Goal: Information Seeking & Learning: Compare options

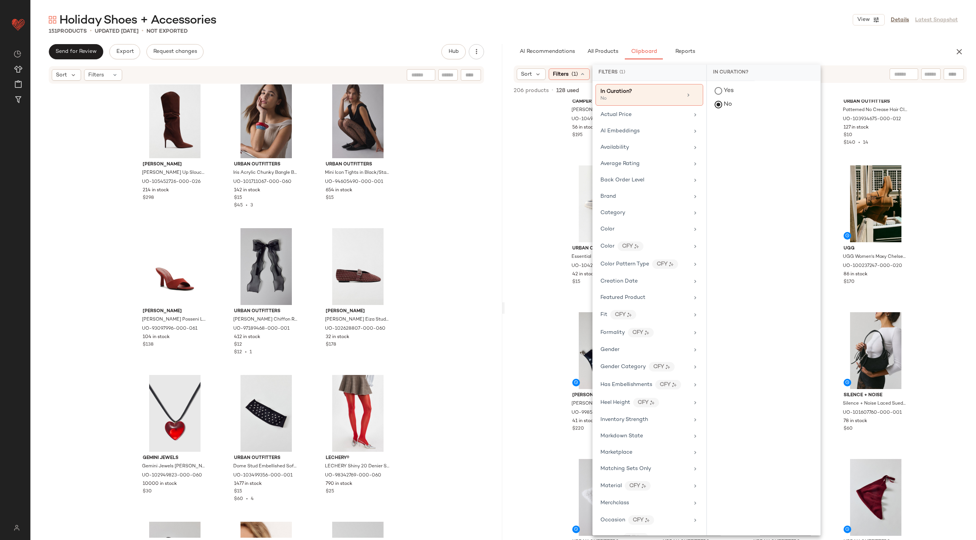
click at [556, 116] on div "#13 View Camper Camper Billie Leather Platform Mary Jane Heel in Maroon, Women'…" at bounding box center [741, 336] width 472 height 473
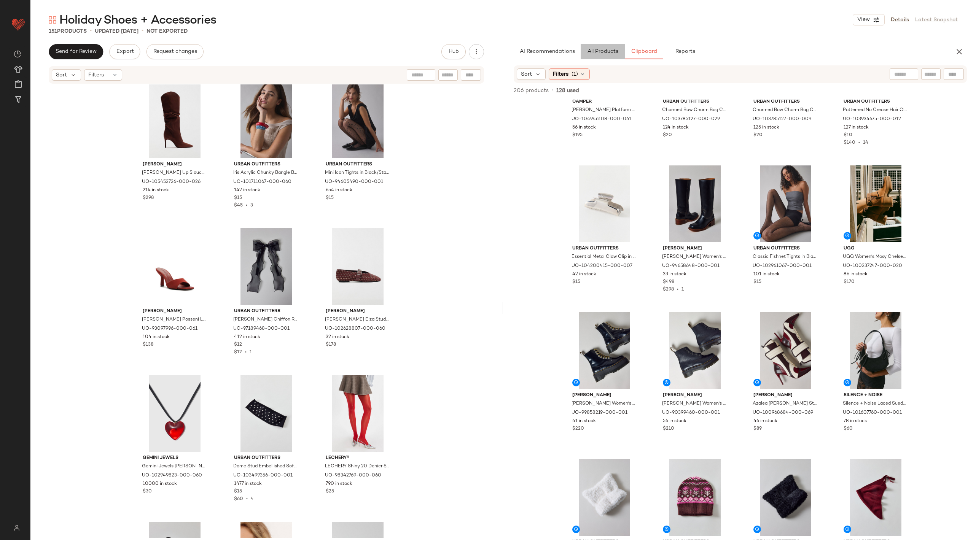
click at [602, 49] on span "All Products" at bounding box center [602, 52] width 31 height 6
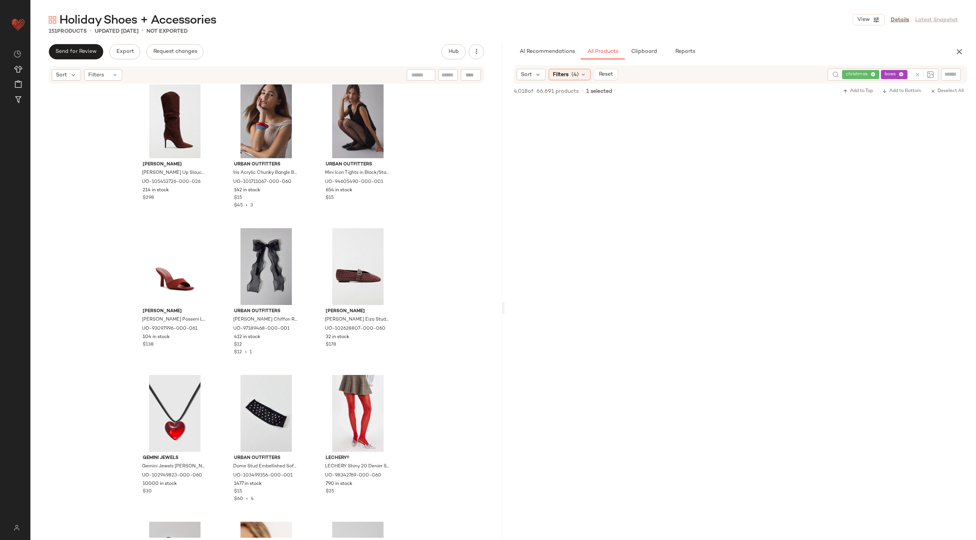
scroll to position [10120, 0]
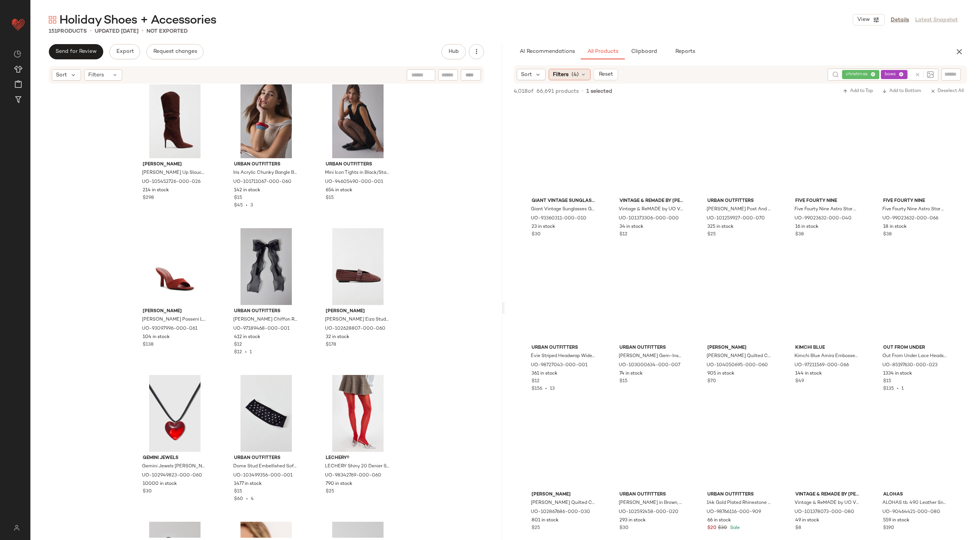
click at [566, 74] on span "Filters" at bounding box center [561, 75] width 16 height 8
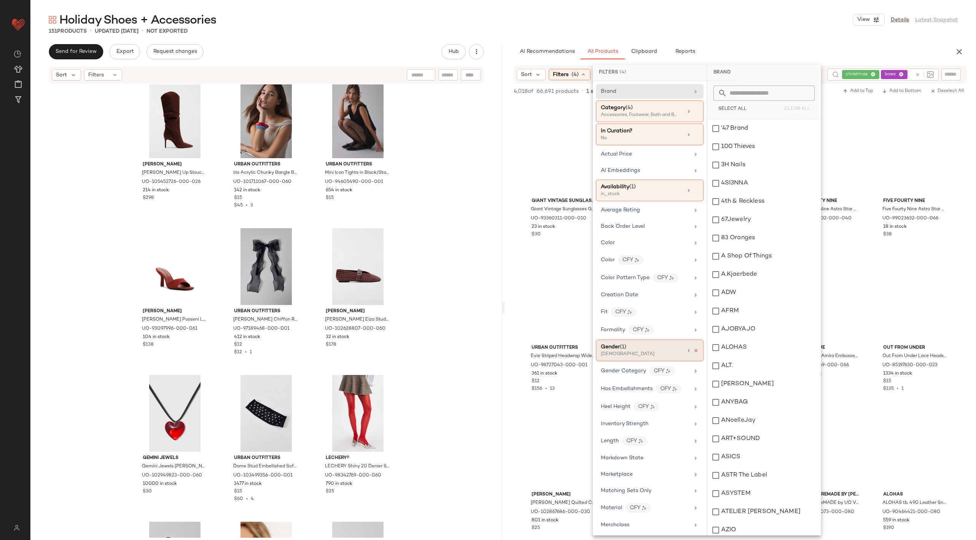
click at [694, 348] on icon at bounding box center [695, 350] width 5 height 5
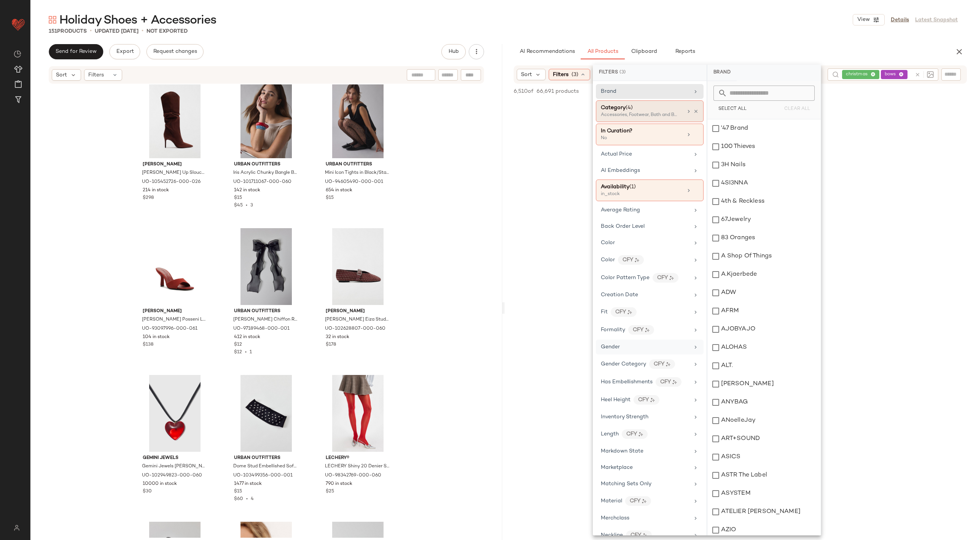
click at [658, 104] on div "Category (4)" at bounding box center [642, 108] width 82 height 8
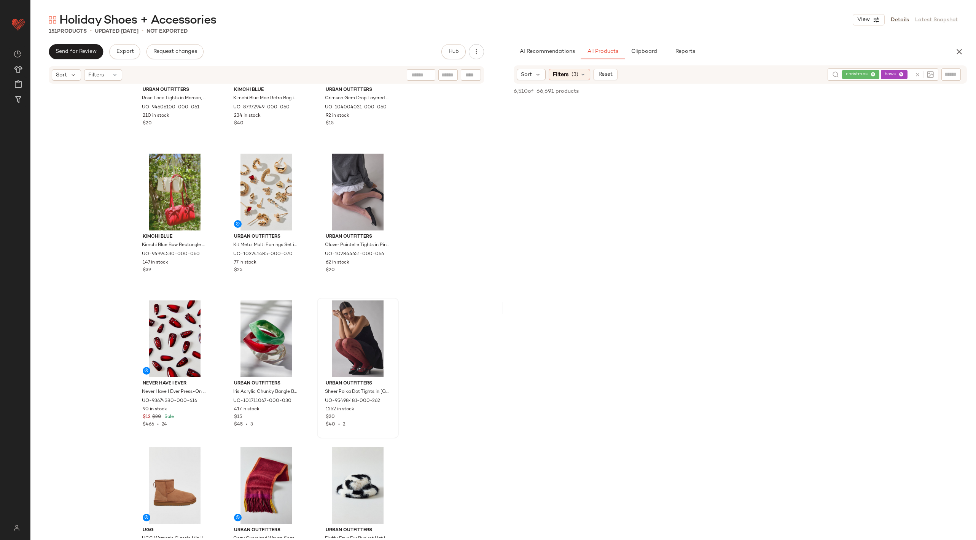
scroll to position [244, 0]
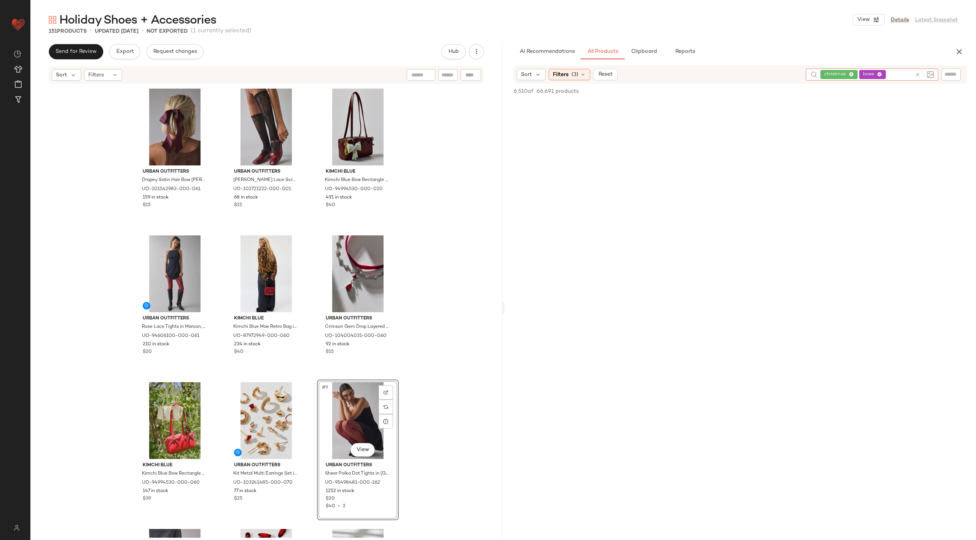
click at [919, 73] on icon at bounding box center [918, 75] width 6 height 6
click at [565, 78] on span "Filters" at bounding box center [561, 74] width 16 height 8
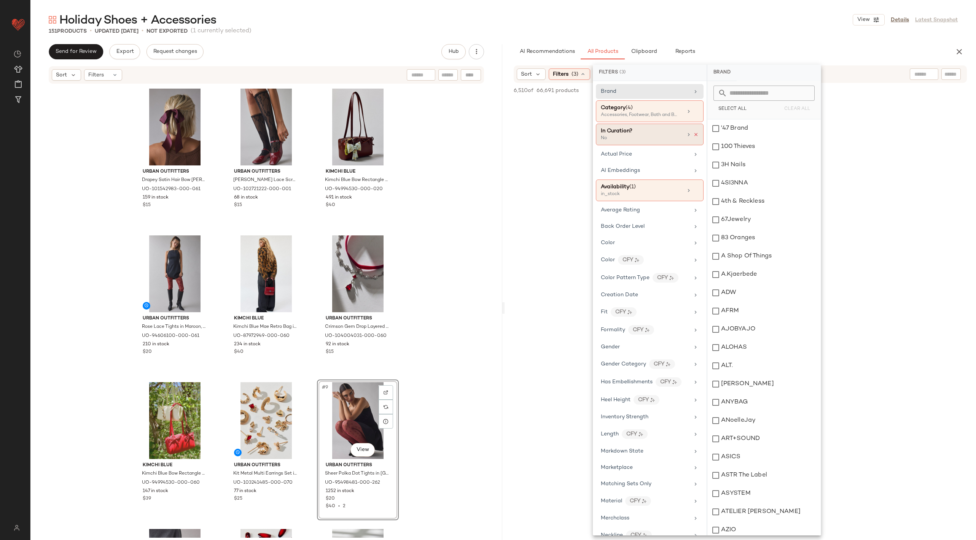
click at [693, 135] on icon at bounding box center [695, 134] width 5 height 5
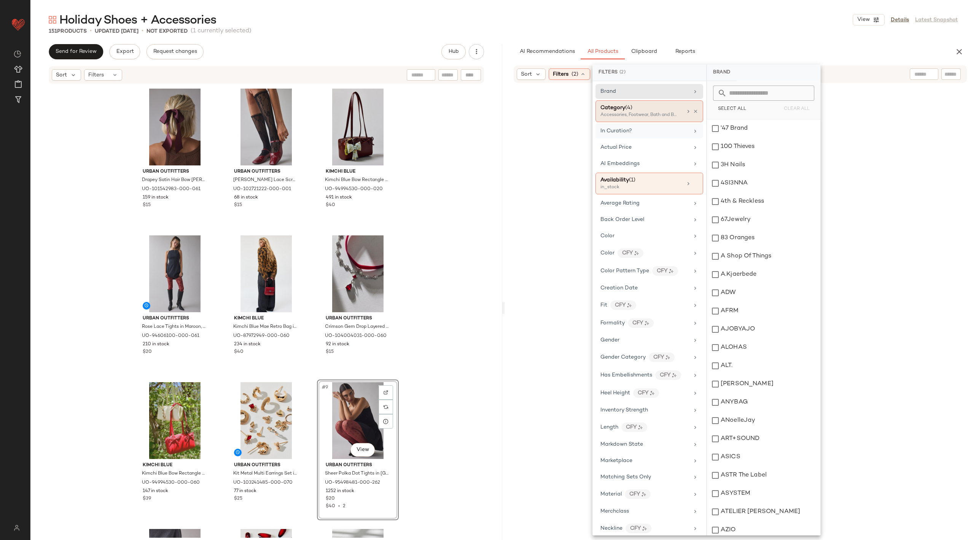
click at [674, 112] on div "Accessories, Footwear, Bath and Beauty +1 more" at bounding box center [638, 115] width 76 height 7
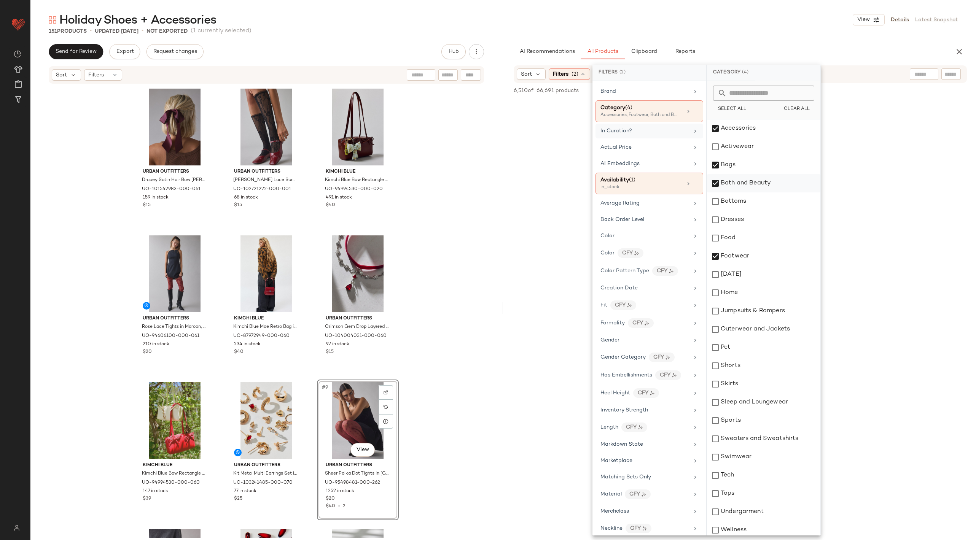
click at [717, 184] on div "Bath and Beauty" at bounding box center [763, 183] width 113 height 18
click at [714, 161] on div "Bags" at bounding box center [763, 165] width 113 height 18
click at [716, 131] on div "Accessories" at bounding box center [763, 128] width 113 height 18
click at [621, 94] on div "Brand" at bounding box center [644, 92] width 89 height 8
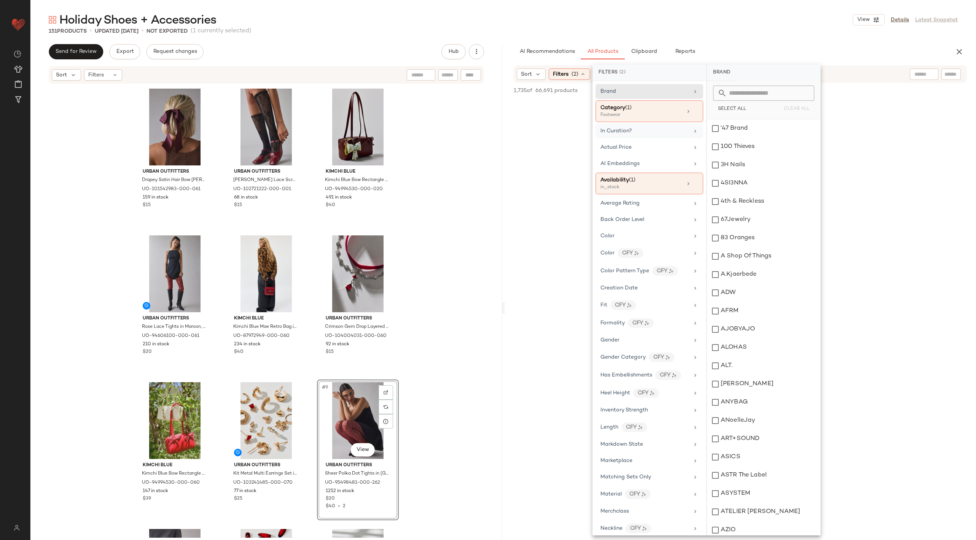
click at [740, 97] on input "text" at bounding box center [768, 93] width 83 height 15
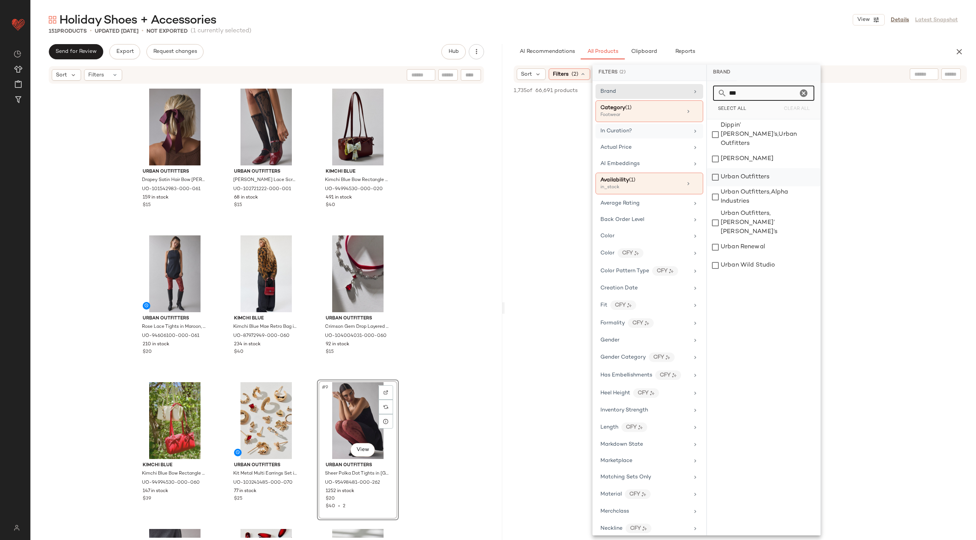
type input "***"
click at [717, 168] on div "Urban Outfitters" at bounding box center [763, 177] width 113 height 18
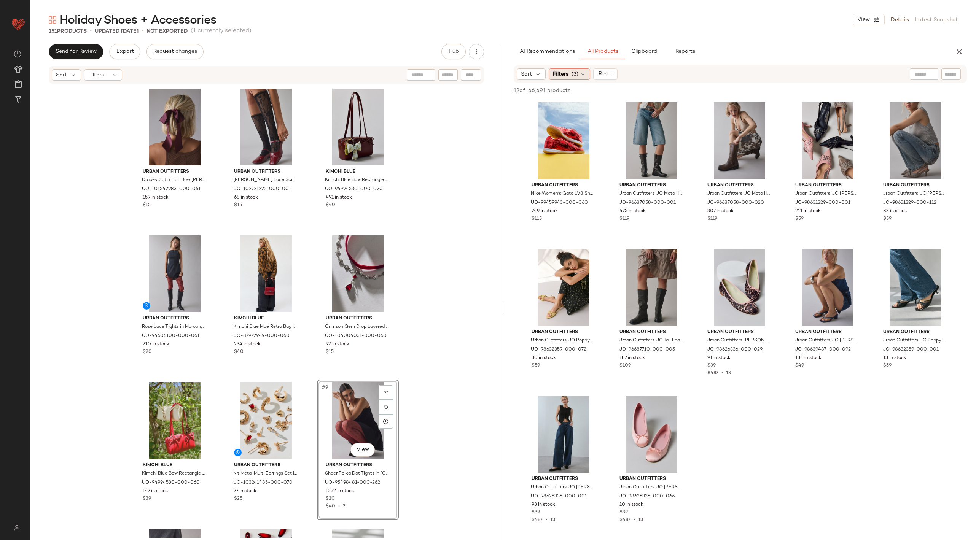
click at [561, 76] on span "Filters" at bounding box center [561, 74] width 16 height 8
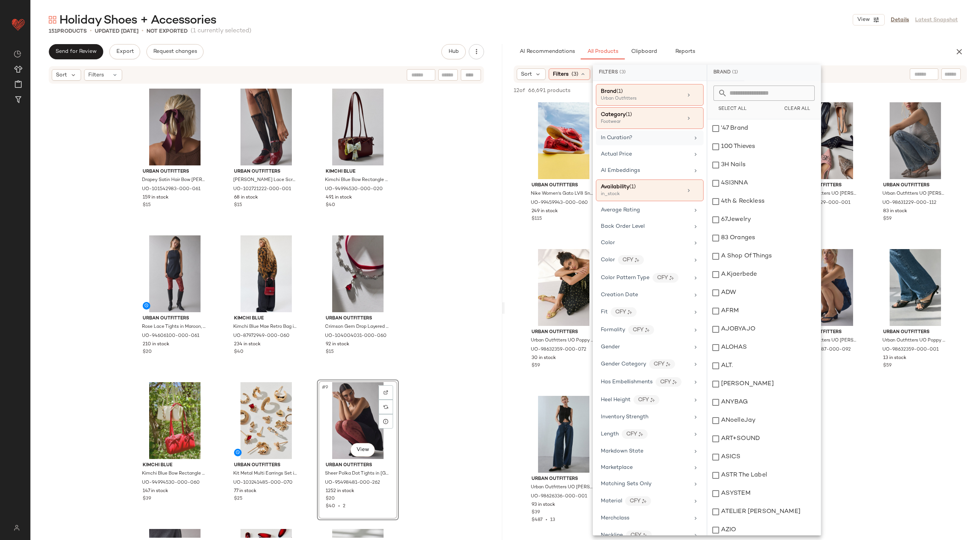
click at [694, 135] on icon at bounding box center [696, 138] width 6 height 6
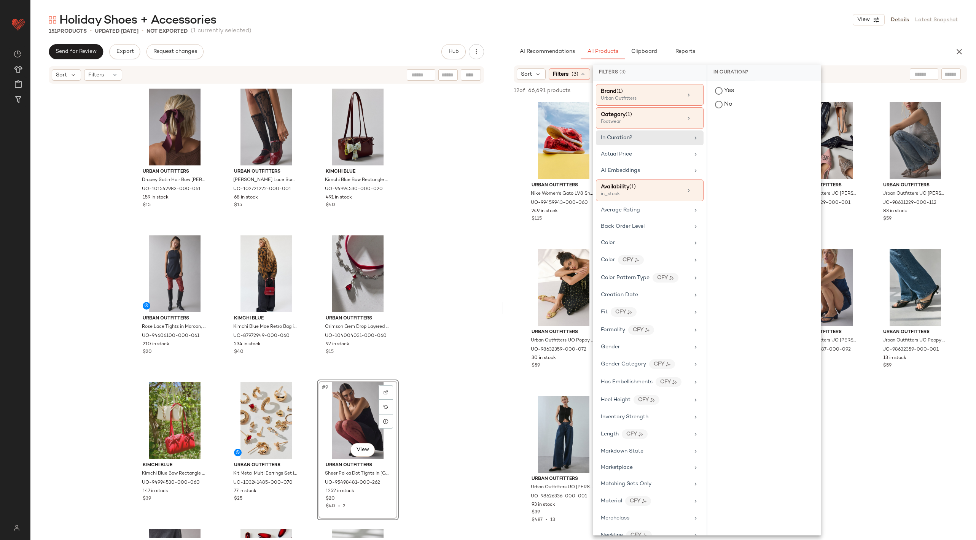
drag, startPoint x: 880, startPoint y: 167, endPoint x: 876, endPoint y: 167, distance: 4.2
click at [880, 167] on div "Urban Outfitters Nike Women's Gato LV8 Sneaker in Lt Crimson/Lt Crimson/Whi, Wo…" at bounding box center [741, 317] width 472 height 435
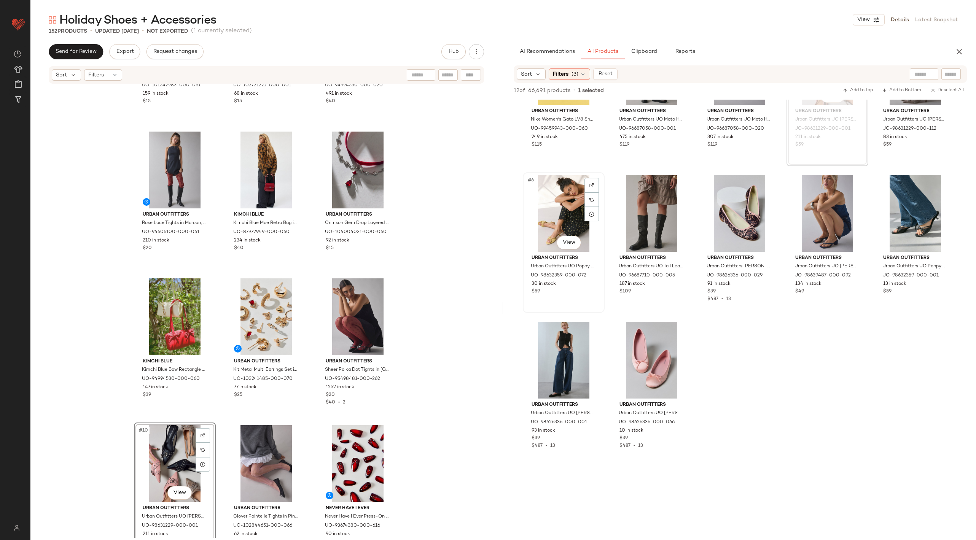
scroll to position [97, 0]
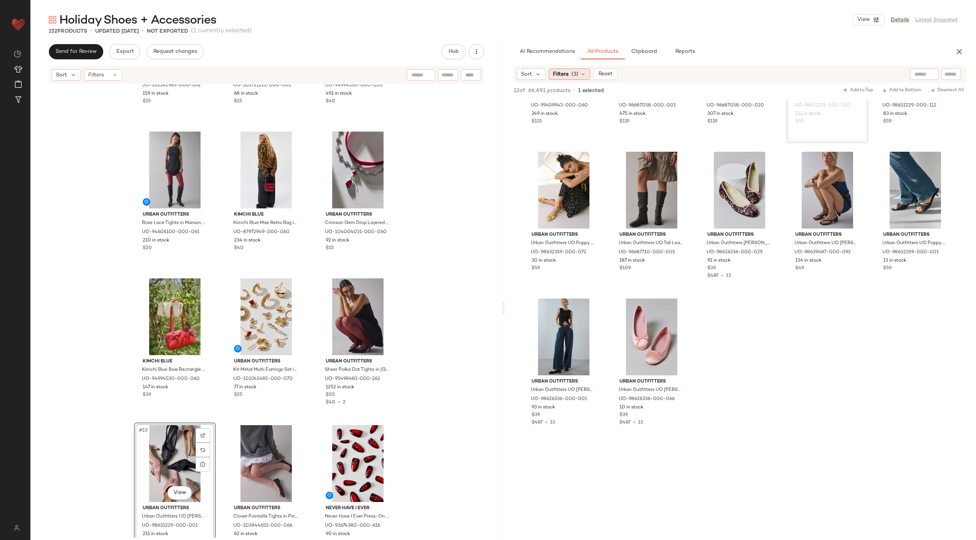
click at [565, 73] on span "Filters" at bounding box center [561, 74] width 16 height 8
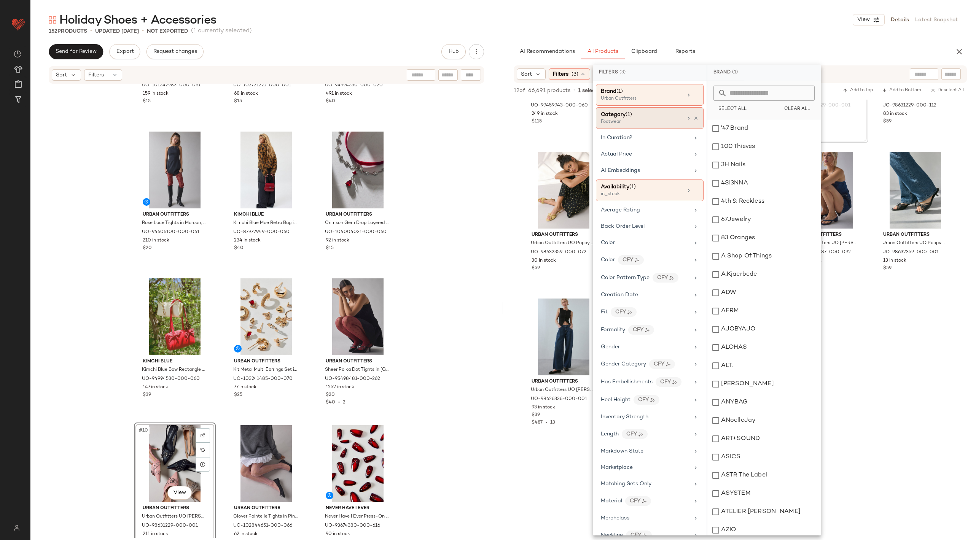
click at [691, 111] on div "Category (1) Footwear" at bounding box center [650, 118] width 108 height 22
click at [693, 116] on icon at bounding box center [695, 118] width 5 height 5
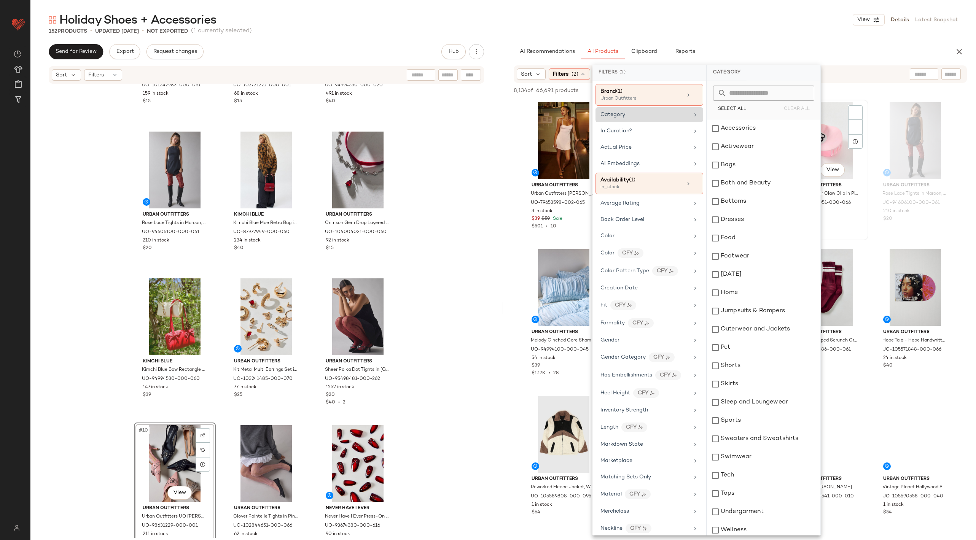
click at [845, 183] on span "Urban Outfitters" at bounding box center [827, 185] width 64 height 7
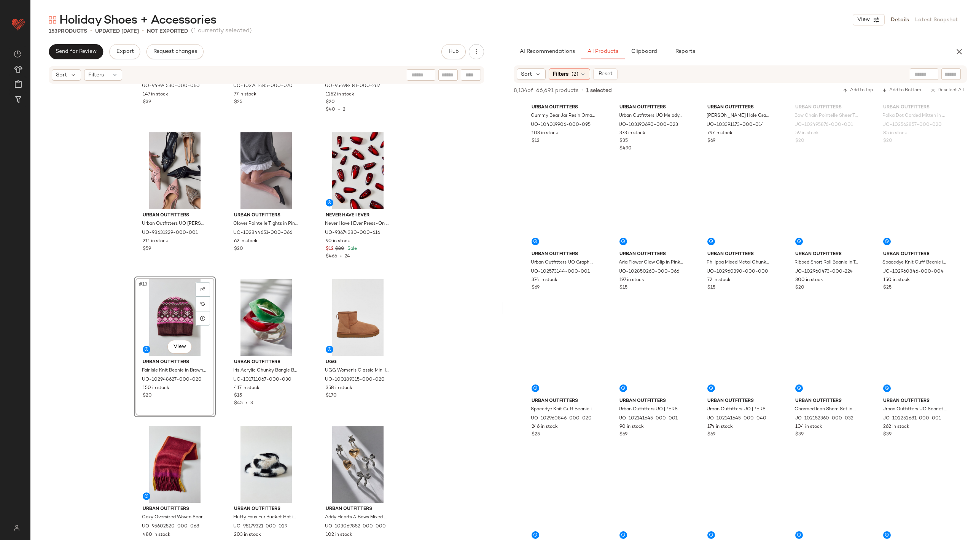
scroll to position [426, 0]
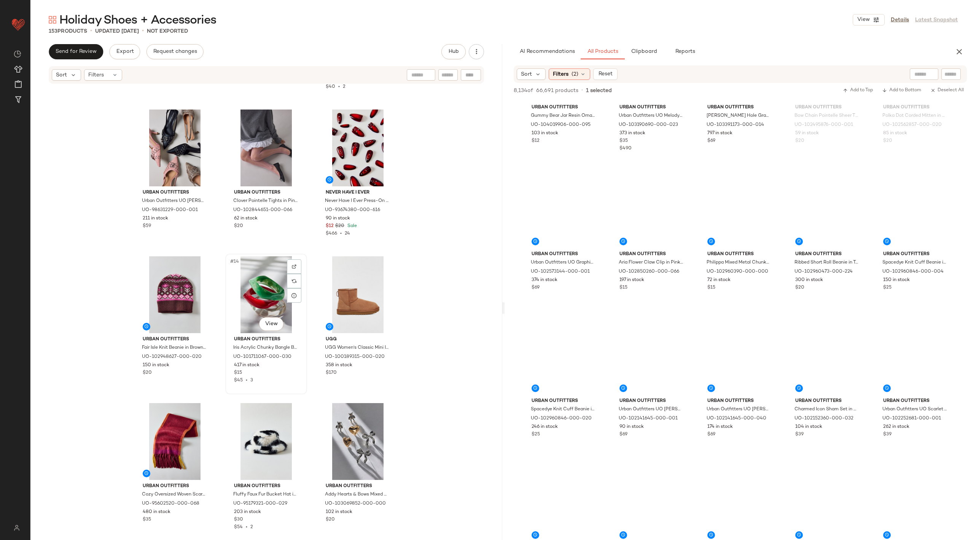
click at [261, 286] on div "#14 View" at bounding box center [266, 294] width 76 height 77
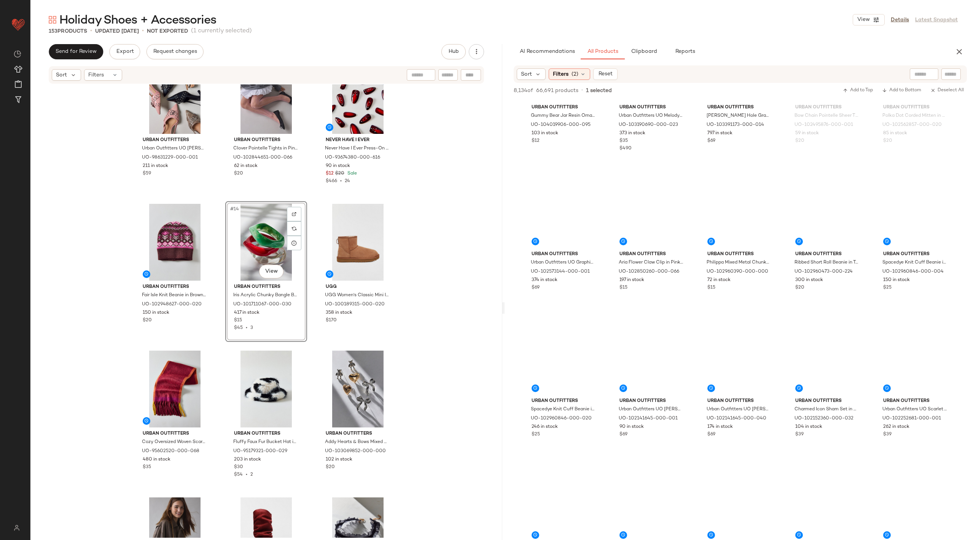
scroll to position [468, 0]
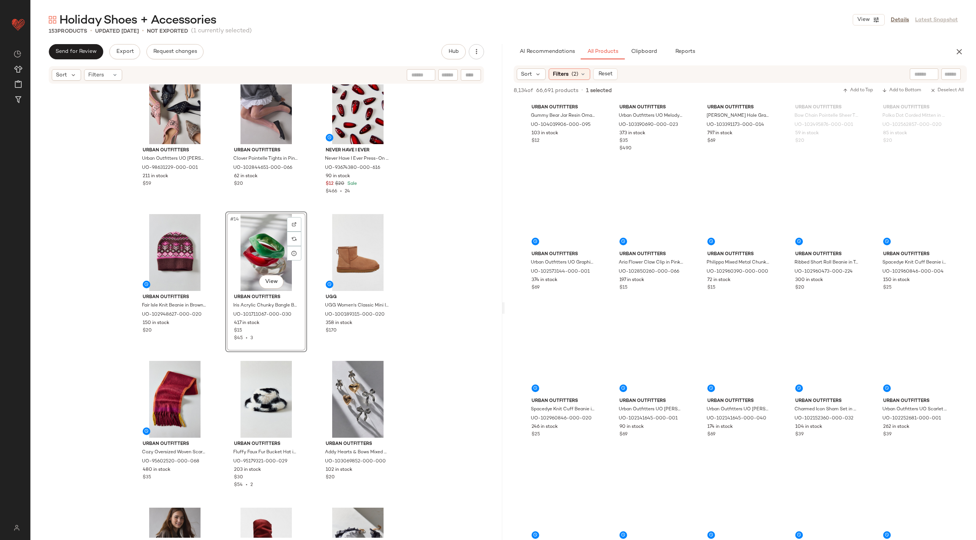
click at [247, 256] on div "#14 View" at bounding box center [266, 252] width 76 height 77
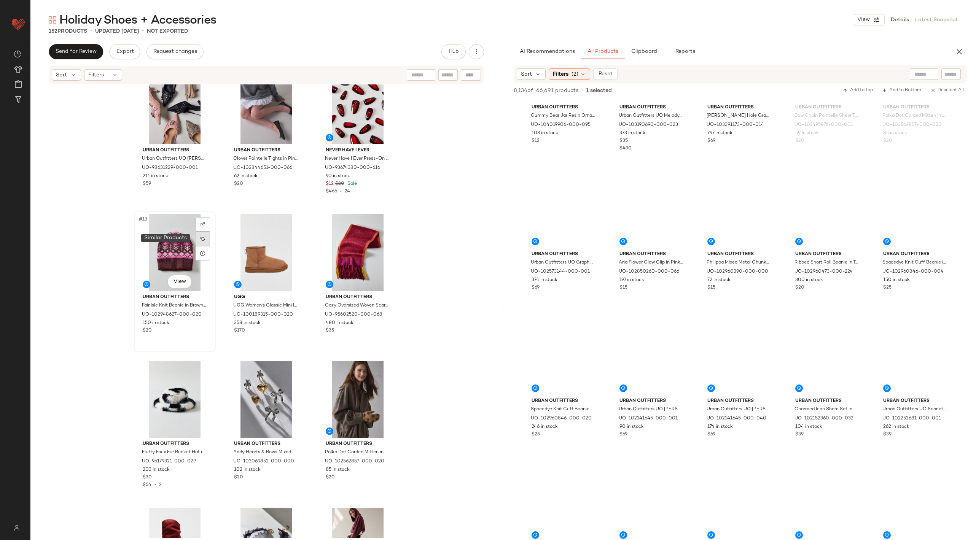
click at [201, 237] on img at bounding box center [203, 239] width 5 height 5
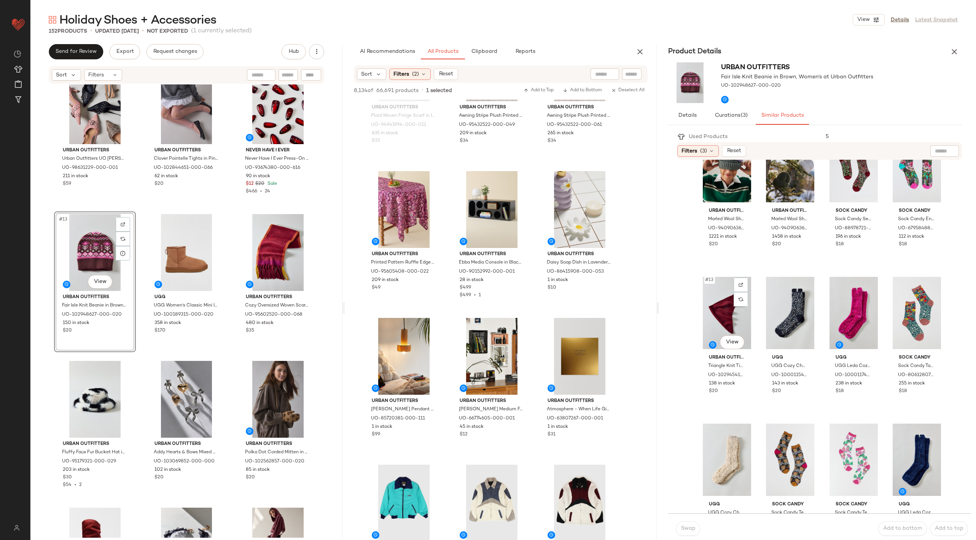
scroll to position [380, 0]
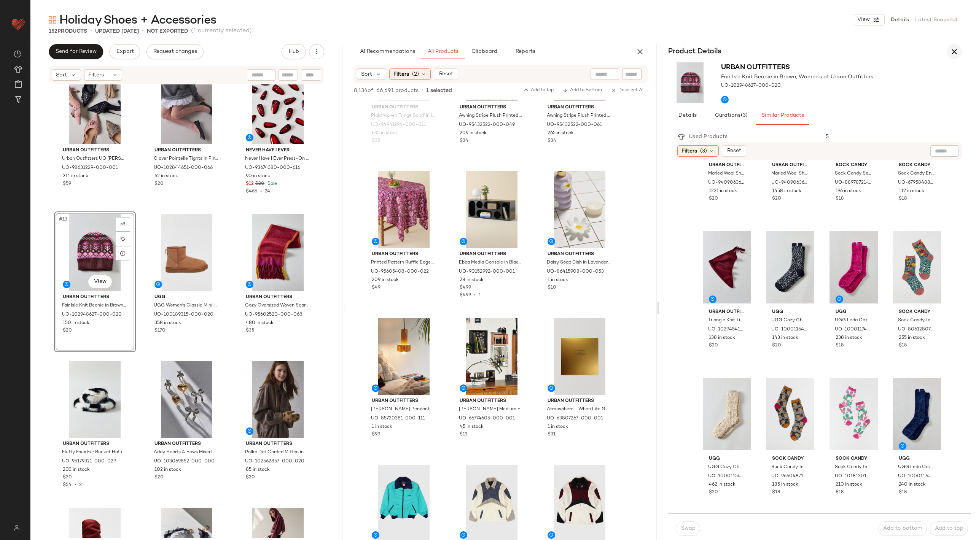
click at [951, 55] on icon "button" at bounding box center [954, 51] width 9 height 9
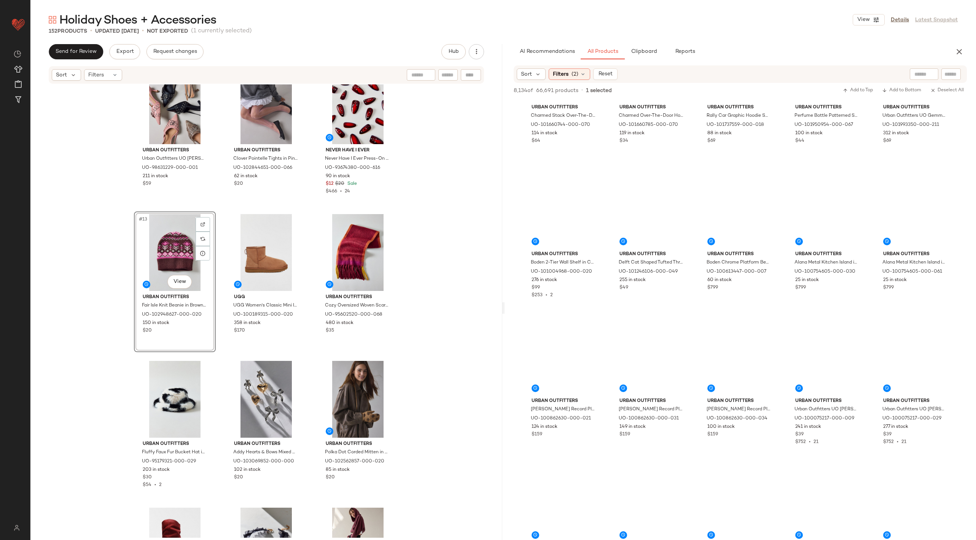
scroll to position [5807, 0]
click at [917, 77] on input "text" at bounding box center [923, 74] width 19 height 8
type input "******"
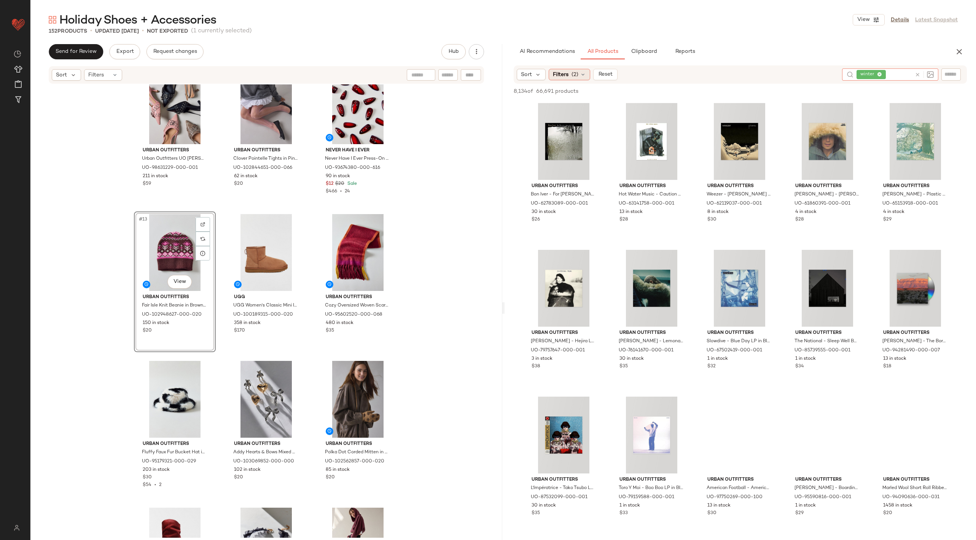
click at [561, 74] on span "Filters" at bounding box center [561, 75] width 16 height 8
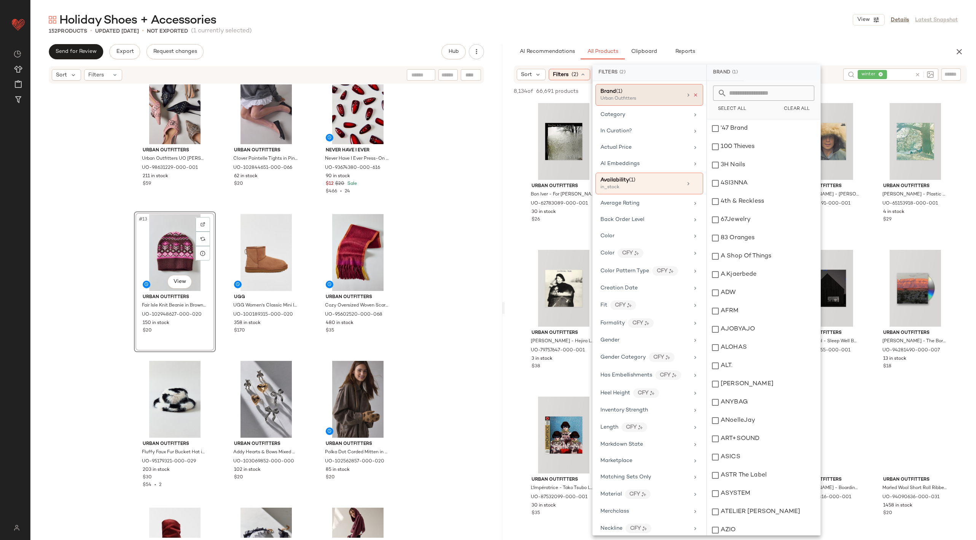
click at [693, 96] on icon at bounding box center [695, 94] width 5 height 5
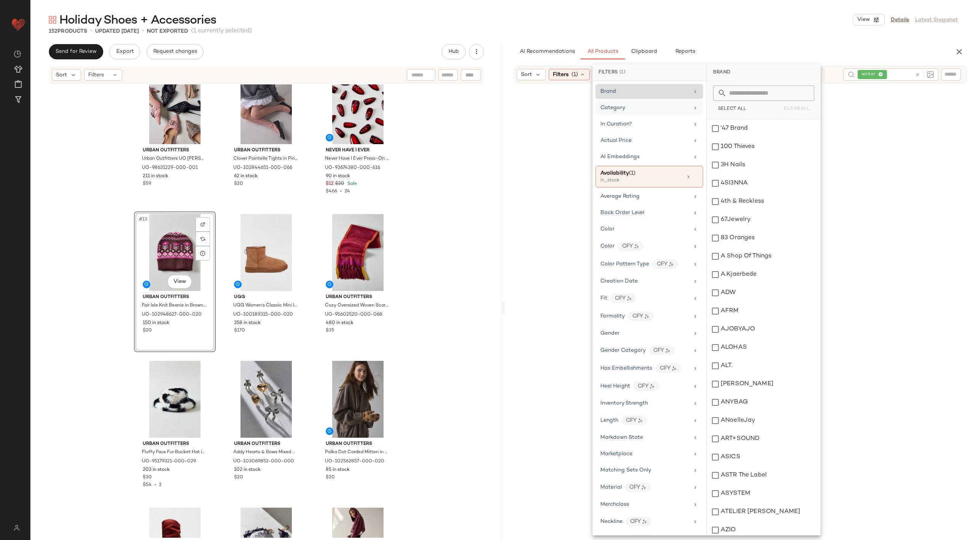
click at [678, 112] on div "Category" at bounding box center [650, 107] width 108 height 15
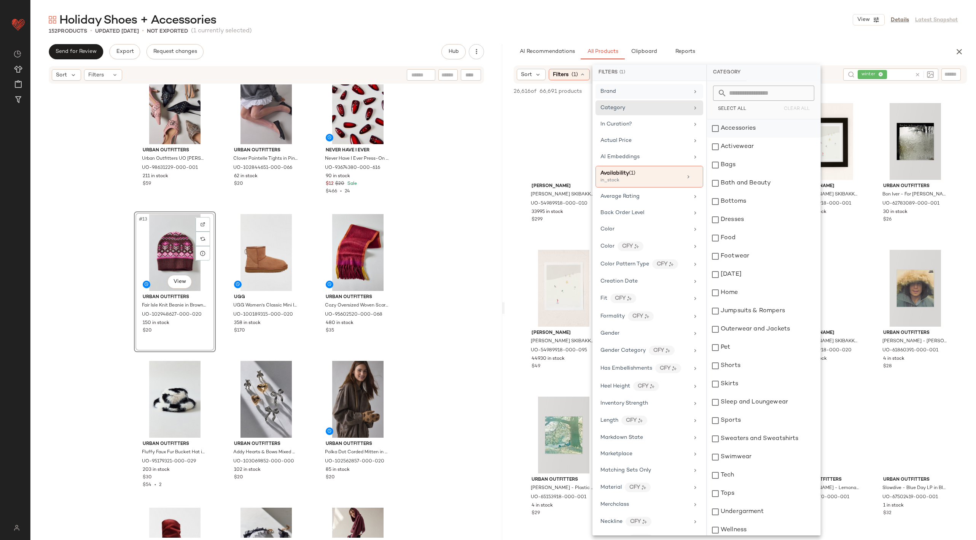
click at [713, 130] on div "Accessories" at bounding box center [763, 128] width 113 height 18
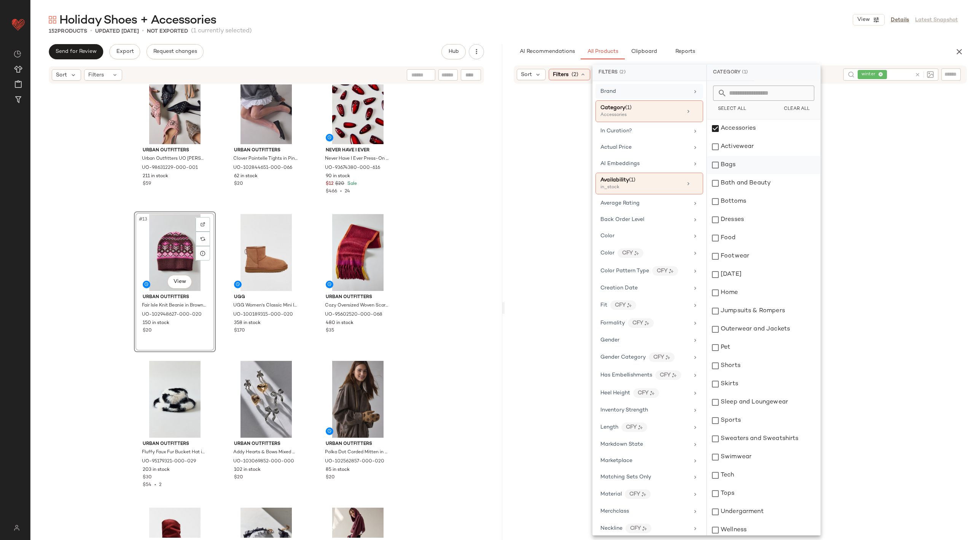
click at [715, 165] on div "Bags" at bounding box center [763, 165] width 113 height 18
click at [718, 182] on div "Bath and Beauty" at bounding box center [763, 183] width 113 height 18
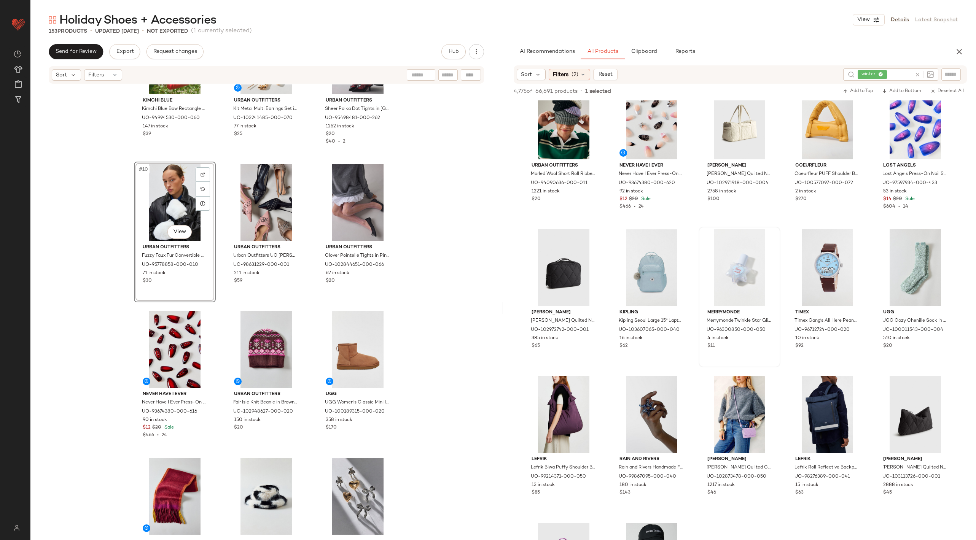
scroll to position [2185, 0]
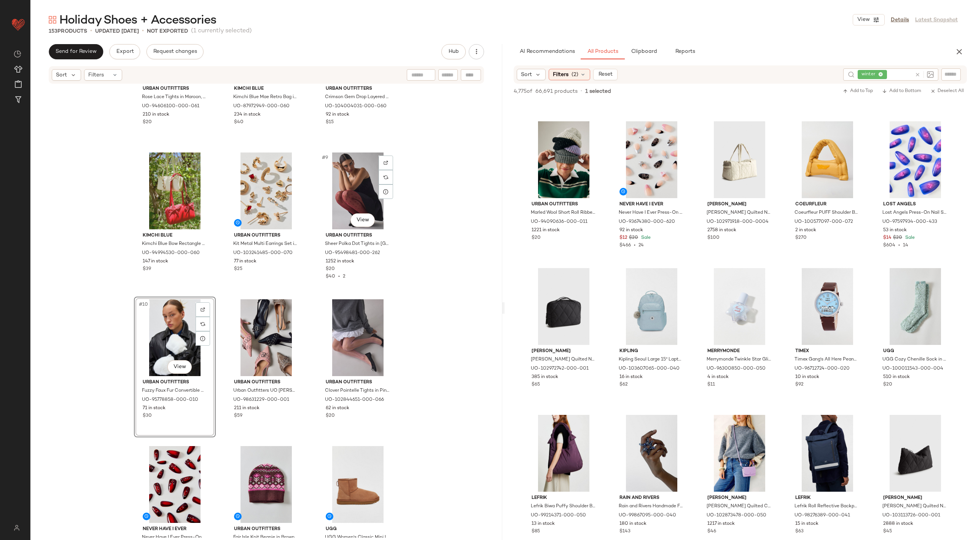
scroll to position [255, 0]
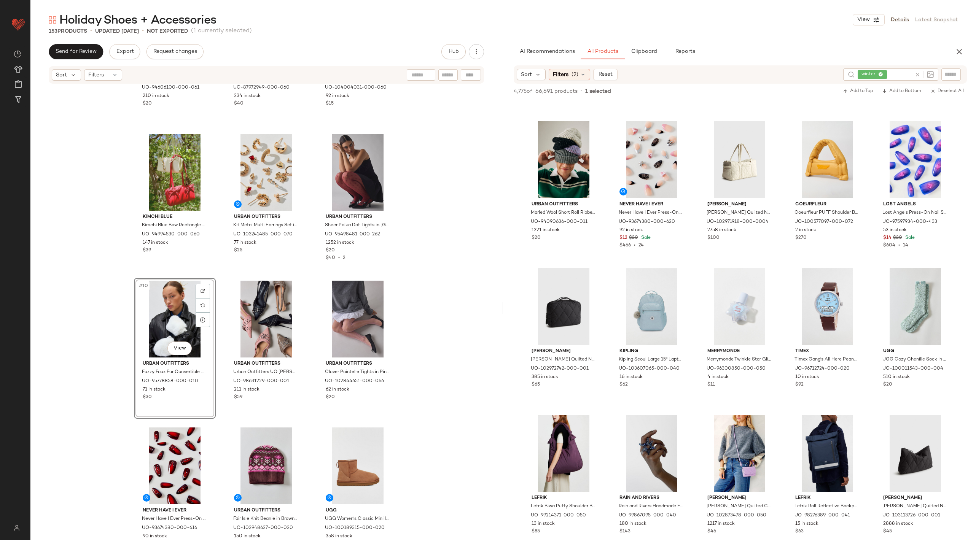
click at [149, 327] on div "#10 View" at bounding box center [175, 319] width 76 height 77
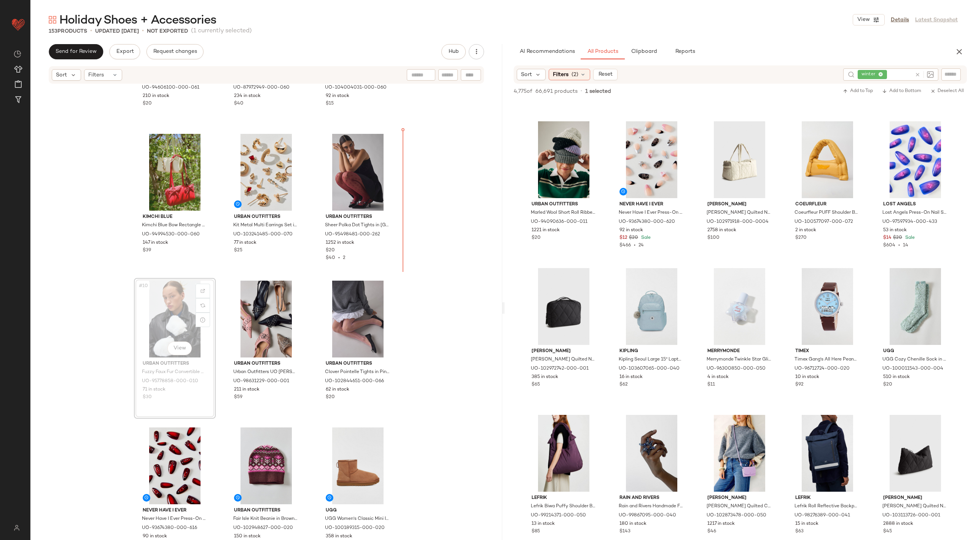
scroll to position [254, 0]
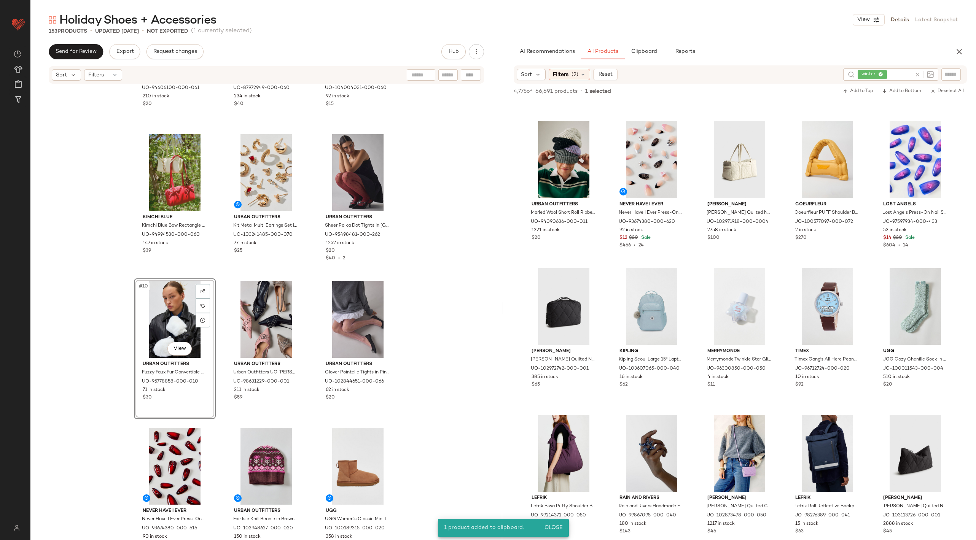
click at [160, 309] on div "#10 View" at bounding box center [175, 319] width 76 height 77
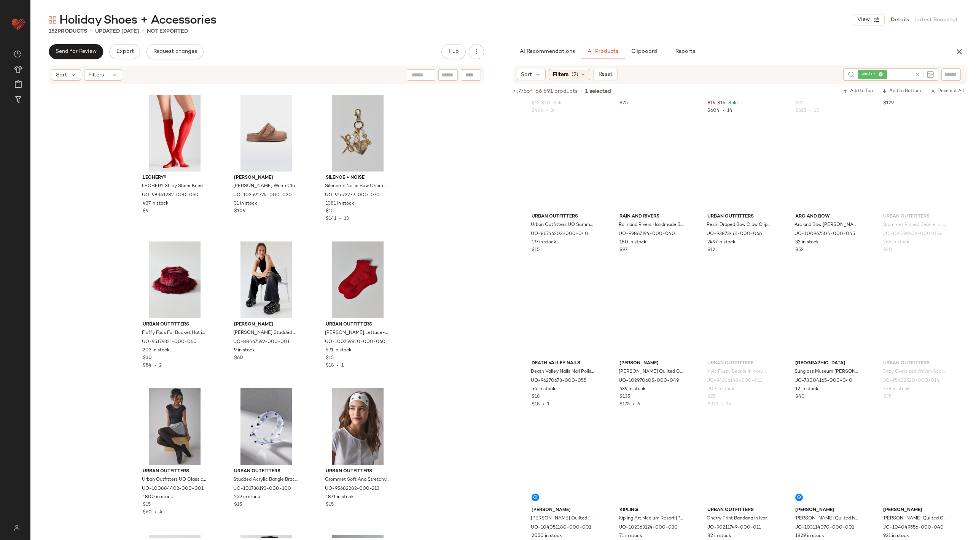
scroll to position [3142, 0]
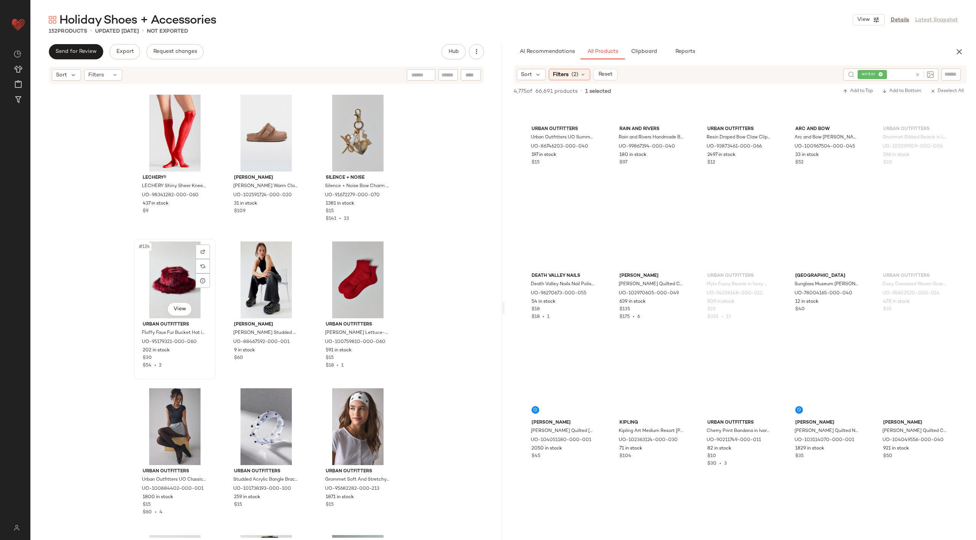
click at [161, 288] on div "#124 View" at bounding box center [175, 280] width 76 height 77
click at [356, 272] on div "#126 View" at bounding box center [358, 280] width 76 height 77
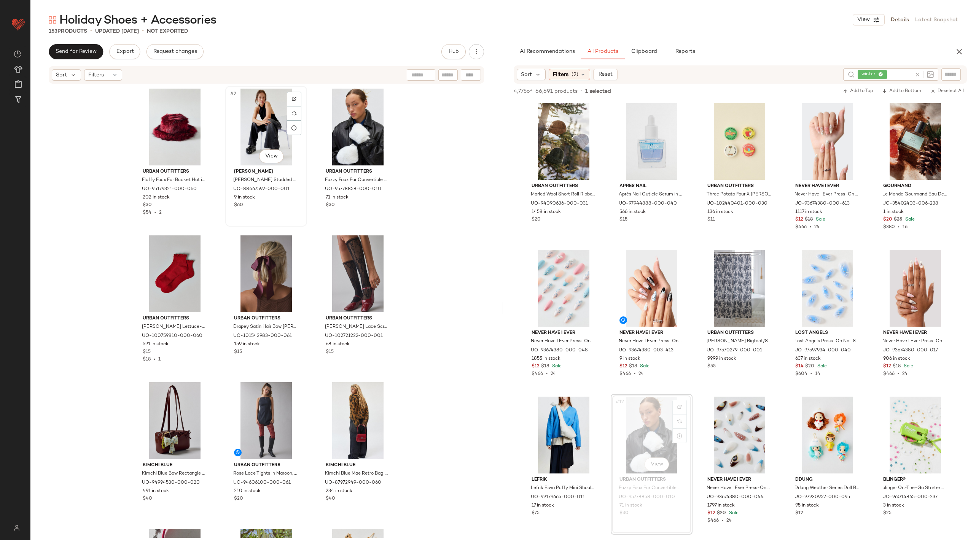
click at [265, 132] on div "#2 View" at bounding box center [266, 127] width 76 height 77
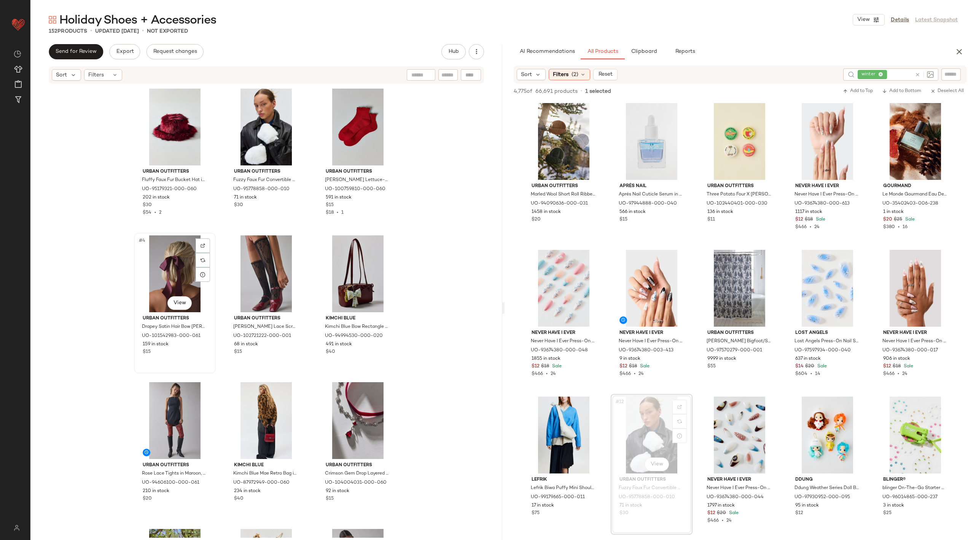
click at [174, 276] on div "#4 View" at bounding box center [175, 274] width 76 height 77
click at [356, 268] on div "#6 View" at bounding box center [358, 274] width 76 height 77
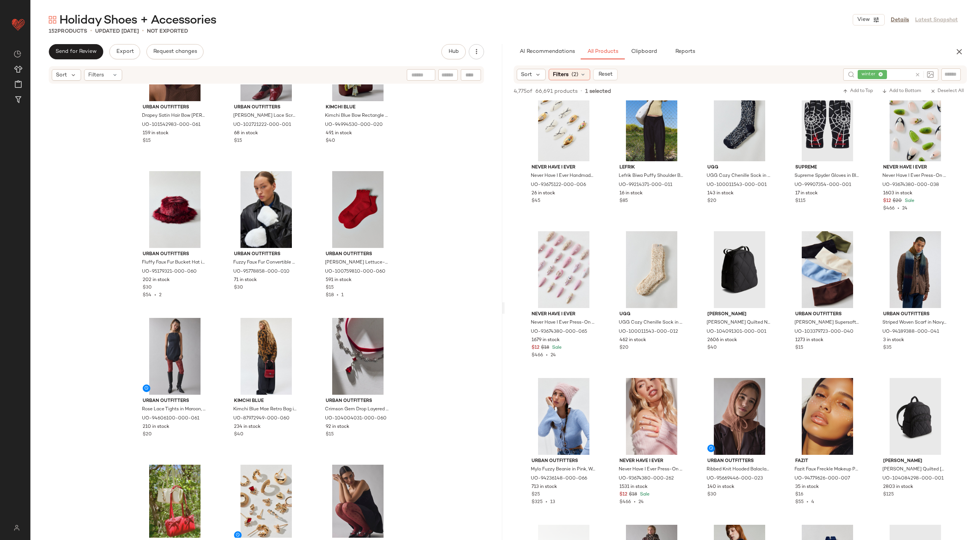
scroll to position [118, 0]
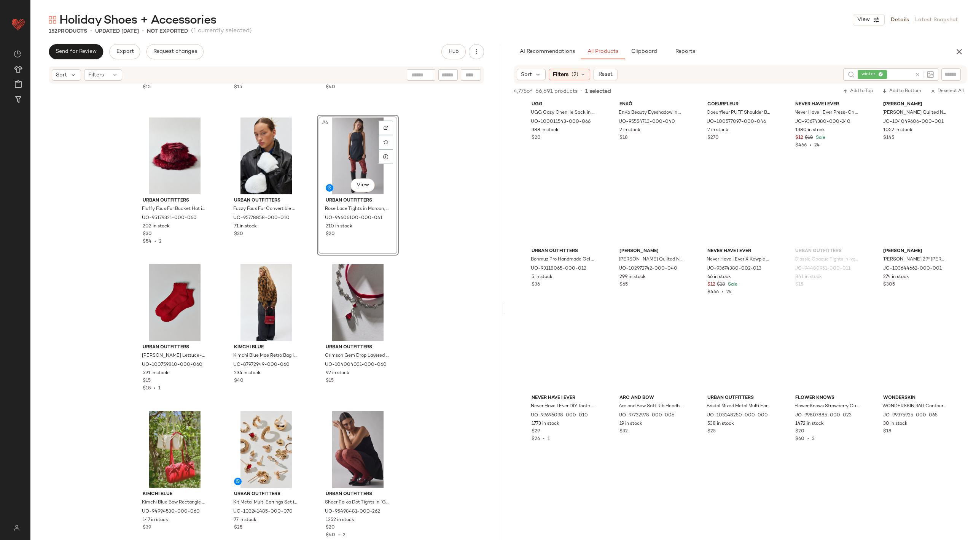
scroll to position [3755, 0]
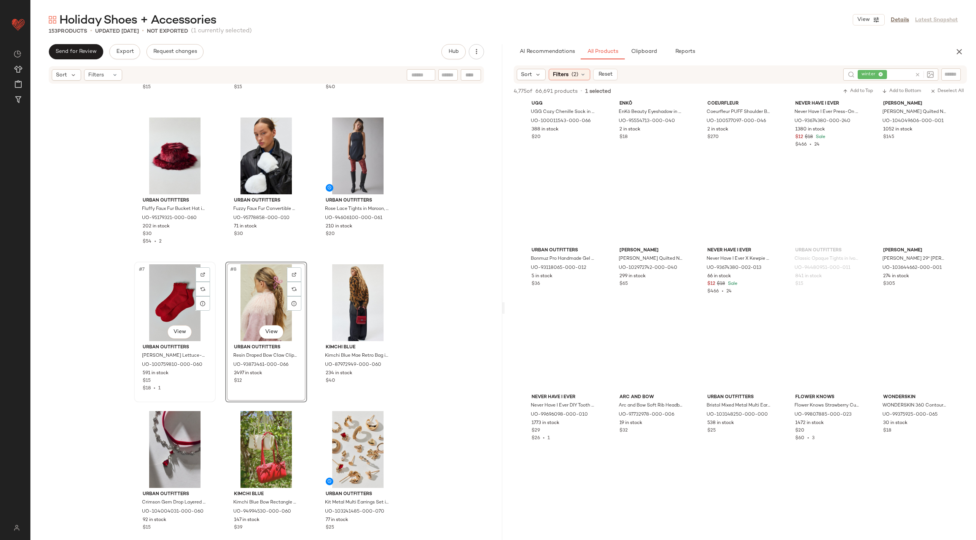
click at [162, 288] on div "#7 View" at bounding box center [175, 302] width 76 height 77
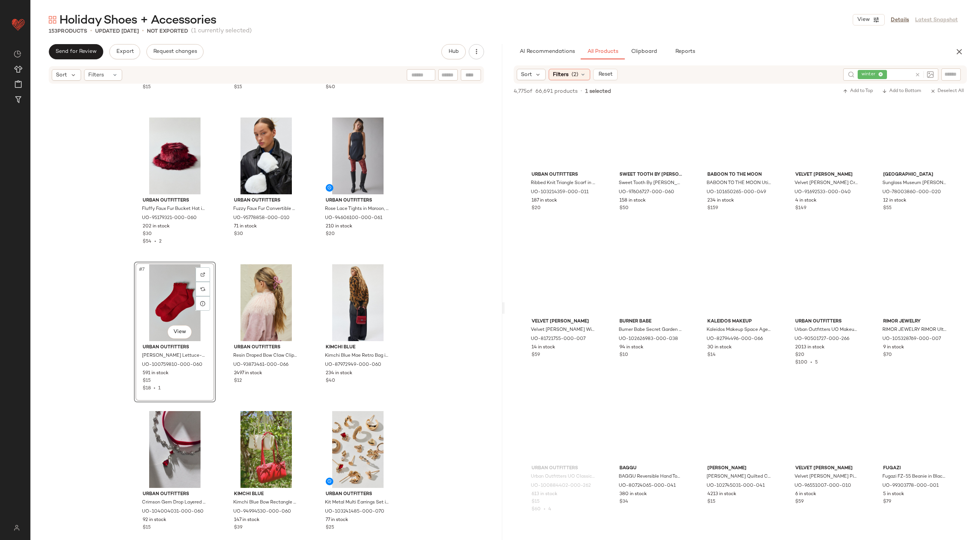
scroll to position [20282, 0]
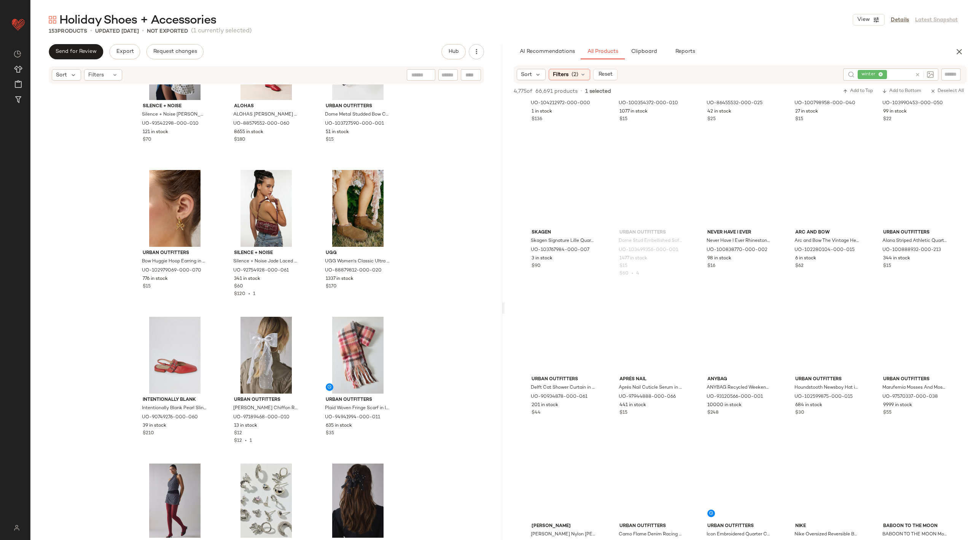
scroll to position [31830, 0]
click at [946, 76] on input "text" at bounding box center [951, 74] width 13 height 8
type input "*****"
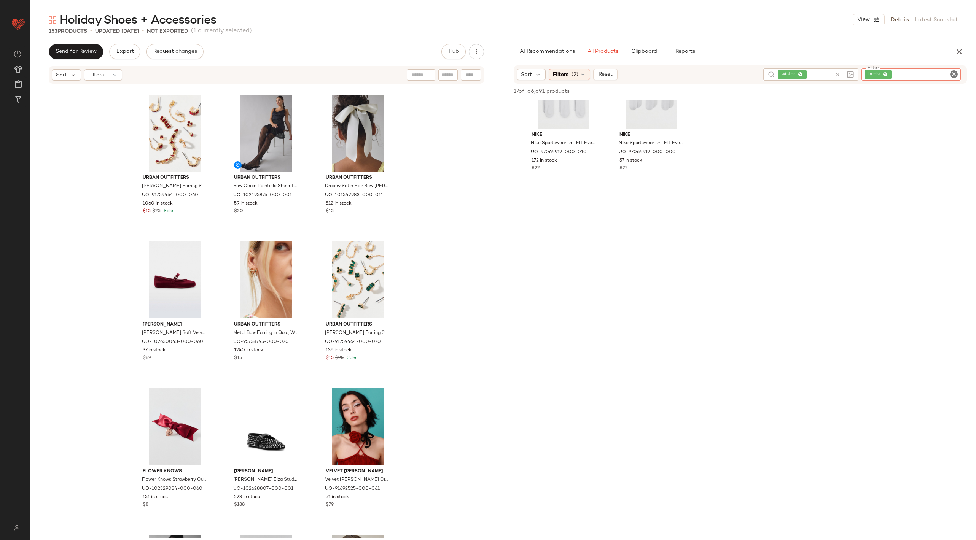
scroll to position [632, 0]
click at [836, 76] on div "winter" at bounding box center [810, 74] width 95 height 12
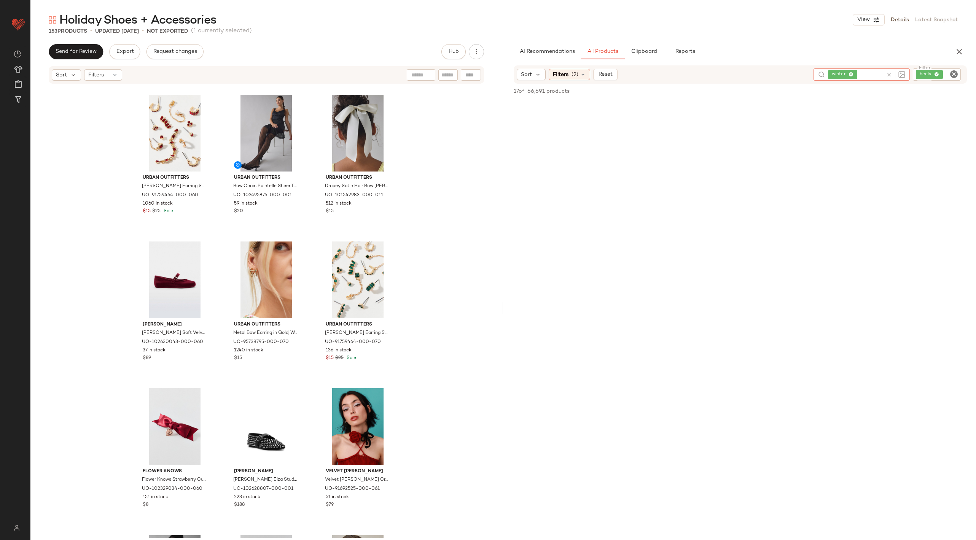
click at [888, 74] on icon at bounding box center [889, 75] width 6 height 6
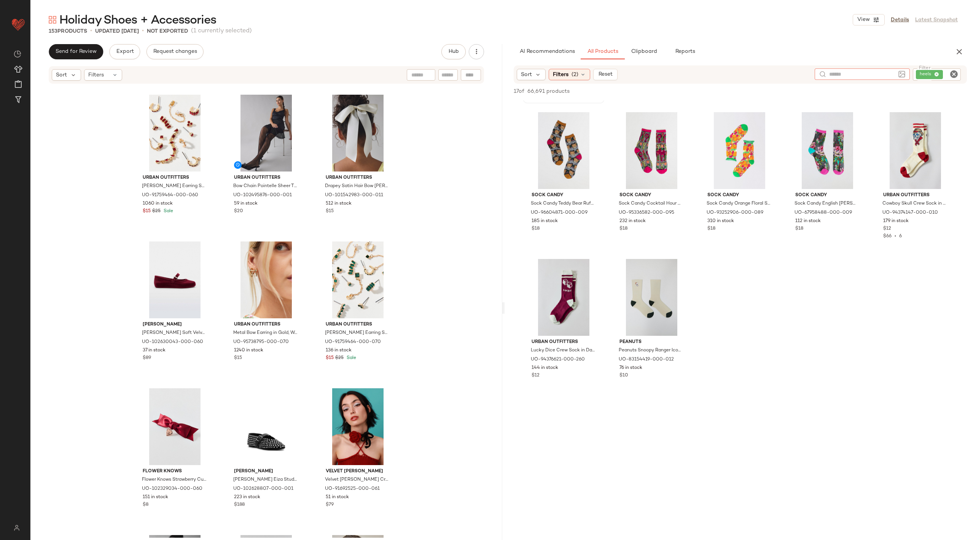
scroll to position [0, 0]
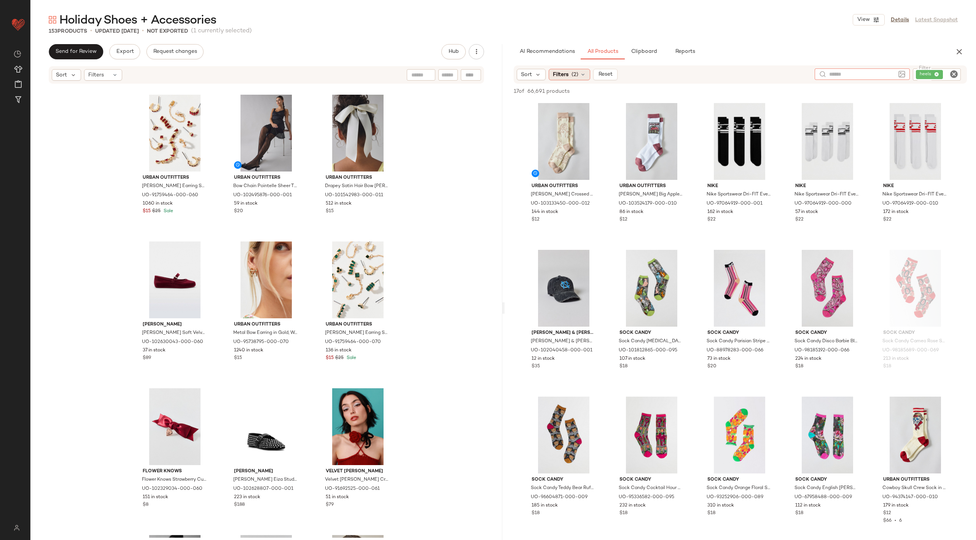
click at [564, 76] on span "Filters" at bounding box center [561, 75] width 16 height 8
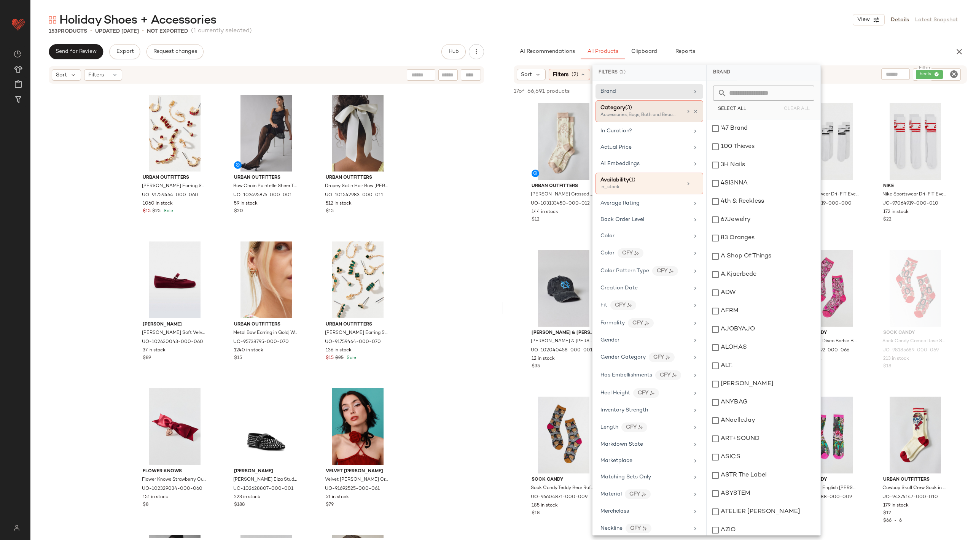
click at [666, 114] on div "Accessories, Bags, Bath and Beauty" at bounding box center [638, 115] width 76 height 7
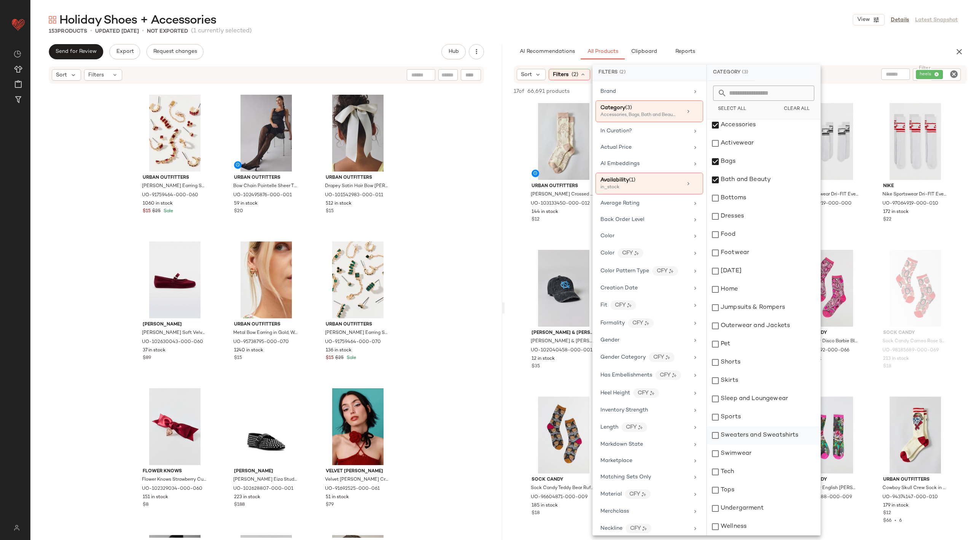
scroll to position [2, 0]
click at [751, 258] on div "Footwear" at bounding box center [763, 255] width 113 height 18
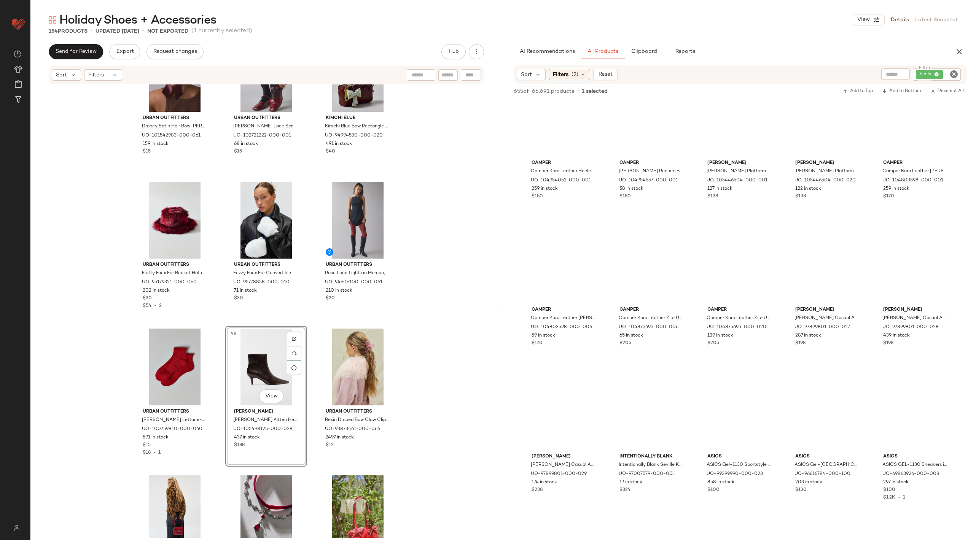
scroll to position [2821, 0]
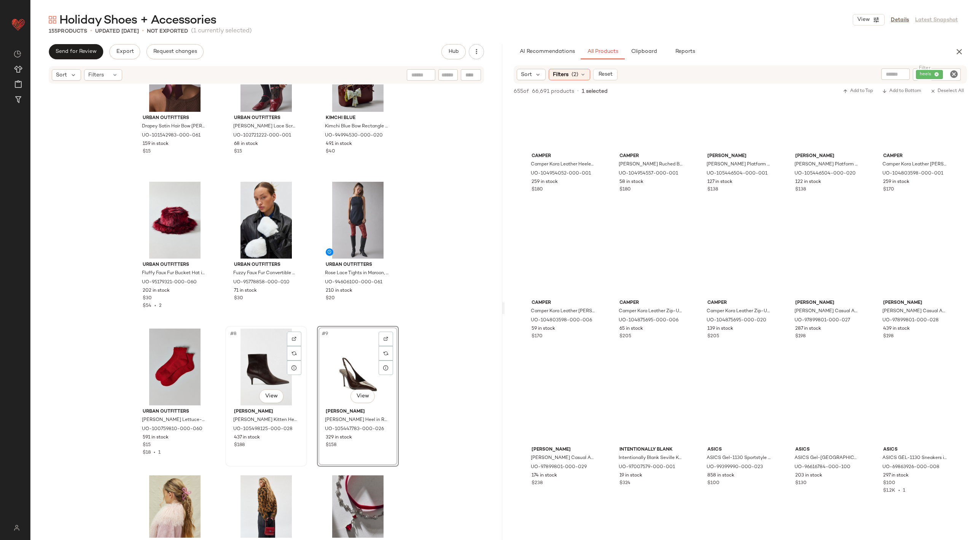
click at [255, 356] on div "#8 View" at bounding box center [266, 367] width 76 height 77
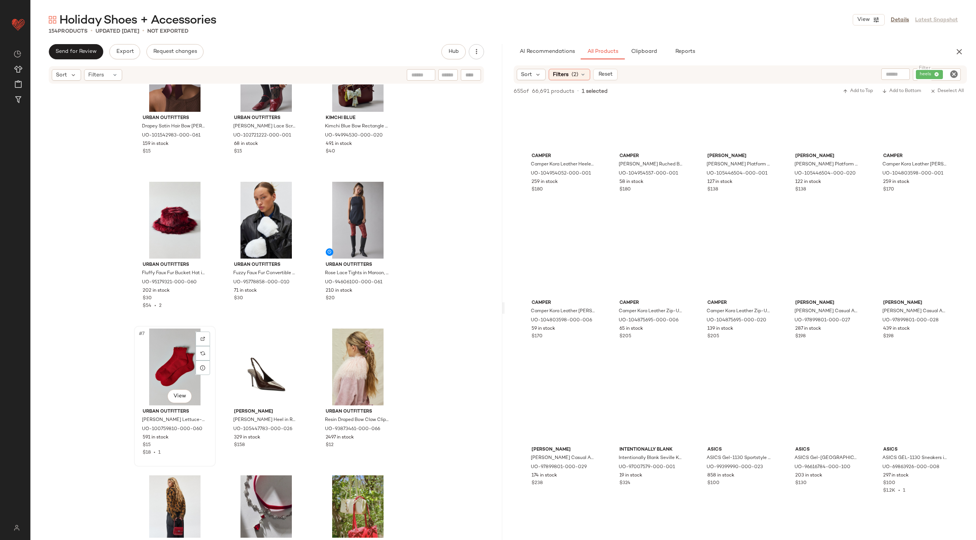
click at [174, 358] on div "#7 View" at bounding box center [175, 367] width 76 height 77
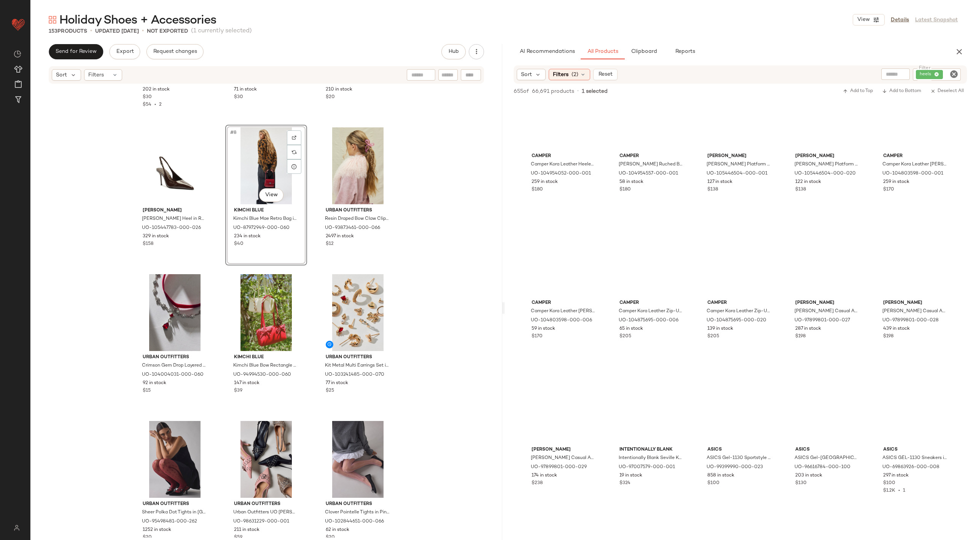
scroll to position [258, 0]
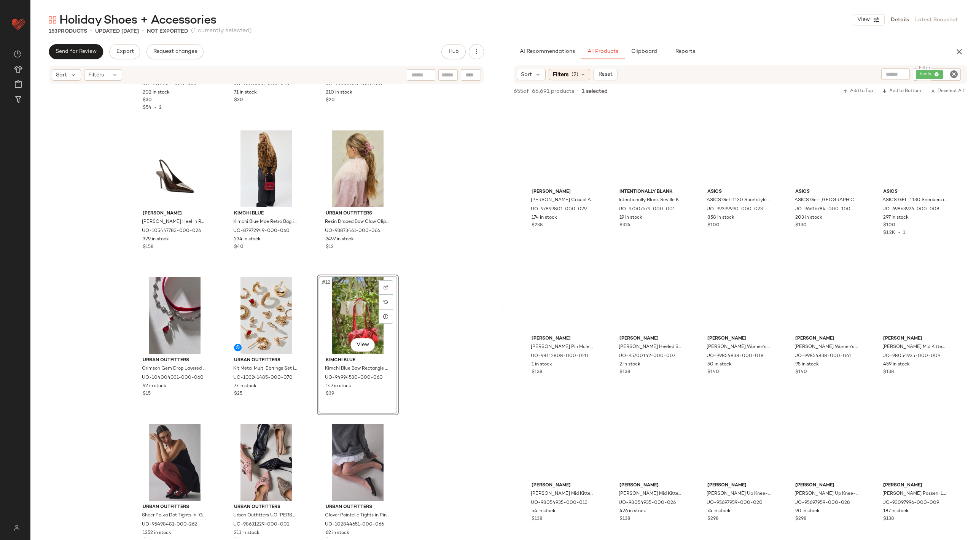
scroll to position [3045, 0]
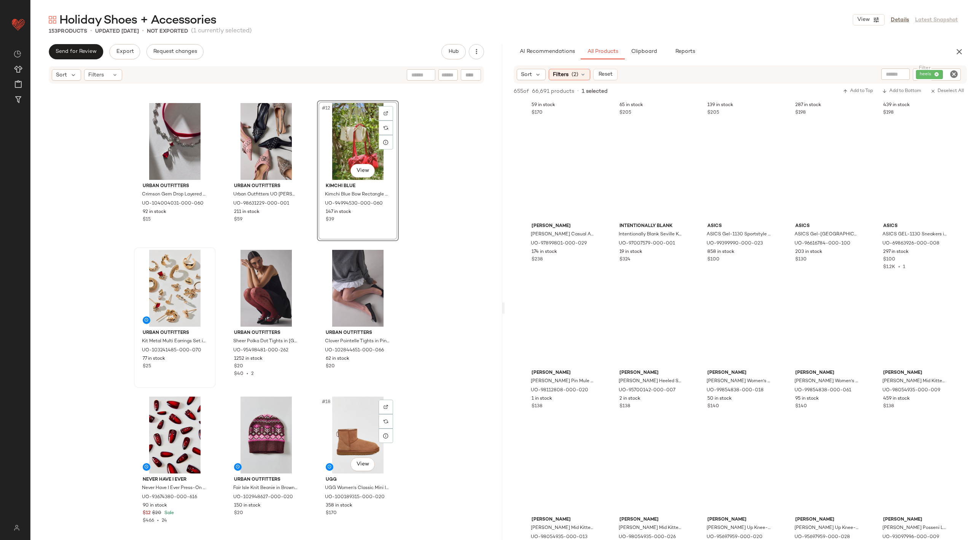
scroll to position [432, 0]
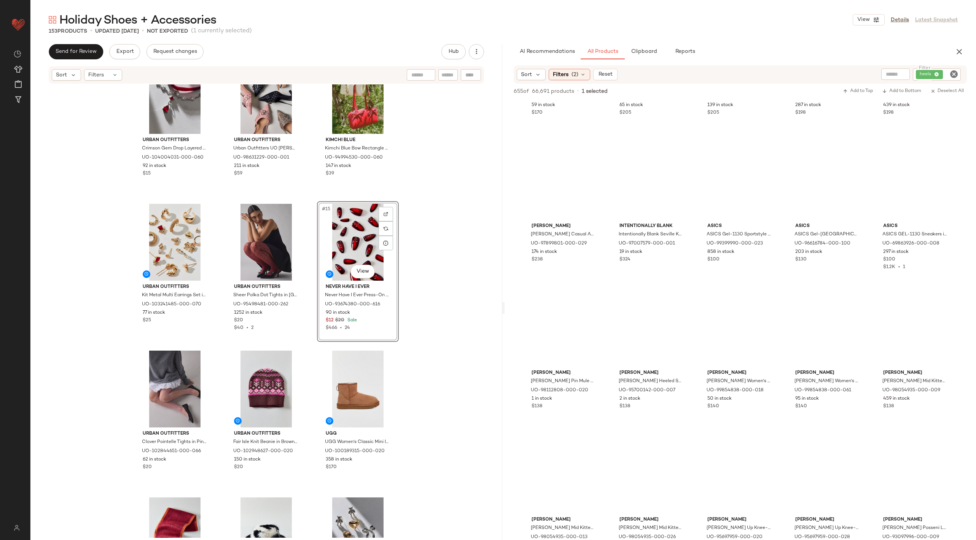
scroll to position [519, 0]
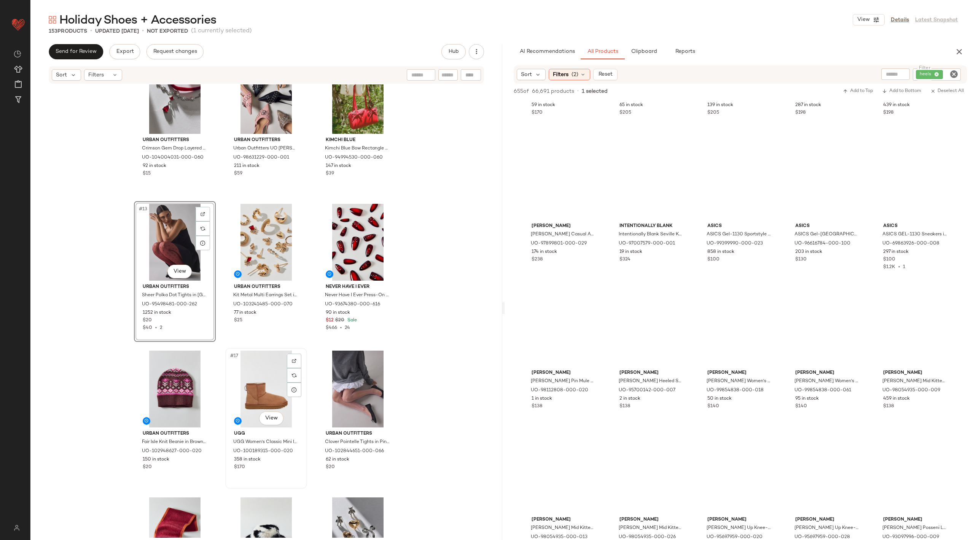
scroll to position [480, 0]
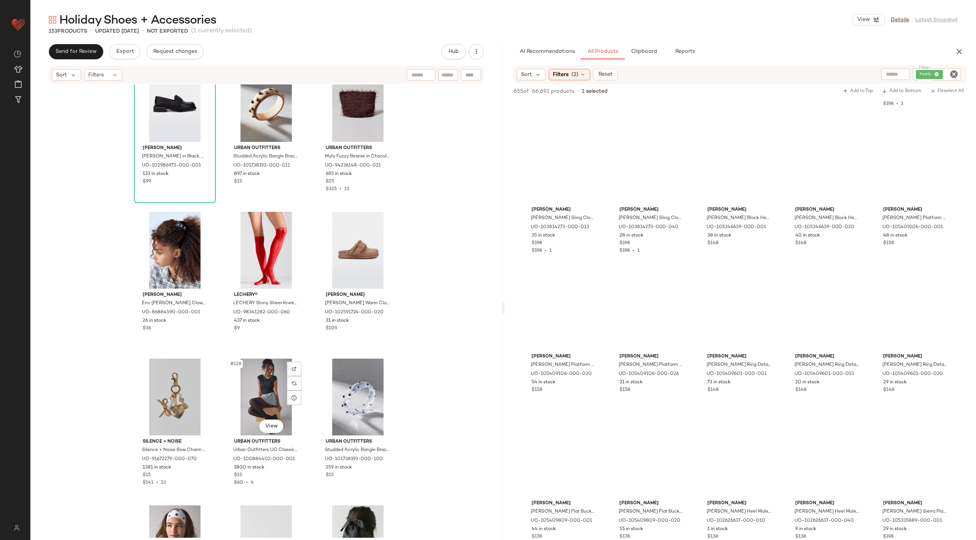
scroll to position [5900, 0]
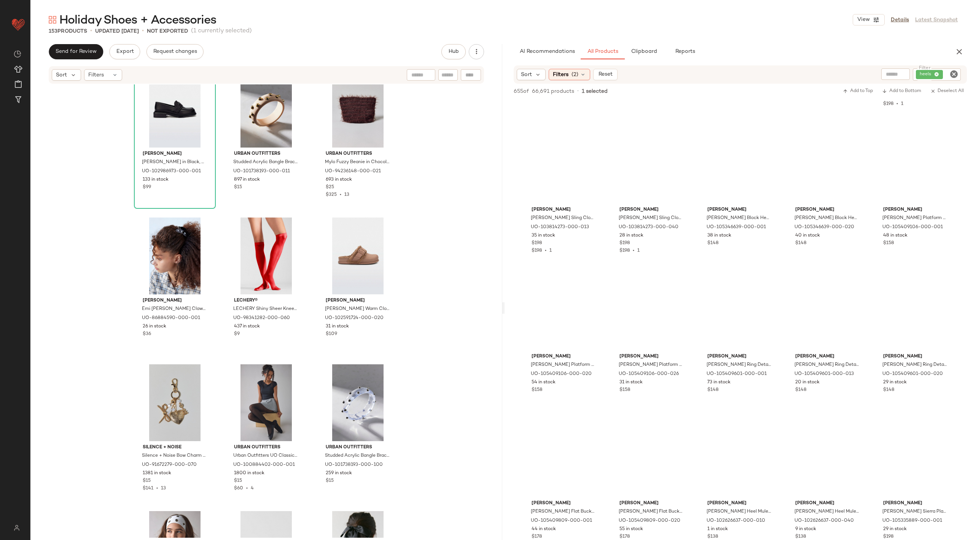
drag, startPoint x: 343, startPoint y: 381, endPoint x: 699, endPoint y: 11, distance: 513.0
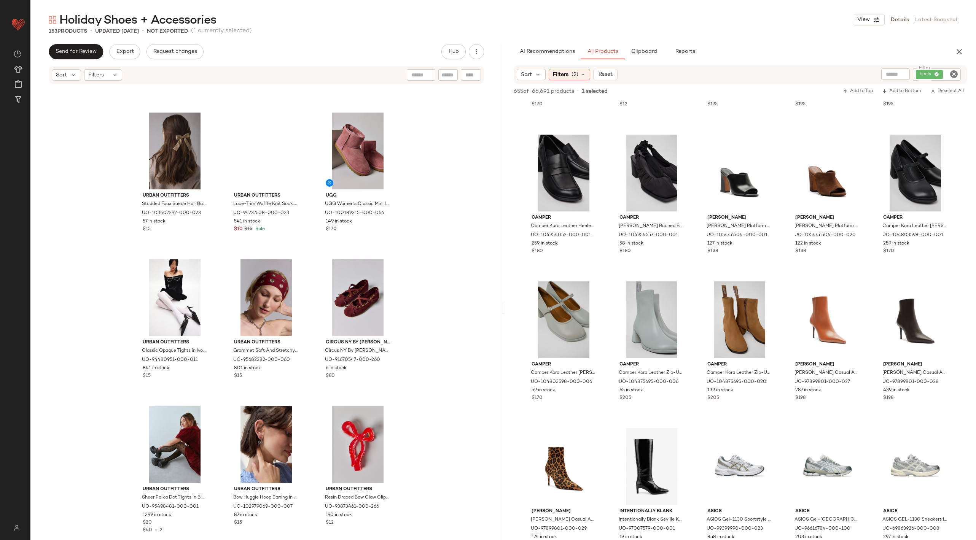
scroll to position [3457, 0]
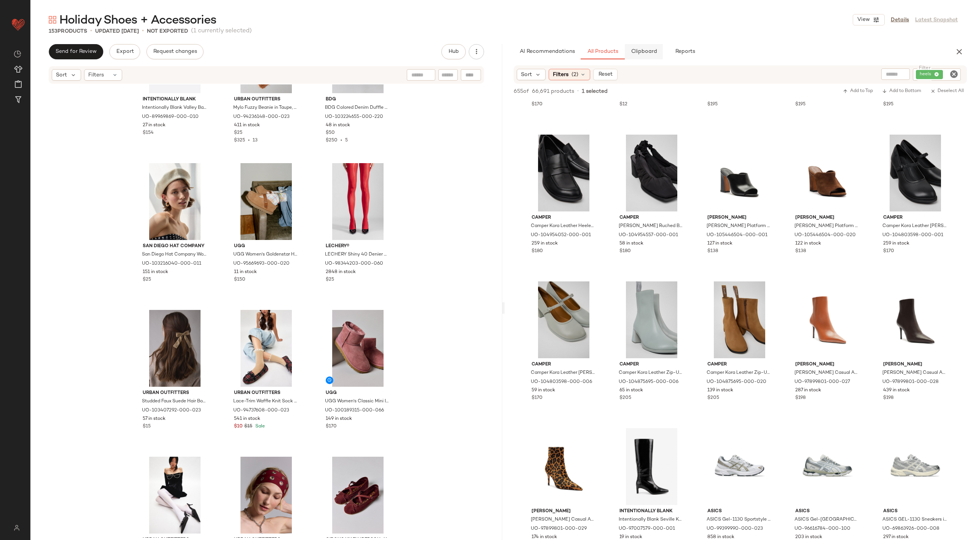
click at [645, 49] on span "Clipboard" at bounding box center [644, 52] width 26 height 6
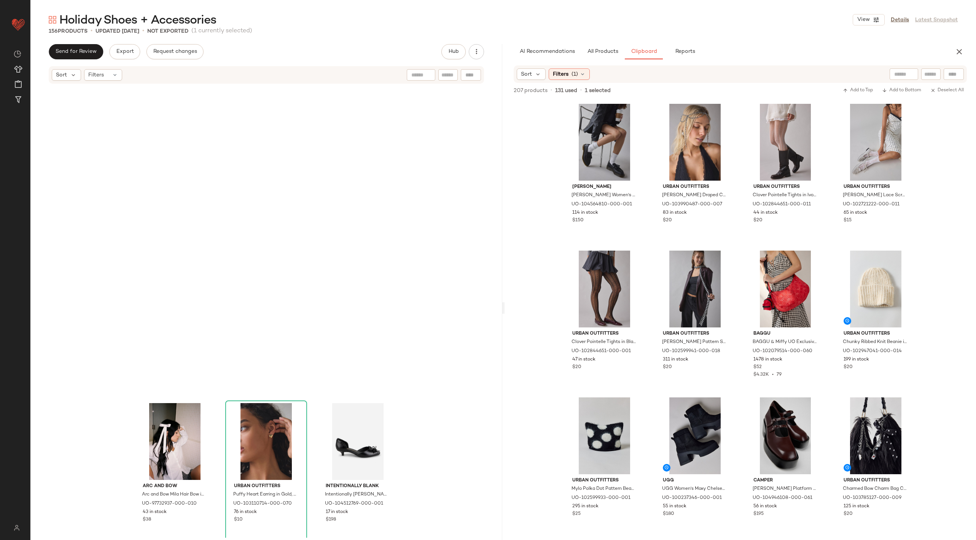
scroll to position [7186, 0]
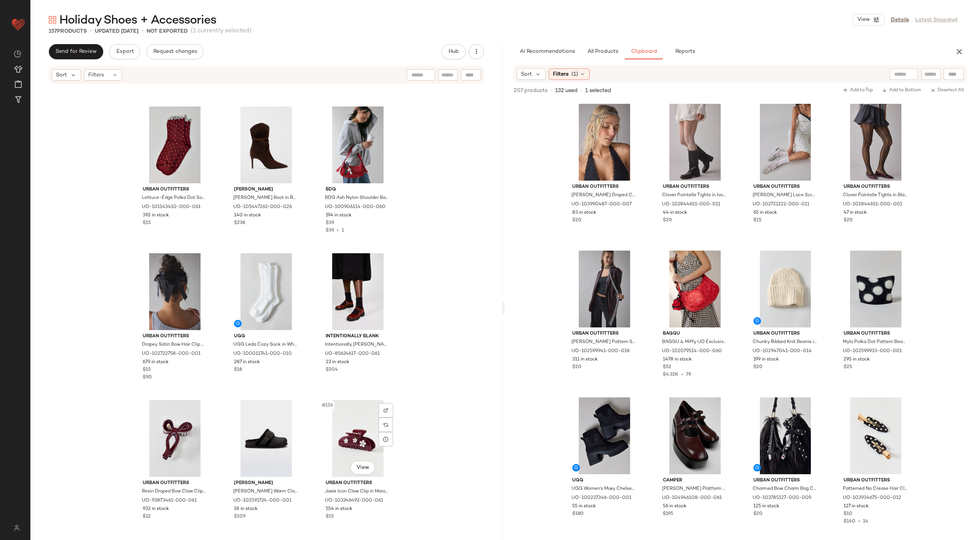
click at [386, 471] on div "#156 View" at bounding box center [358, 438] width 76 height 77
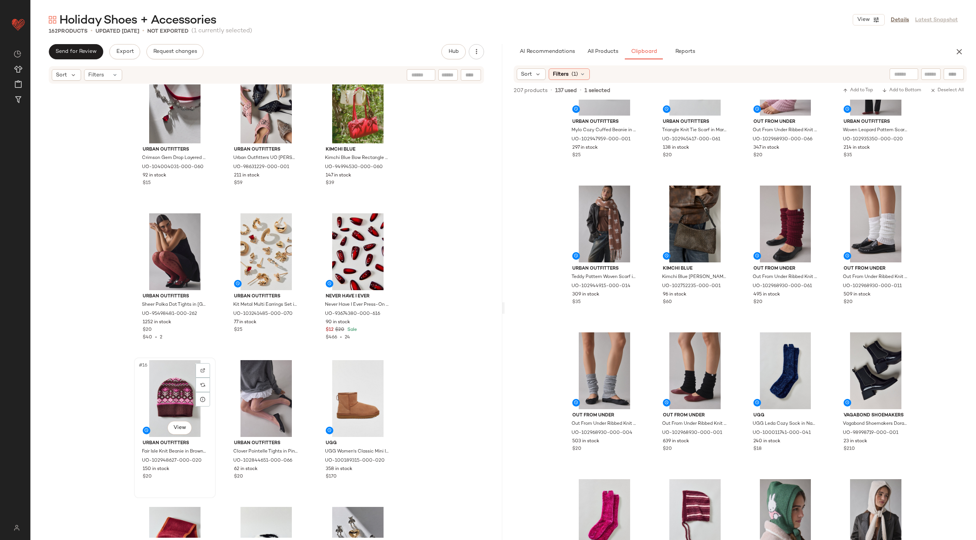
scroll to position [469, 0]
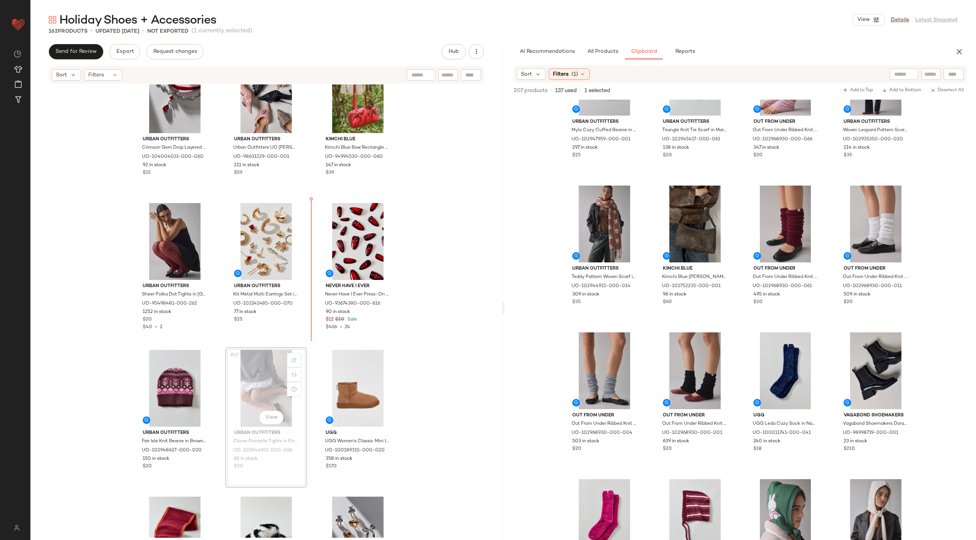
scroll to position [479, 0]
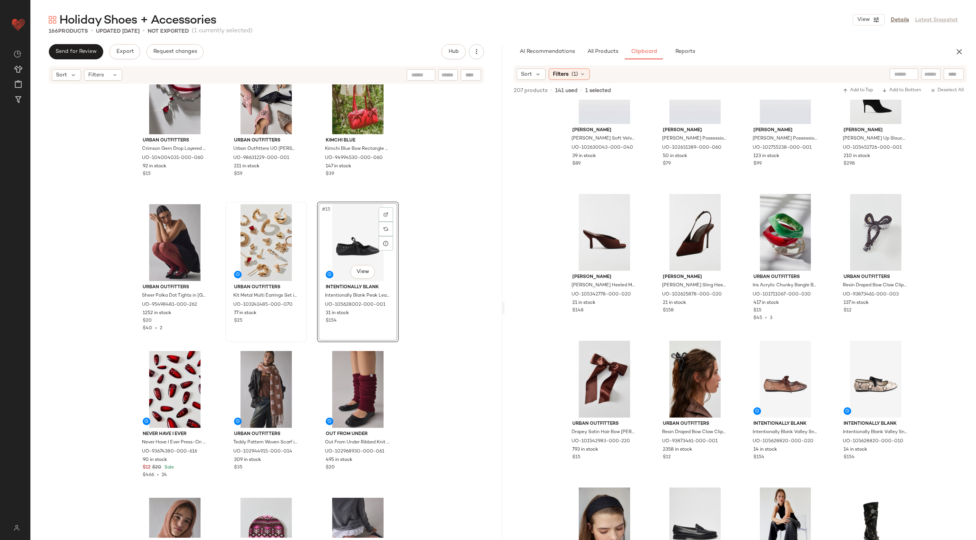
scroll to position [481, 0]
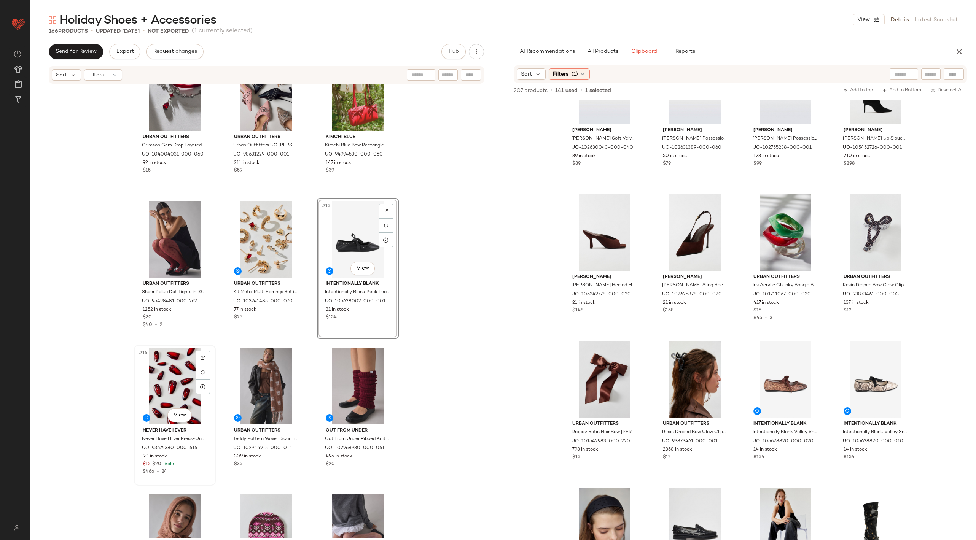
click at [174, 359] on div "#16 View" at bounding box center [175, 386] width 76 height 77
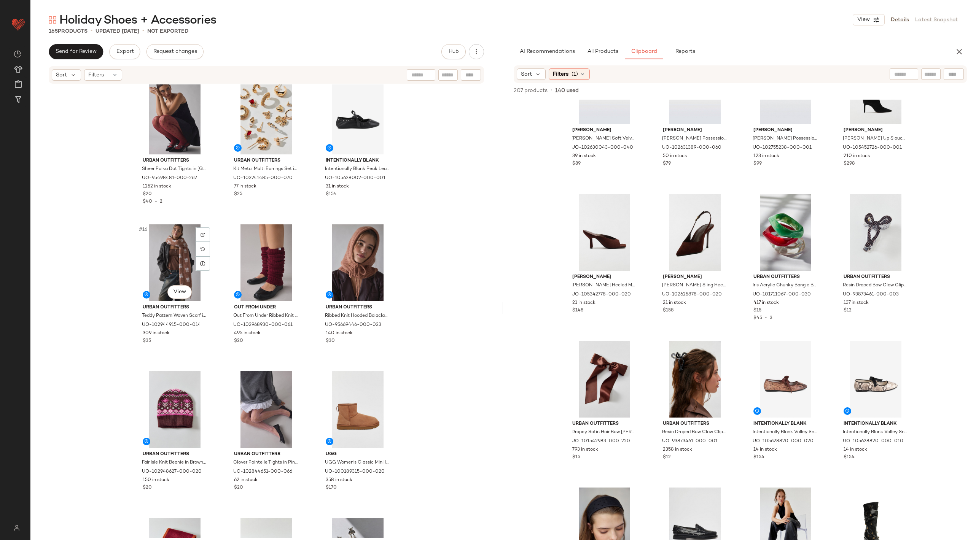
scroll to position [612, 0]
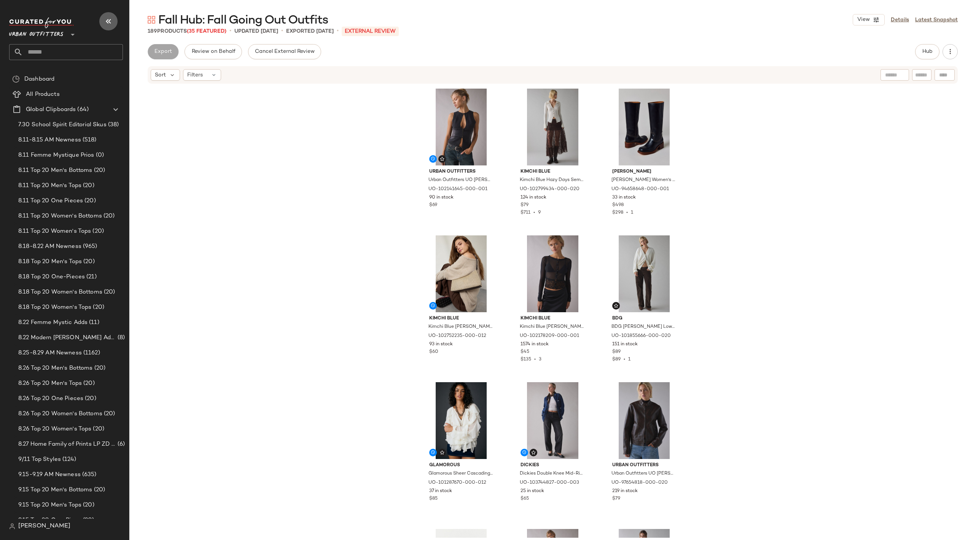
click at [109, 21] on icon "button" at bounding box center [108, 21] width 9 height 9
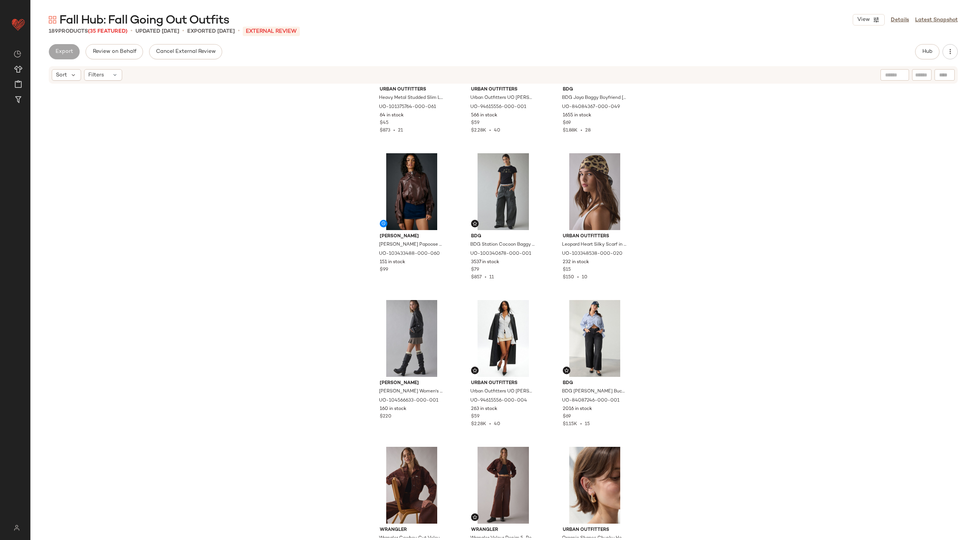
scroll to position [815, 0]
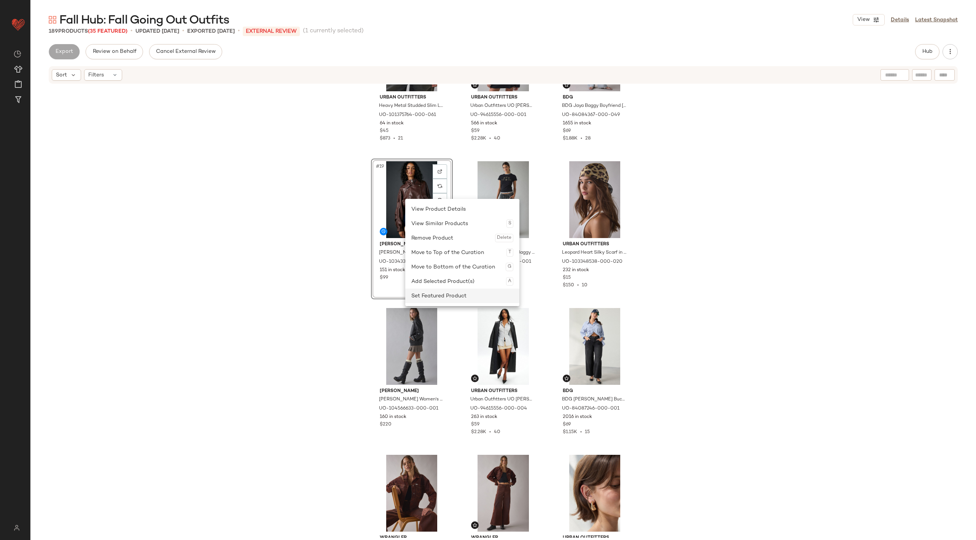
click at [442, 295] on div "Set Featured Product" at bounding box center [462, 296] width 102 height 14
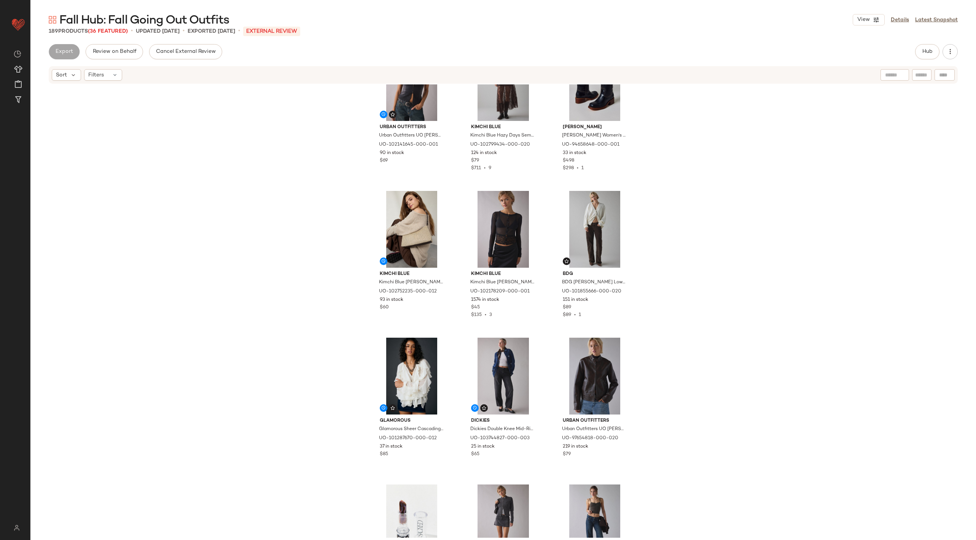
scroll to position [0, 0]
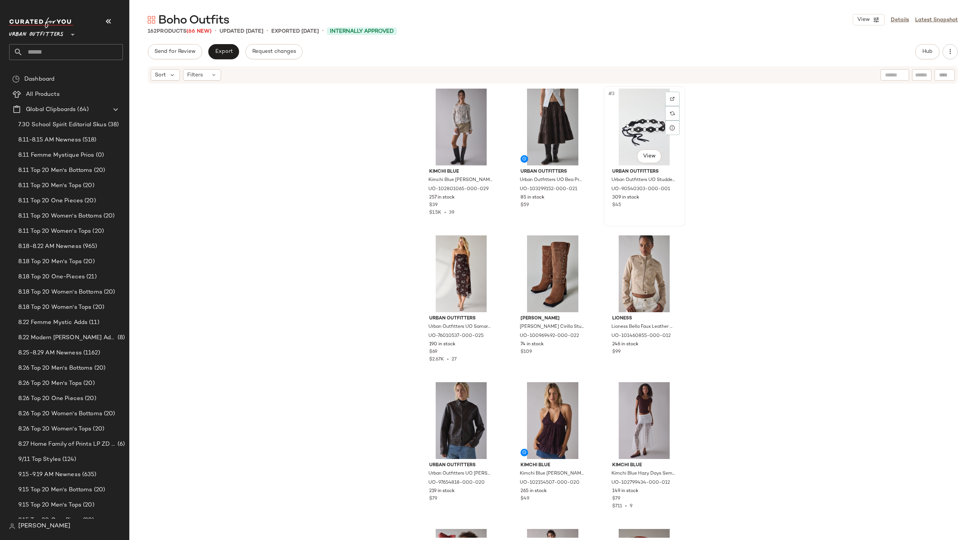
scroll to position [19, 0]
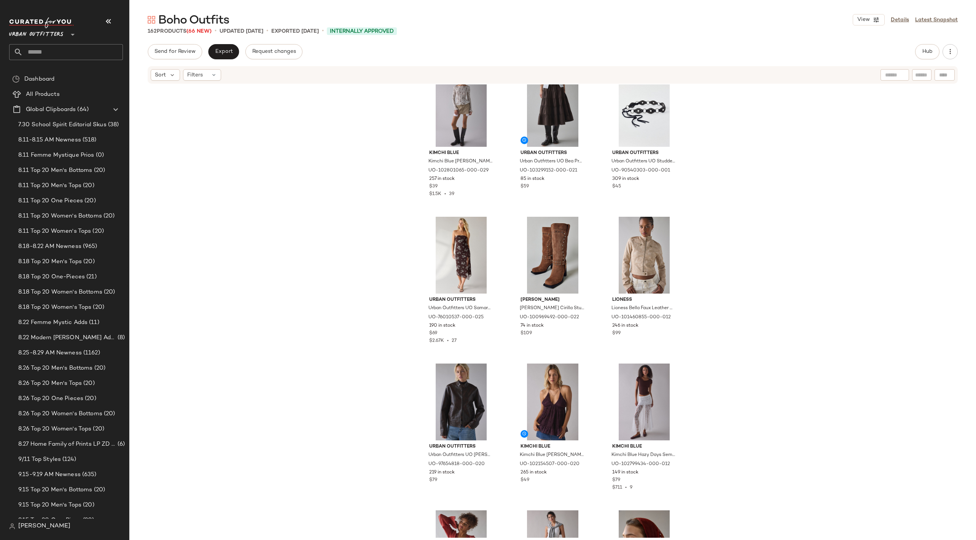
click at [68, 49] on input "text" at bounding box center [73, 52] width 100 height 16
type input "*"
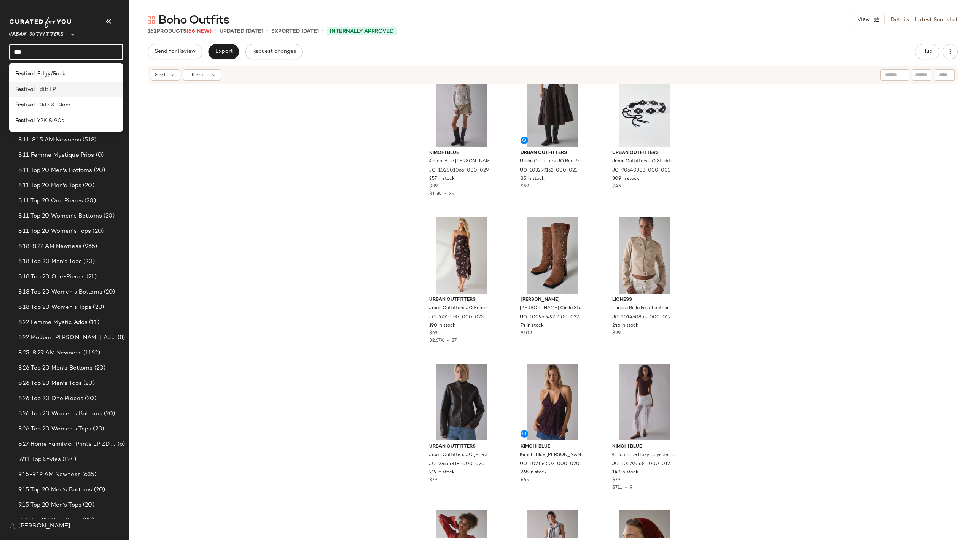
type input "***"
click at [50, 89] on span "tival Edit: LP" at bounding box center [40, 90] width 32 height 8
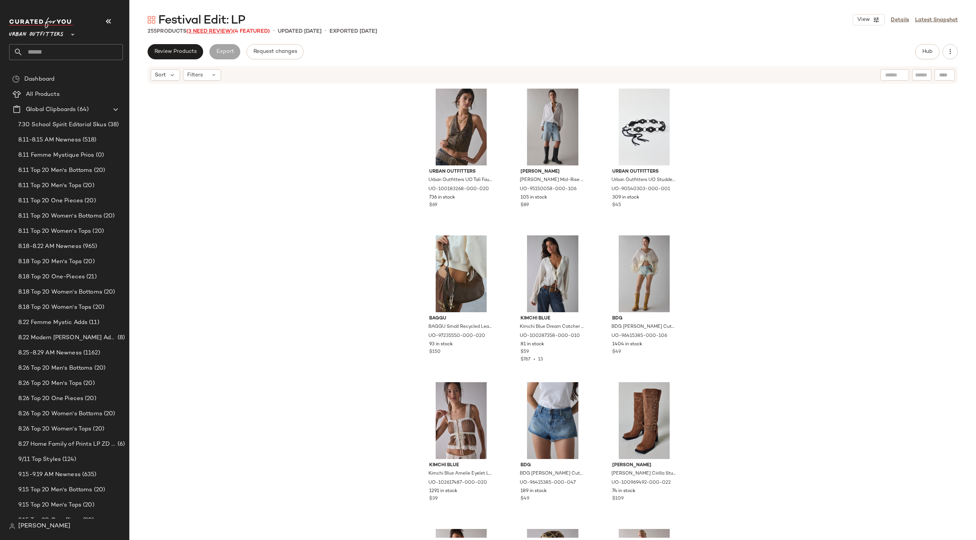
click at [213, 32] on span "(3 Need Review)" at bounding box center [209, 32] width 46 height 6
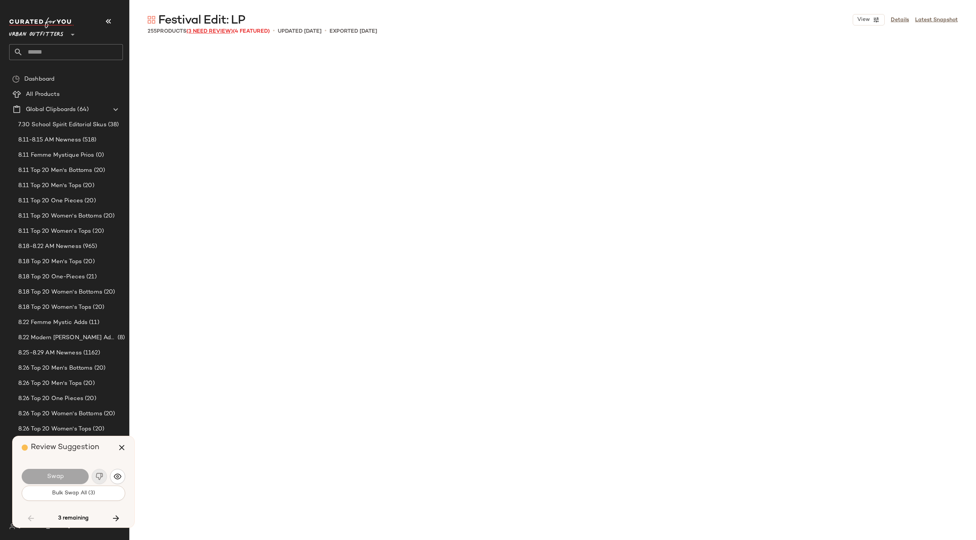
scroll to position [4259, 0]
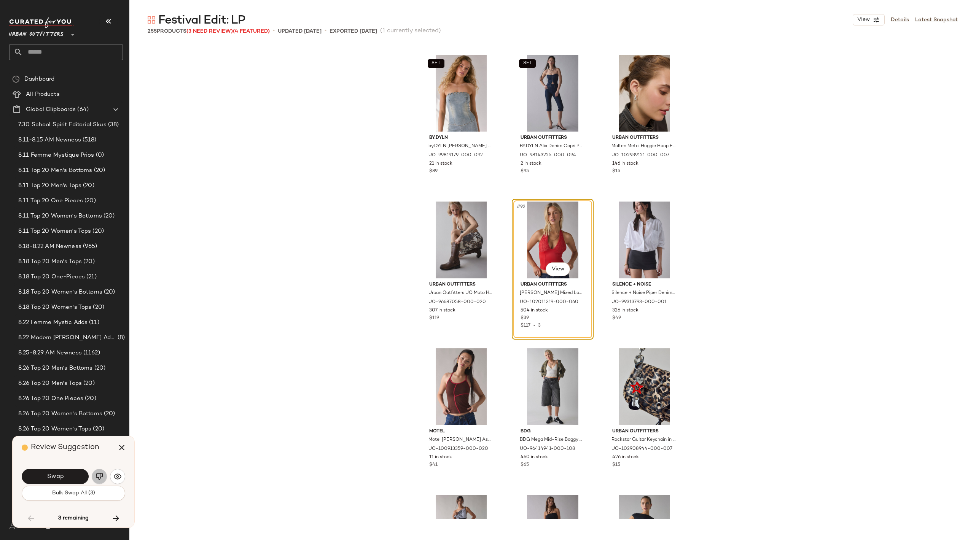
click at [101, 477] on img "button" at bounding box center [100, 477] width 8 height 8
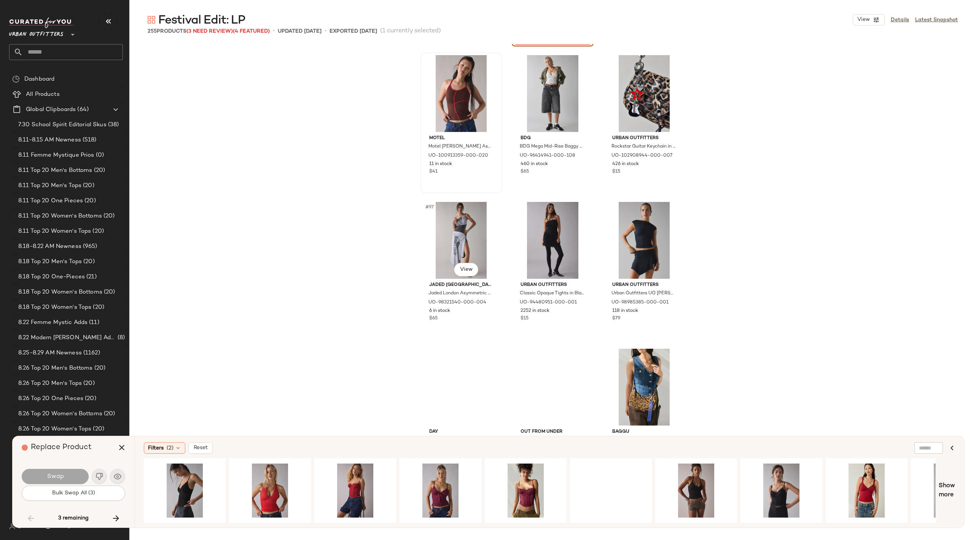
scroll to position [4759, 0]
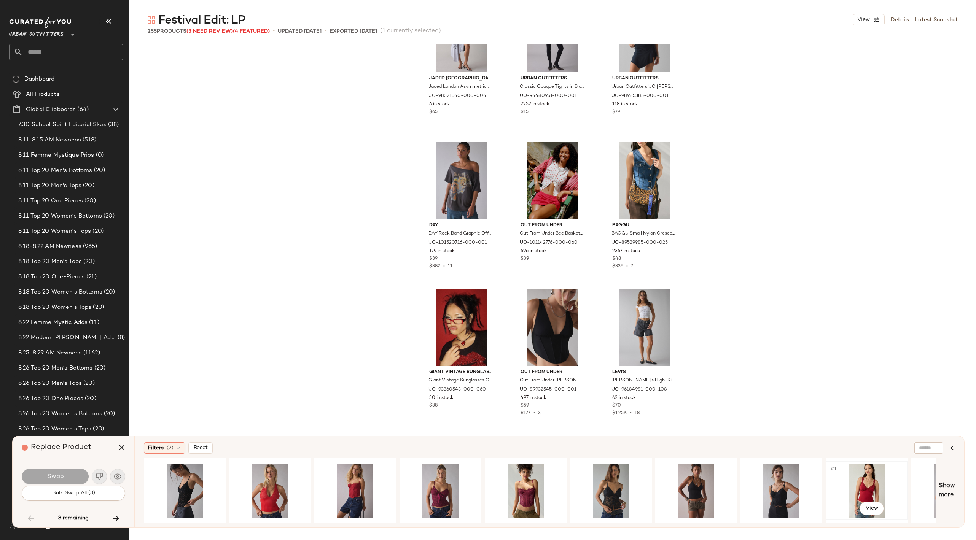
click at [854, 486] on div "#1 View" at bounding box center [866, 491] width 76 height 54
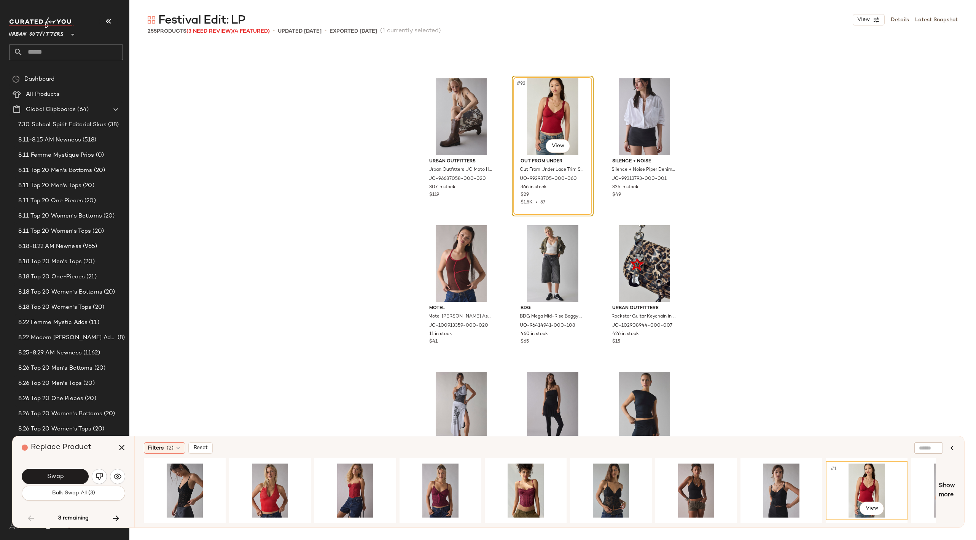
scroll to position [4382, 0]
click at [49, 475] on span "Swap" at bounding box center [54, 476] width 17 height 7
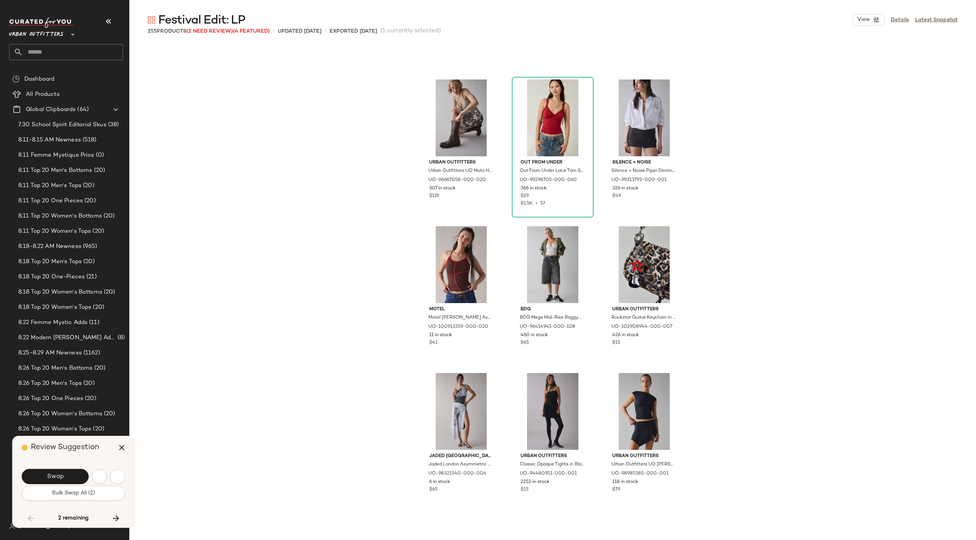
scroll to position [5288, 0]
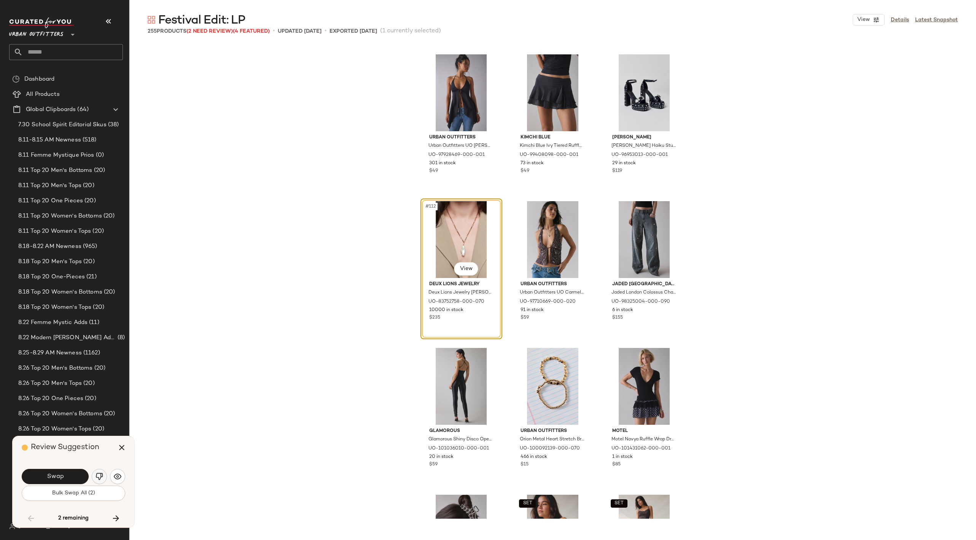
click at [99, 475] on img "button" at bounding box center [100, 477] width 8 height 8
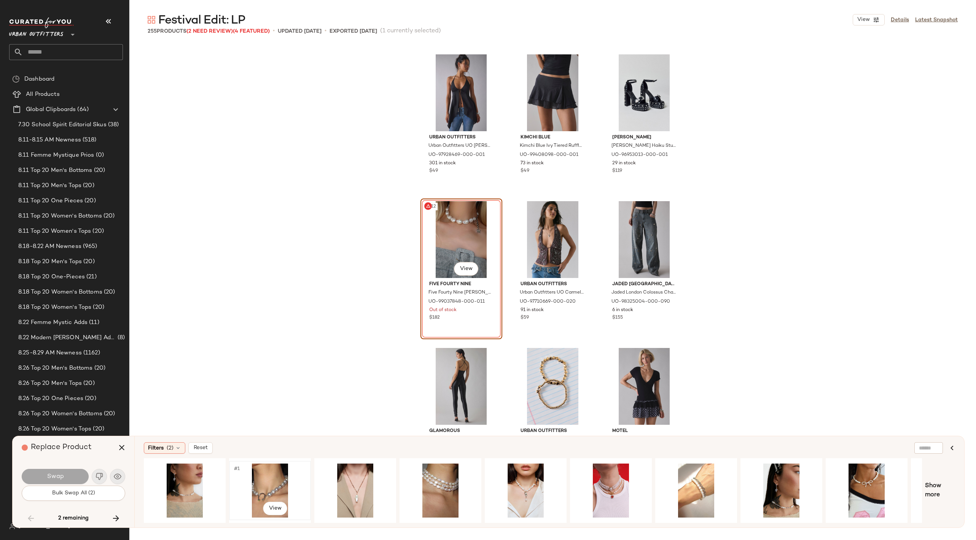
click at [252, 480] on div "#1 View" at bounding box center [270, 491] width 76 height 54
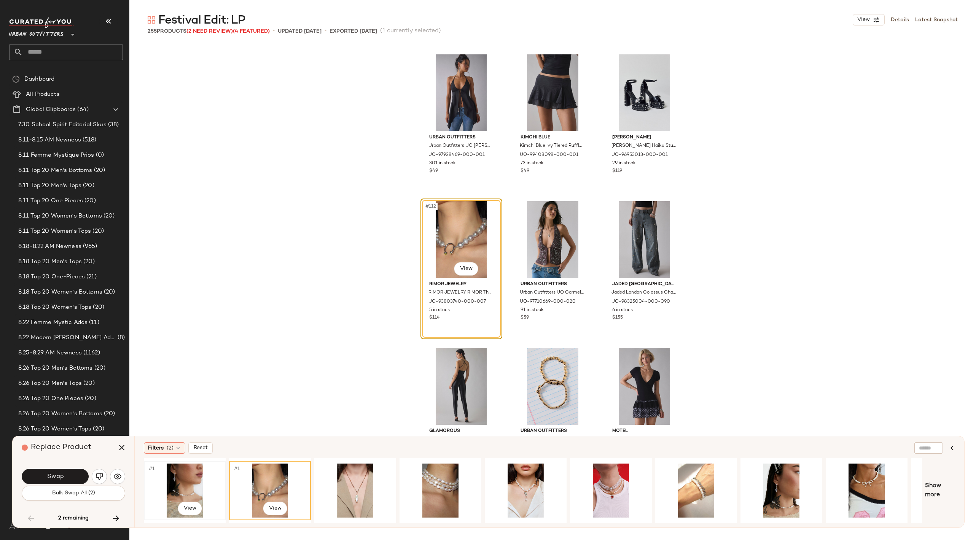
click at [189, 486] on div "#1 View" at bounding box center [185, 491] width 76 height 54
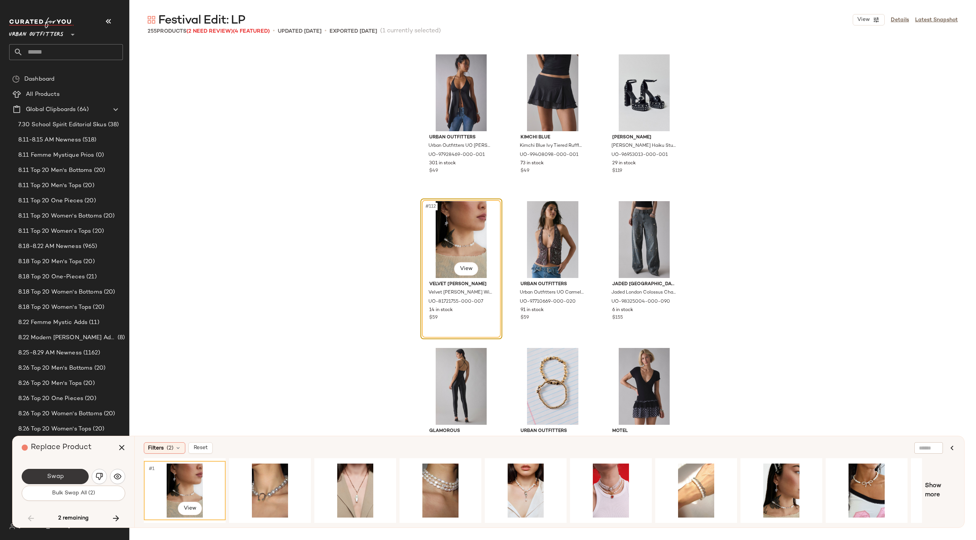
click at [52, 477] on span "Swap" at bounding box center [54, 476] width 17 height 7
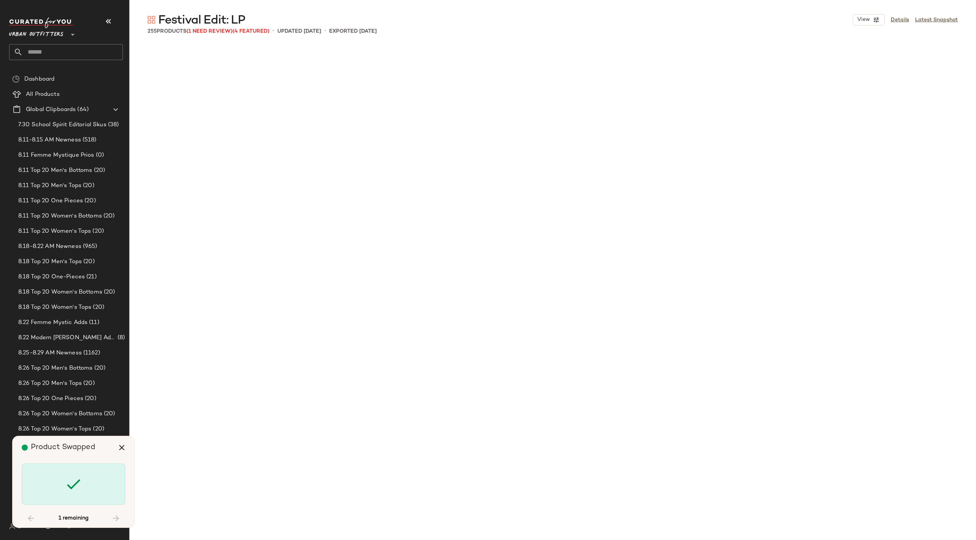
scroll to position [11310, 0]
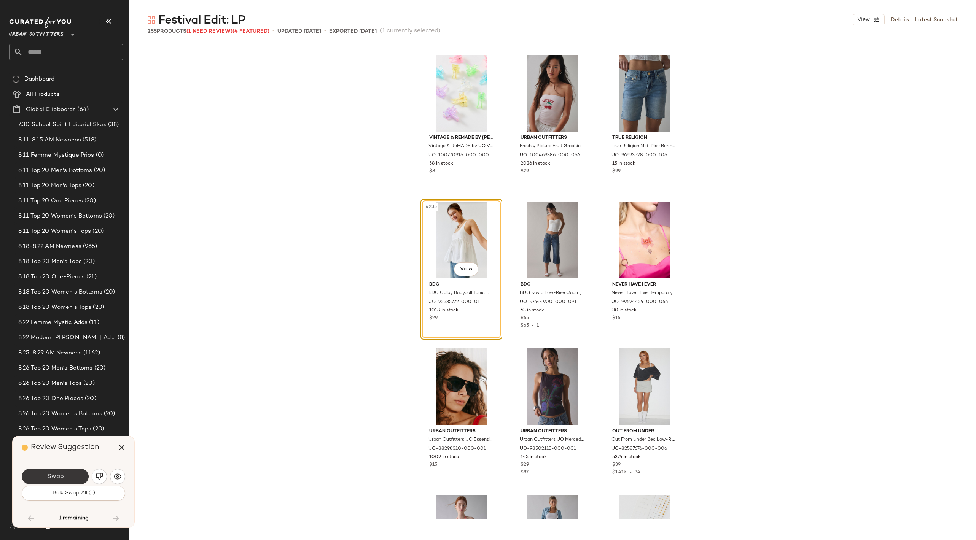
click at [47, 474] on span "Swap" at bounding box center [54, 476] width 17 height 7
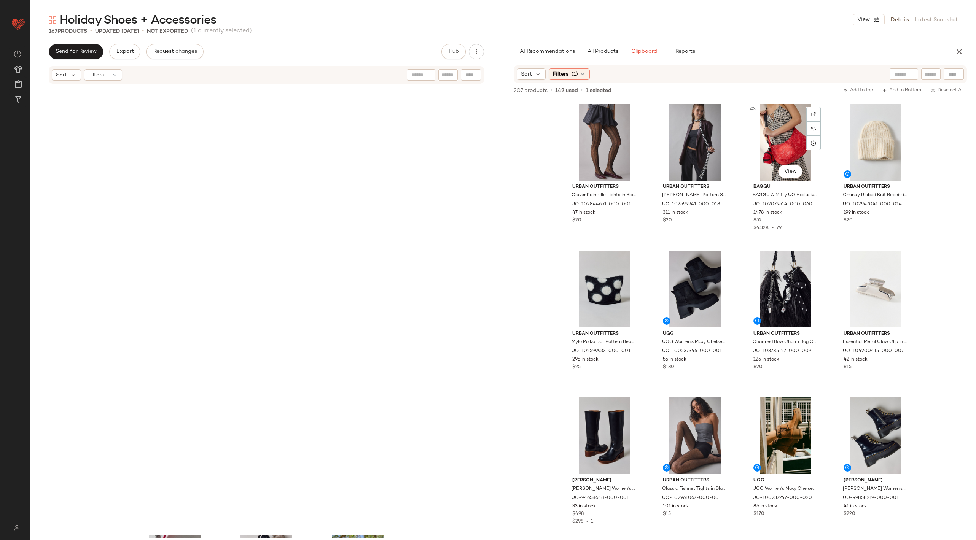
scroll to position [612, 0]
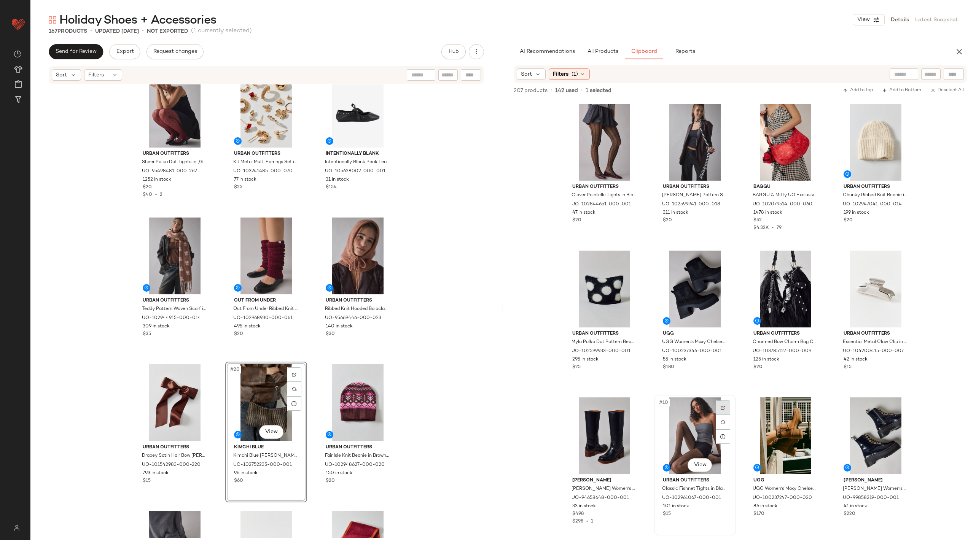
click at [721, 406] on img at bounding box center [723, 408] width 5 height 5
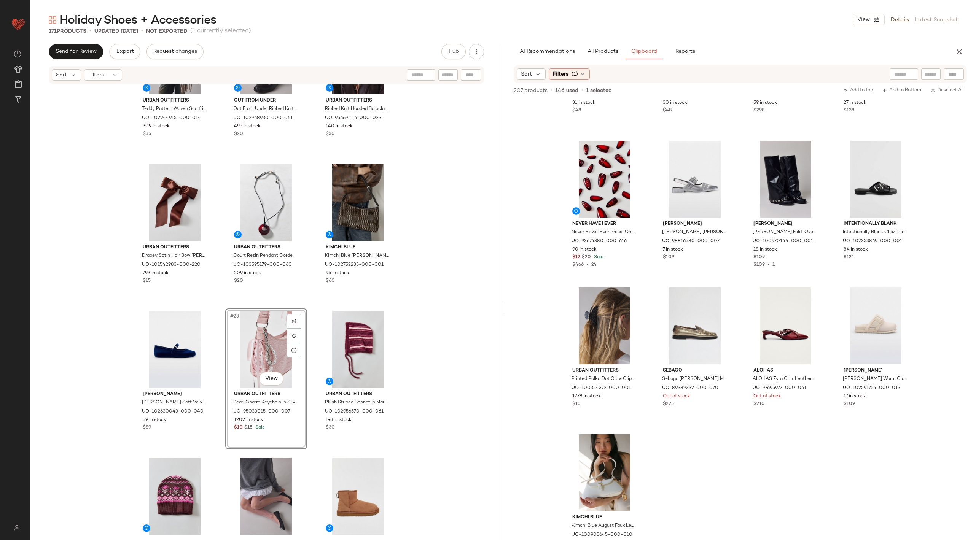
scroll to position [808, 0]
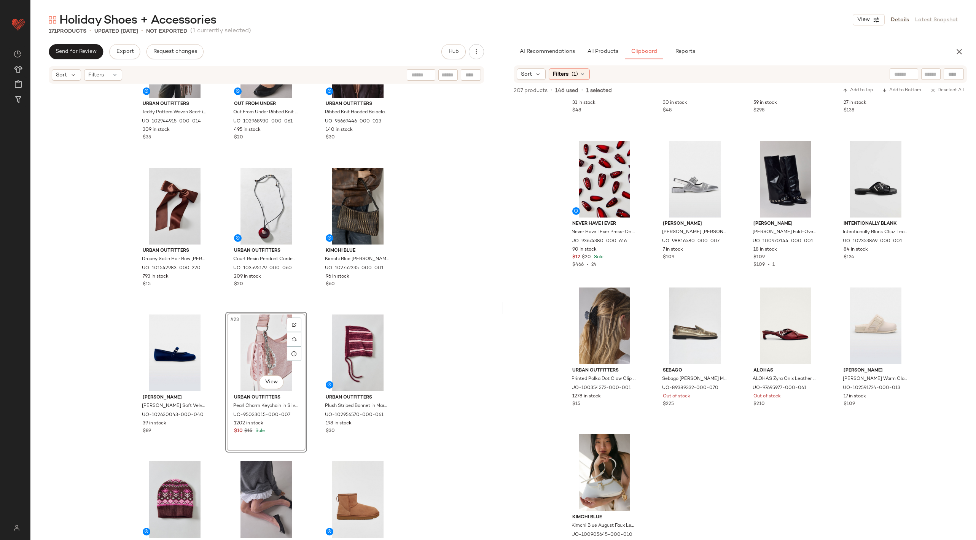
click at [269, 357] on div "#23 View" at bounding box center [266, 353] width 76 height 77
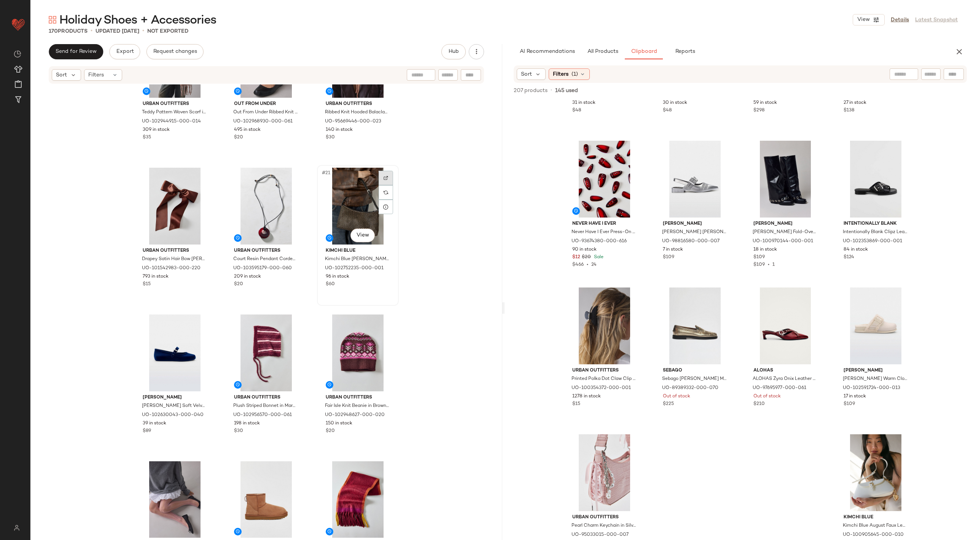
click at [387, 179] on div at bounding box center [386, 178] width 14 height 14
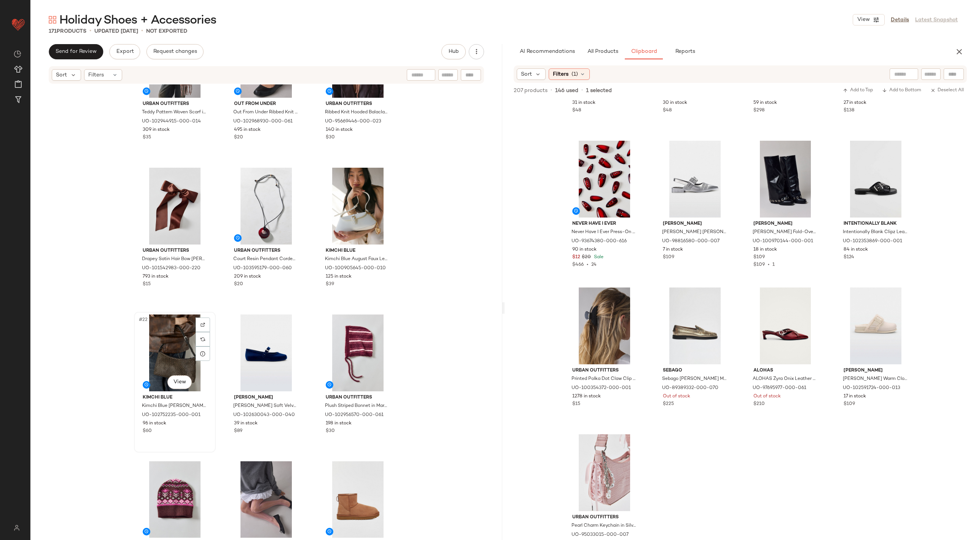
click at [175, 333] on div "#22 View" at bounding box center [175, 353] width 76 height 77
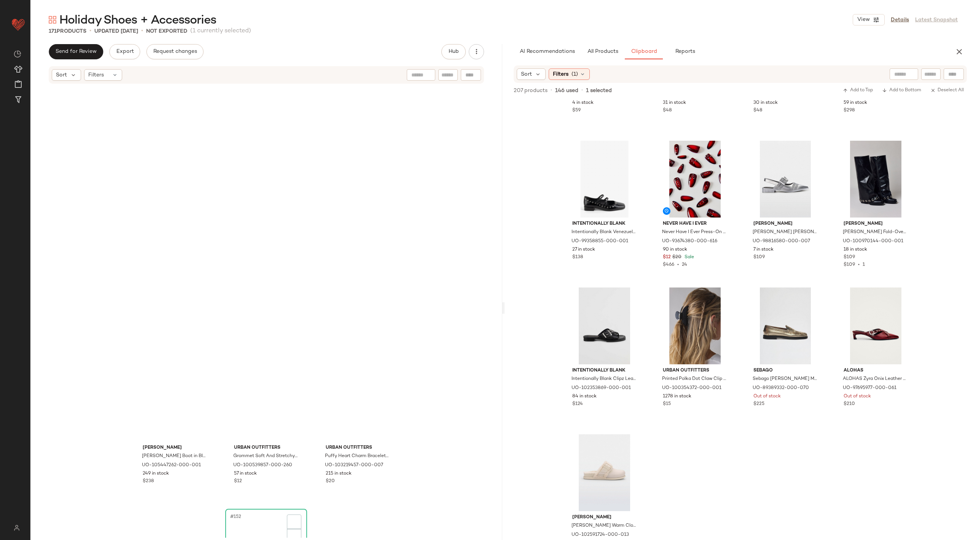
scroll to position [7920, 0]
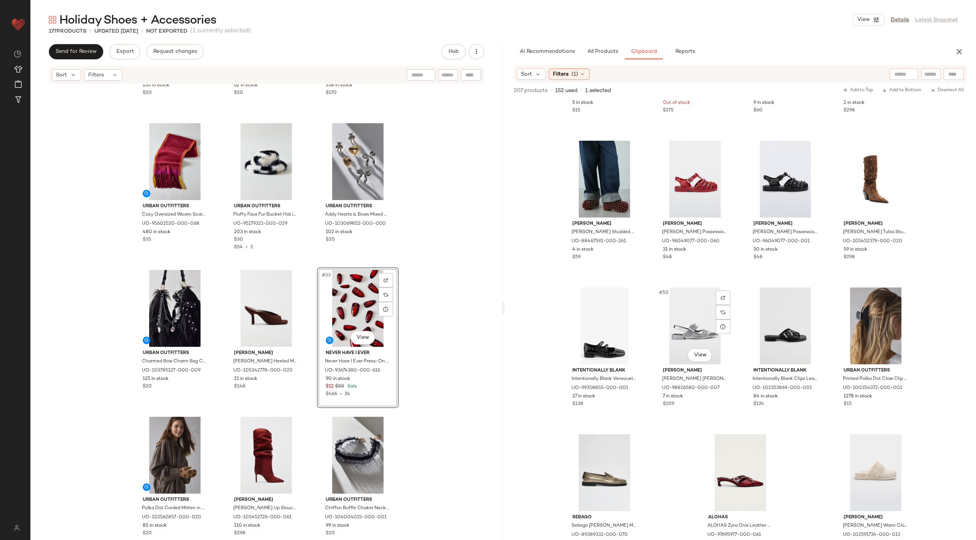
scroll to position [1289, 0]
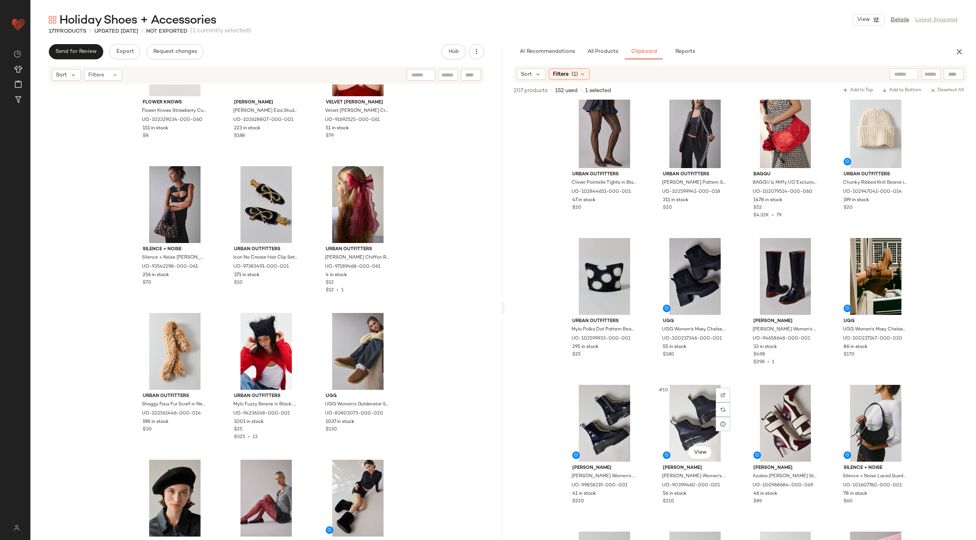
scroll to position [11, 0]
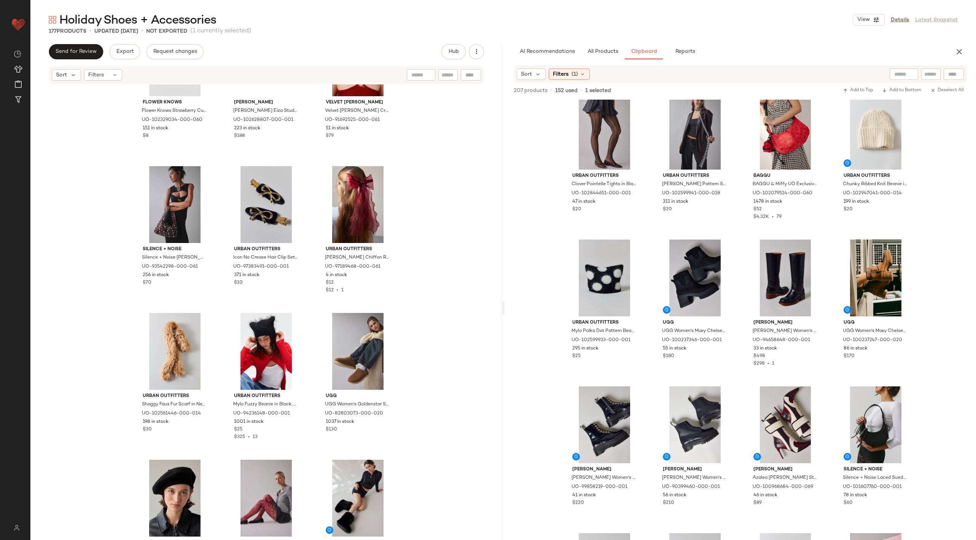
drag, startPoint x: 264, startPoint y: 322, endPoint x: 852, endPoint y: 14, distance: 663.3
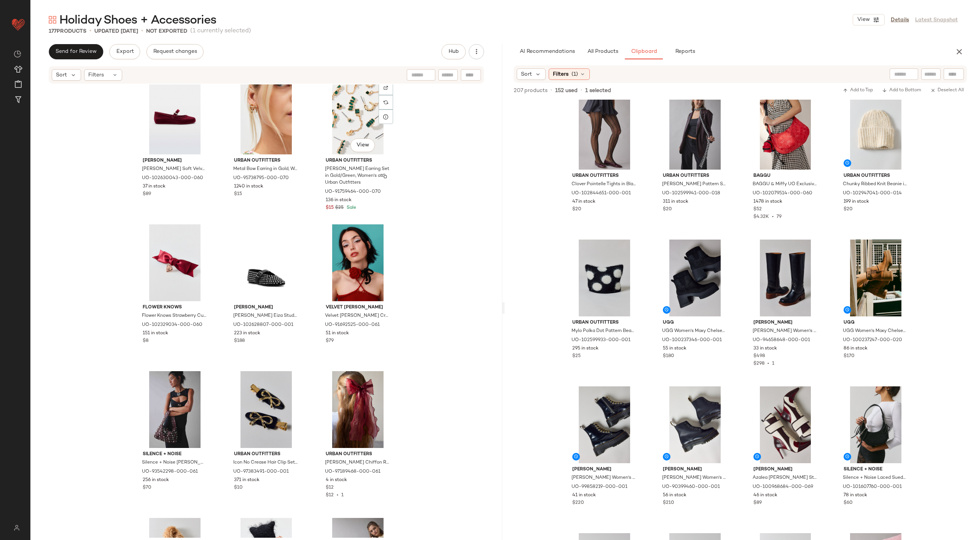
scroll to position [2225, 0]
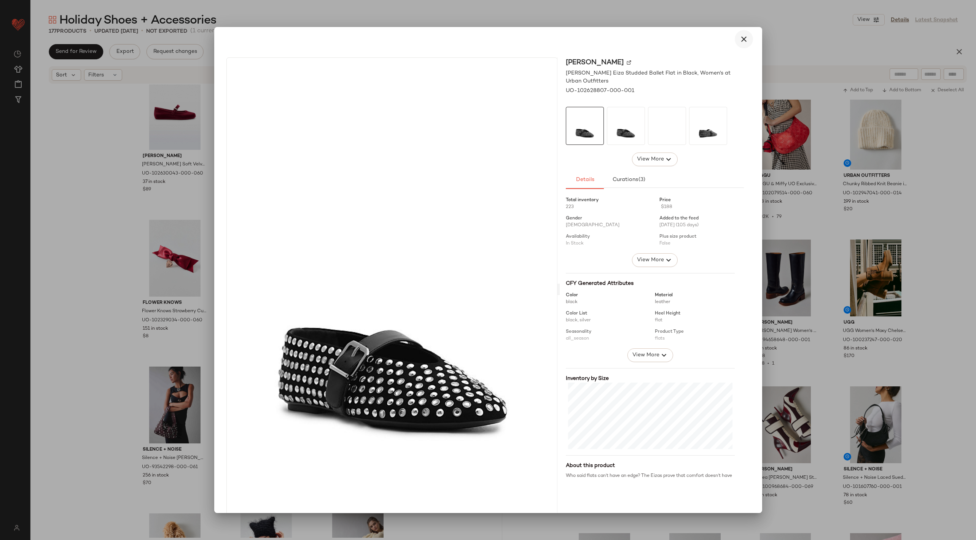
click at [743, 32] on button "button" at bounding box center [744, 39] width 18 height 18
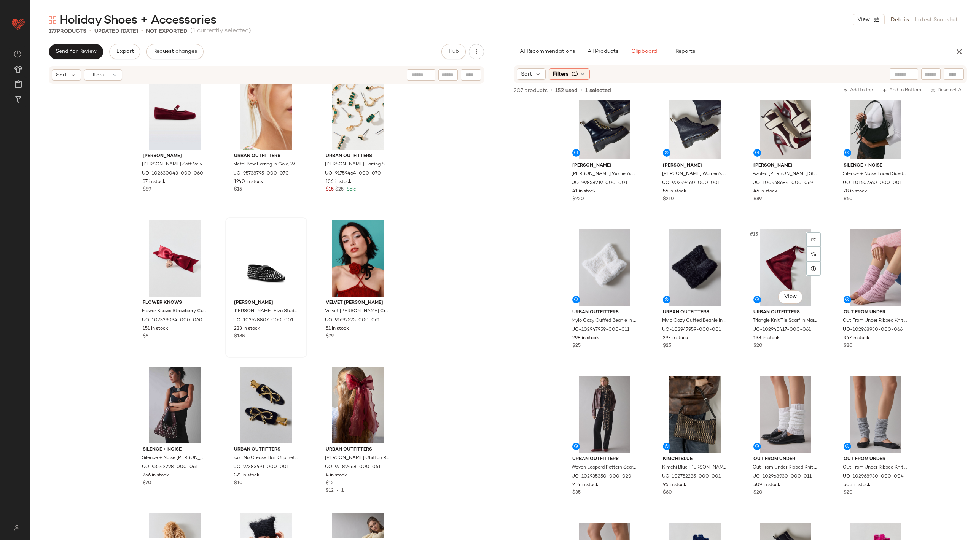
scroll to position [354, 0]
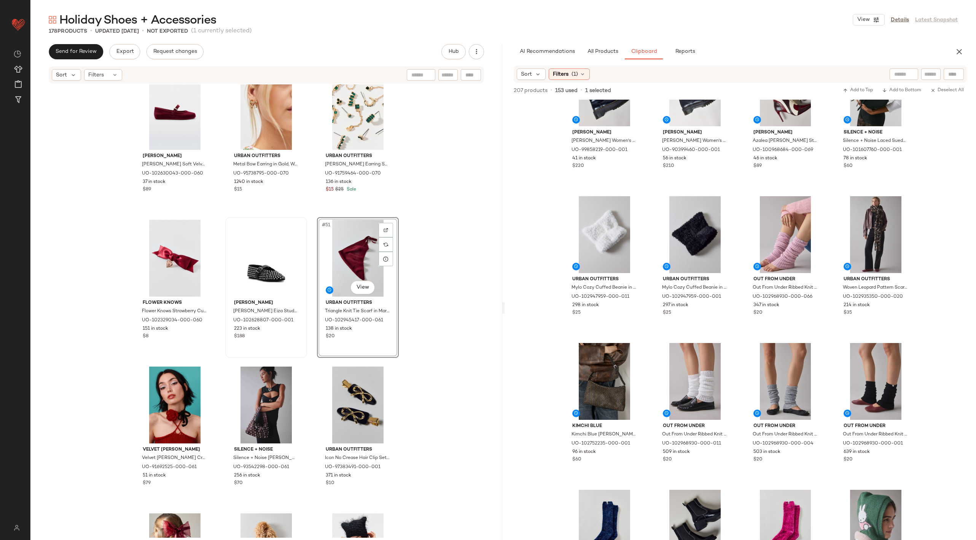
click at [349, 260] on div "#51 View" at bounding box center [358, 258] width 76 height 77
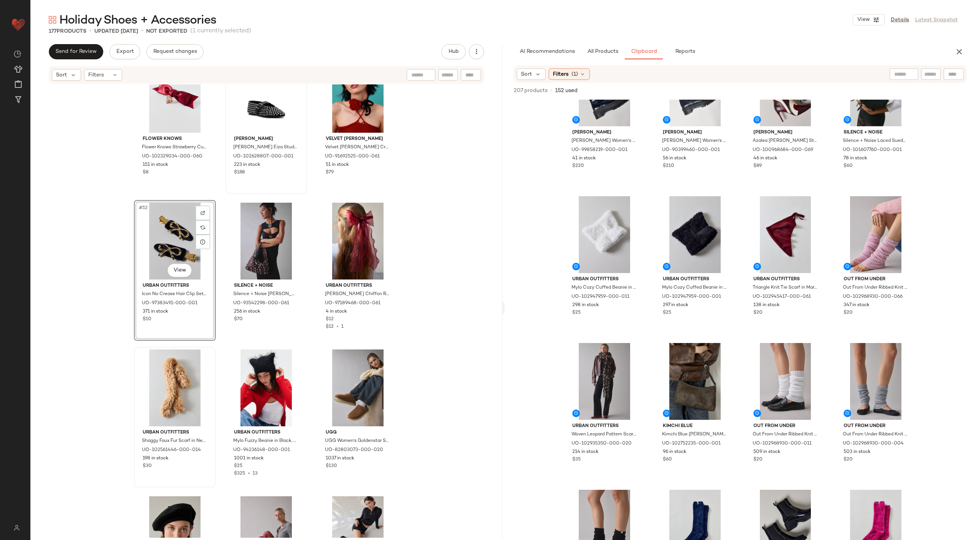
scroll to position [2400, 0]
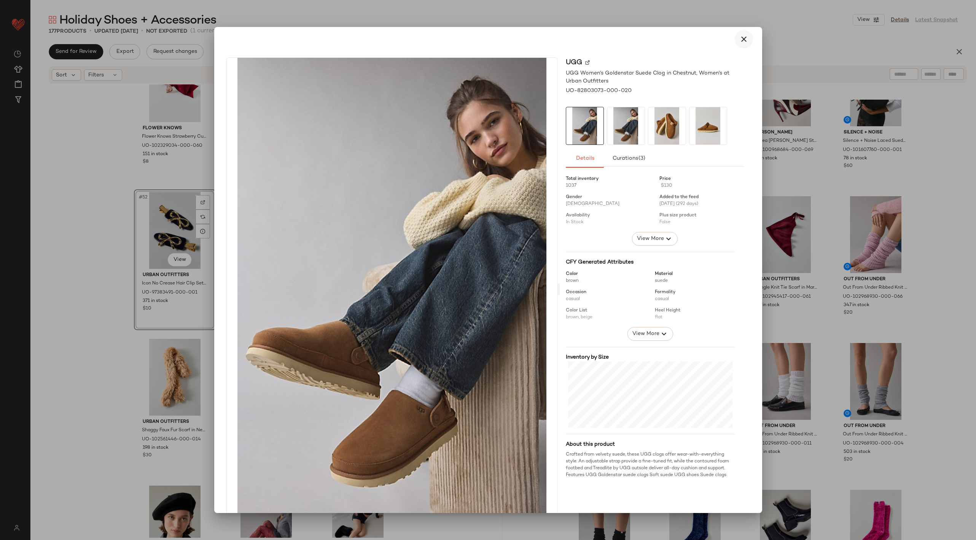
click at [735, 40] on button "button" at bounding box center [744, 39] width 18 height 18
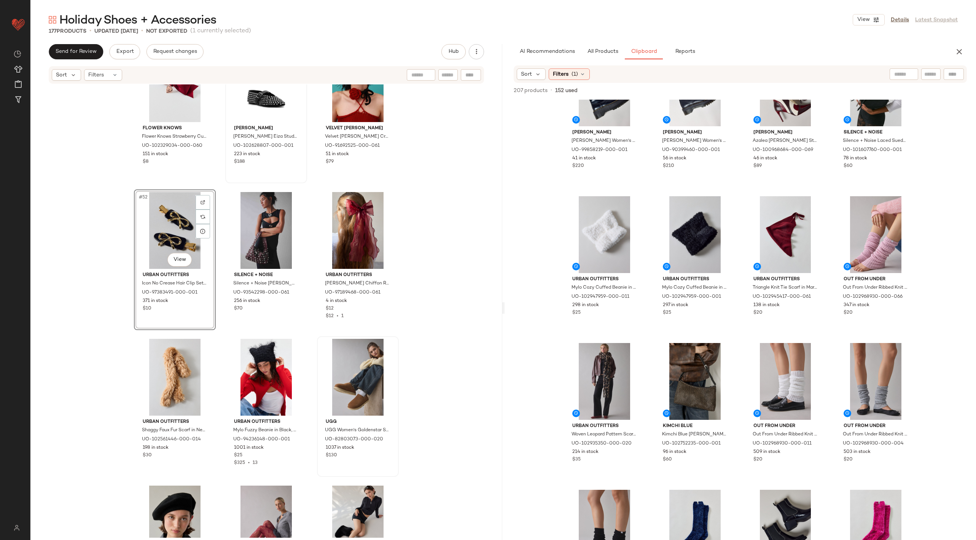
click at [156, 216] on div "#52 View" at bounding box center [175, 230] width 76 height 77
click at [362, 371] on div "#57 View" at bounding box center [358, 377] width 76 height 77
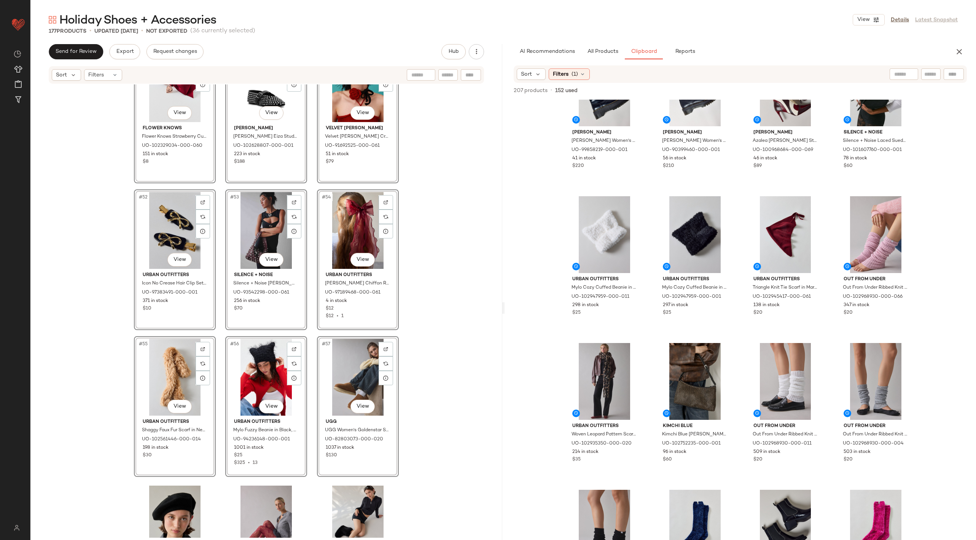
click at [461, 338] on div "#49 View Flower Knows Flower Knows Strawberry Cupid Creaseless Bow Hair Clip in…" at bounding box center [266, 311] width 472 height 454
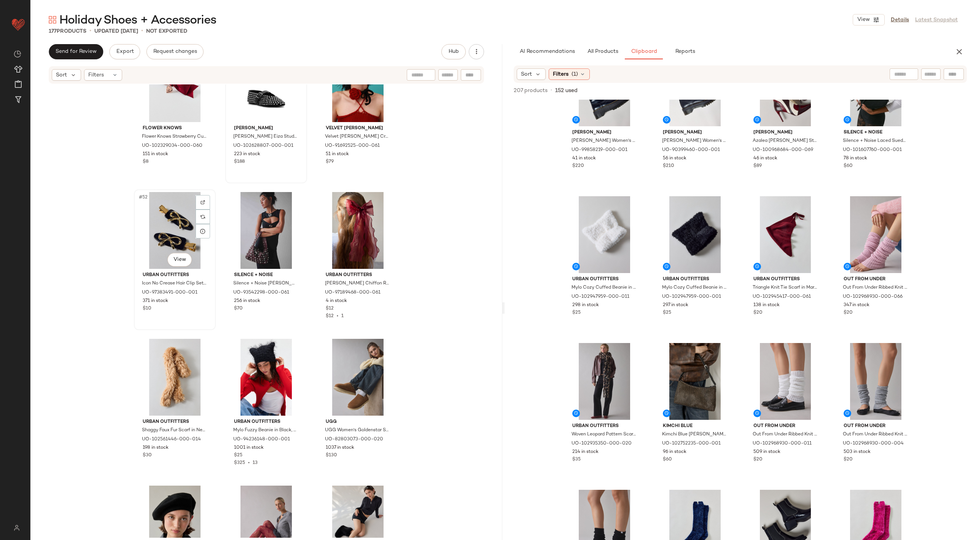
click at [167, 221] on div "#52 View" at bounding box center [175, 230] width 76 height 77
click at [344, 374] on div "#57 View" at bounding box center [358, 377] width 76 height 77
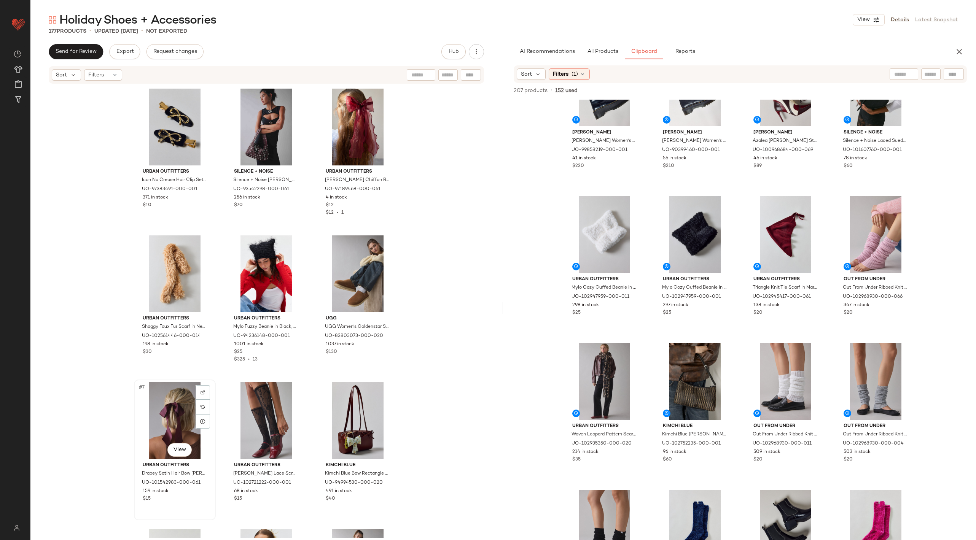
click at [173, 403] on div "#7 View" at bounding box center [175, 420] width 76 height 77
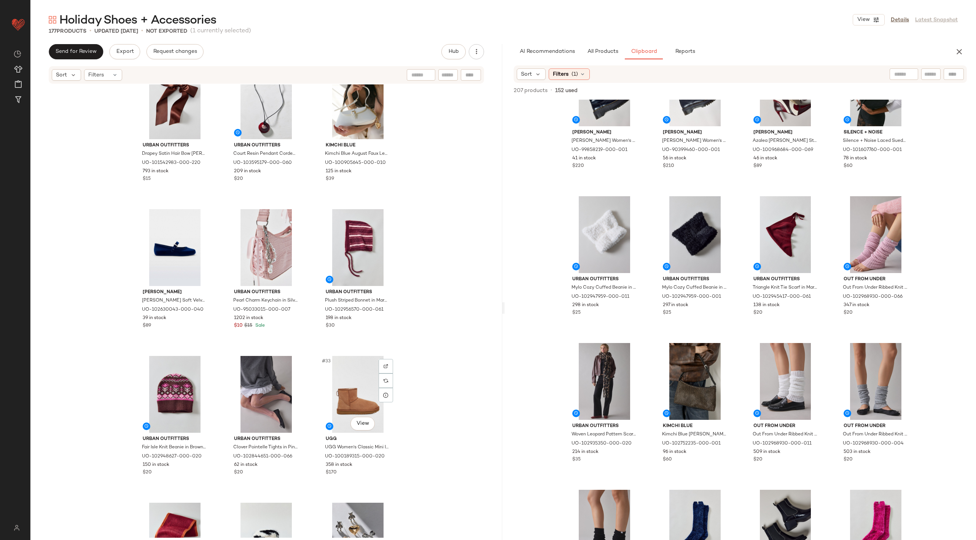
scroll to position [1206, 0]
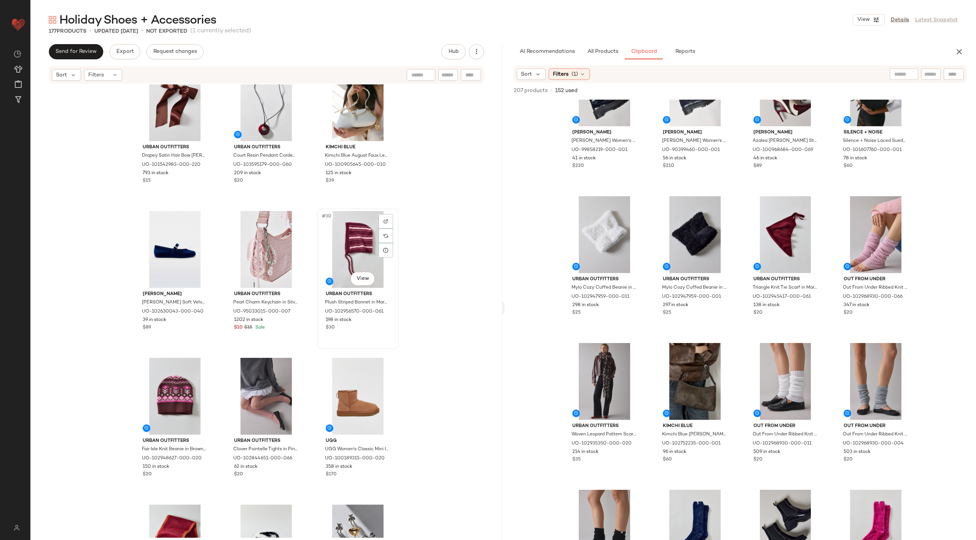
click at [352, 250] on div "#30 View" at bounding box center [358, 249] width 76 height 77
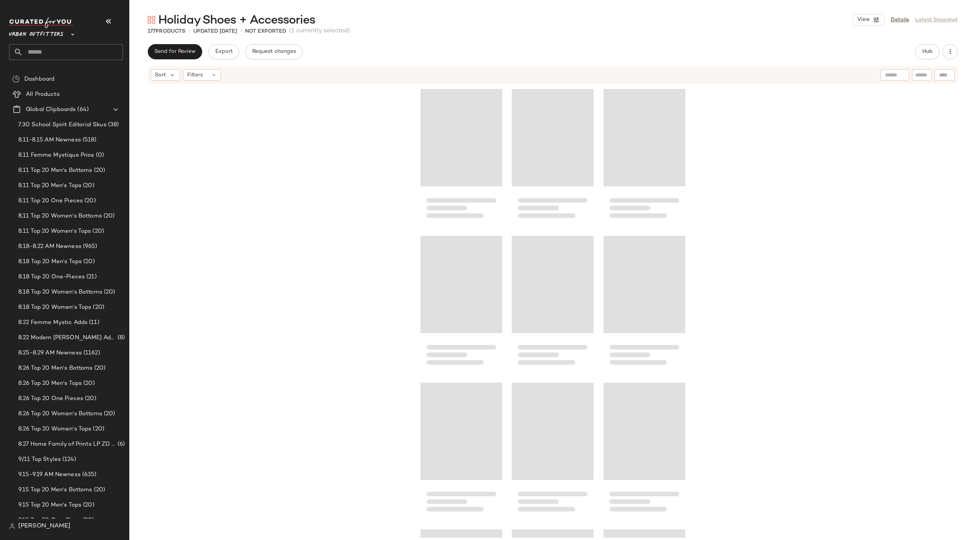
scroll to position [1175, 0]
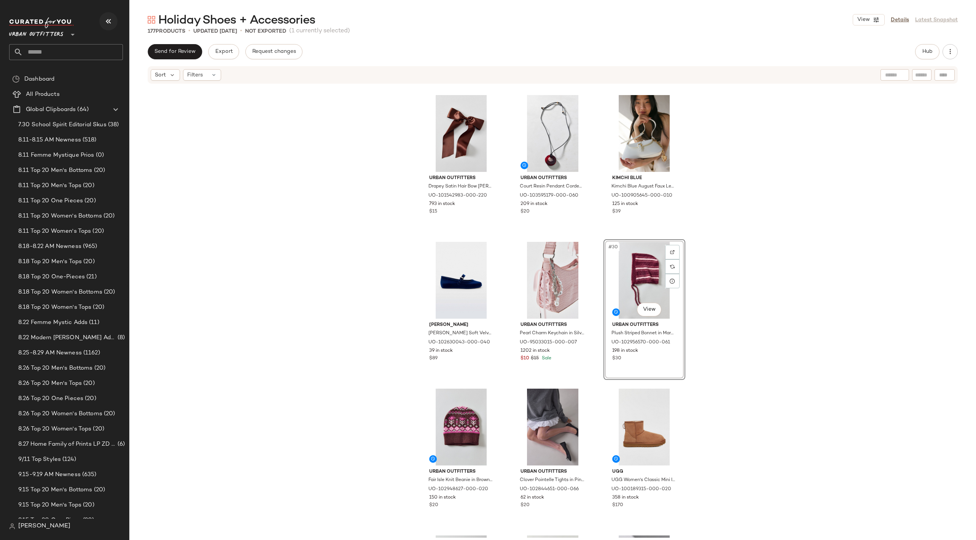
click at [107, 21] on icon "button" at bounding box center [108, 21] width 9 height 9
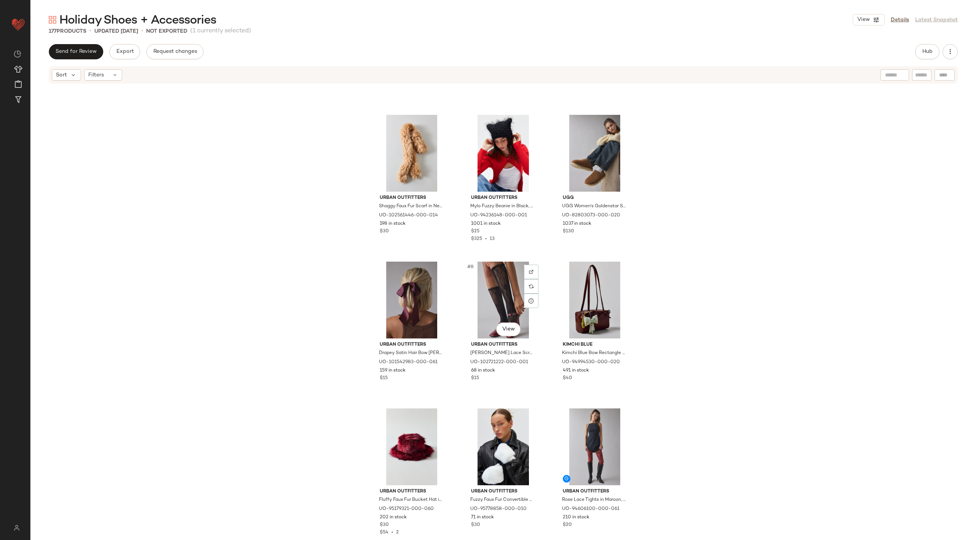
scroll to position [0, 0]
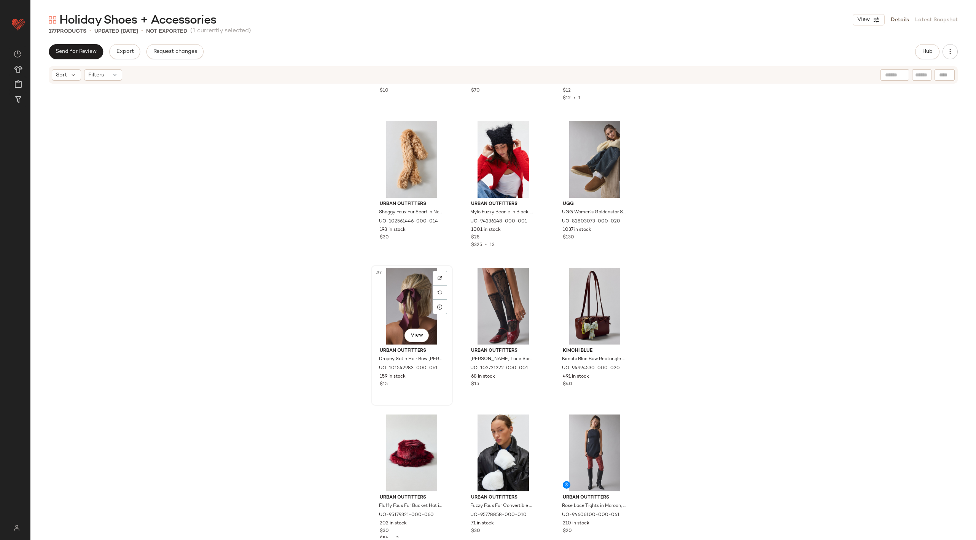
click at [403, 294] on div "#7 View" at bounding box center [412, 306] width 76 height 77
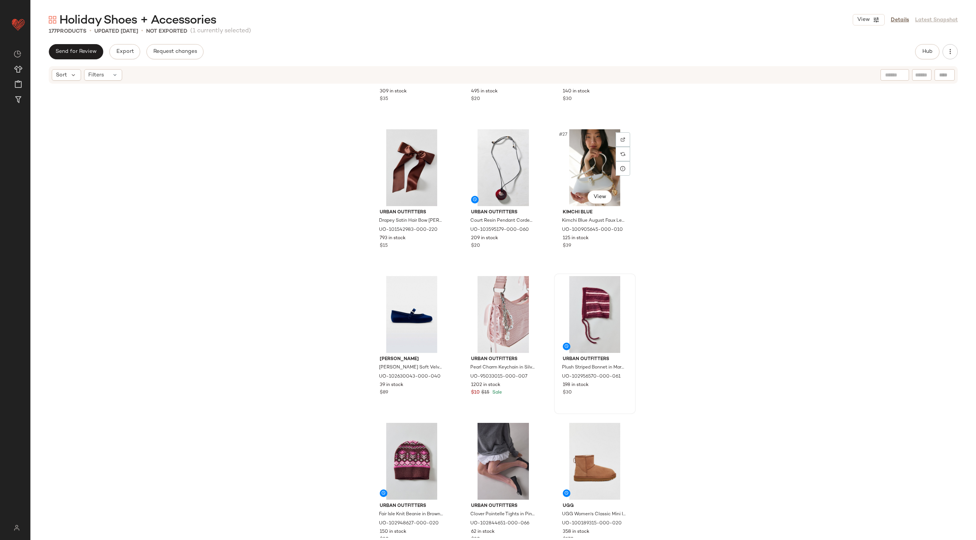
scroll to position [1228, 0]
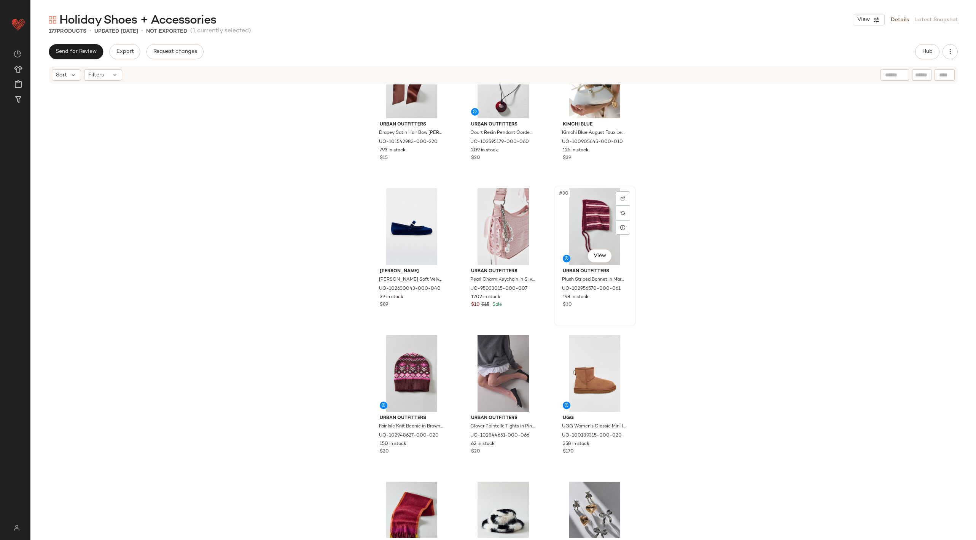
click at [591, 226] on div "#30 View" at bounding box center [595, 226] width 76 height 77
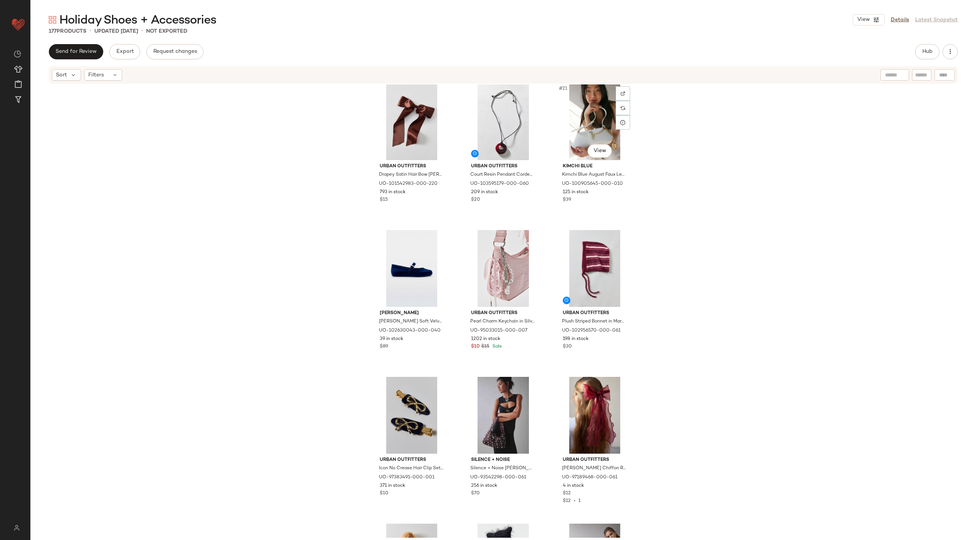
scroll to position [898, 0]
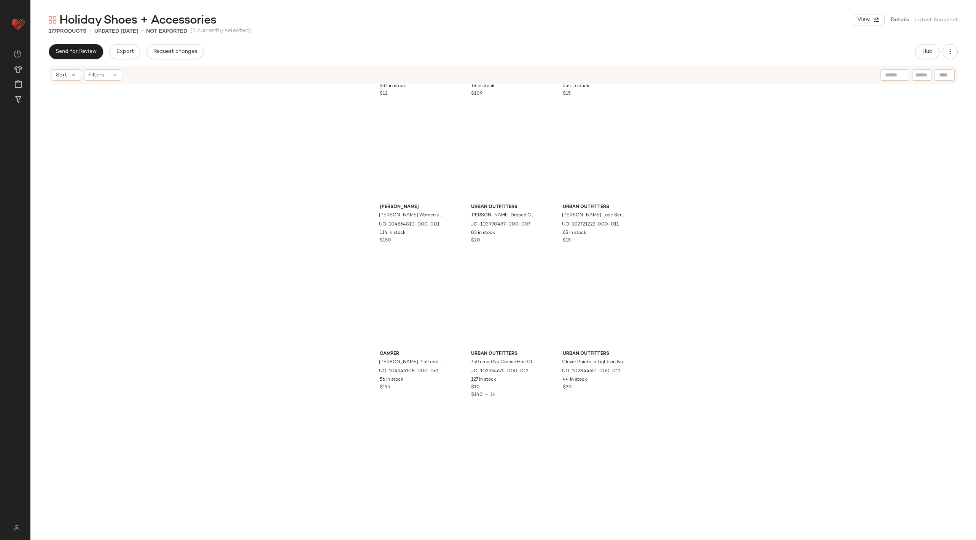
scroll to position [8214, 0]
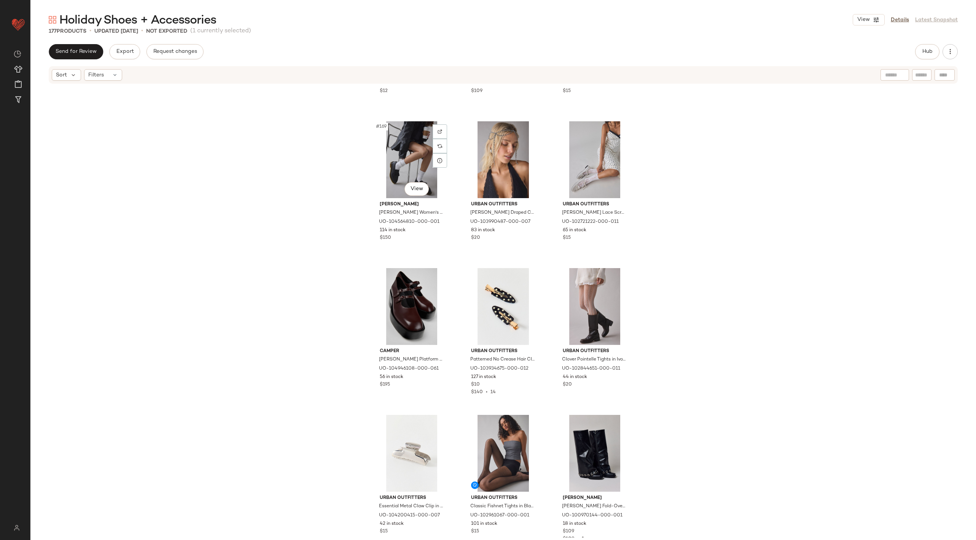
scroll to position [8214, 0]
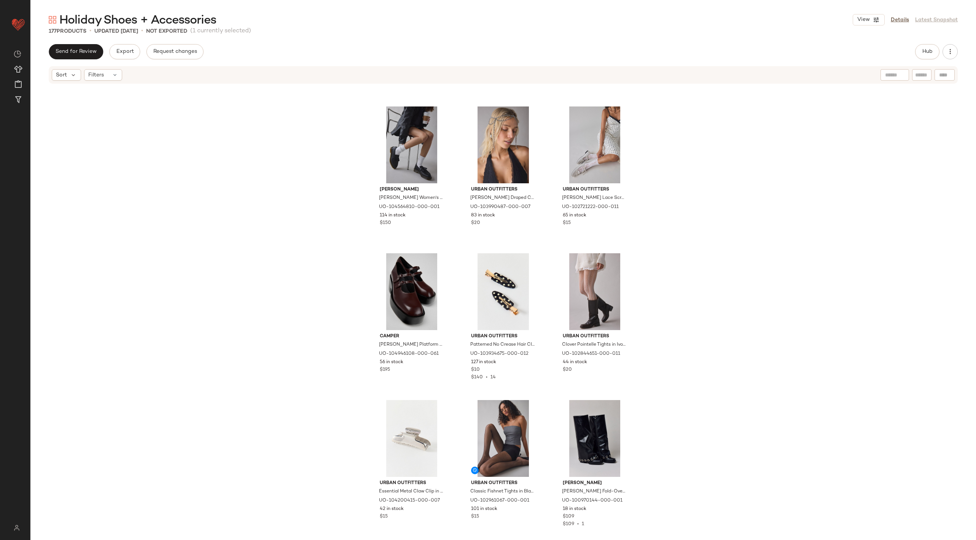
drag, startPoint x: 498, startPoint y: 263, endPoint x: 597, endPoint y: 2, distance: 279.0
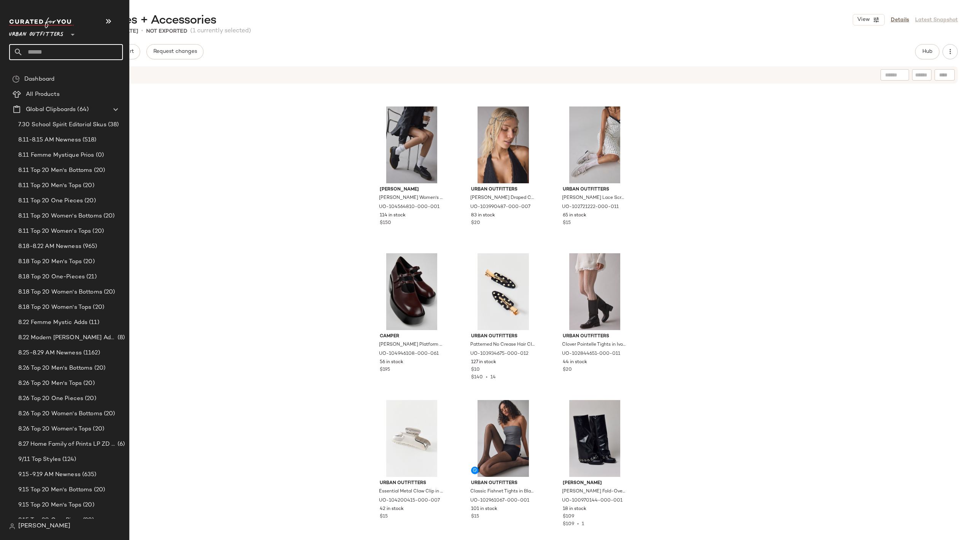
click at [66, 49] on input "text" at bounding box center [73, 52] width 100 height 16
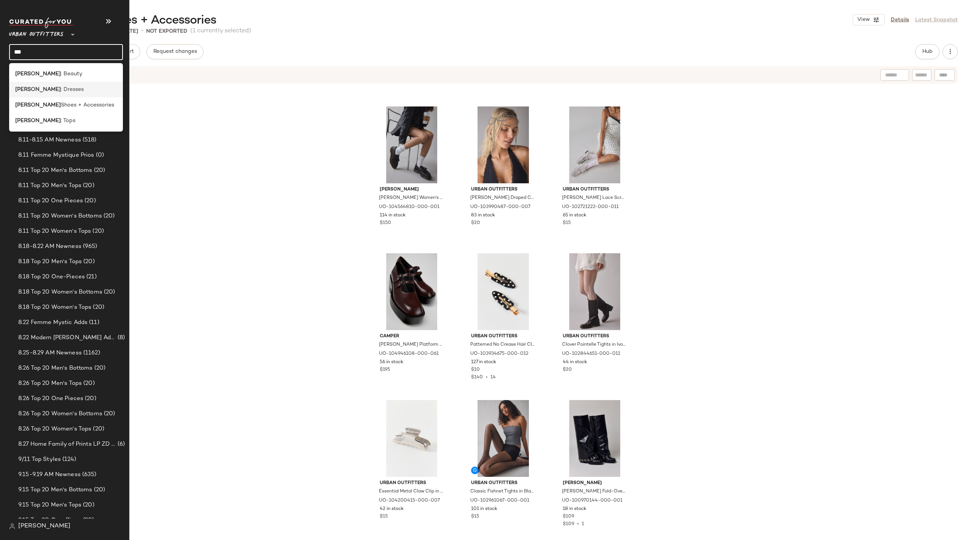
type input "***"
click at [68, 92] on div "[PERSON_NAME] : Dresses" at bounding box center [66, 90] width 102 height 8
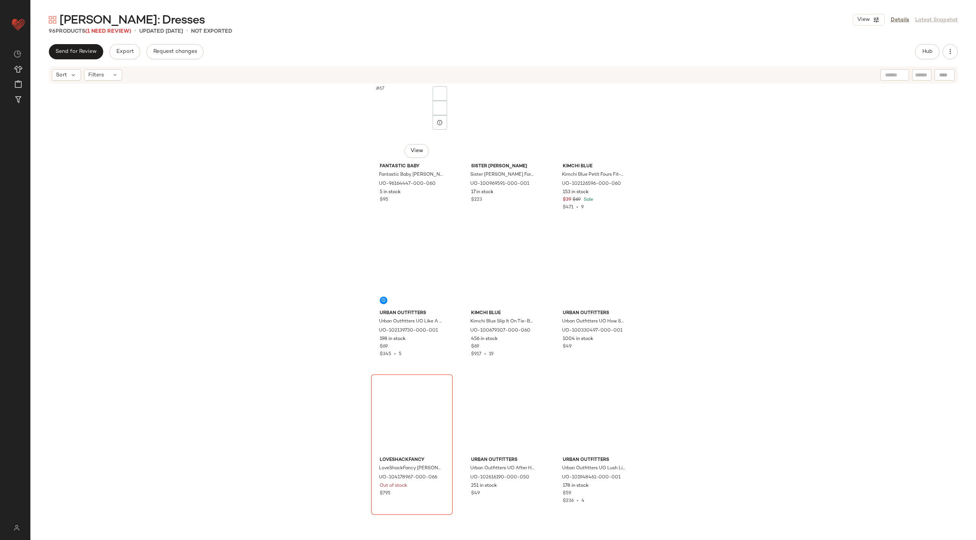
scroll to position [3519, 0]
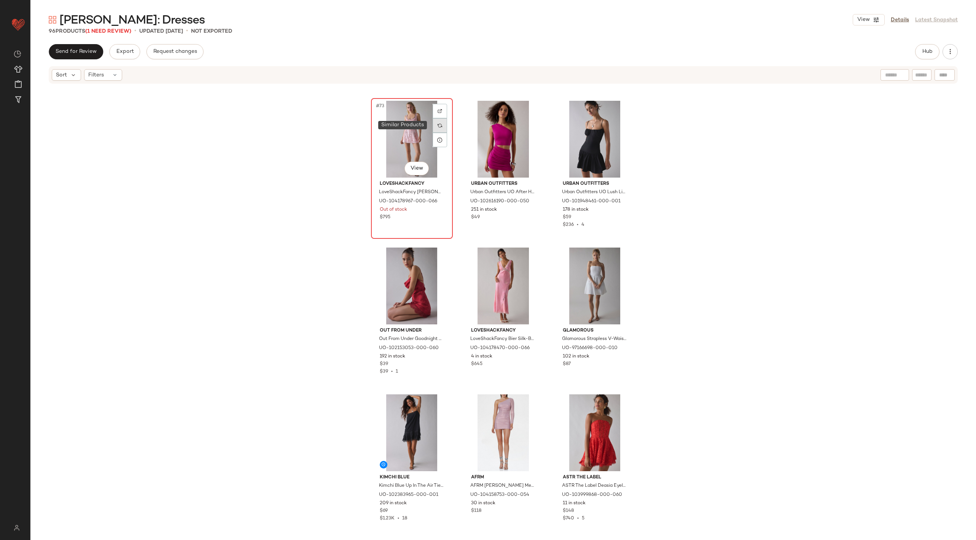
click at [440, 124] on div at bounding box center [440, 125] width 14 height 14
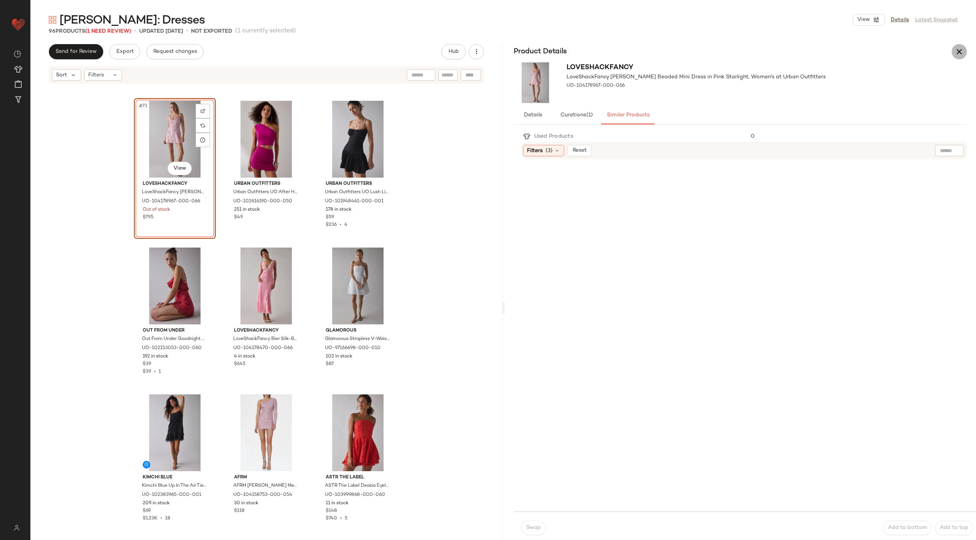
click at [955, 50] on icon "button" at bounding box center [959, 51] width 9 height 9
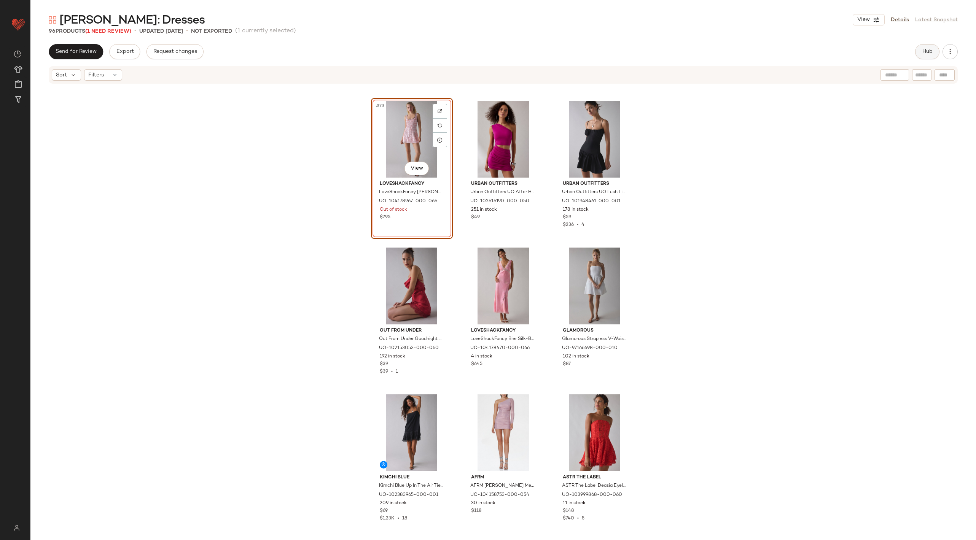
click at [929, 57] on button "Hub" at bounding box center [927, 51] width 24 height 15
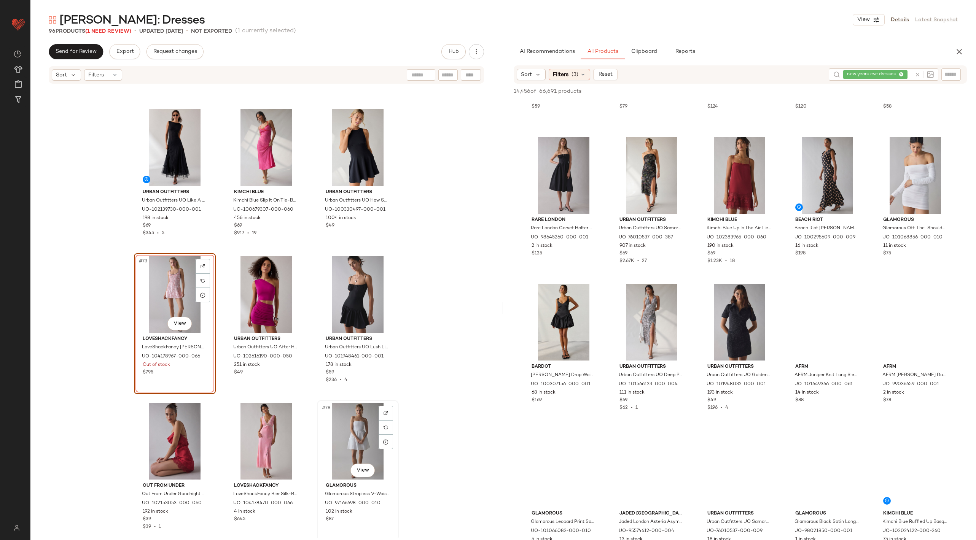
scroll to position [3309, 0]
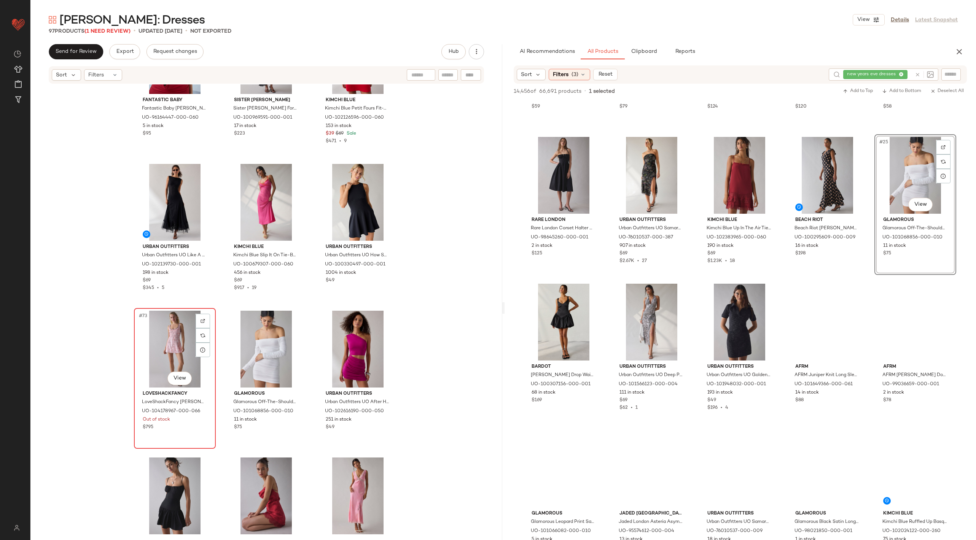
click at [153, 350] on div "#73 View" at bounding box center [175, 349] width 76 height 77
click at [178, 339] on div "#73 View" at bounding box center [175, 349] width 76 height 77
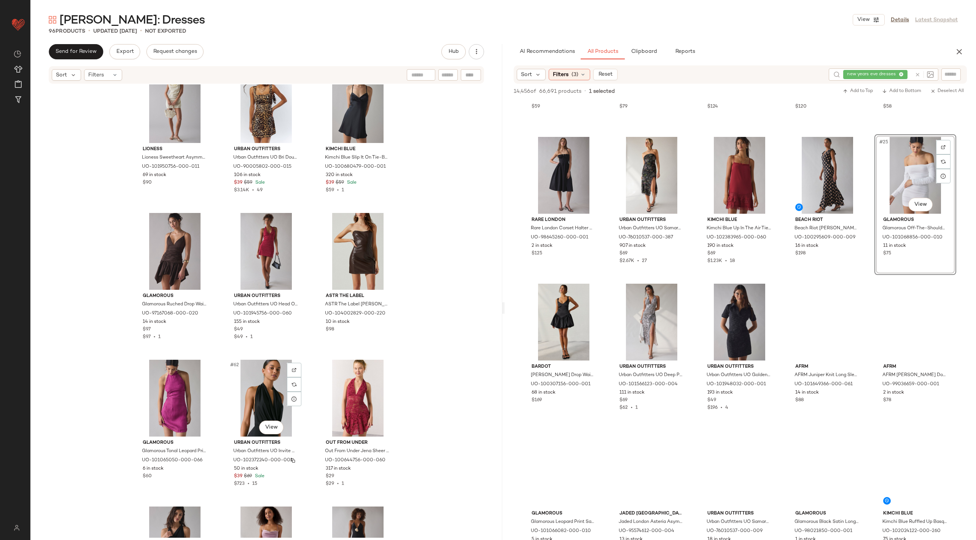
scroll to position [2667, 0]
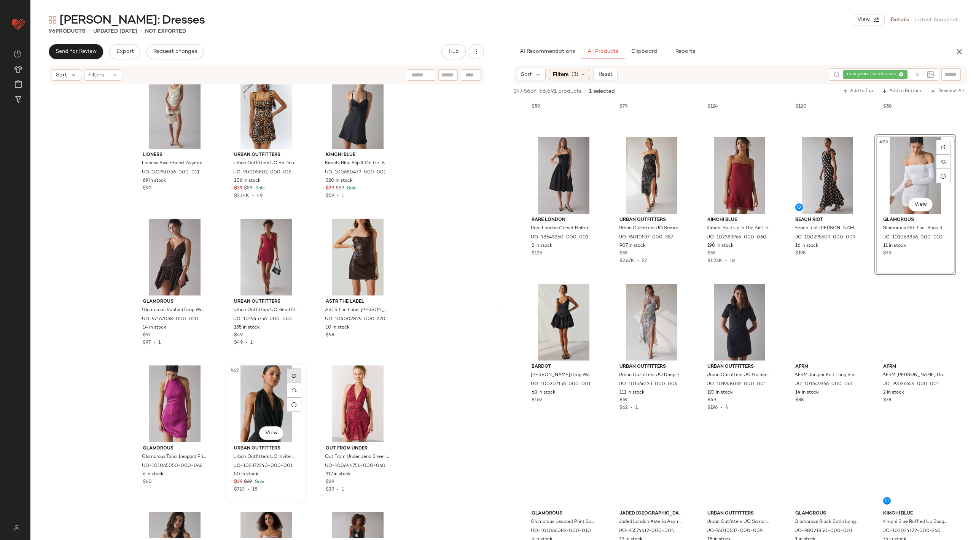
click at [293, 376] on img at bounding box center [294, 376] width 5 height 5
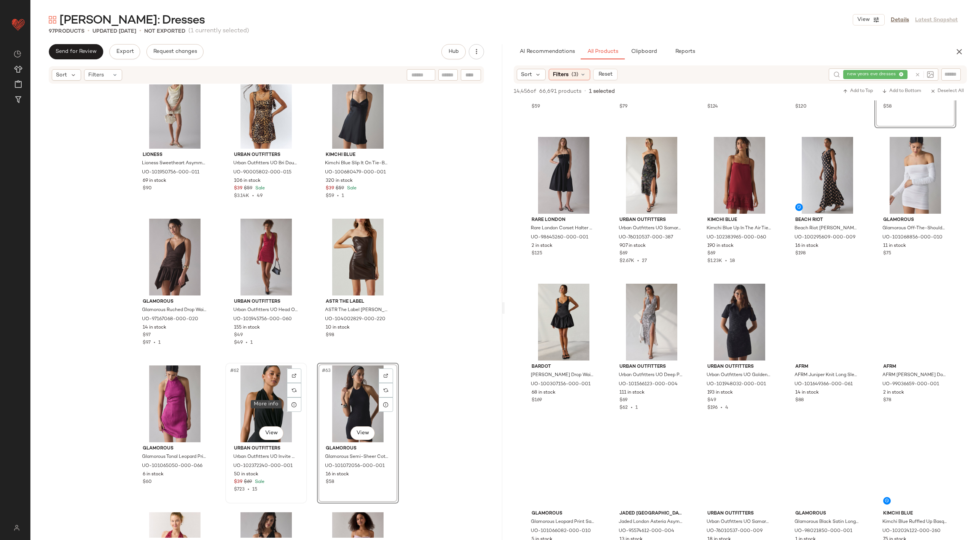
click at [263, 397] on div "#62 View" at bounding box center [266, 404] width 76 height 77
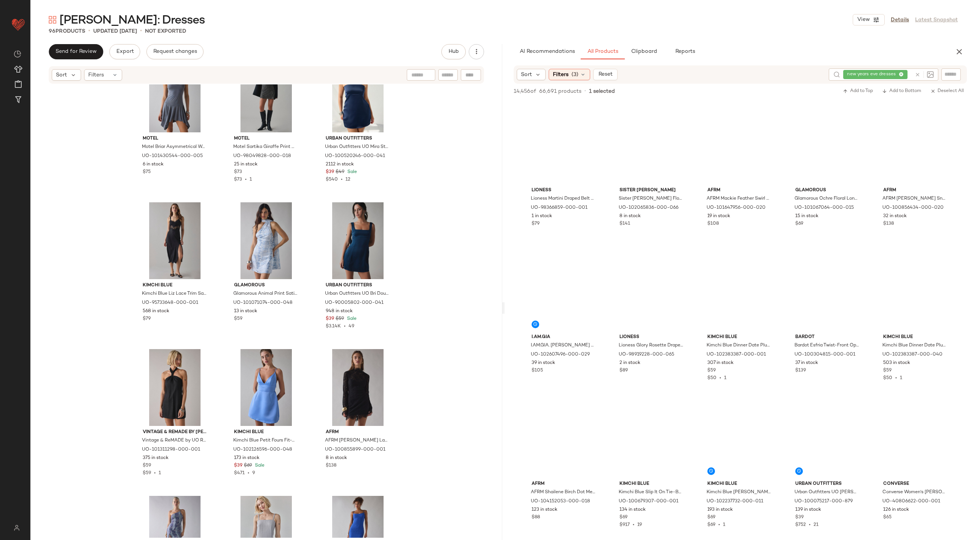
scroll to position [1904, 0]
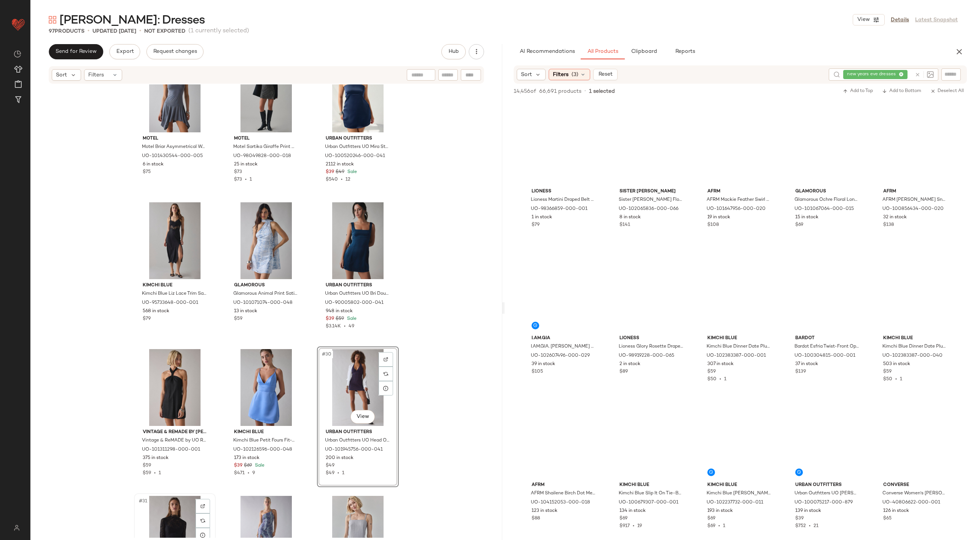
click at [162, 527] on div "#31 View" at bounding box center [175, 534] width 76 height 77
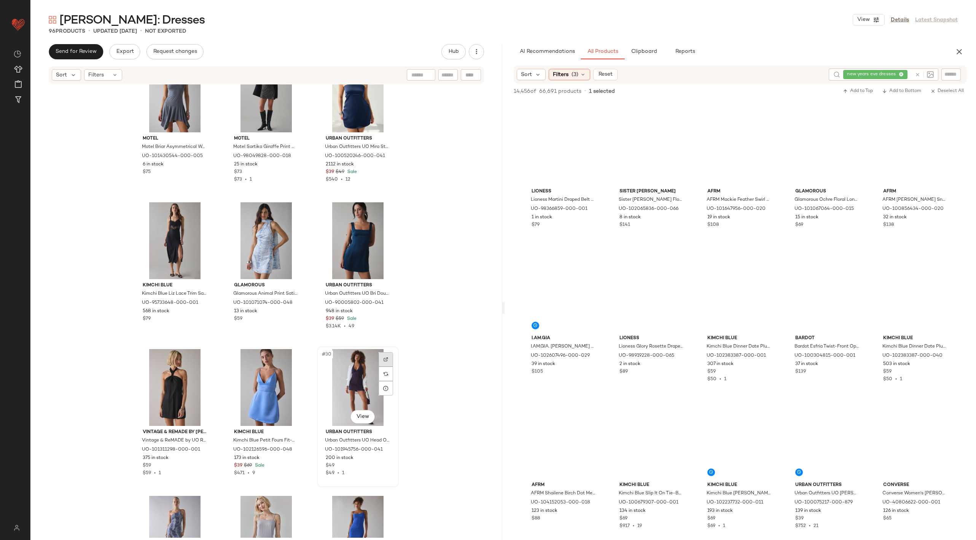
click at [385, 358] on img at bounding box center [386, 359] width 5 height 5
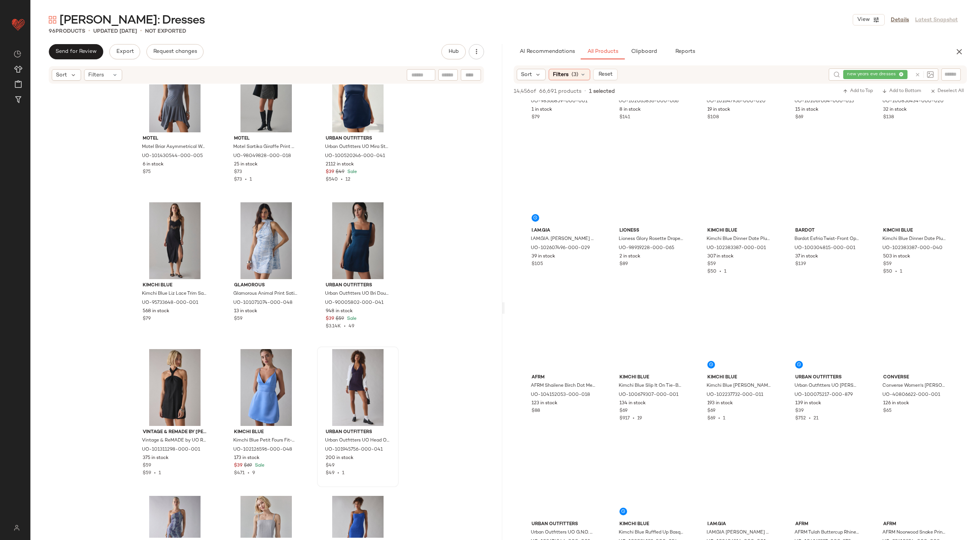
scroll to position [2025, 0]
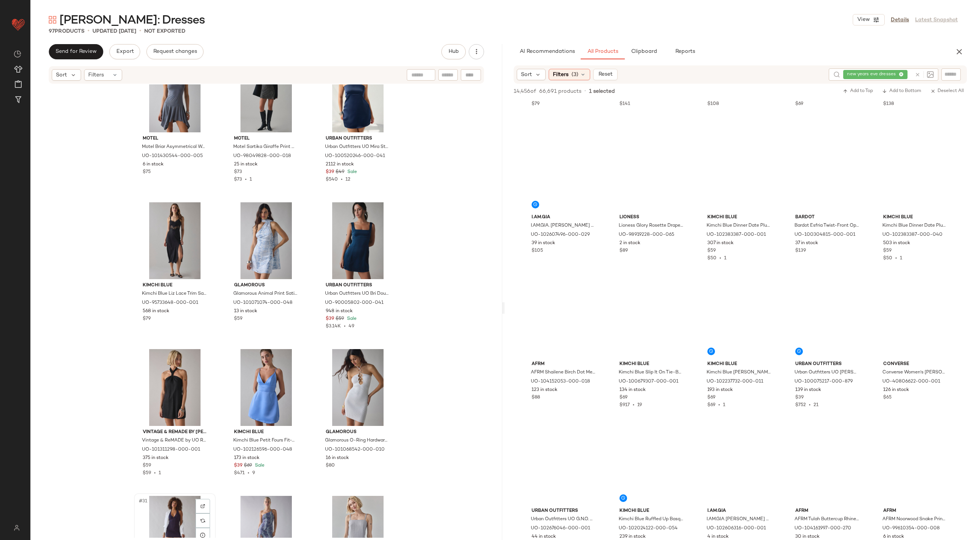
click at [153, 511] on div "#31 View" at bounding box center [175, 534] width 76 height 77
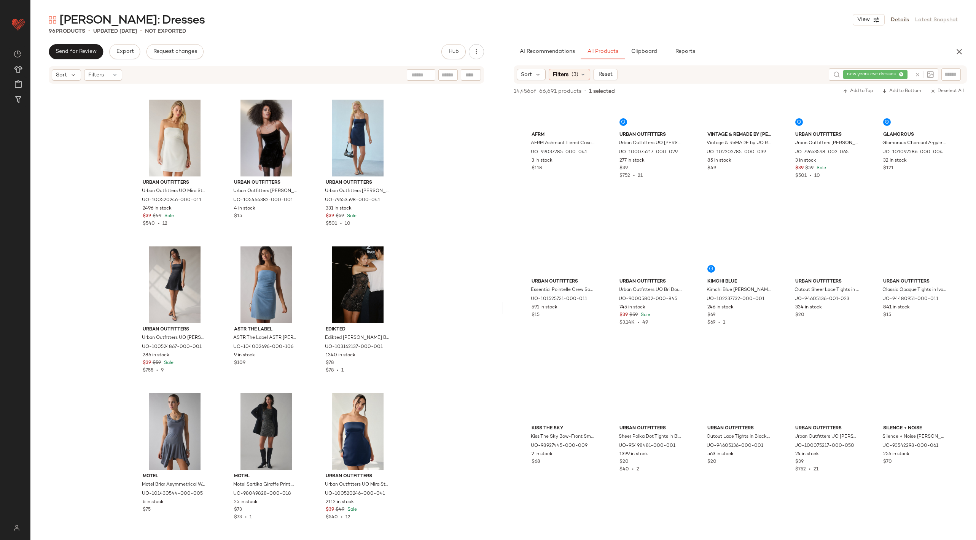
scroll to position [2825, 0]
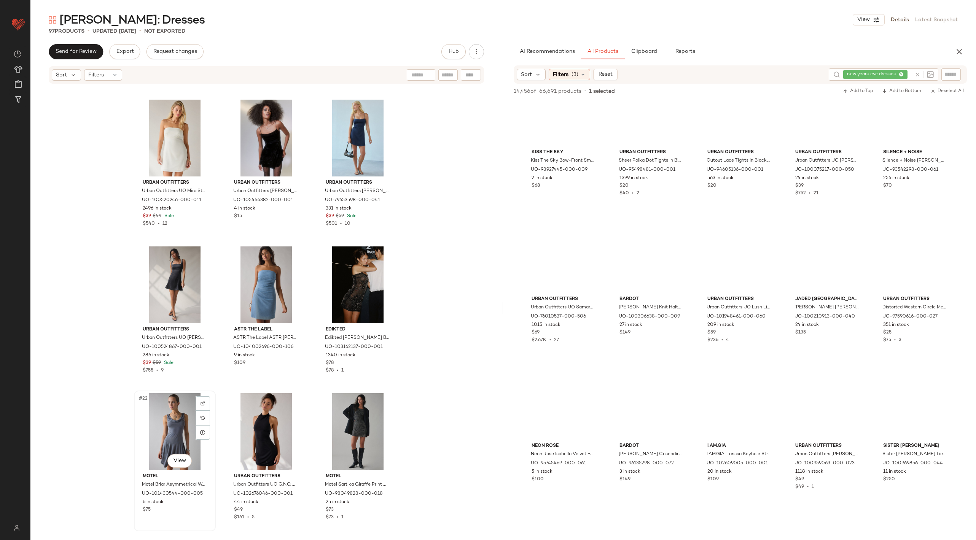
click at [174, 436] on div "#22 View" at bounding box center [175, 431] width 76 height 77
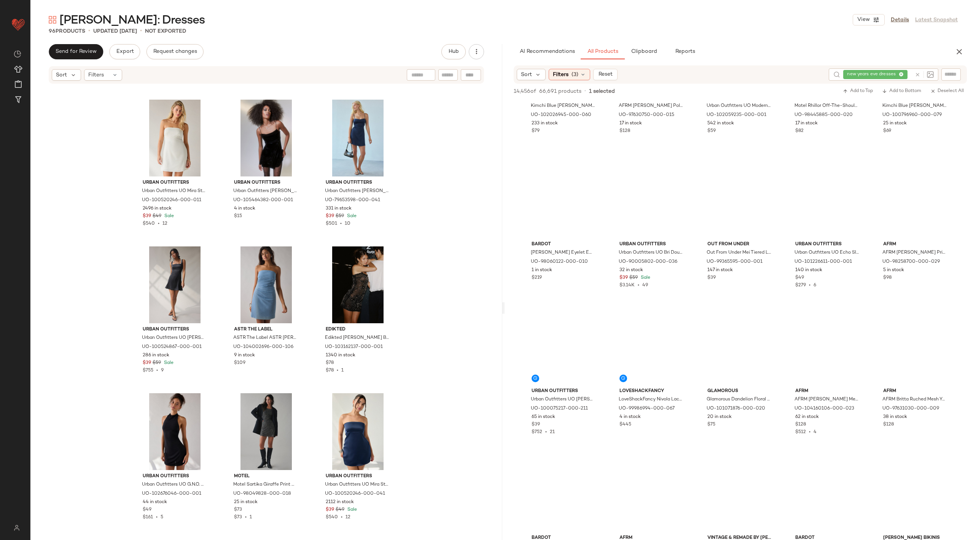
scroll to position [3753, 0]
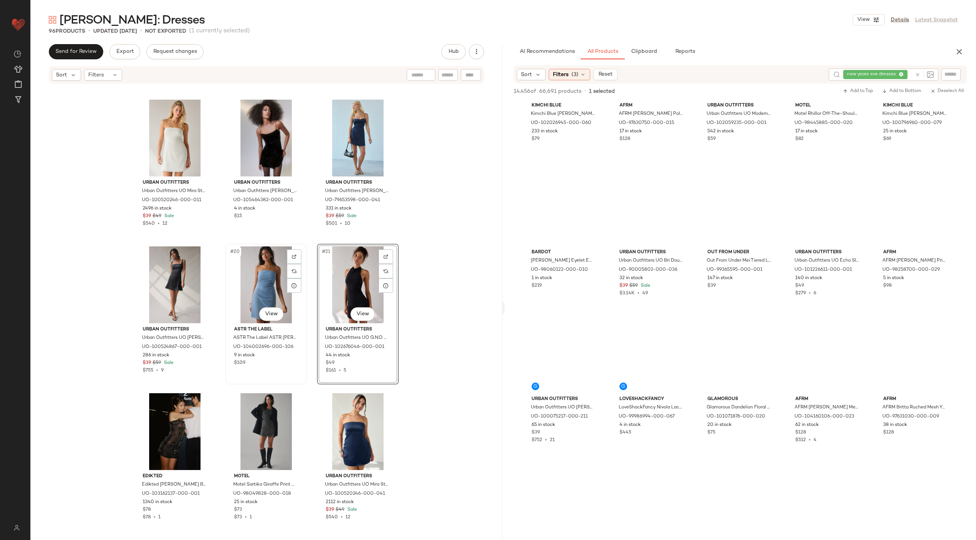
click at [274, 285] on div "#20 View" at bounding box center [266, 285] width 76 height 77
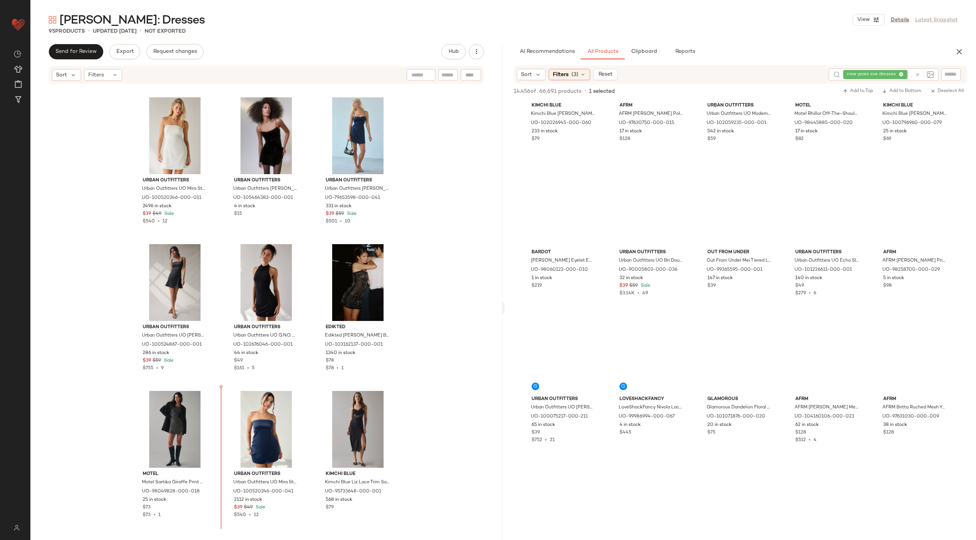
scroll to position [733, 0]
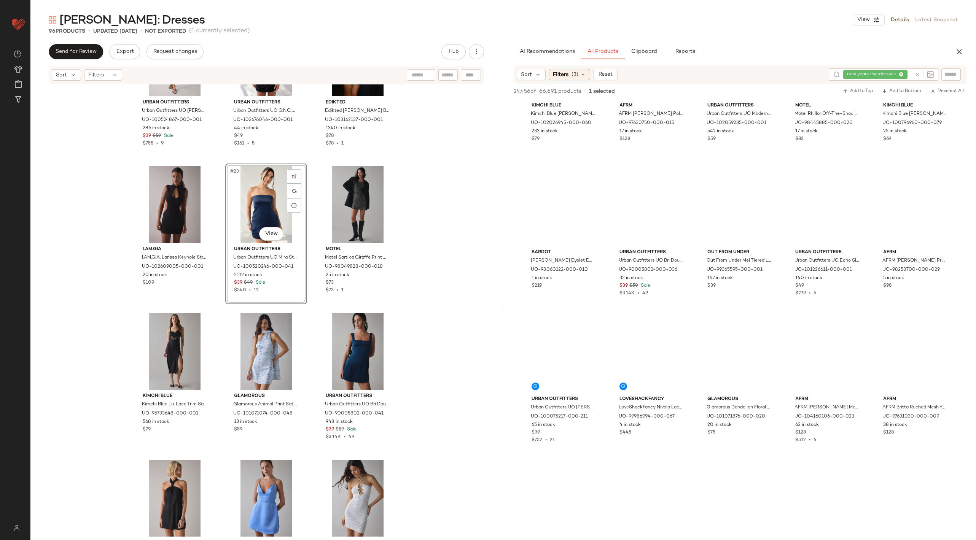
scroll to position [968, 0]
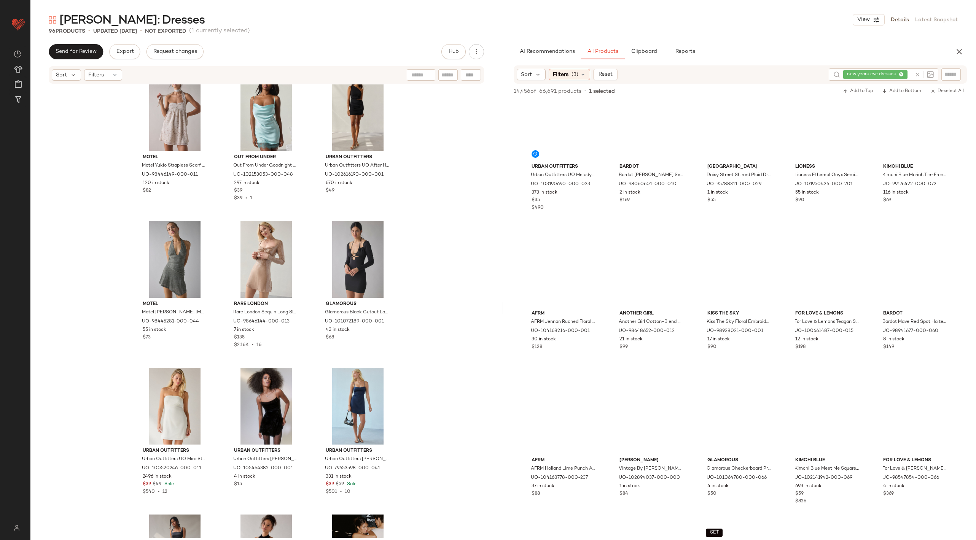
scroll to position [8392, 0]
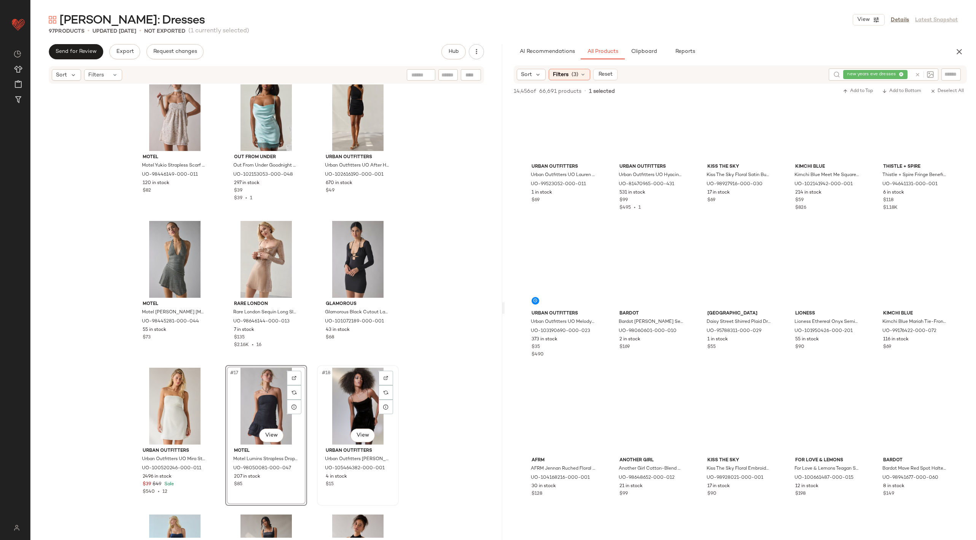
click at [353, 382] on div "#18 View" at bounding box center [358, 406] width 76 height 77
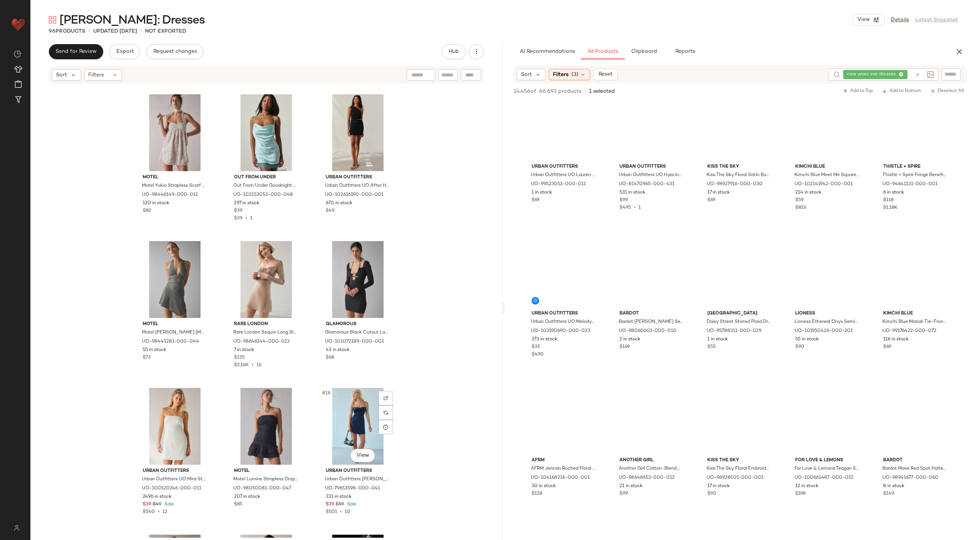
scroll to position [439, 0]
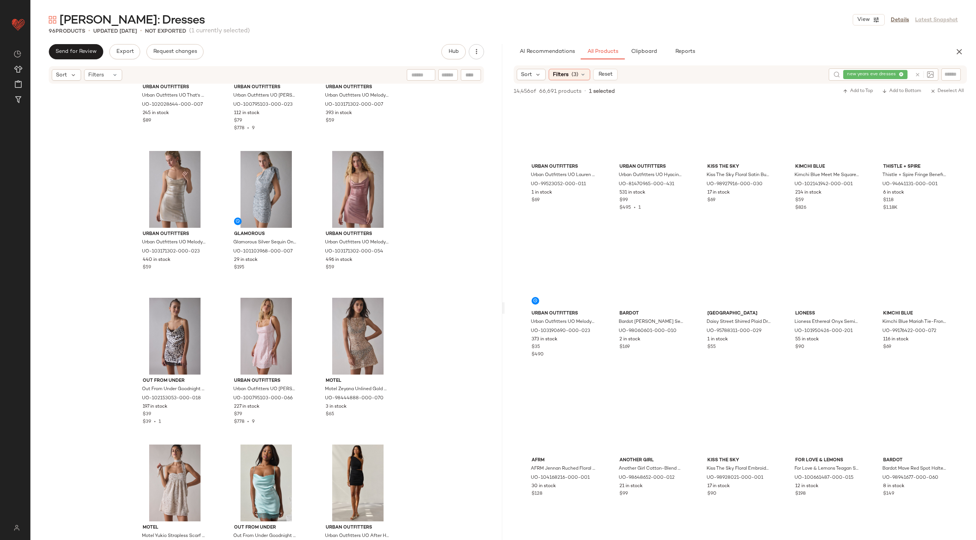
scroll to position [43, 0]
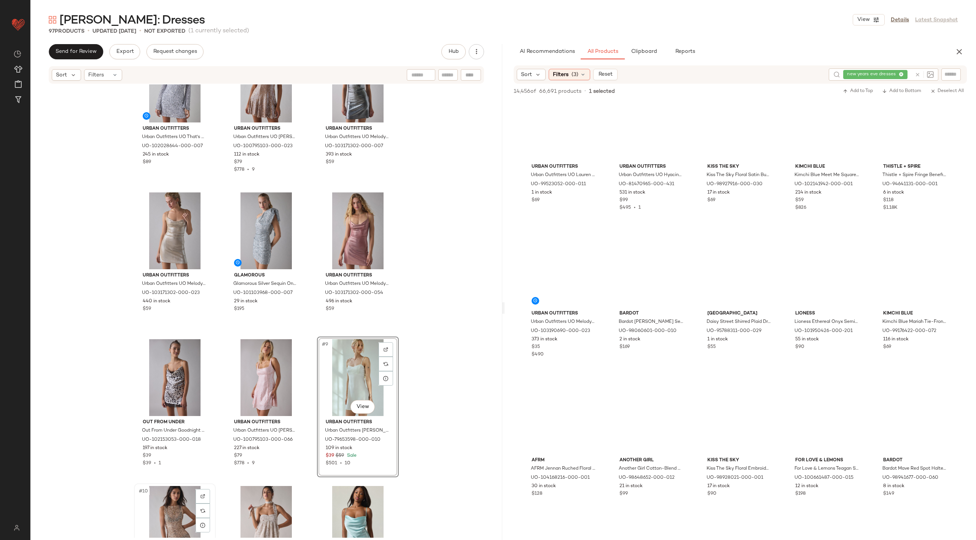
click at [148, 500] on div "#10 View" at bounding box center [175, 524] width 76 height 77
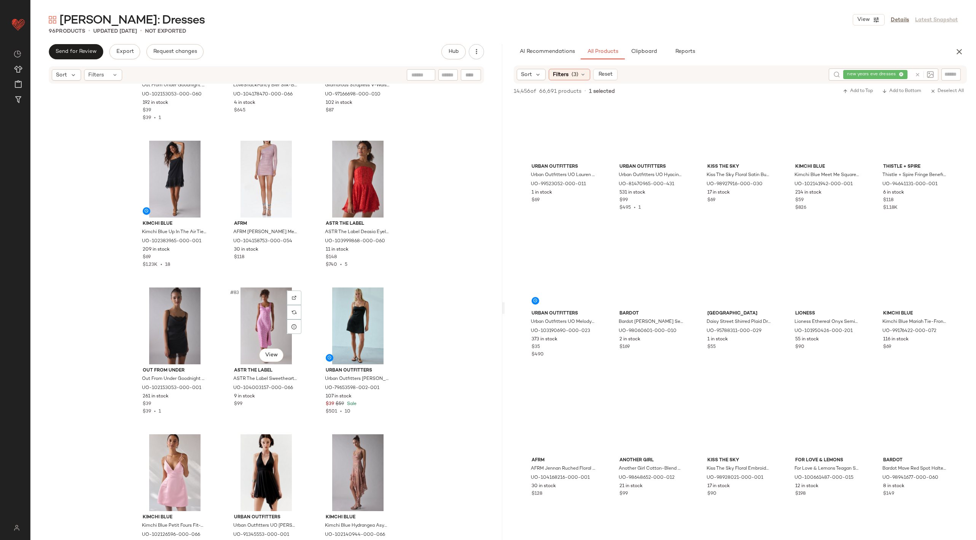
scroll to position [4248, 0]
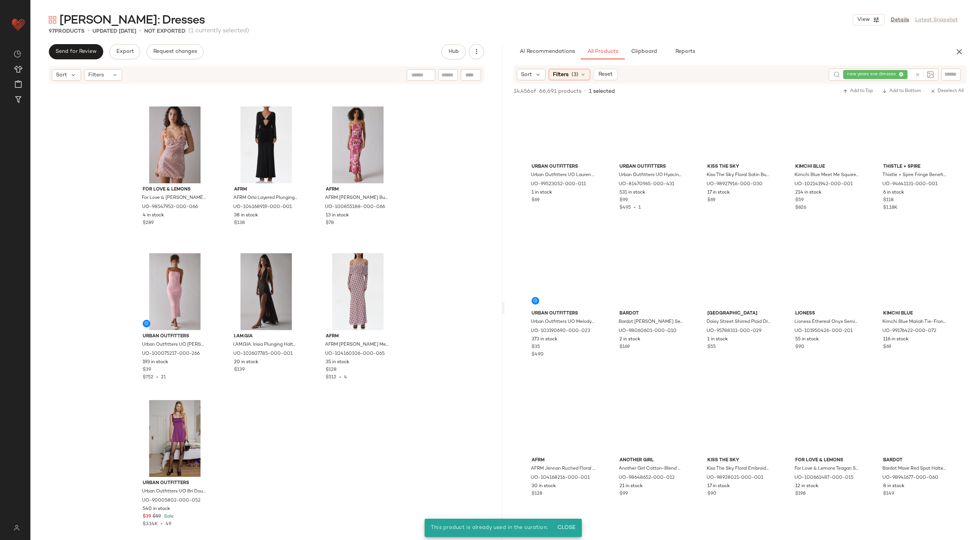
scroll to position [8423, 0]
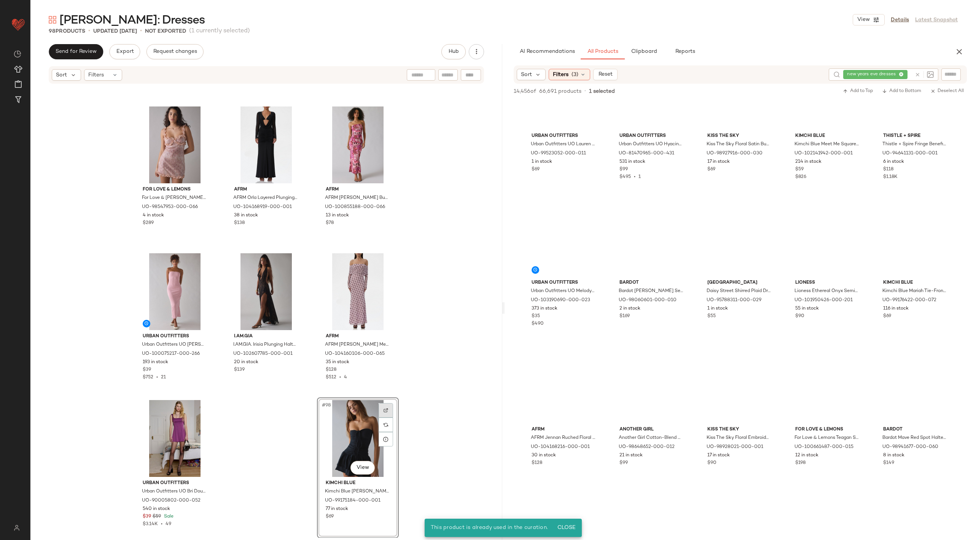
click at [379, 406] on div at bounding box center [386, 410] width 14 height 14
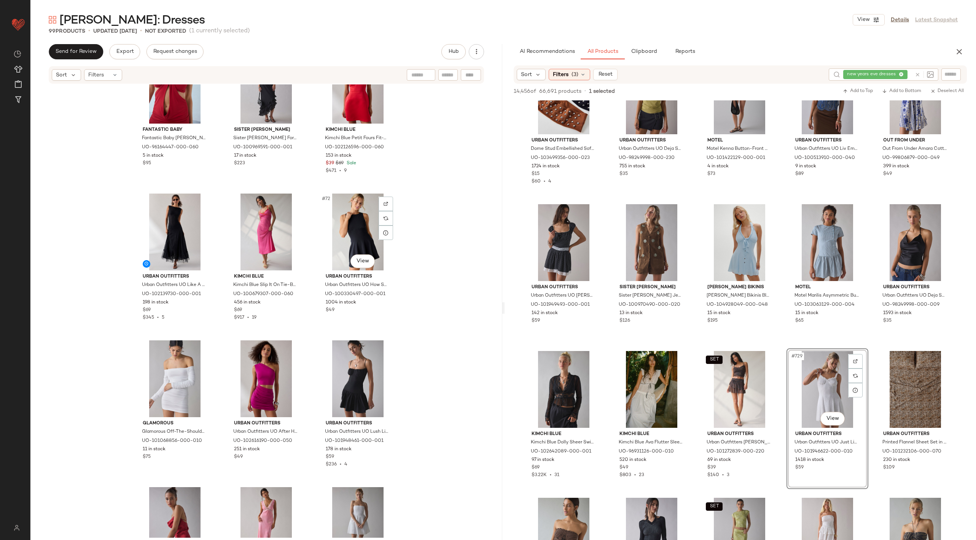
scroll to position [2619, 0]
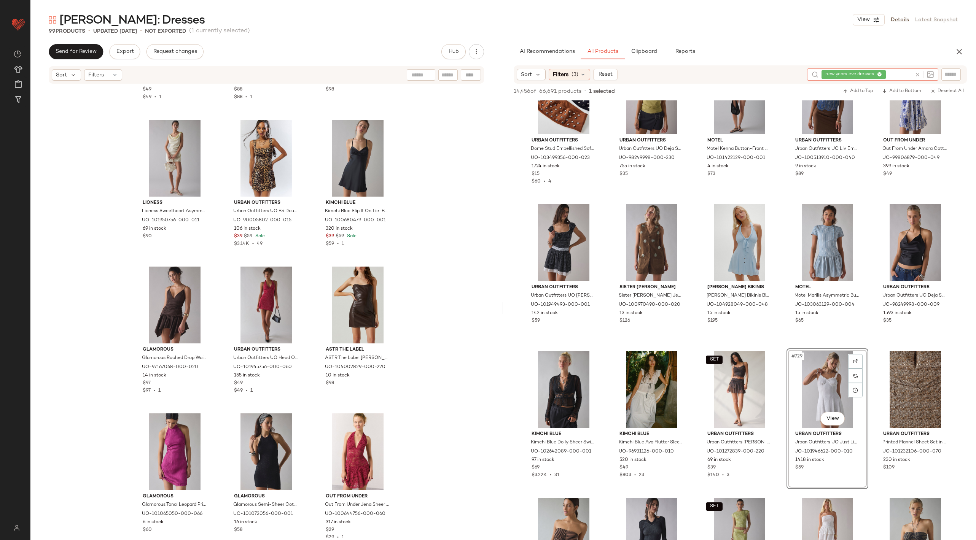
click at [916, 72] on icon at bounding box center [918, 75] width 6 height 6
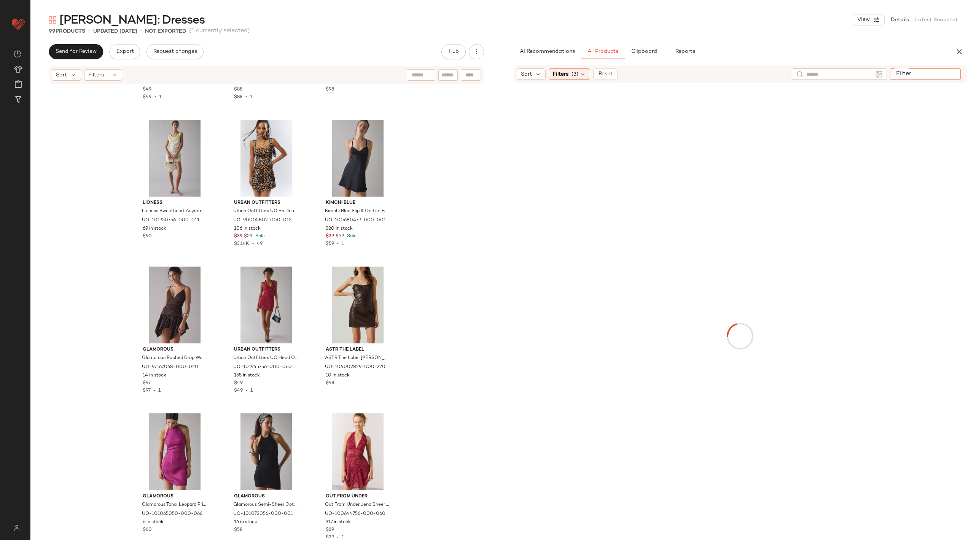
click at [945, 74] on input "Filter" at bounding box center [925, 74] width 65 height 8
type input "*****"
click at [566, 74] on span "Filters" at bounding box center [561, 75] width 16 height 8
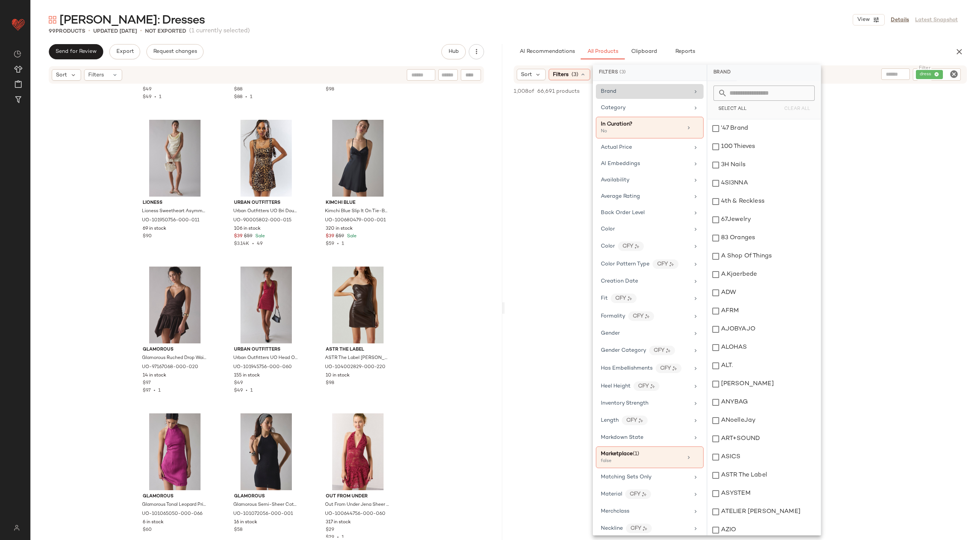
click at [653, 91] on div "Brand" at bounding box center [645, 92] width 89 height 8
click at [750, 93] on input "text" at bounding box center [768, 93] width 83 height 15
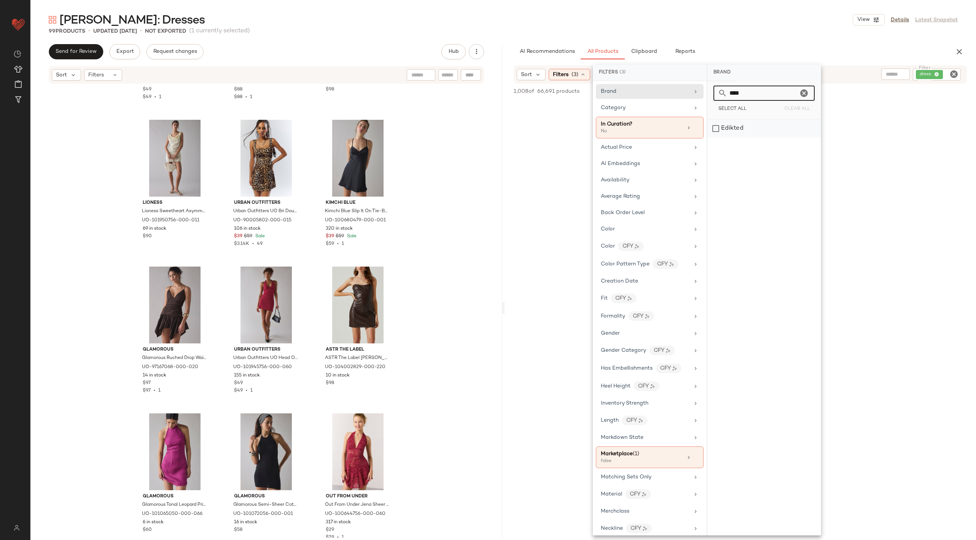
type input "****"
click at [719, 127] on div "Edikted" at bounding box center [763, 128] width 113 height 18
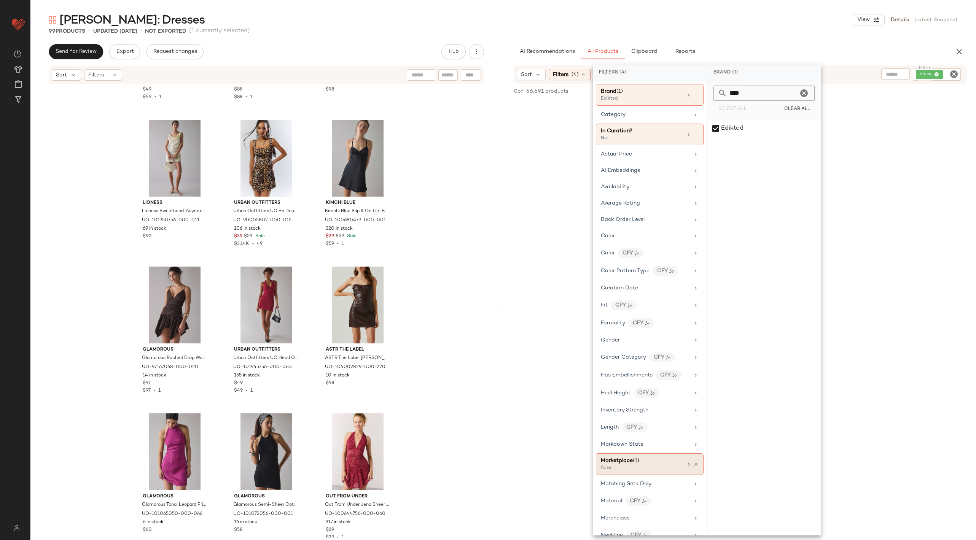
click at [694, 462] on div at bounding box center [692, 465] width 13 height 6
click at [530, 403] on div "No Products Found No products match your current filters. Clear Filters" at bounding box center [741, 333] width 472 height 466
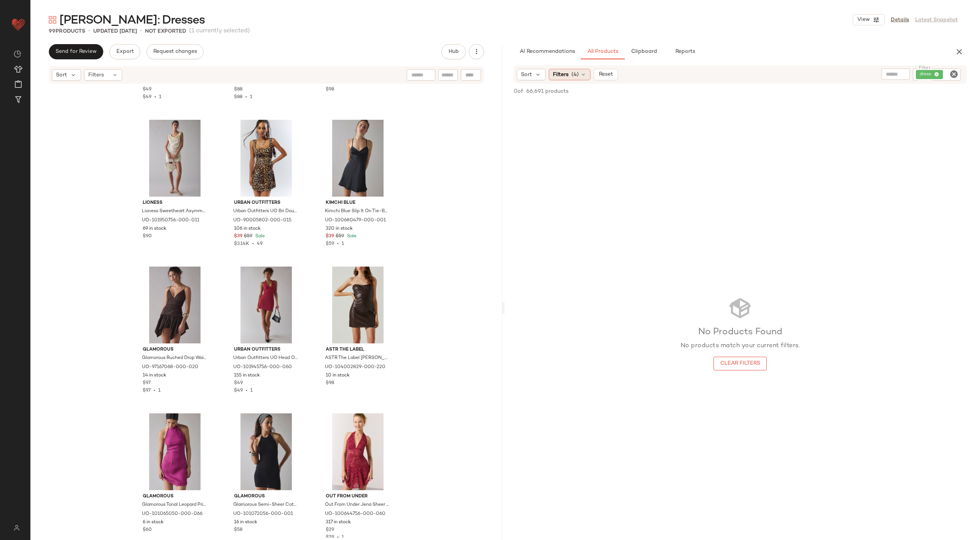
click at [564, 77] on span "Filters" at bounding box center [561, 75] width 16 height 8
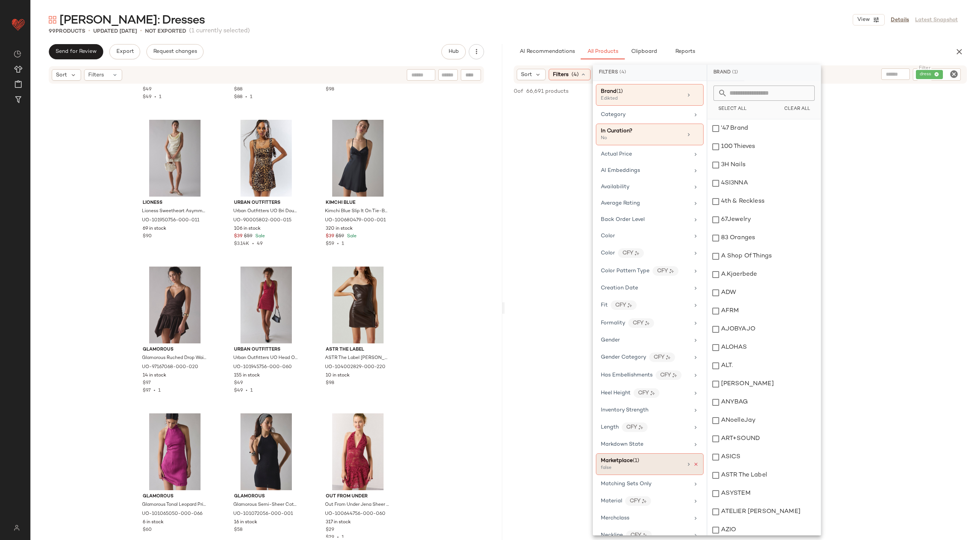
click at [694, 462] on icon at bounding box center [695, 464] width 5 height 5
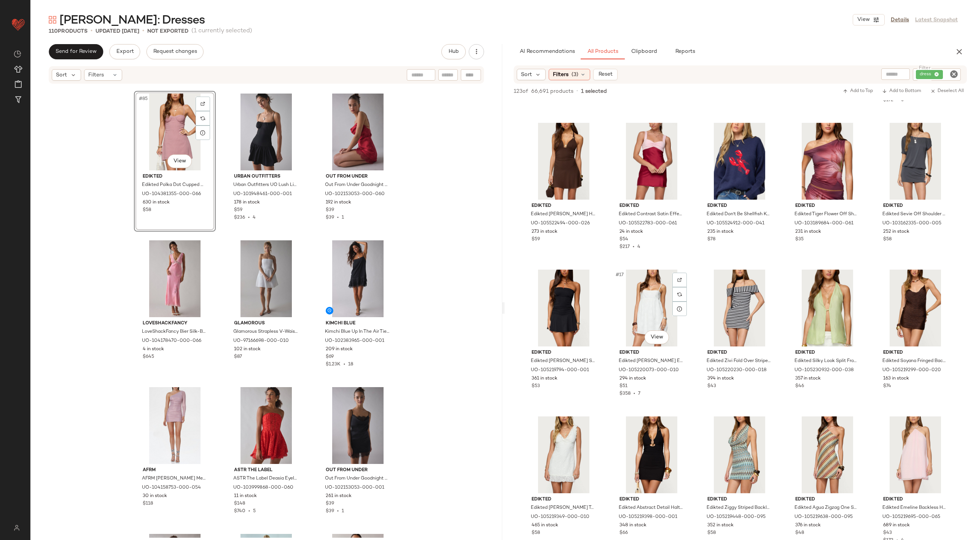
scroll to position [0, 0]
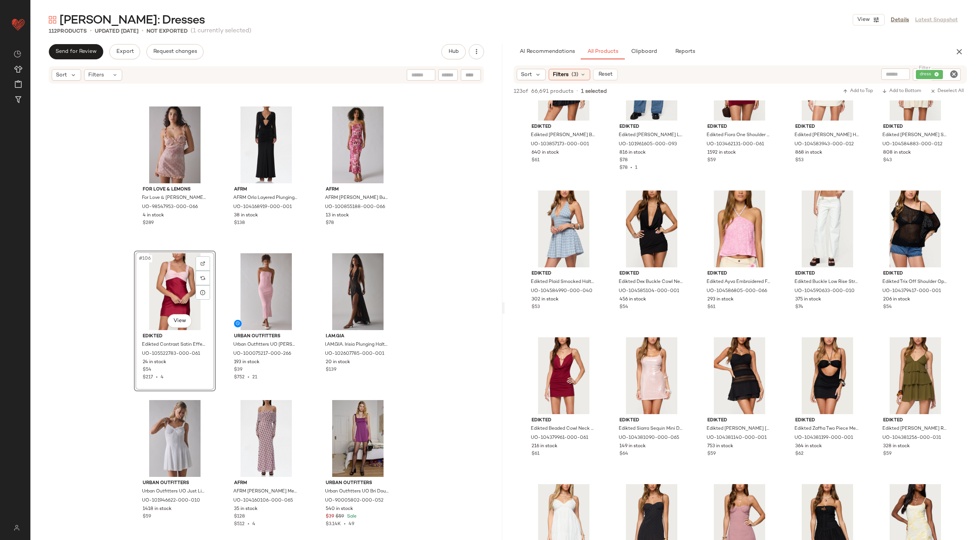
scroll to position [454, 0]
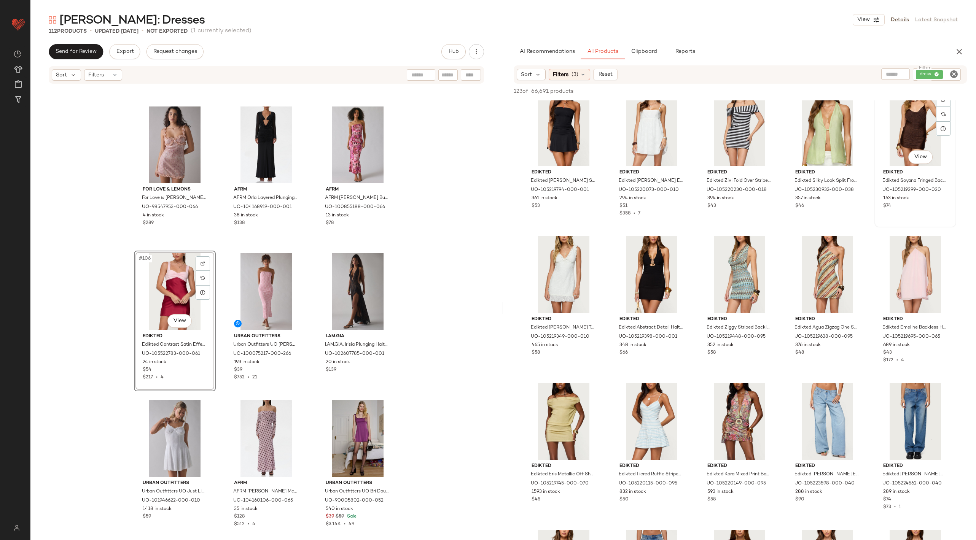
click at [877, 166] on div "#20 View" at bounding box center [915, 127] width 76 height 77
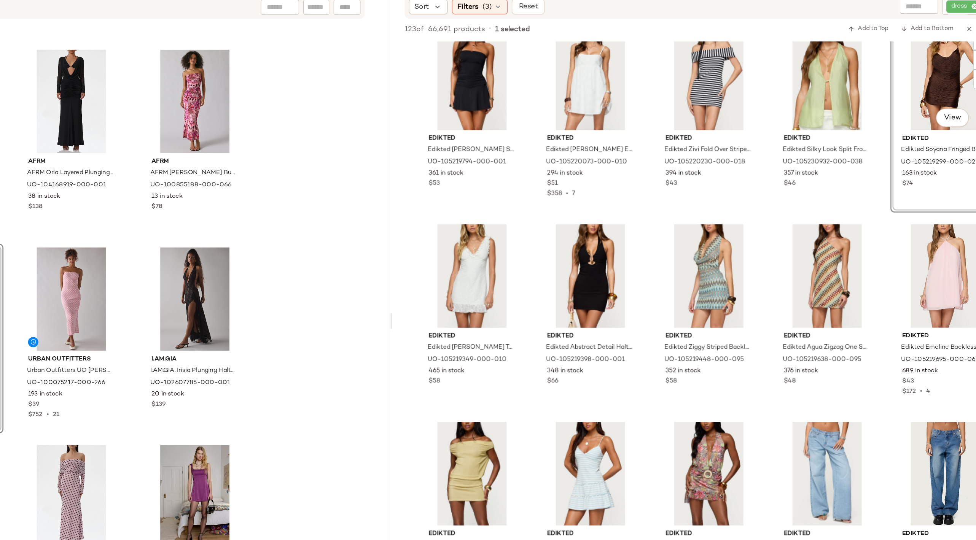
scroll to position [548, 0]
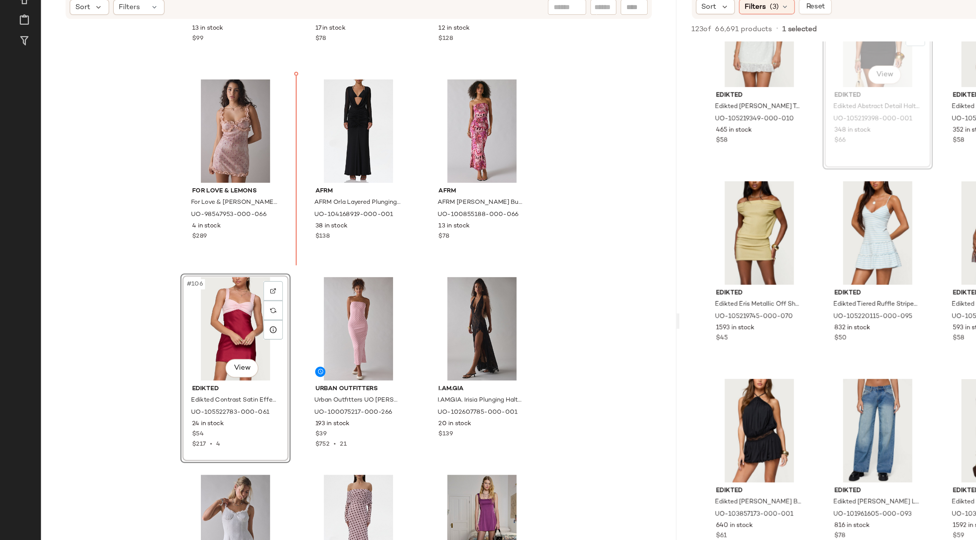
scroll to position [4960, 0]
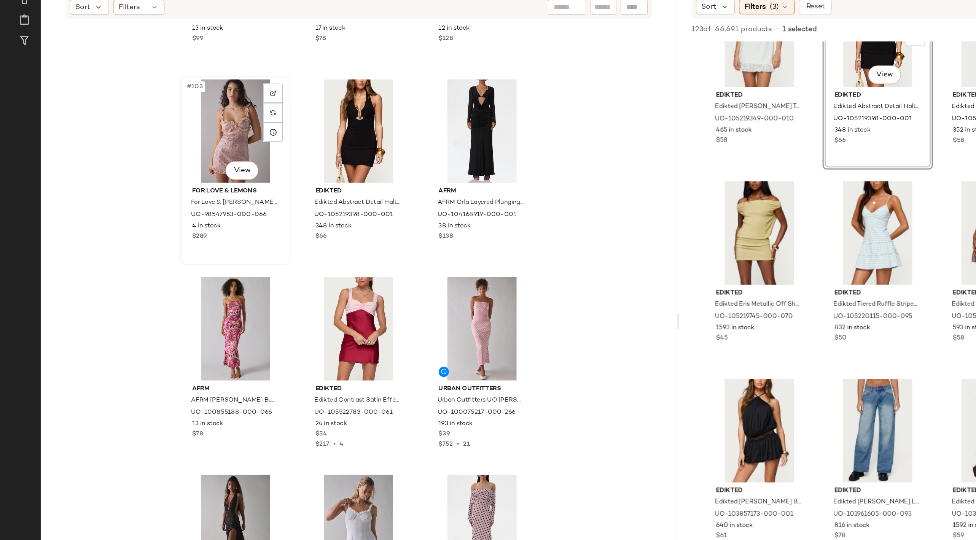
click at [169, 166] on div "#103 View" at bounding box center [175, 167] width 76 height 77
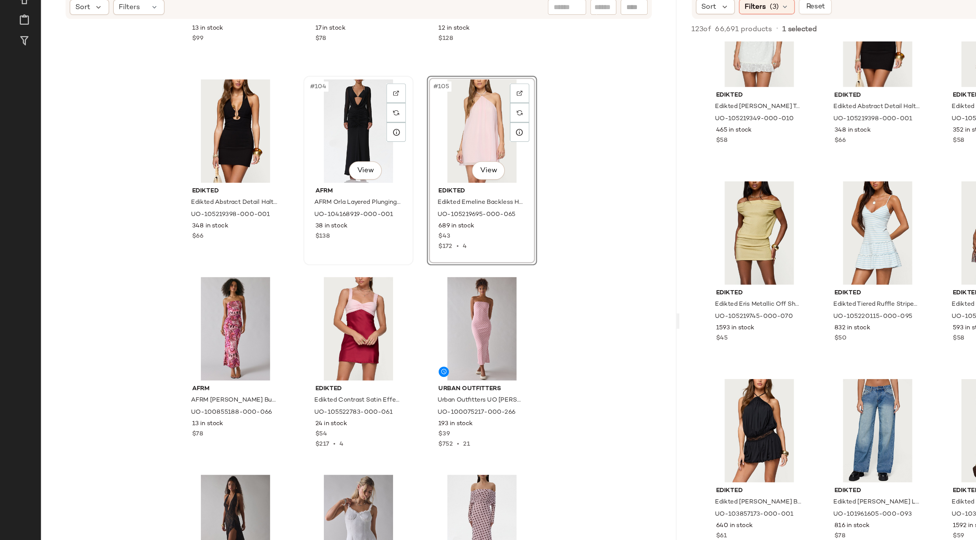
click at [264, 165] on div "#104 View" at bounding box center [266, 167] width 76 height 77
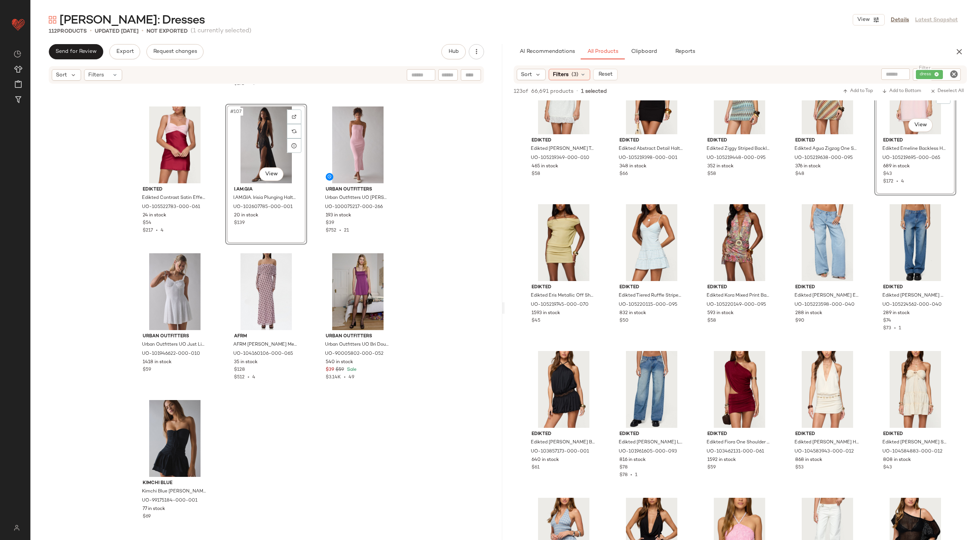
scroll to position [1064, 0]
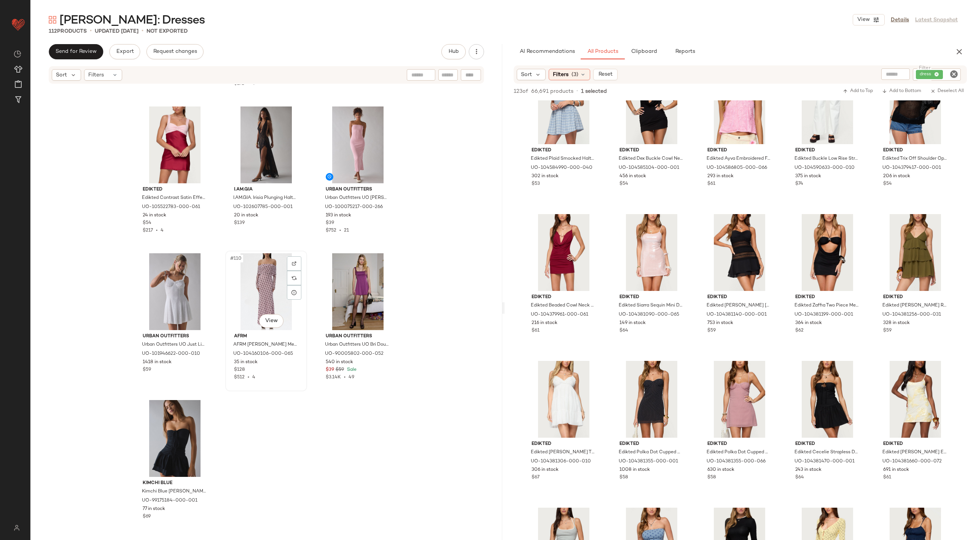
click at [274, 296] on div "#110 View" at bounding box center [266, 291] width 76 height 77
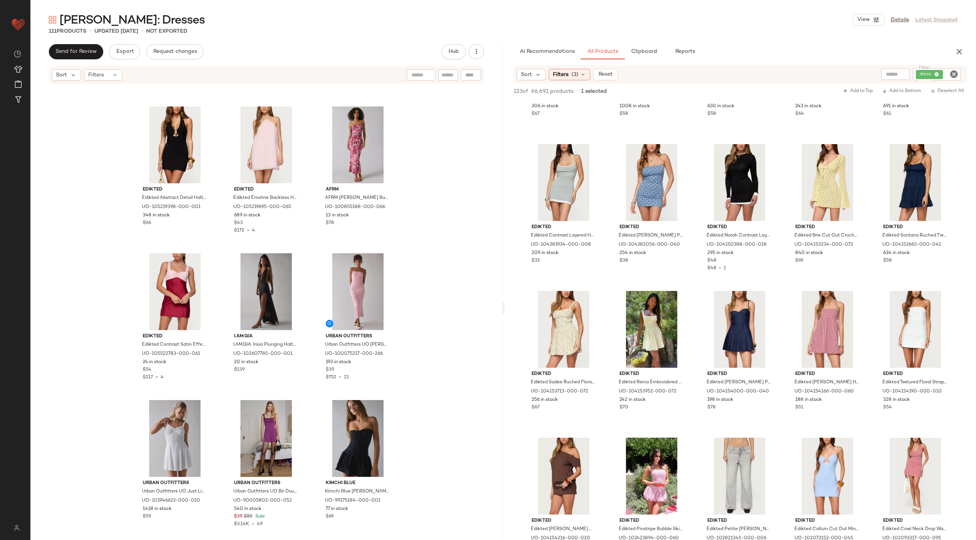
scroll to position [1424, 0]
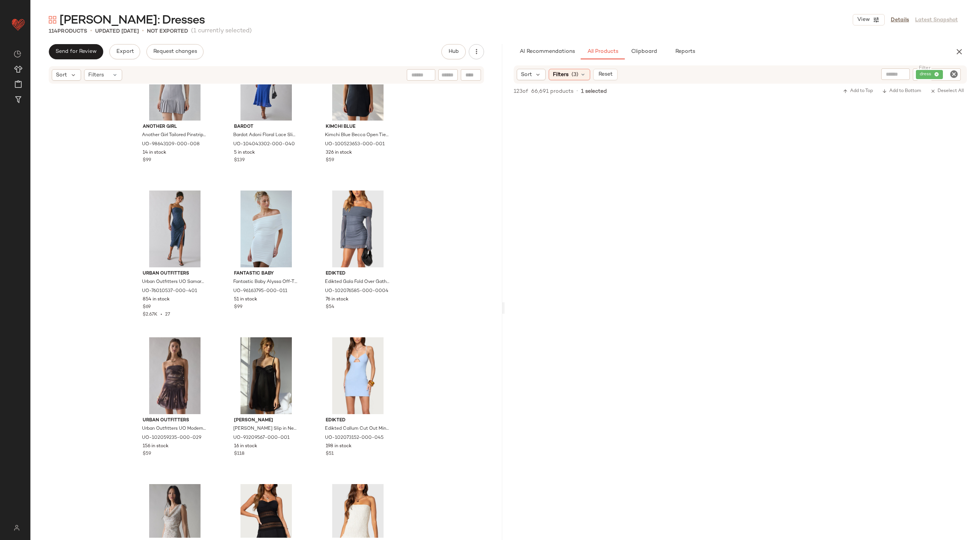
scroll to position [1664, 0]
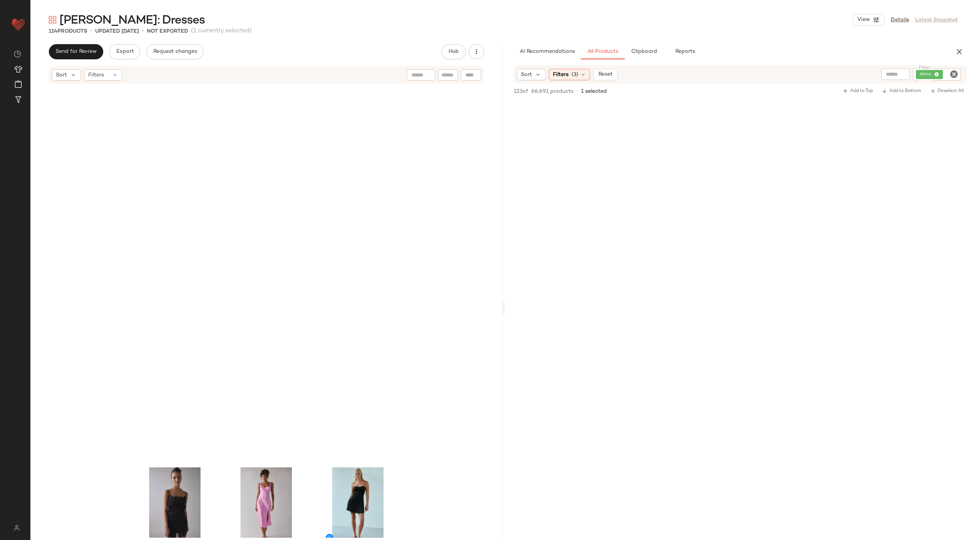
scroll to position [4016, 0]
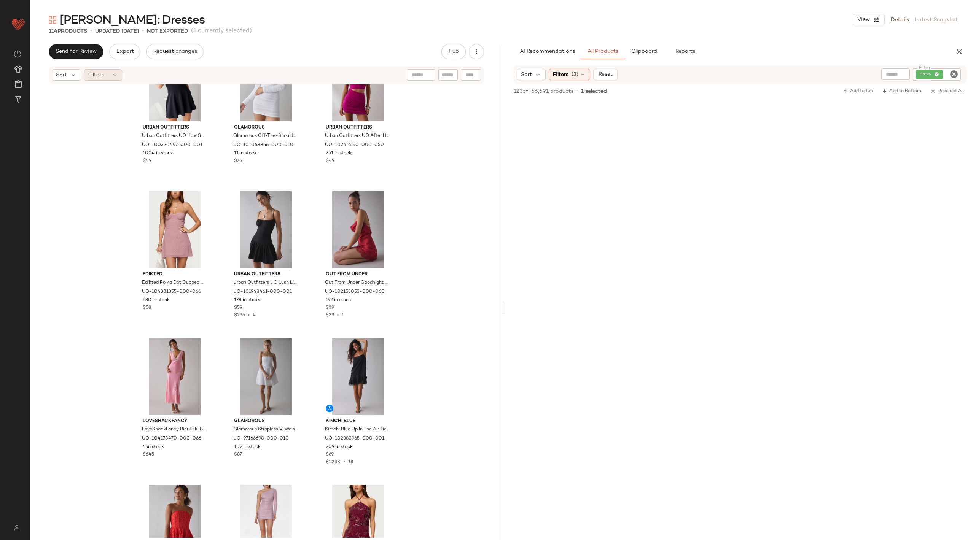
click at [104, 77] on div "Filters" at bounding box center [103, 74] width 38 height 11
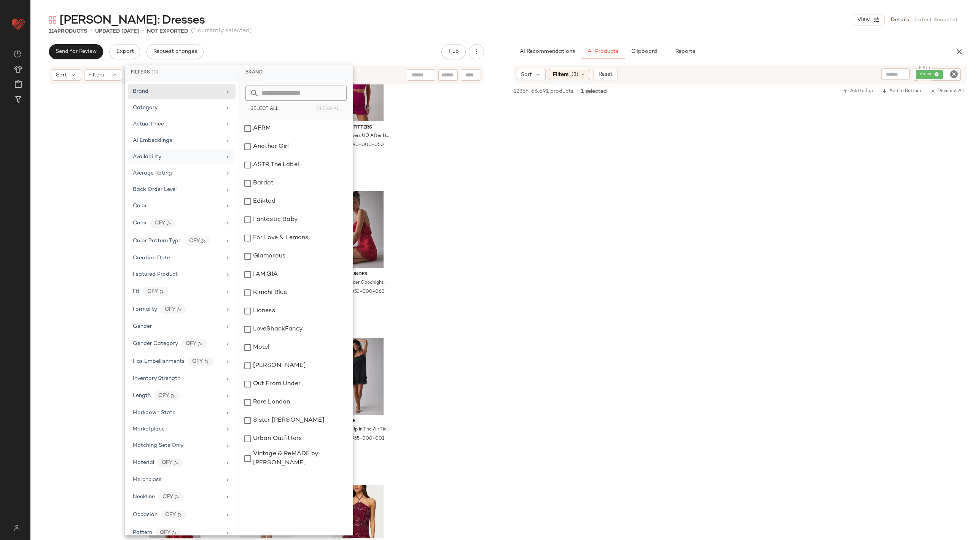
click at [153, 157] on span "Availability" at bounding box center [147, 157] width 29 height 6
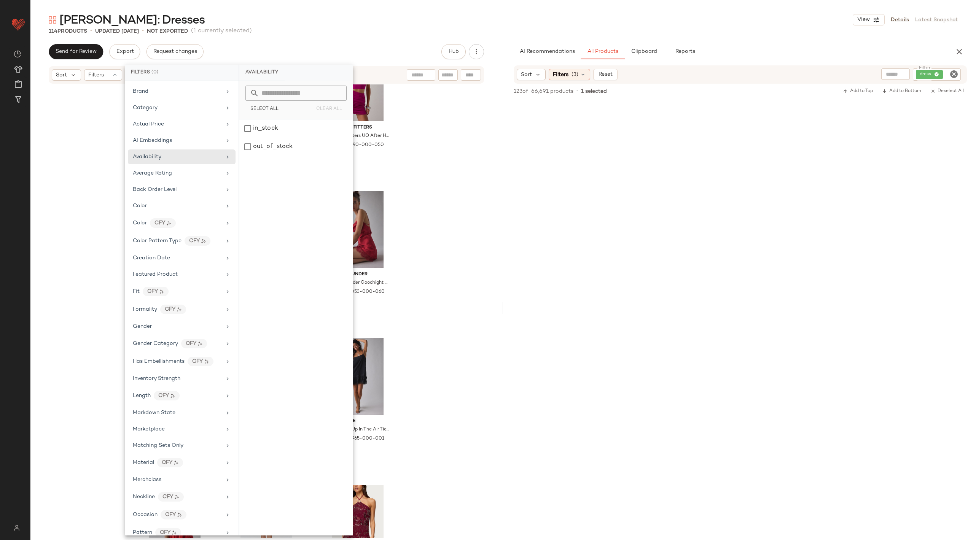
click at [0, 244] on nav "Urban Outfitters ** Dashboard All Products Global Clipboards (64) Curations (19…" at bounding box center [15, 270] width 30 height 540
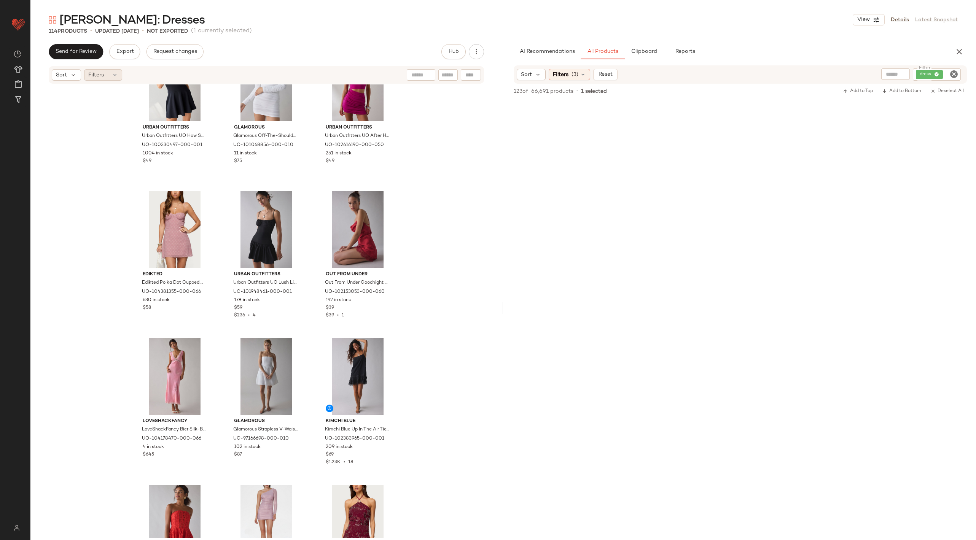
click at [105, 73] on div "Filters" at bounding box center [103, 74] width 38 height 11
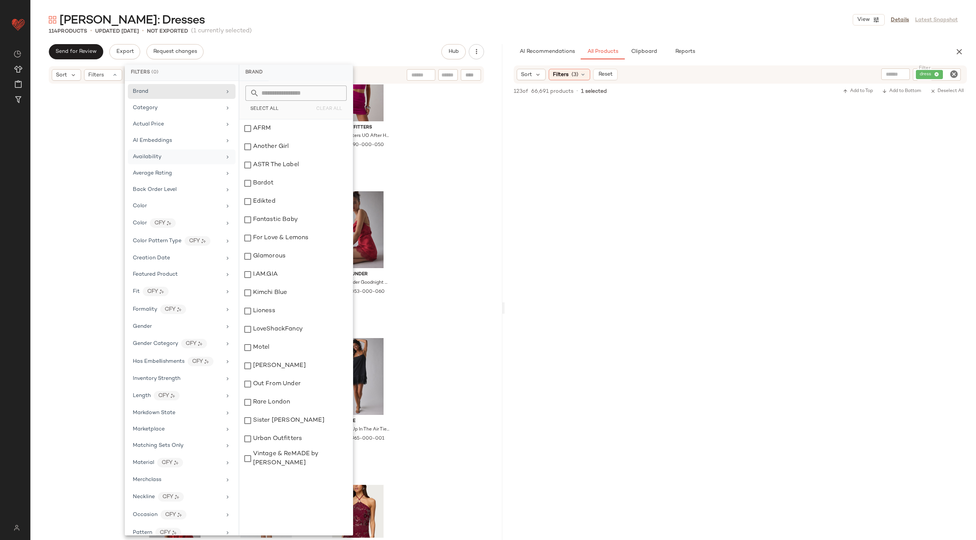
click at [172, 153] on div "Availability" at bounding box center [177, 157] width 89 height 8
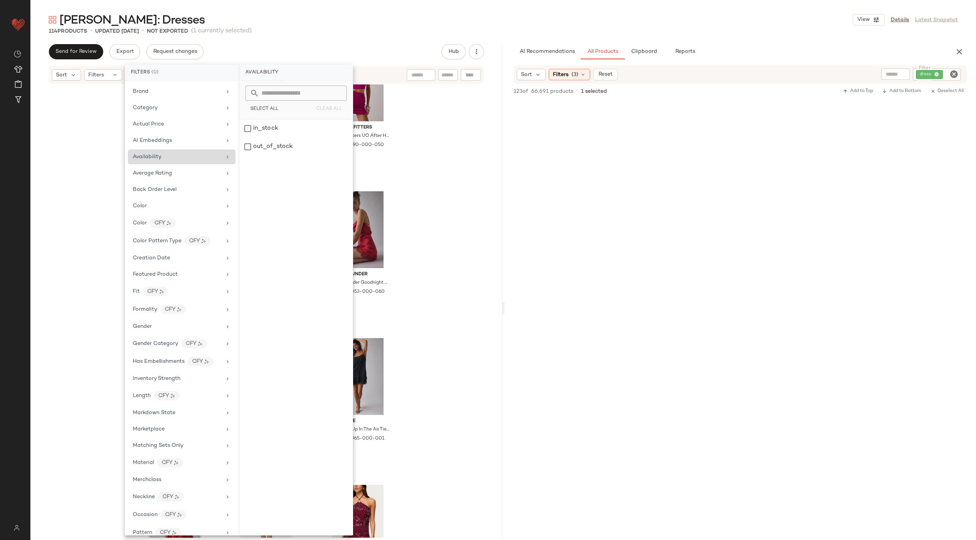
click at [172, 153] on div "Availability" at bounding box center [177, 157] width 89 height 8
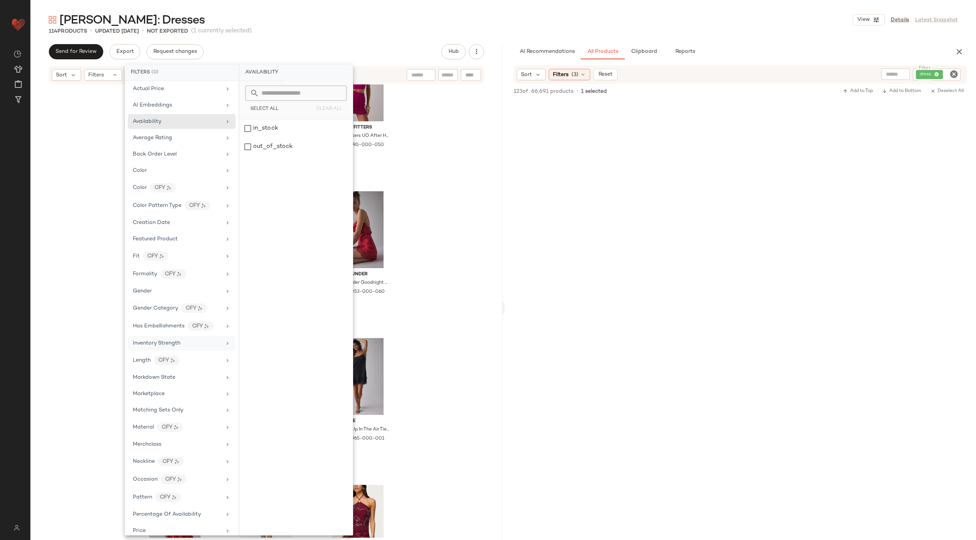
scroll to position [0, 0]
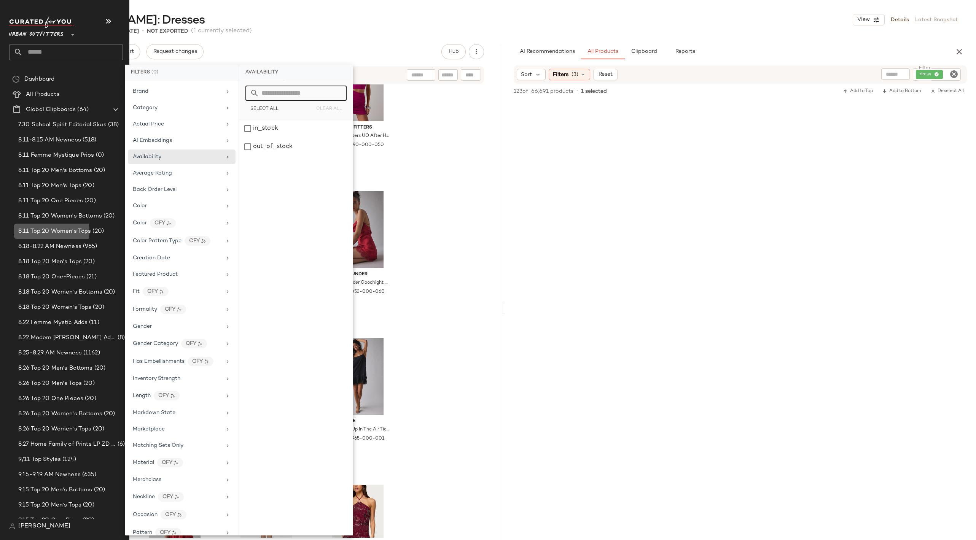
click at [14, 231] on div "8.11 Top 20 Women's Tops (20)" at bounding box center [69, 231] width 111 height 9
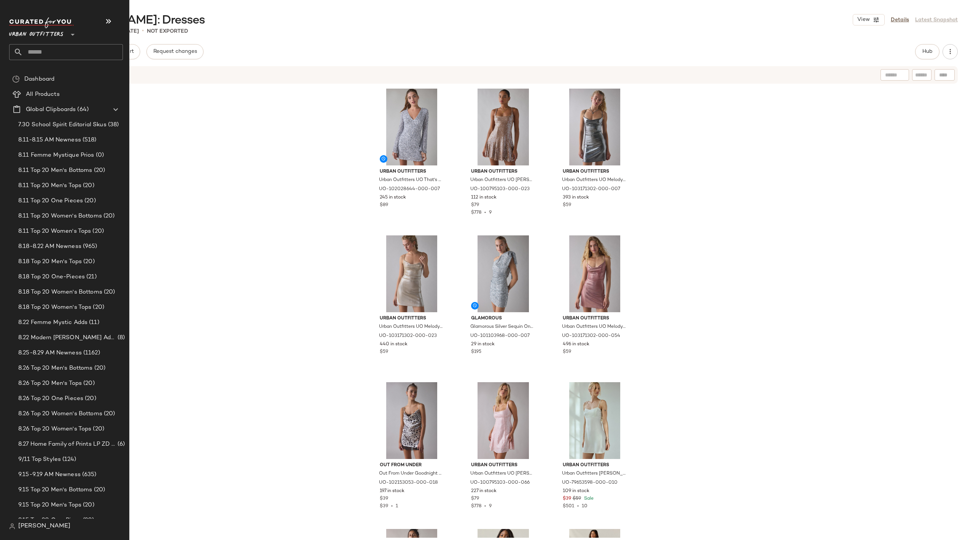
click at [78, 53] on input "text" at bounding box center [73, 52] width 100 height 16
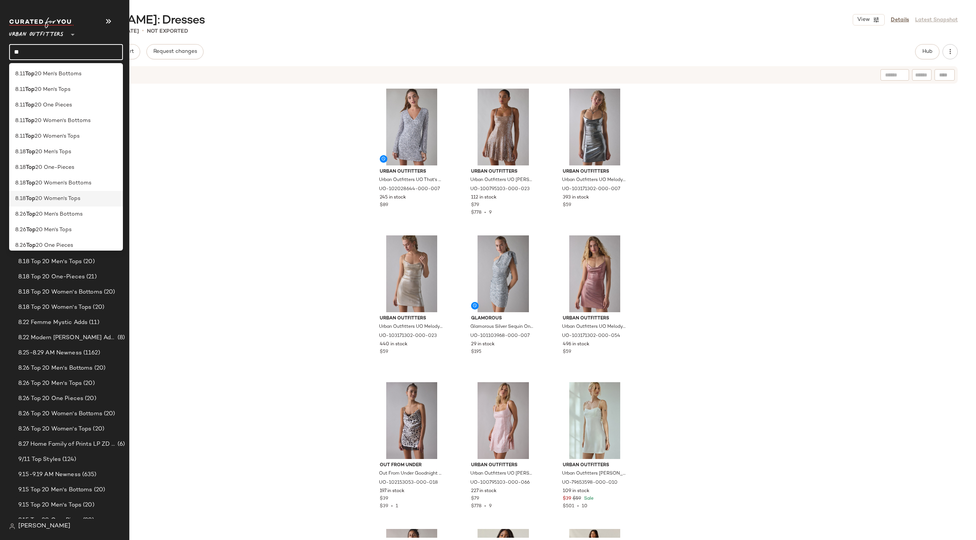
type input "*"
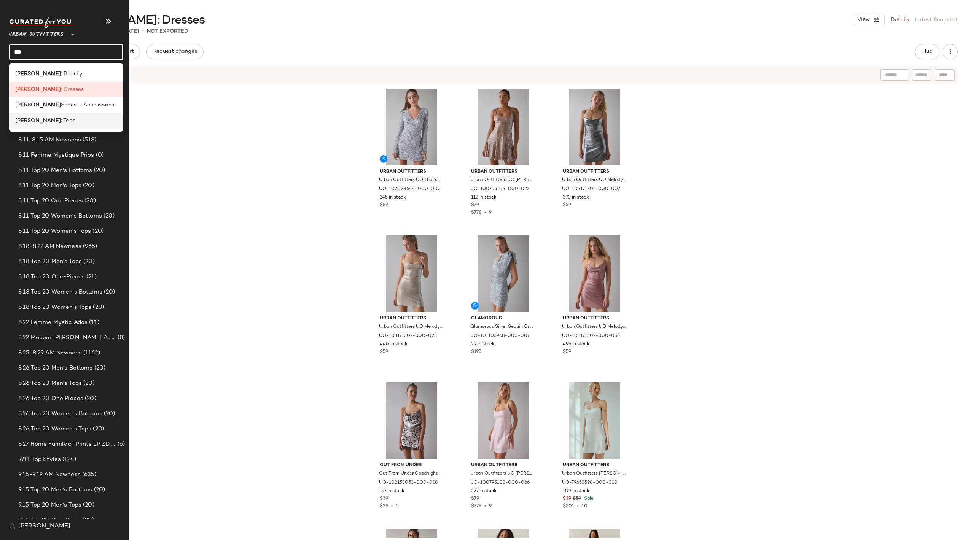
type input "***"
click at [84, 120] on div "[PERSON_NAME] : Tops" at bounding box center [66, 121] width 102 height 8
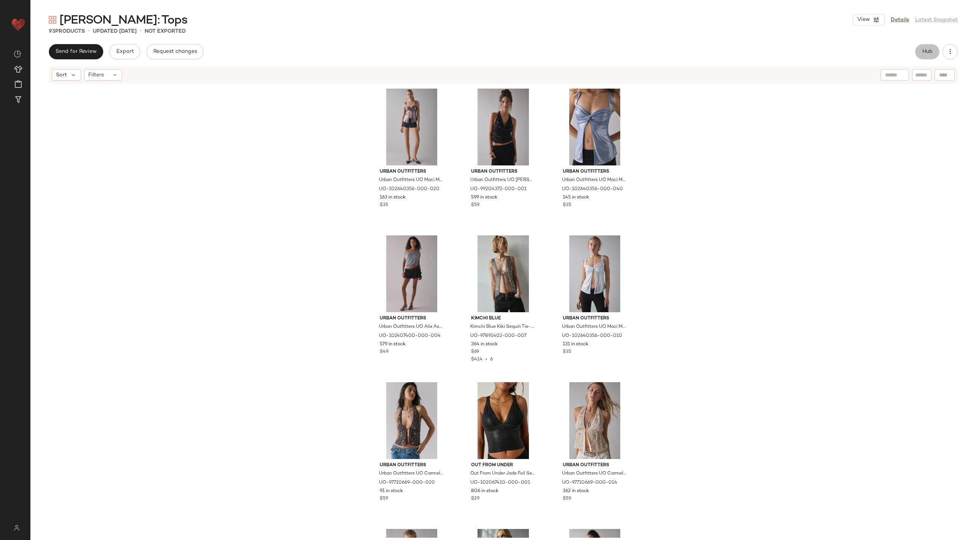
click at [925, 51] on span "Hub" at bounding box center [927, 52] width 11 height 6
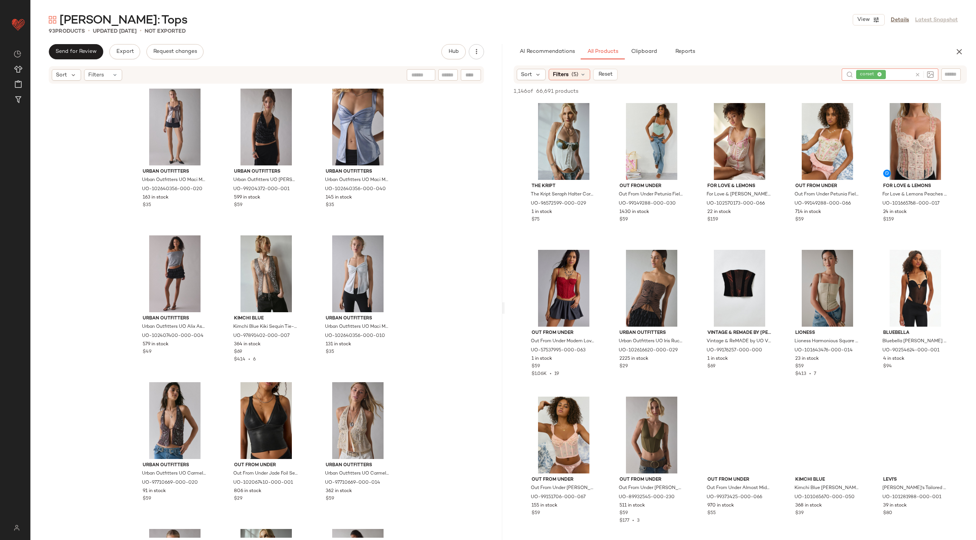
click at [916, 74] on icon at bounding box center [918, 75] width 6 height 6
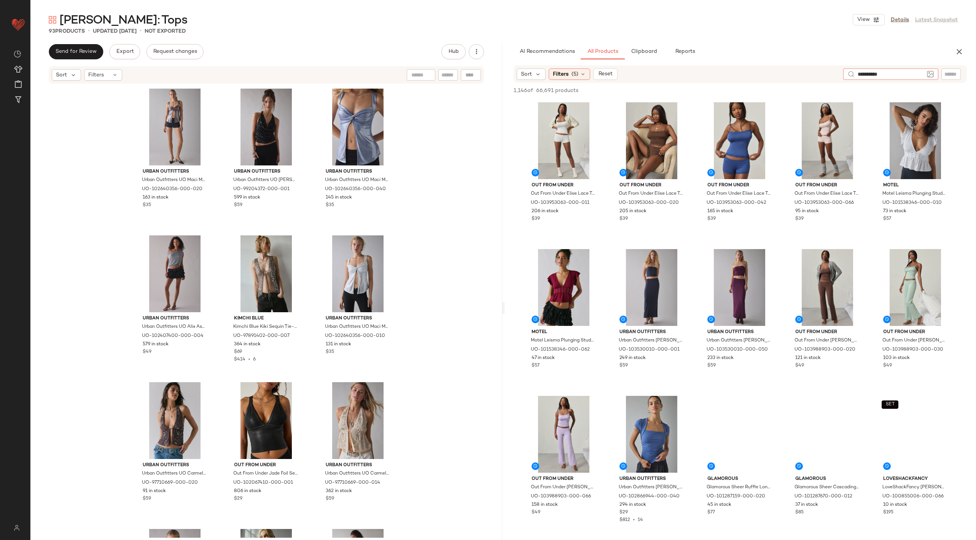
type input "**********"
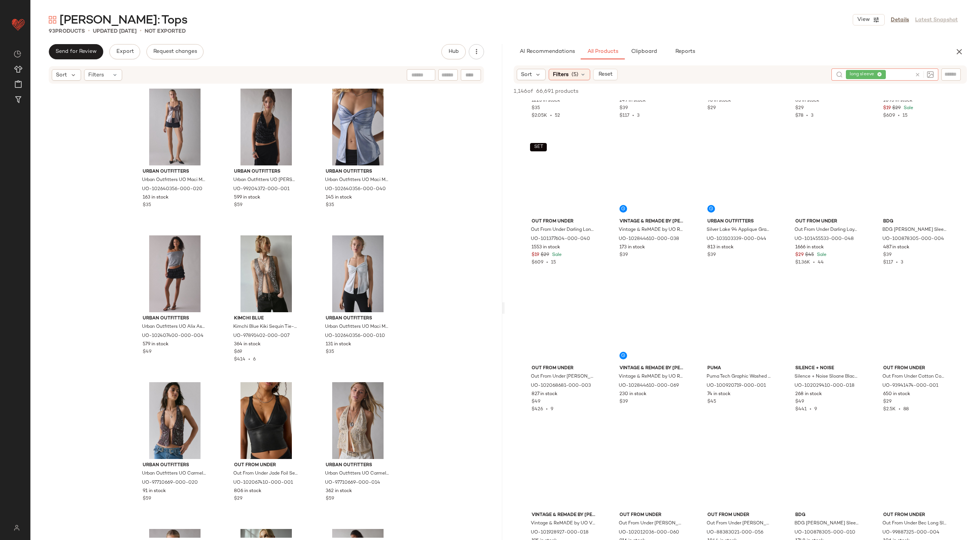
scroll to position [1203, 0]
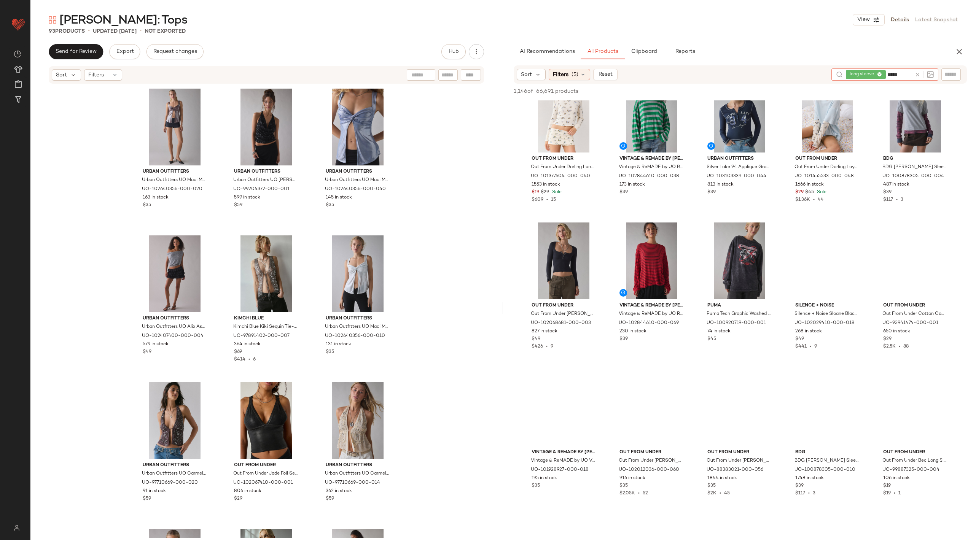
type input "******"
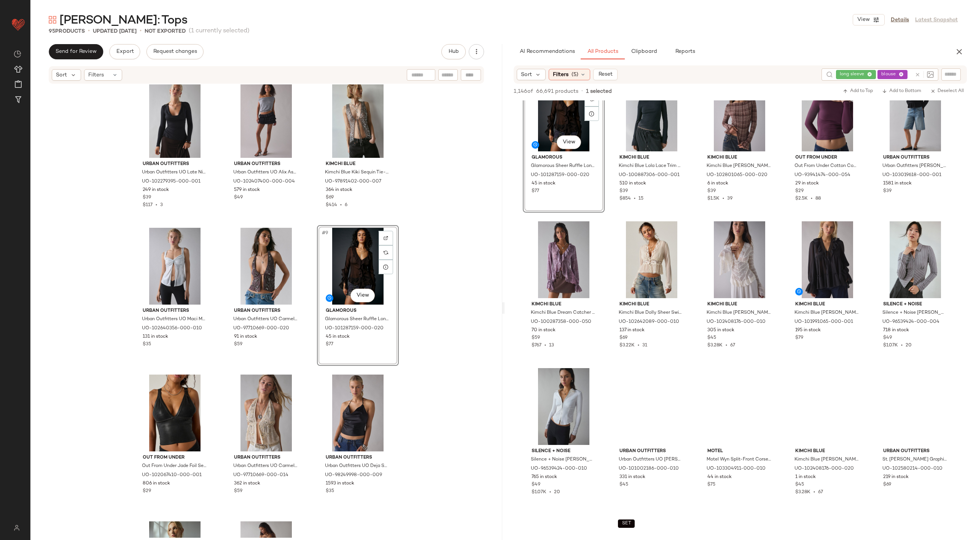
scroll to position [172, 0]
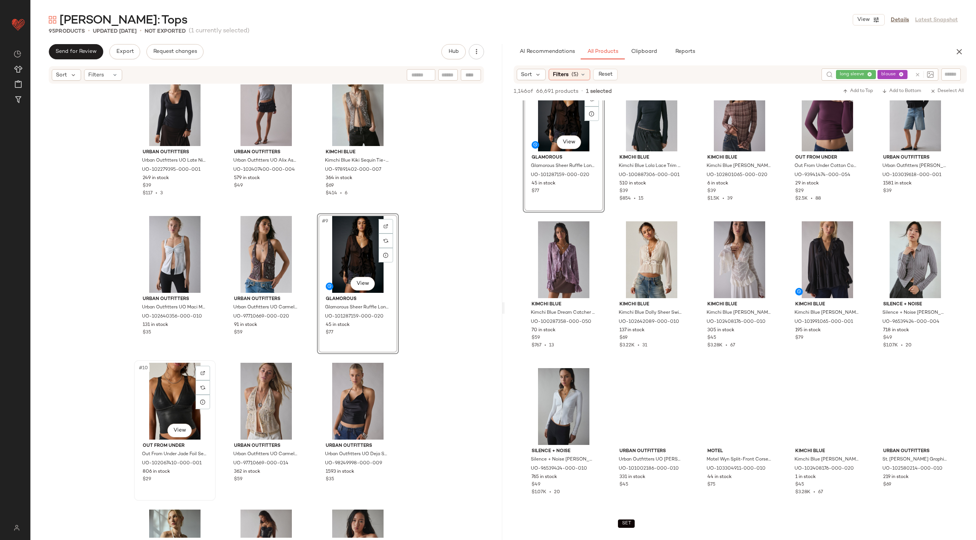
click at [163, 395] on div "#10 View" at bounding box center [175, 401] width 76 height 77
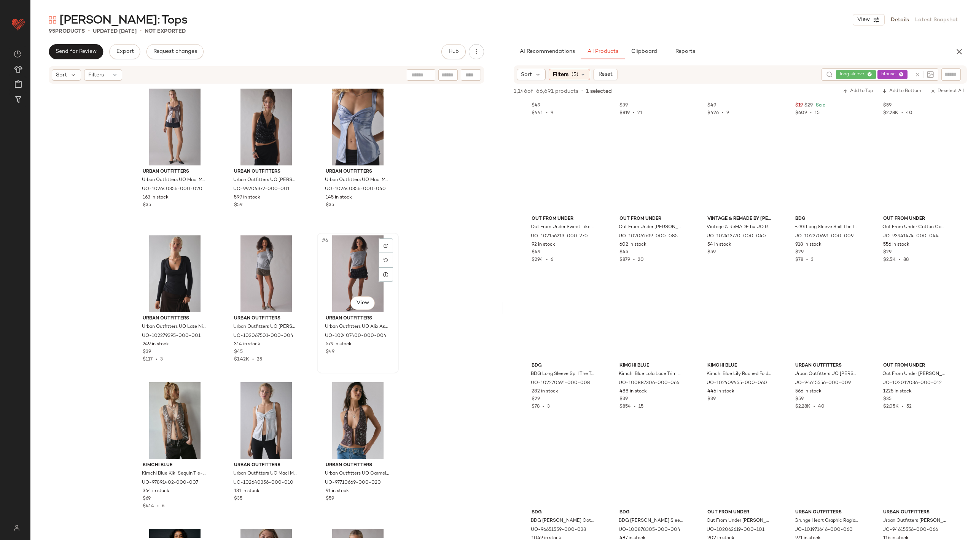
click at [332, 262] on div "#6 View" at bounding box center [358, 274] width 76 height 77
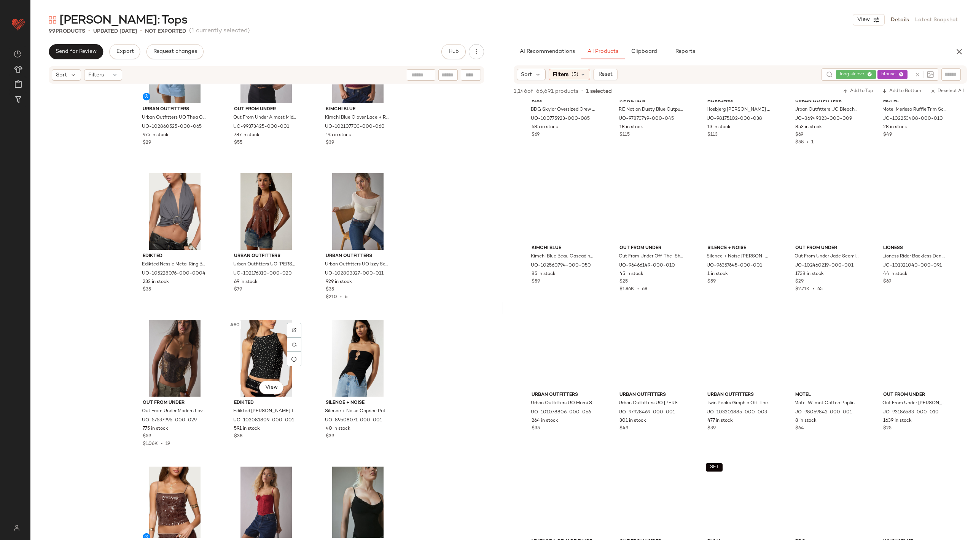
scroll to position [3509, 0]
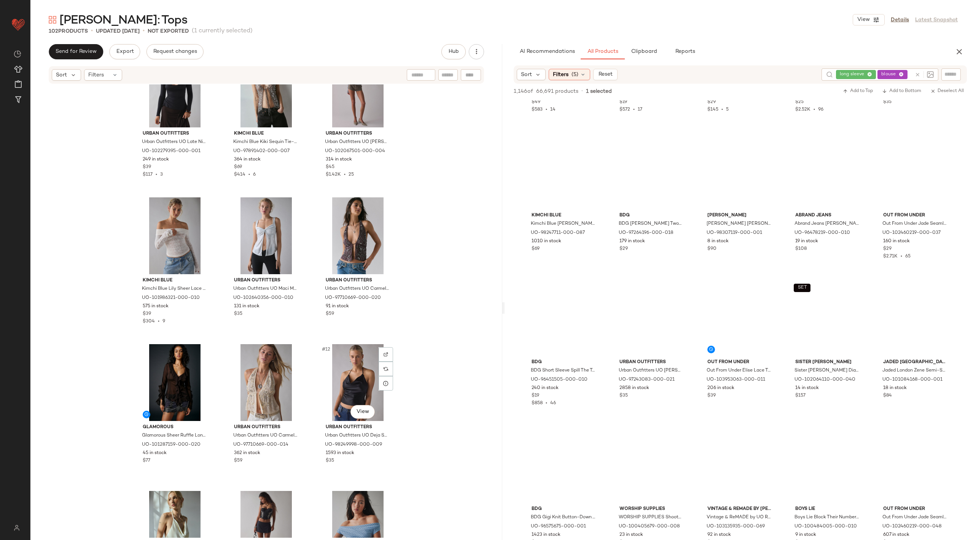
scroll to position [0, 0]
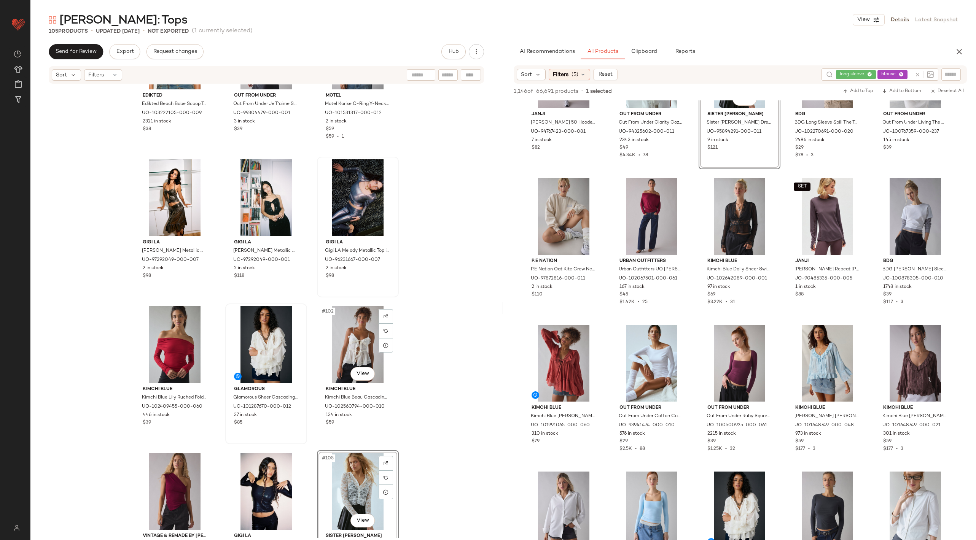
scroll to position [4617, 0]
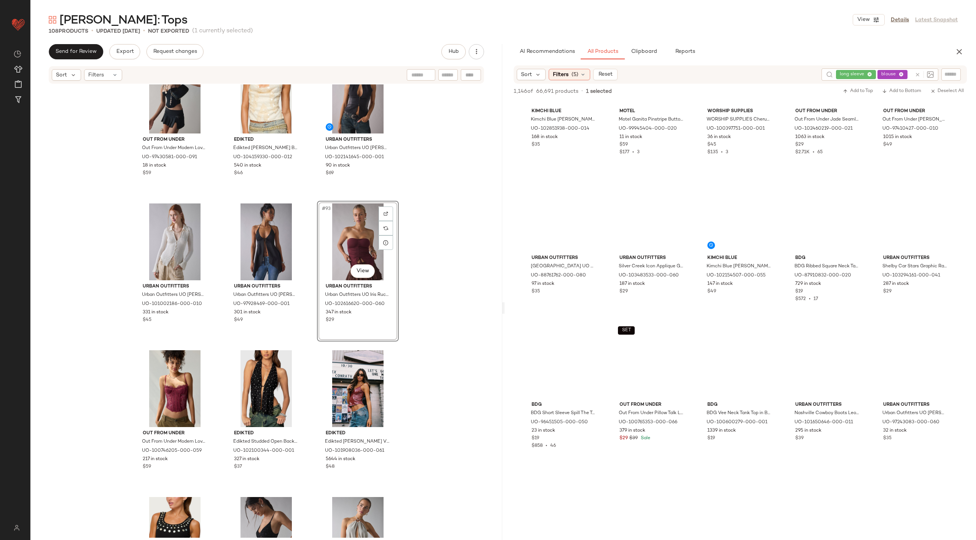
scroll to position [14618, 0]
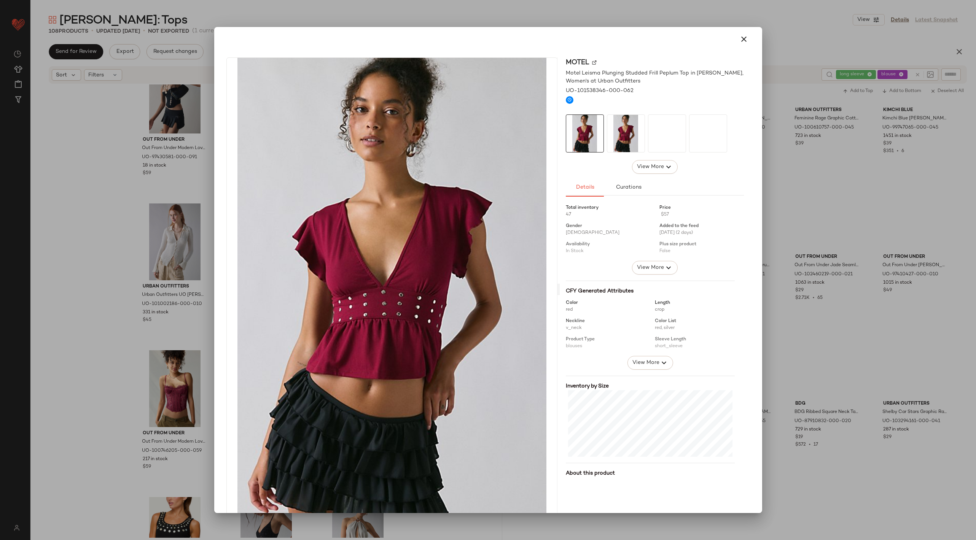
drag, startPoint x: 832, startPoint y: 385, endPoint x: 334, endPoint y: 328, distance: 501.4
click at [739, 42] on icon "button" at bounding box center [743, 39] width 9 height 9
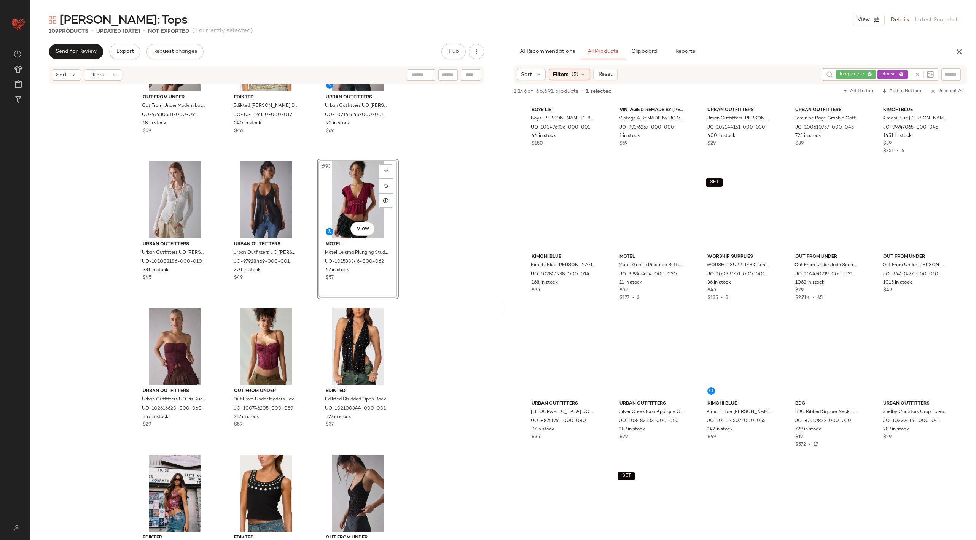
scroll to position [4345, 0]
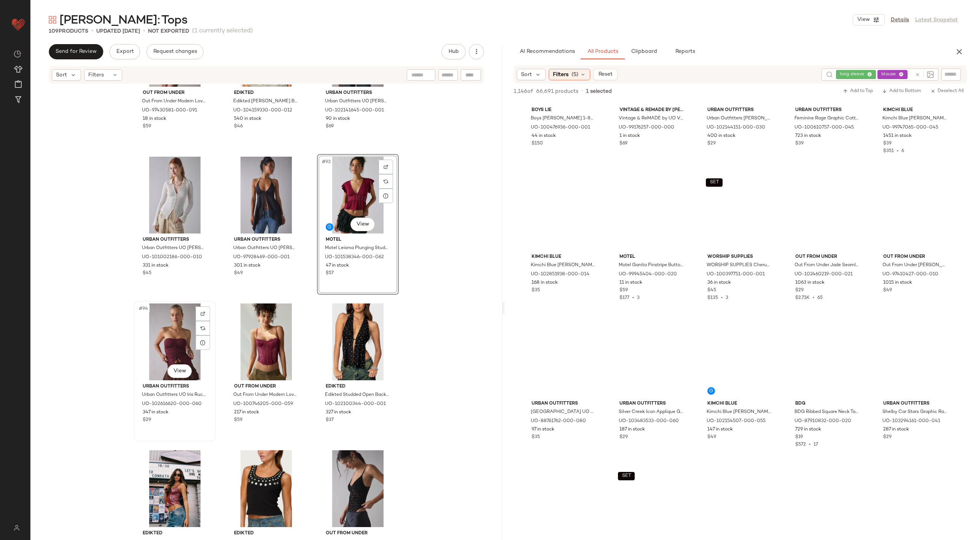
click at [161, 333] on div "#94 View" at bounding box center [175, 342] width 76 height 77
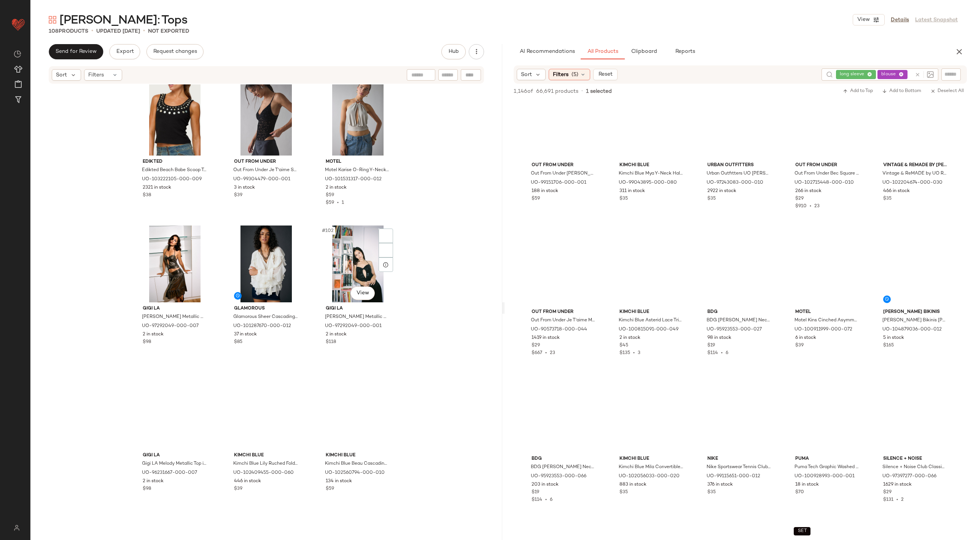
scroll to position [4836, 0]
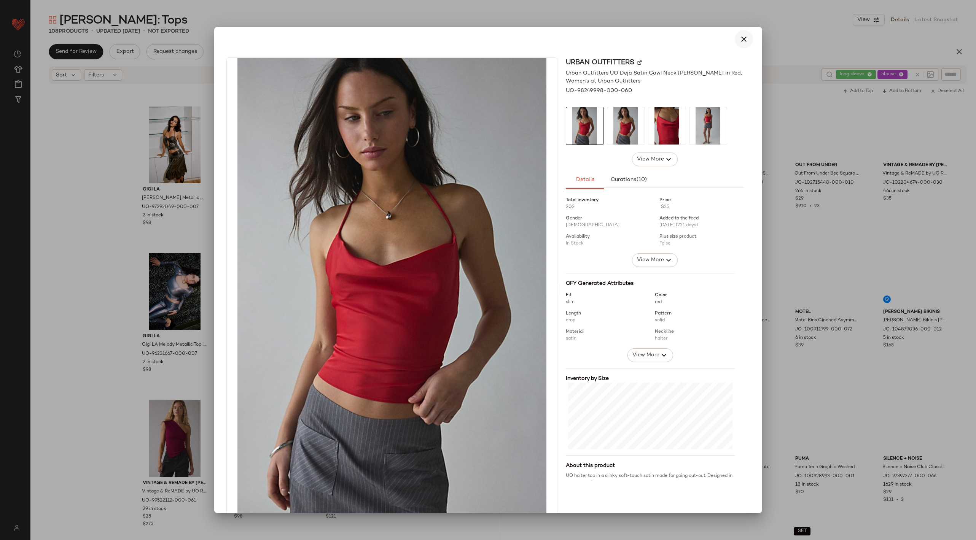
click at [739, 43] on icon "button" at bounding box center [743, 39] width 9 height 9
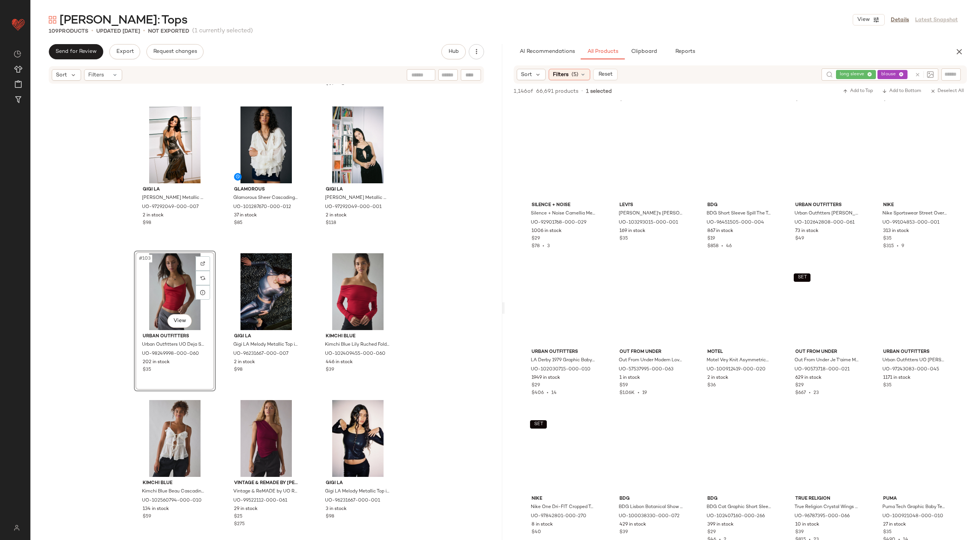
scroll to position [19501, 0]
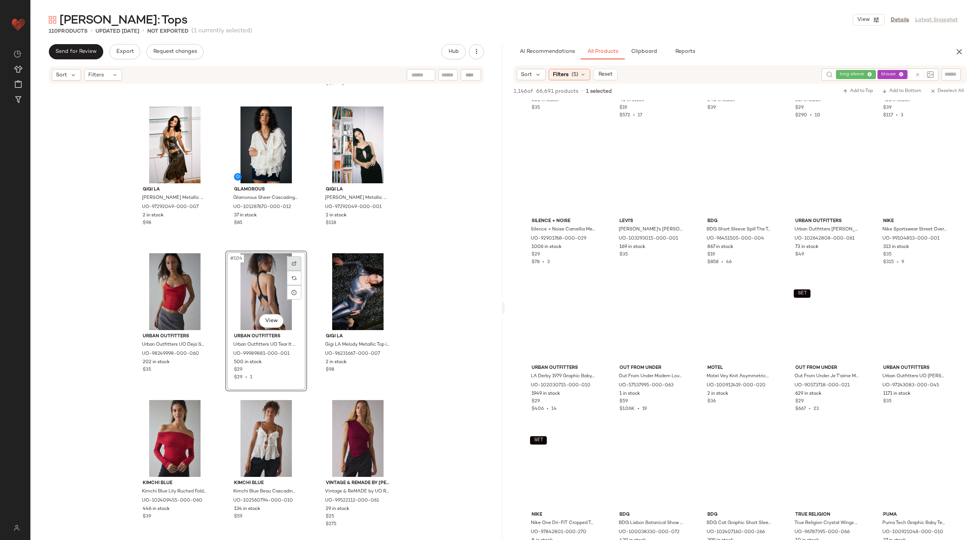
click at [292, 265] on img at bounding box center [294, 263] width 5 height 5
click at [363, 290] on div "#105 View" at bounding box center [358, 291] width 76 height 77
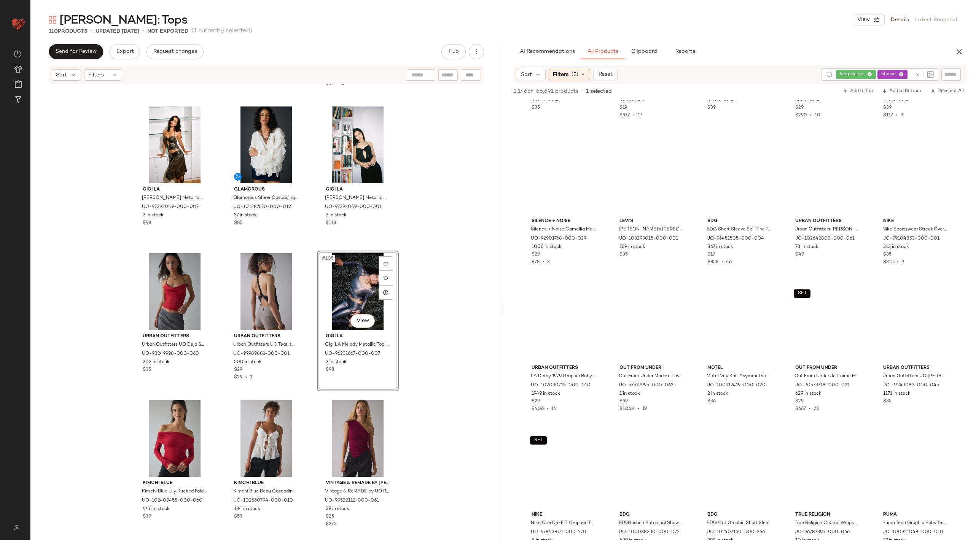
click at [363, 290] on div "#105 View" at bounding box center [358, 291] width 76 height 77
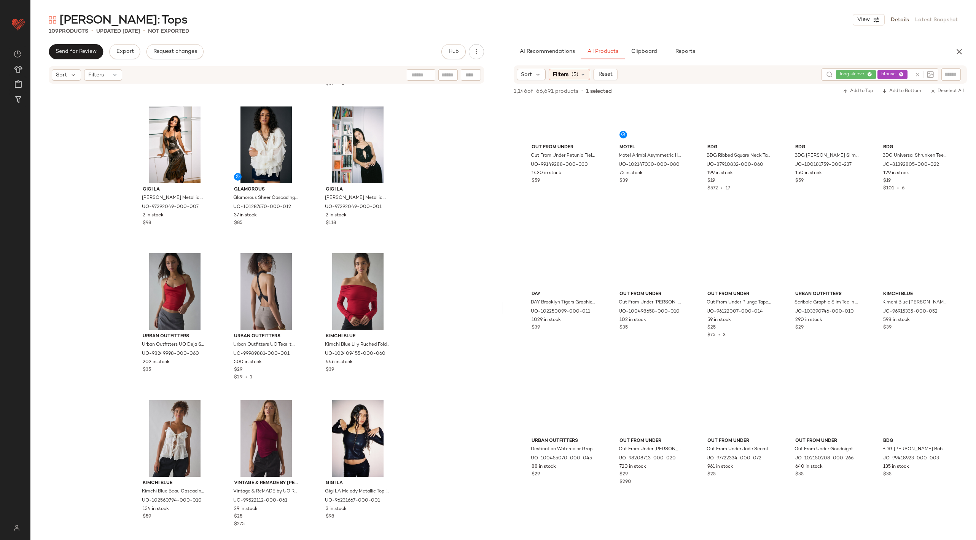
scroll to position [20171, 0]
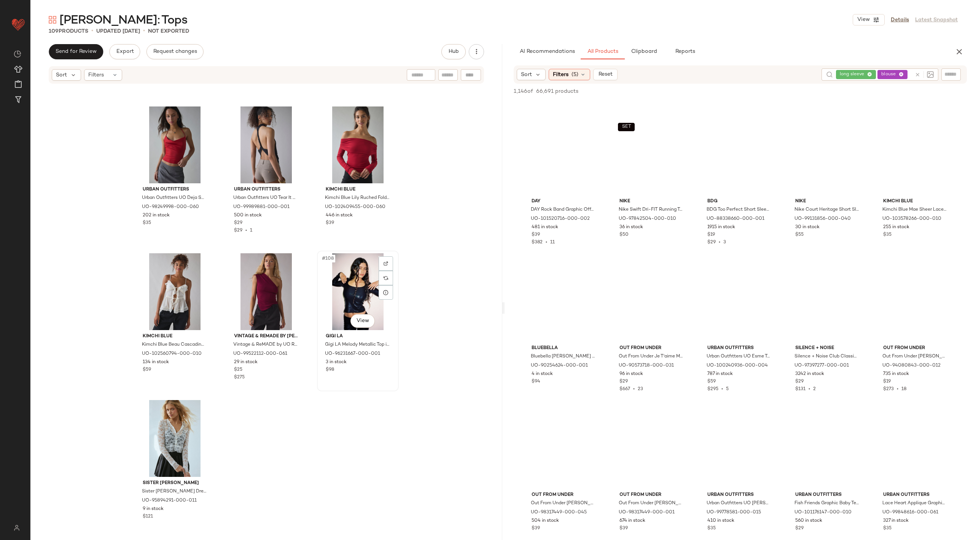
scroll to position [4920, 0]
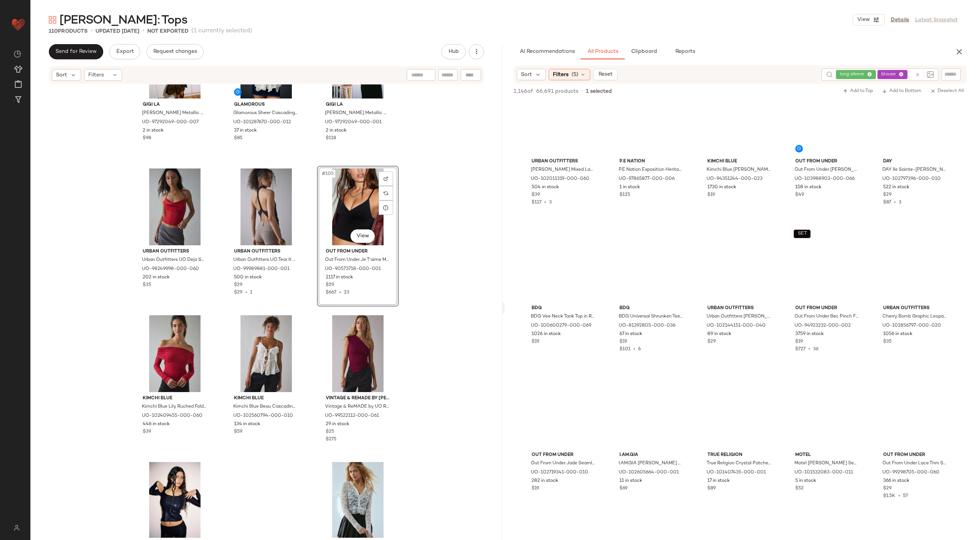
scroll to position [24849, 0]
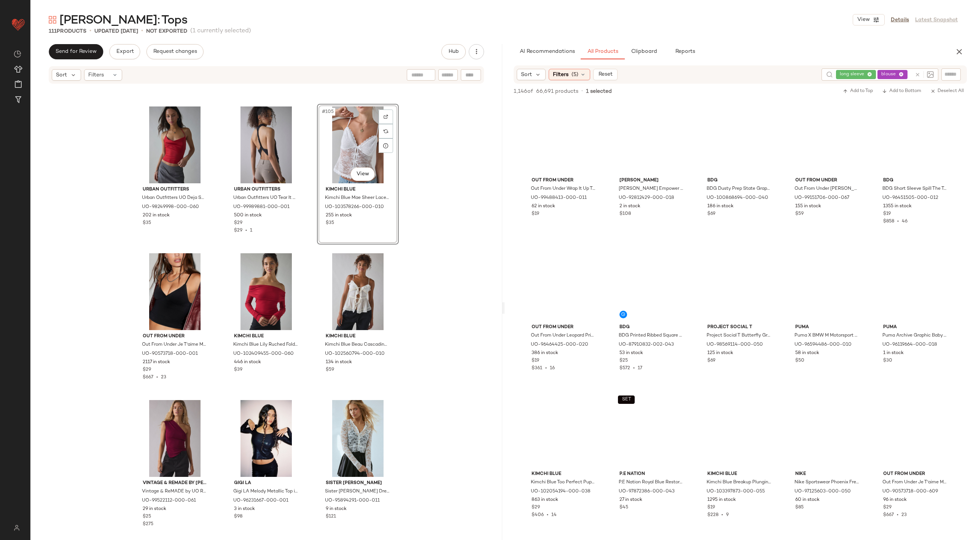
scroll to position [25701, 0]
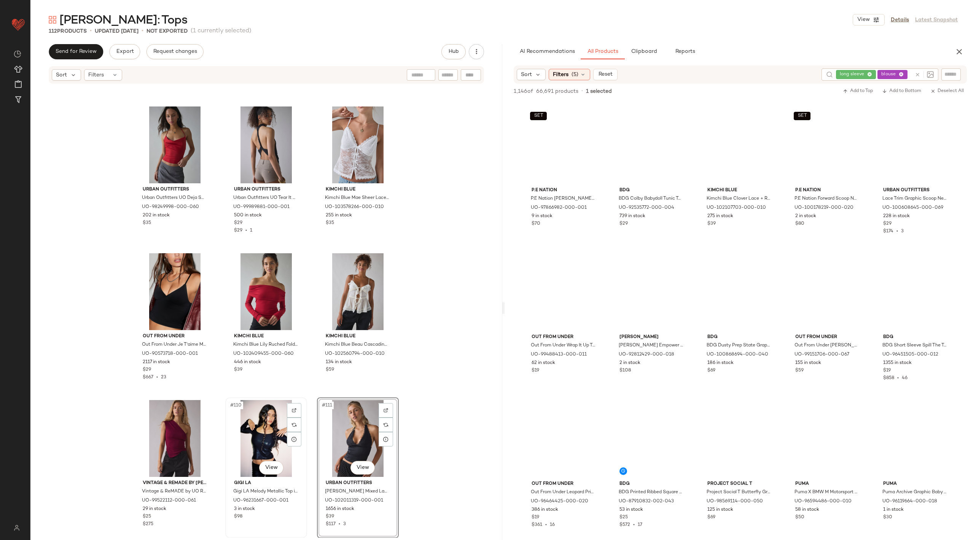
click at [252, 428] on div "#110 View" at bounding box center [266, 438] width 76 height 77
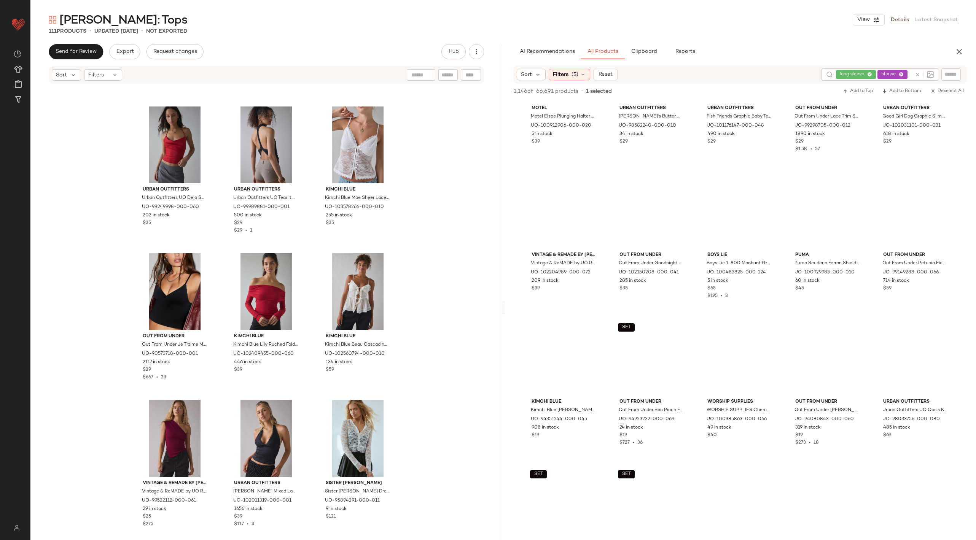
scroll to position [27985, 0]
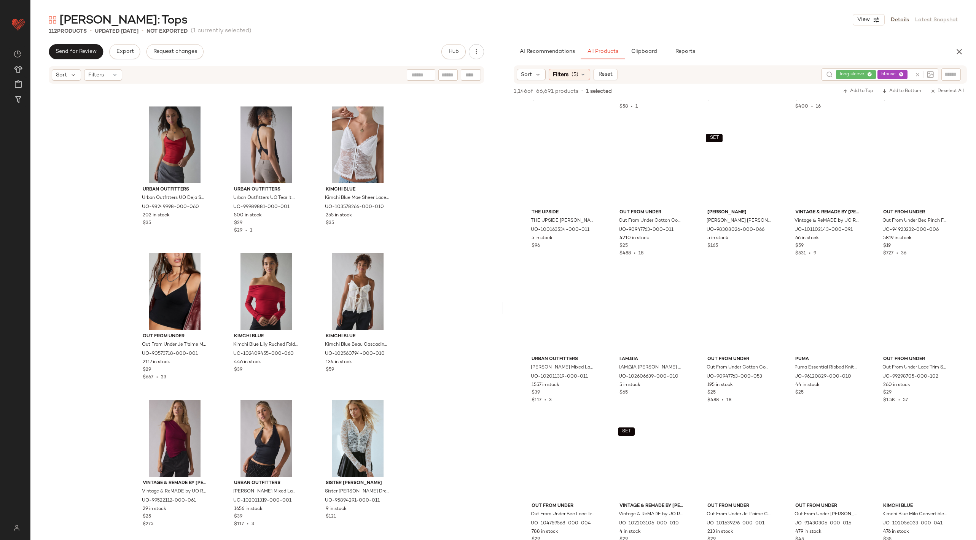
scroll to position [29940, 0]
click at [387, 429] on div at bounding box center [386, 425] width 14 height 14
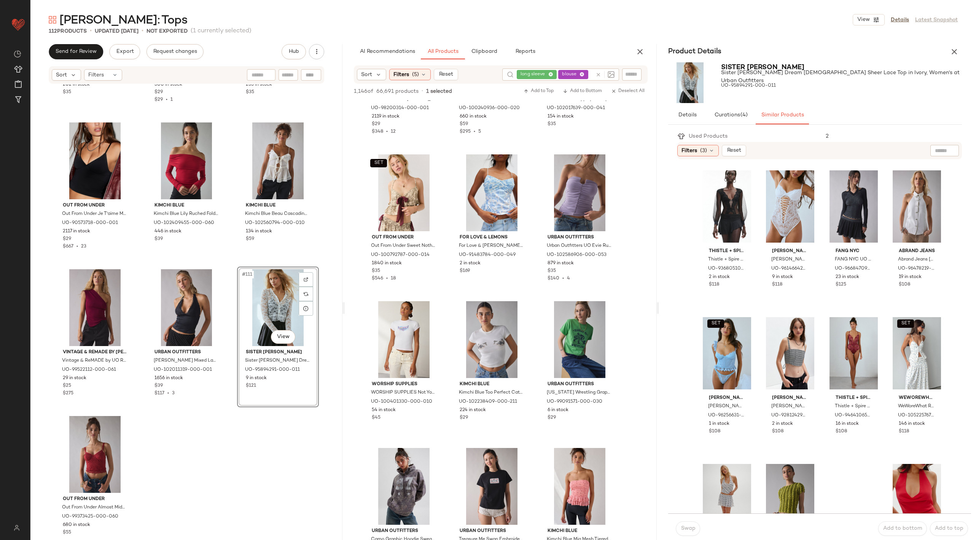
scroll to position [5129, 0]
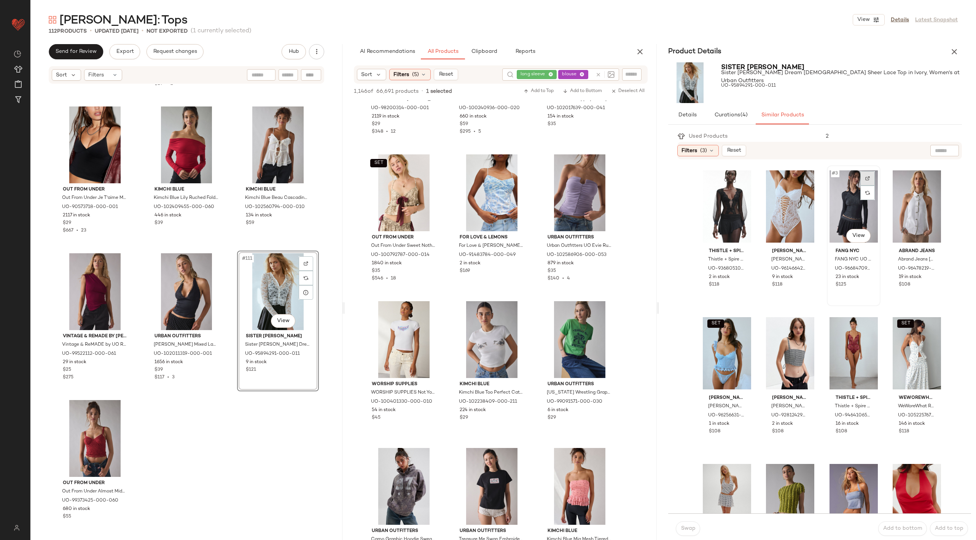
click at [860, 175] on div at bounding box center [867, 178] width 14 height 14
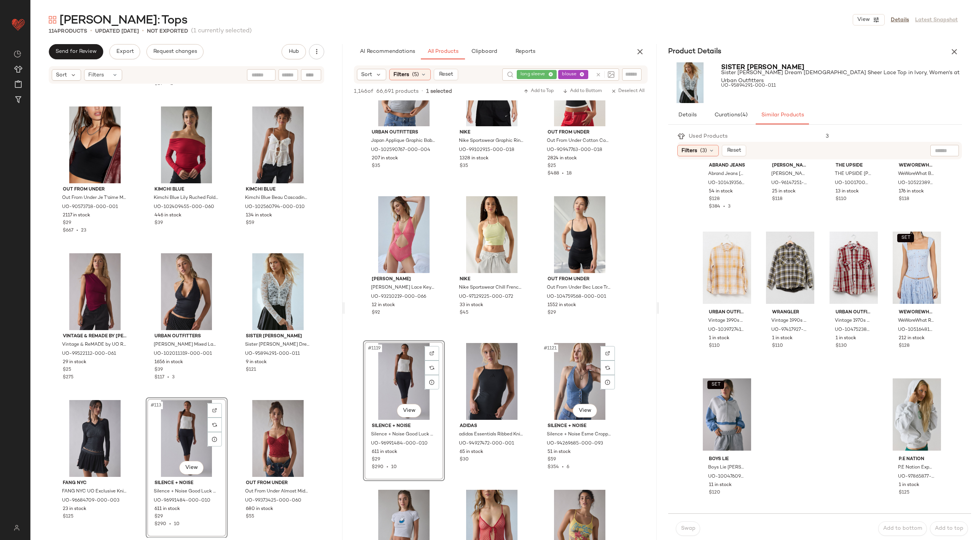
scroll to position [52048, 0]
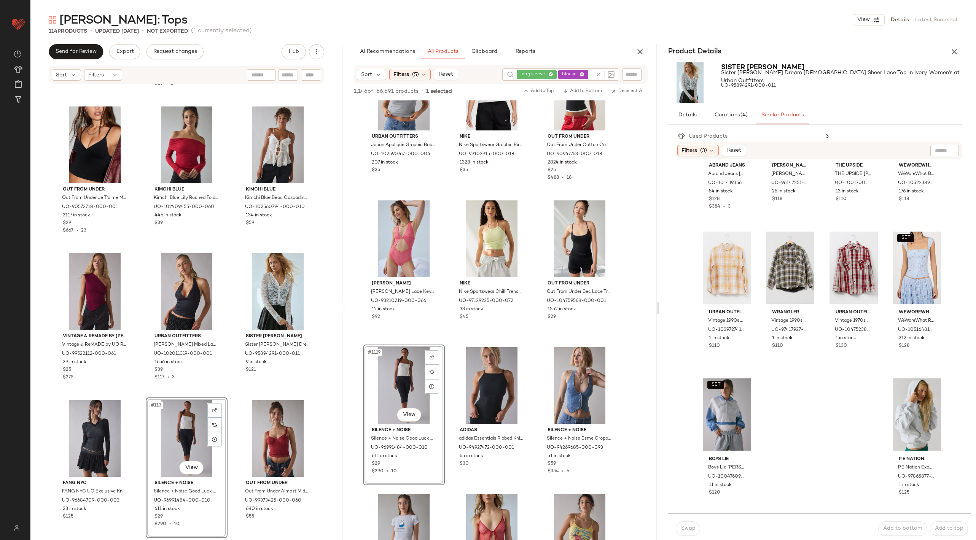
click at [960, 27] on div "NYE: Tops View Details Latest Snapshot 114 Products • updated Sep 15th • Not Ex…" at bounding box center [503, 276] width 946 height 528
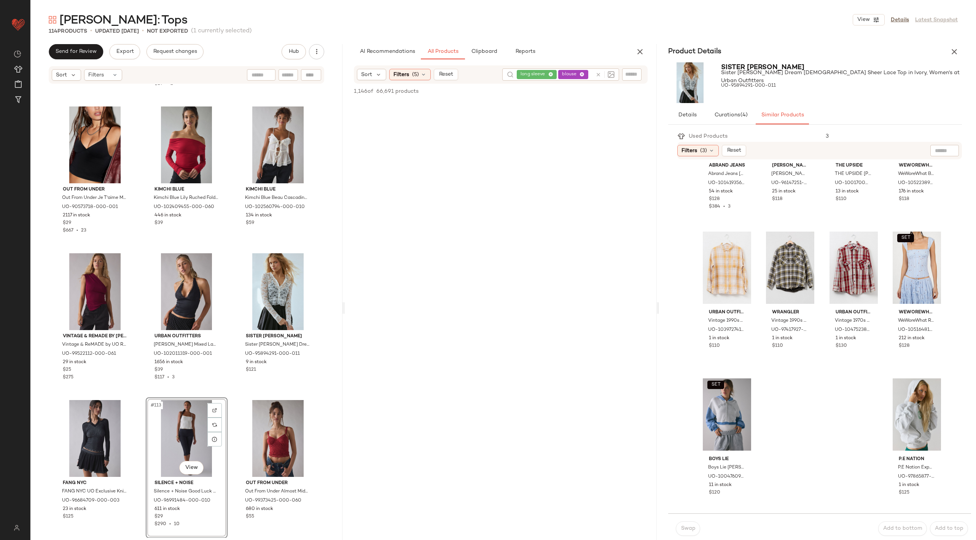
scroll to position [54076, 0]
click at [947, 48] on div "Product Details" at bounding box center [815, 51] width 312 height 15
click at [949, 53] on button "button" at bounding box center [954, 51] width 15 height 15
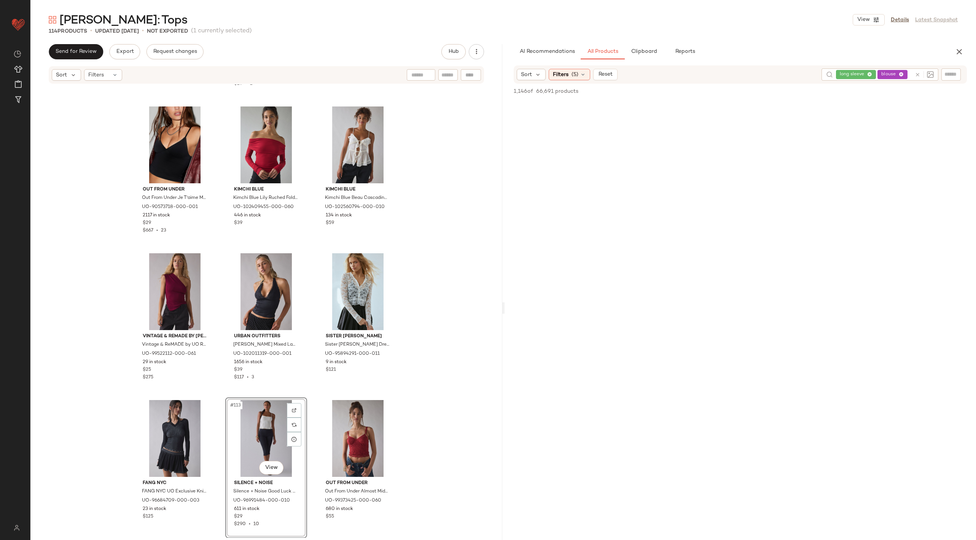
scroll to position [44481, 0]
click at [957, 51] on icon "button" at bounding box center [959, 51] width 9 height 9
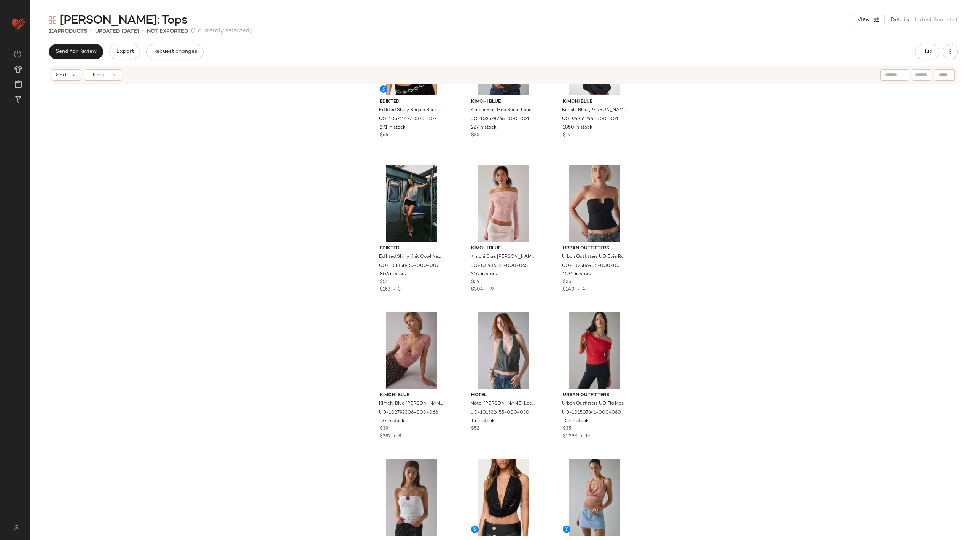
scroll to position [3157, 0]
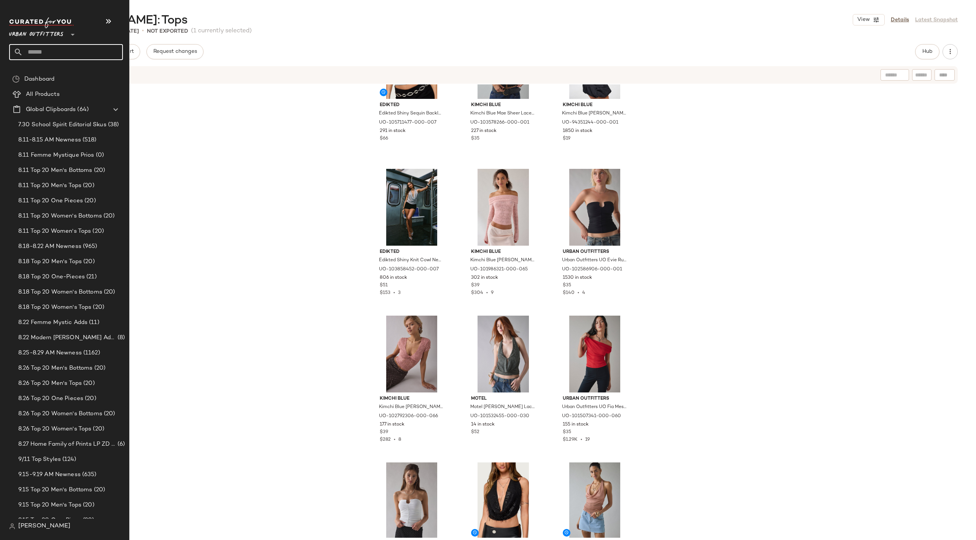
click at [47, 51] on input "text" at bounding box center [73, 52] width 100 height 16
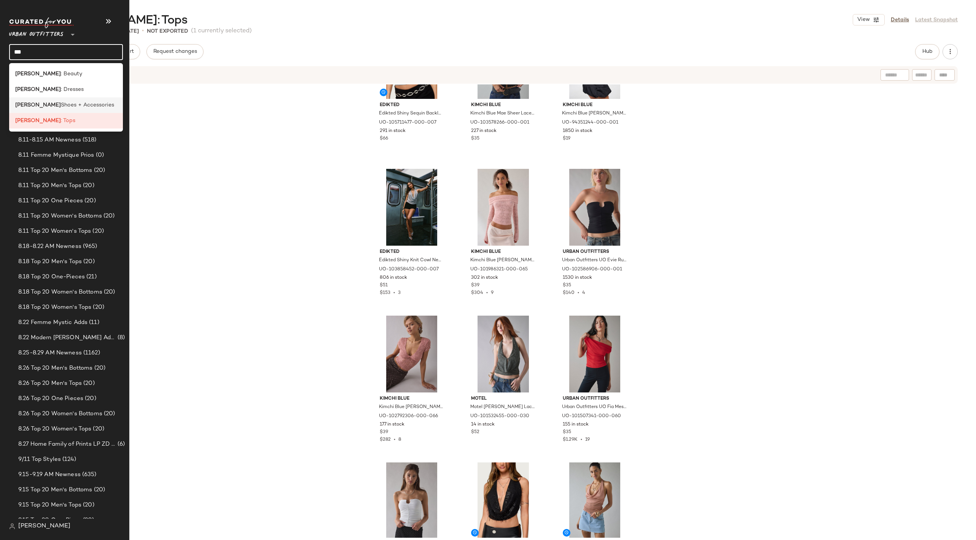
type input "***"
click at [79, 102] on span "Shoes + Accessories" at bounding box center [87, 105] width 53 height 8
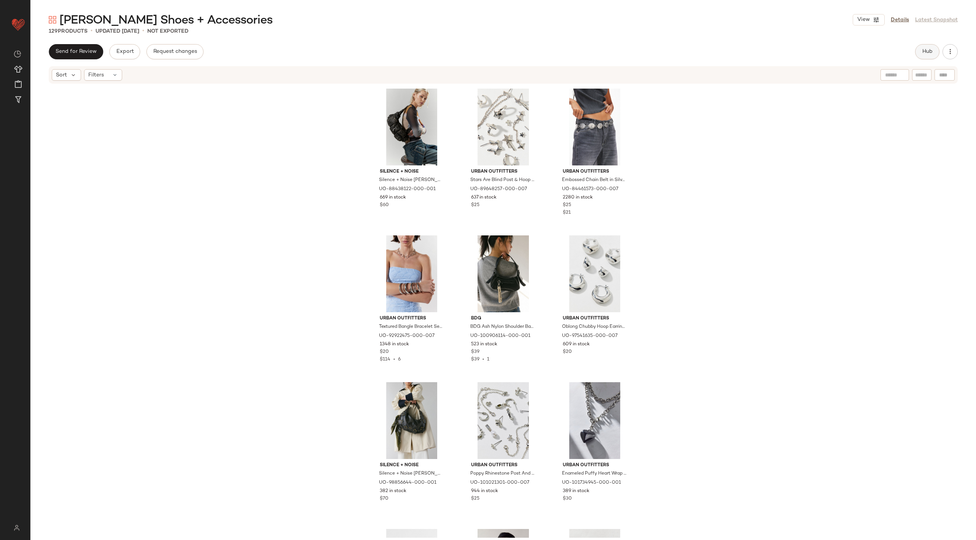
click at [918, 46] on button "Hub" at bounding box center [927, 51] width 24 height 15
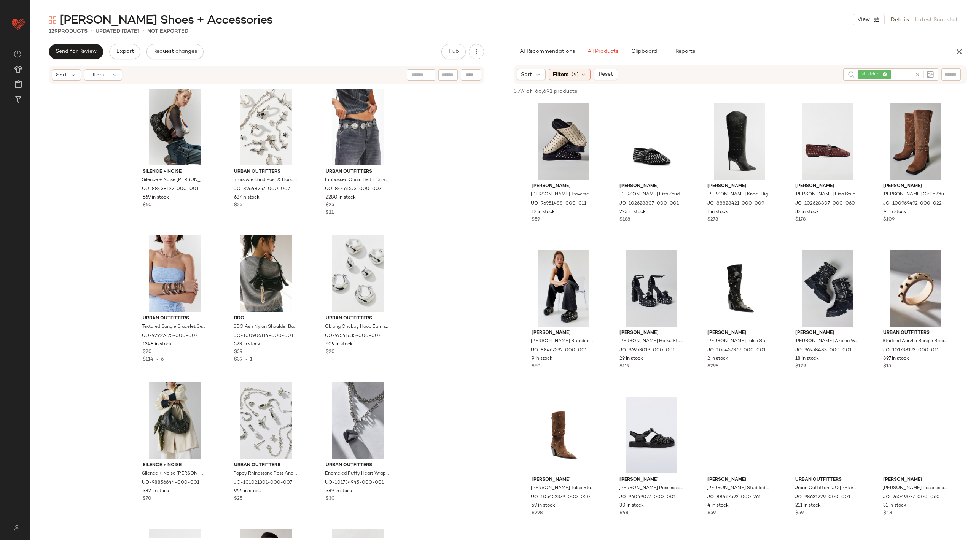
click at [917, 75] on icon at bounding box center [918, 75] width 6 height 6
click at [950, 74] on input "Filter" at bounding box center [925, 74] width 65 height 8
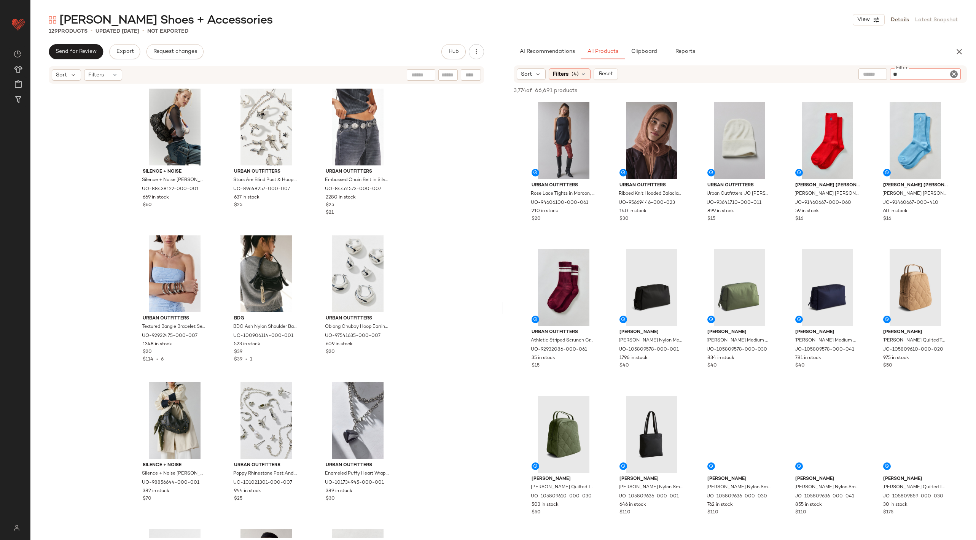
type input "***"
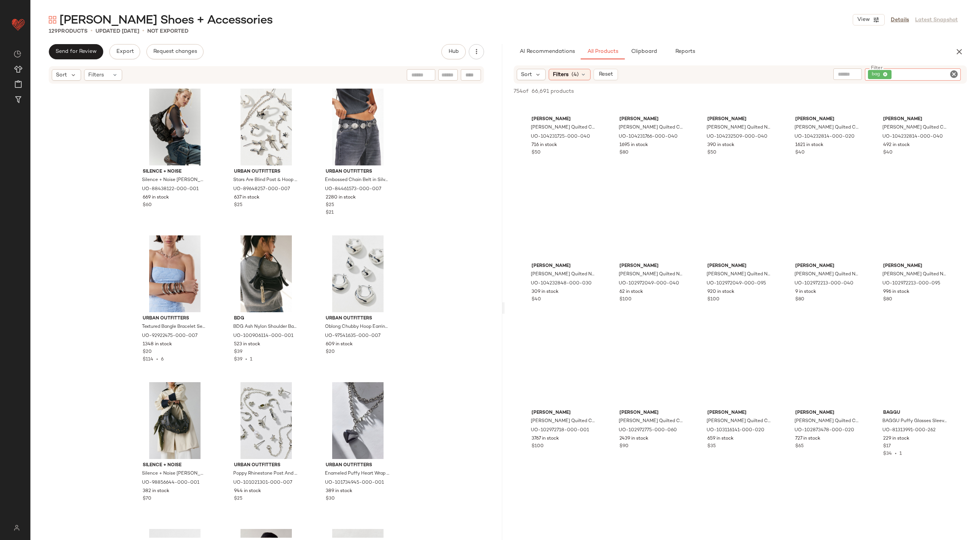
scroll to position [4217, 0]
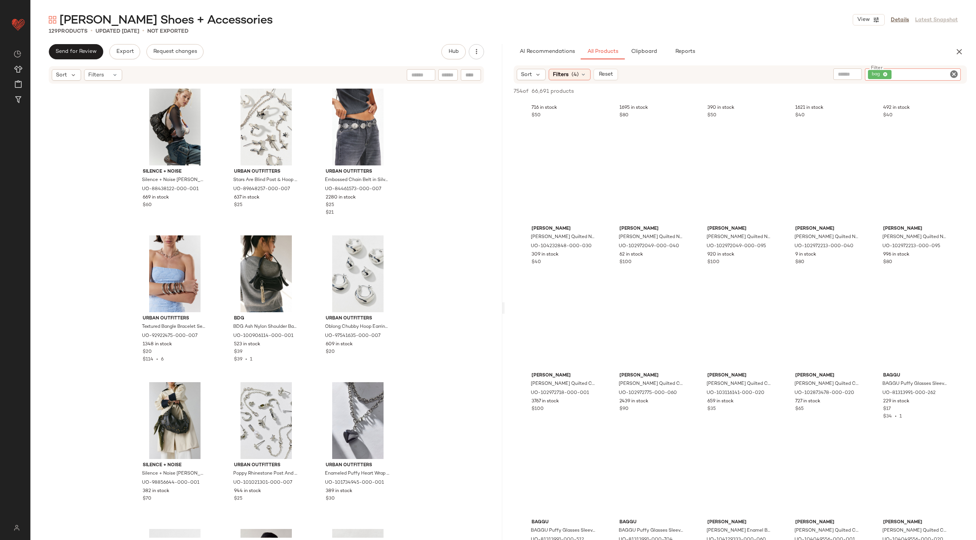
click at [957, 65] on div "AI Recommendations All Products Clipboard Reports Sort Filters (4) Reset Filter…" at bounding box center [741, 308] width 472 height 528
click at [954, 72] on icon "Clear Filter" at bounding box center [953, 74] width 9 height 9
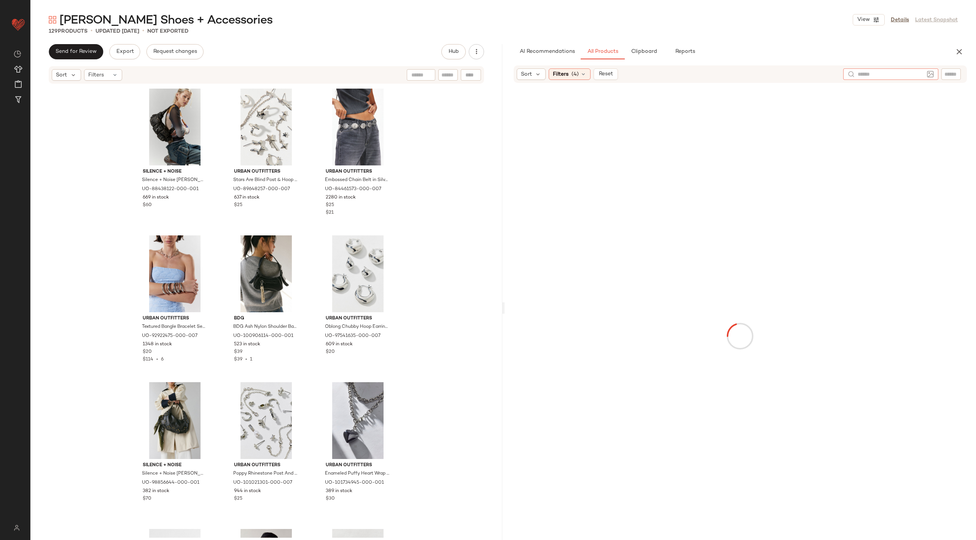
click at [875, 72] on input "text" at bounding box center [891, 74] width 66 height 8
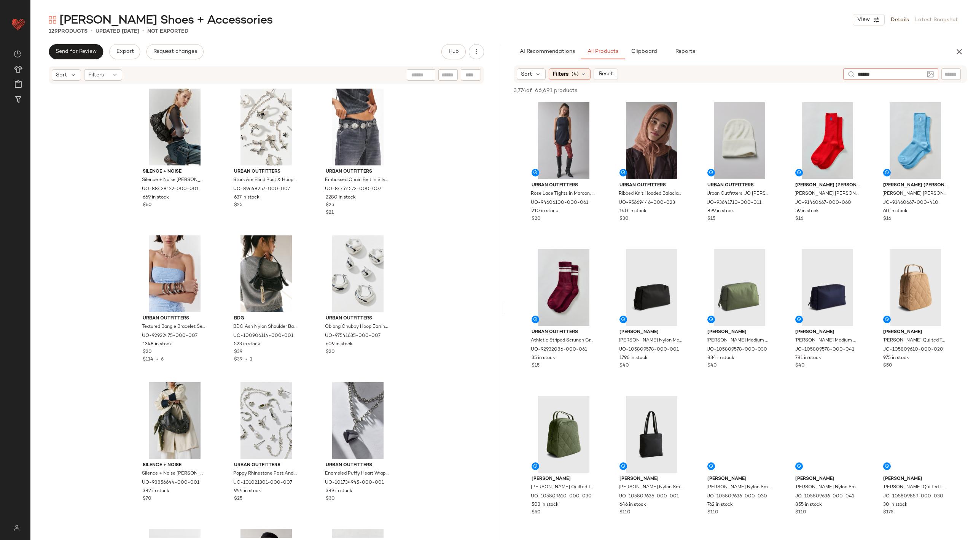
type input "*******"
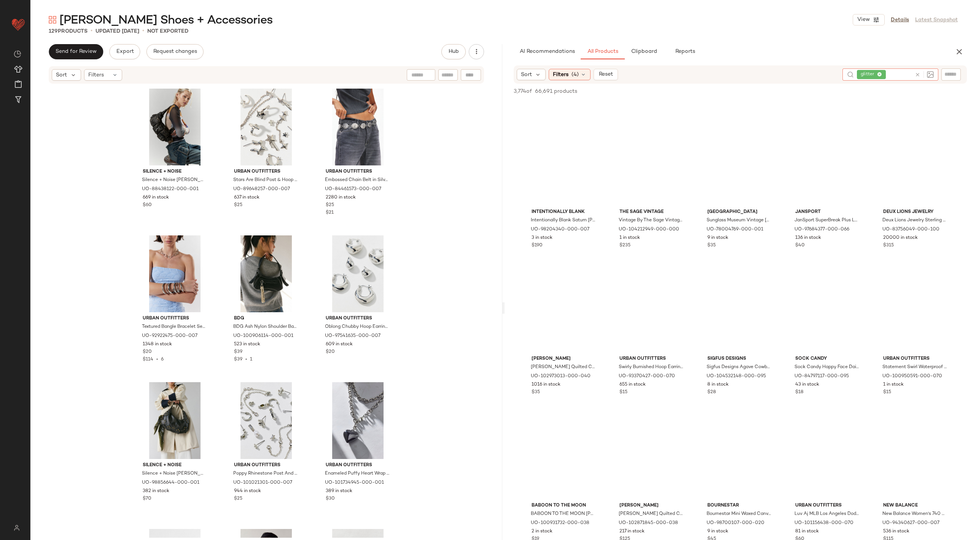
scroll to position [12460, 0]
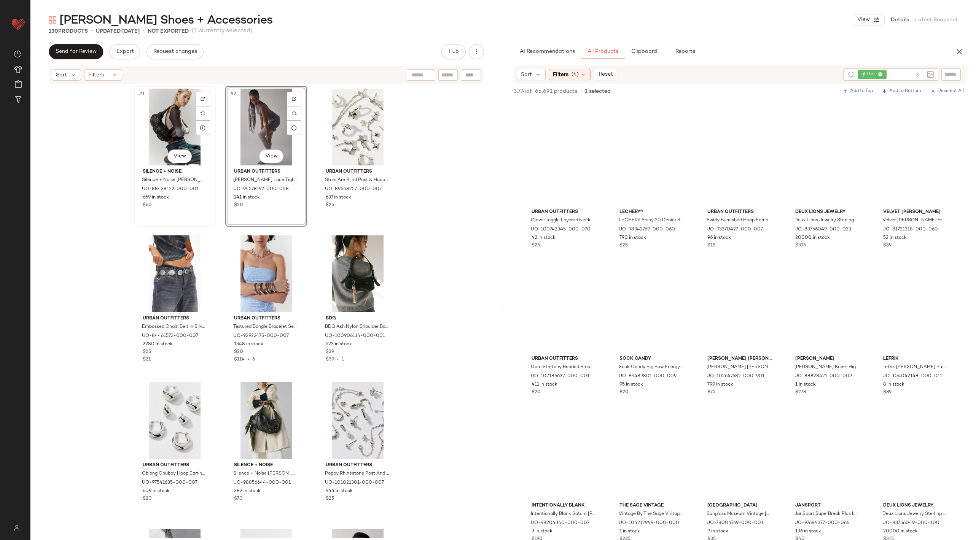
click at [164, 119] on div "#1 View" at bounding box center [175, 127] width 76 height 77
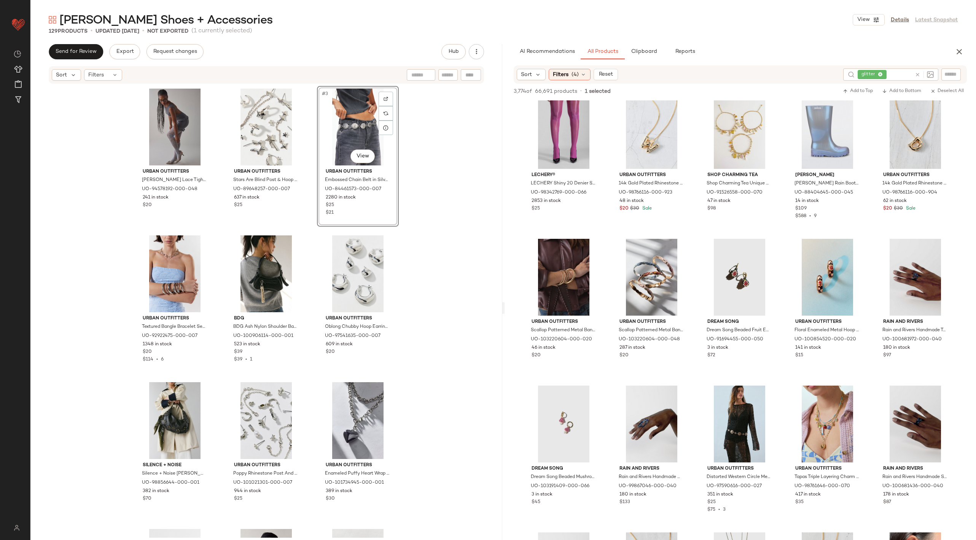
scroll to position [3, 0]
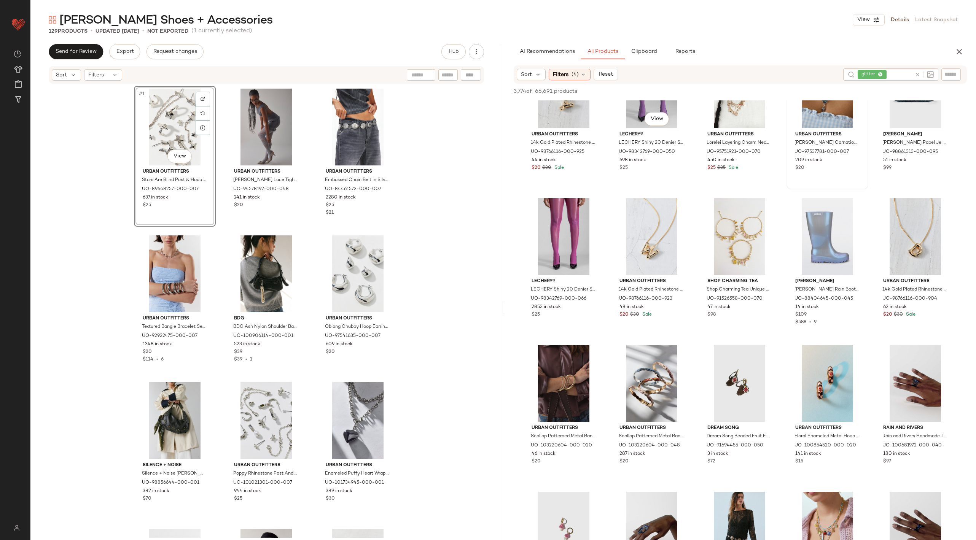
scroll to position [1518, 0]
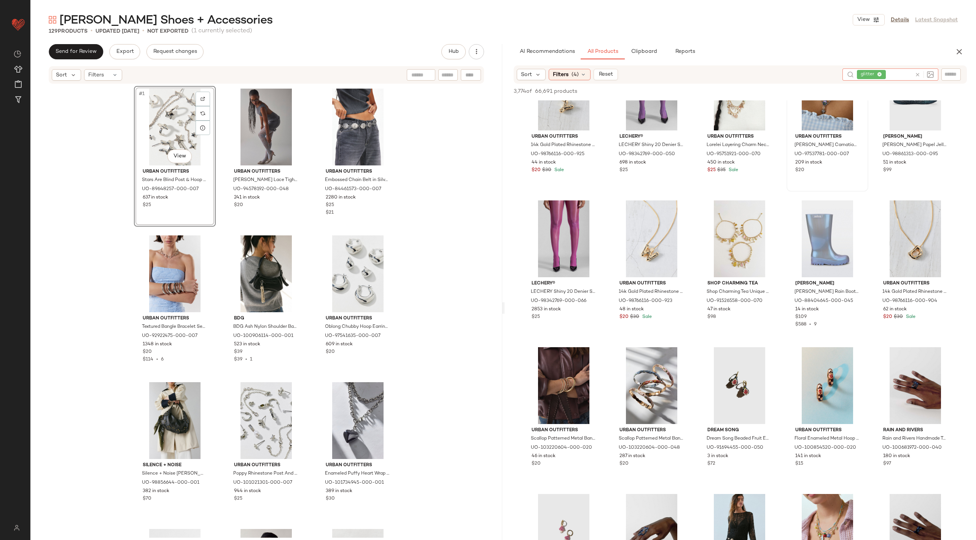
click at [917, 74] on icon at bounding box center [918, 75] width 6 height 6
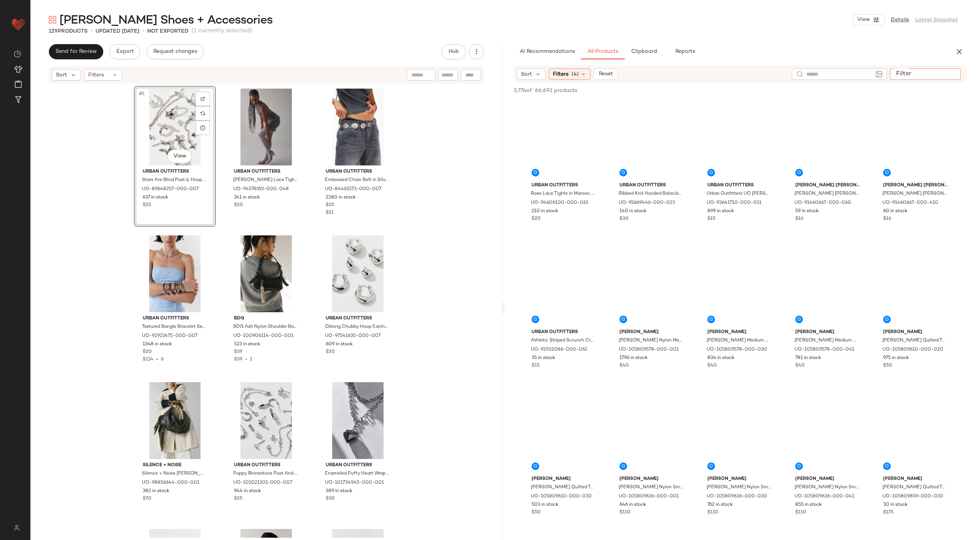
click at [952, 74] on input "Filter" at bounding box center [925, 74] width 65 height 8
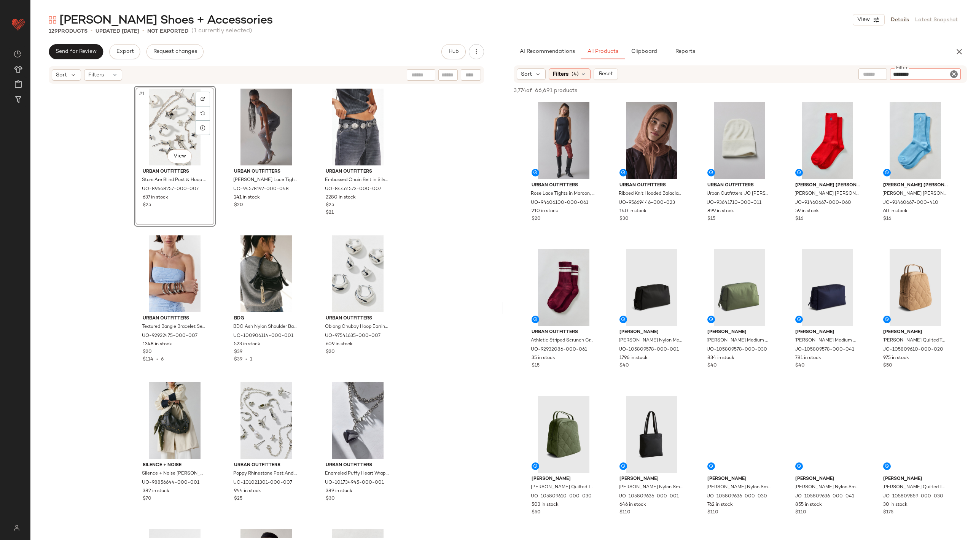
type input "*********"
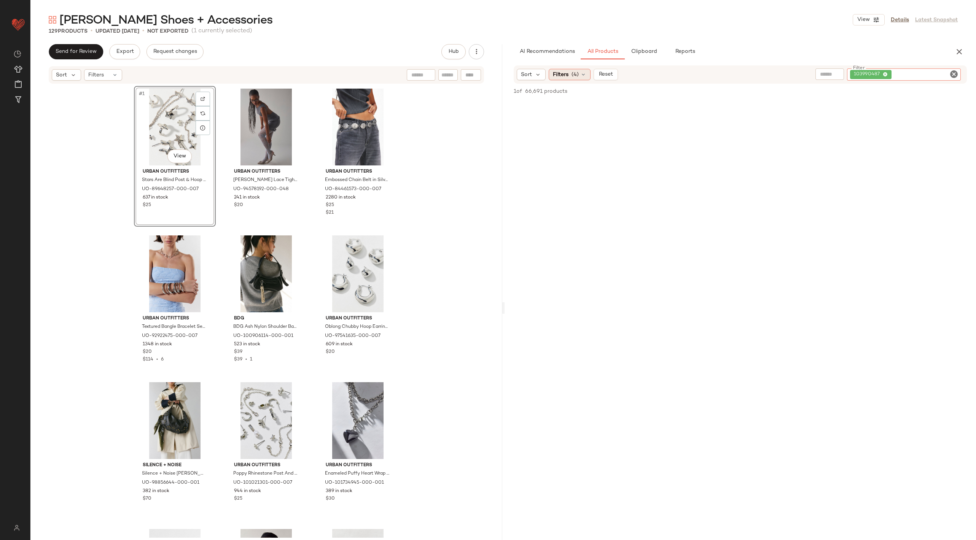
click at [567, 71] on span "Filters" at bounding box center [561, 75] width 16 height 8
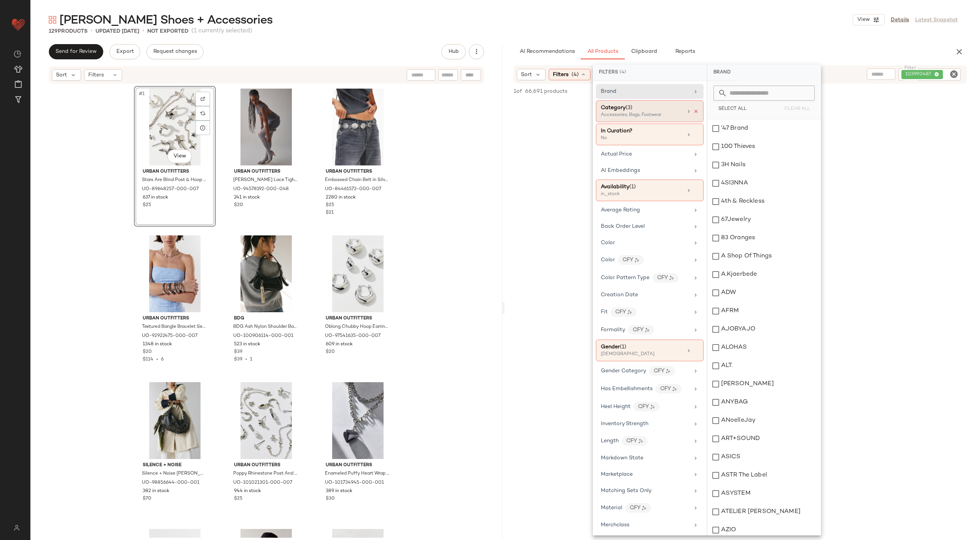
click at [694, 109] on icon at bounding box center [695, 111] width 5 height 5
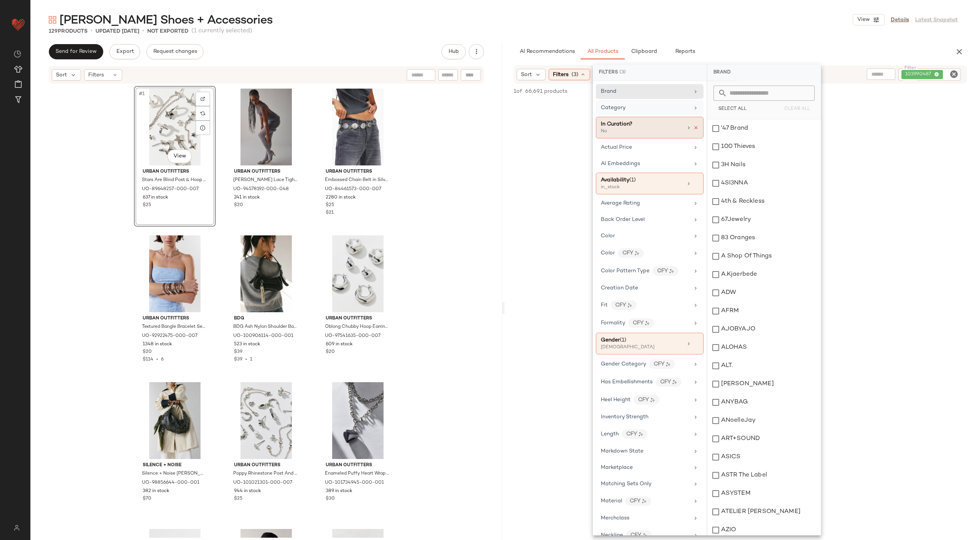
click at [693, 126] on icon at bounding box center [695, 127] width 5 height 5
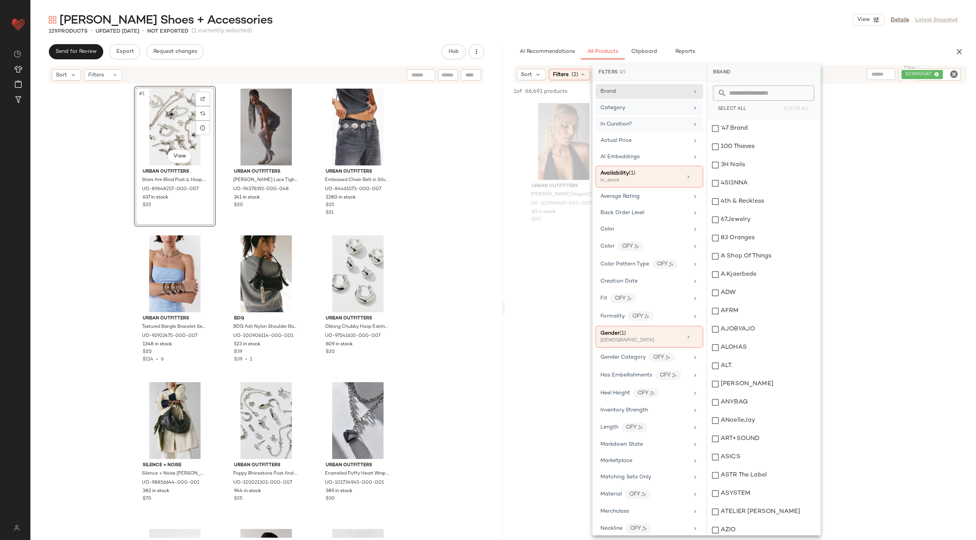
click at [551, 253] on div at bounding box center [741, 314] width 472 height 147
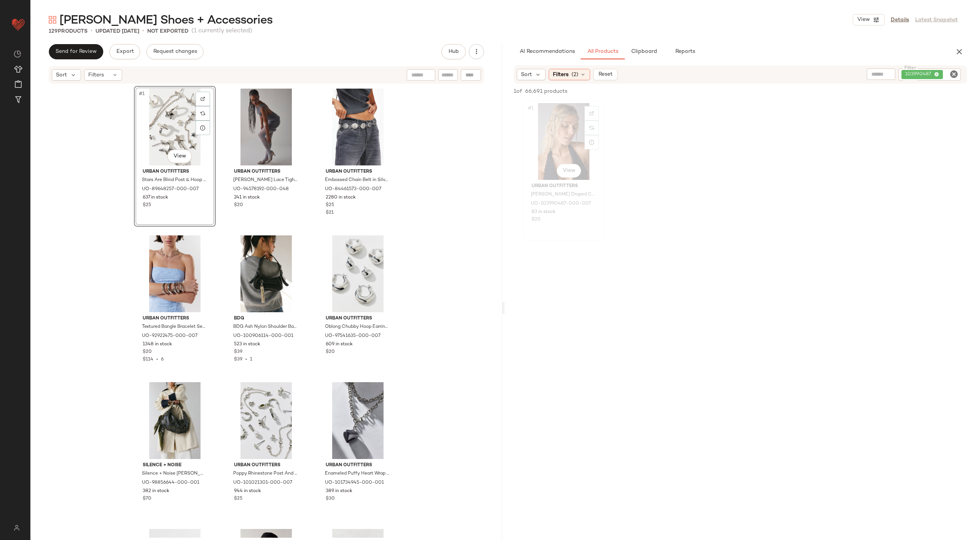
click at [553, 133] on div "#1 View" at bounding box center [564, 141] width 76 height 77
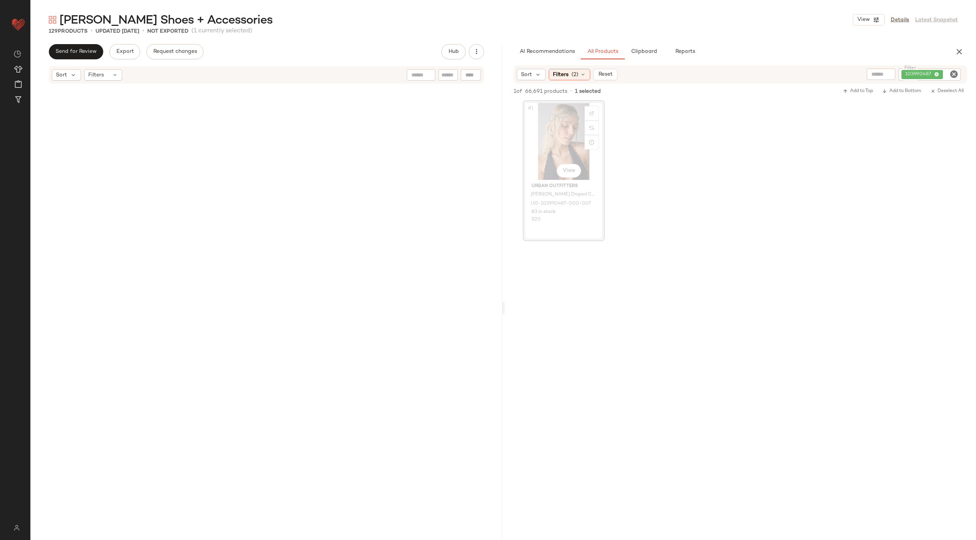
scroll to position [881, 0]
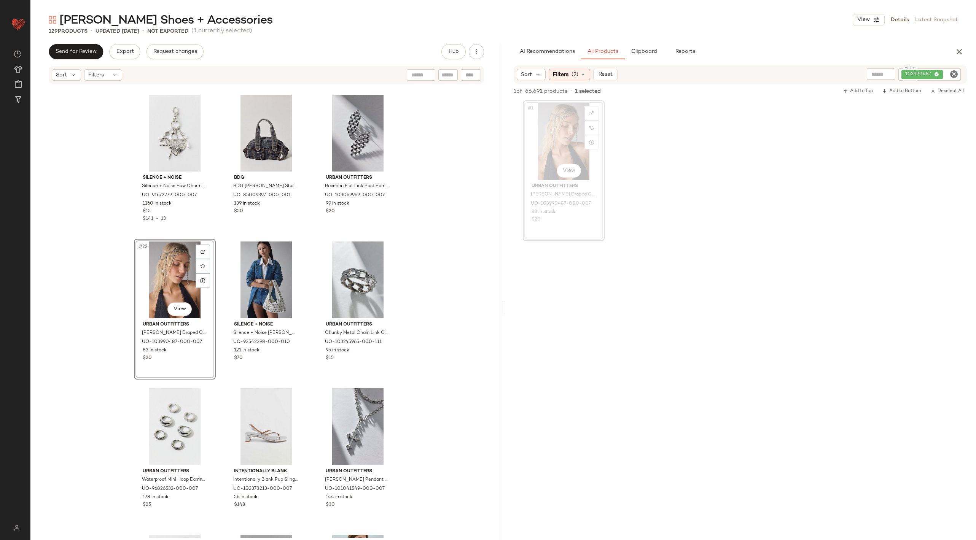
click at [166, 293] on div "#22 View" at bounding box center [175, 280] width 76 height 77
click at [362, 278] on div "#24 View" at bounding box center [358, 280] width 76 height 77
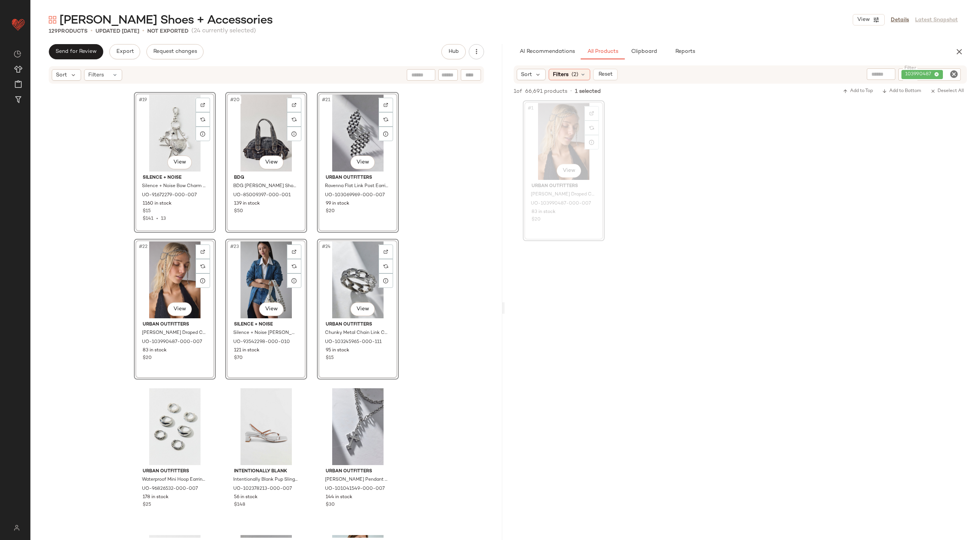
click at [417, 288] on div "#19 View Silence + Noise Silence + Noise Bow Charm Dangle Keychain in Silver Bo…" at bounding box center [266, 311] width 472 height 454
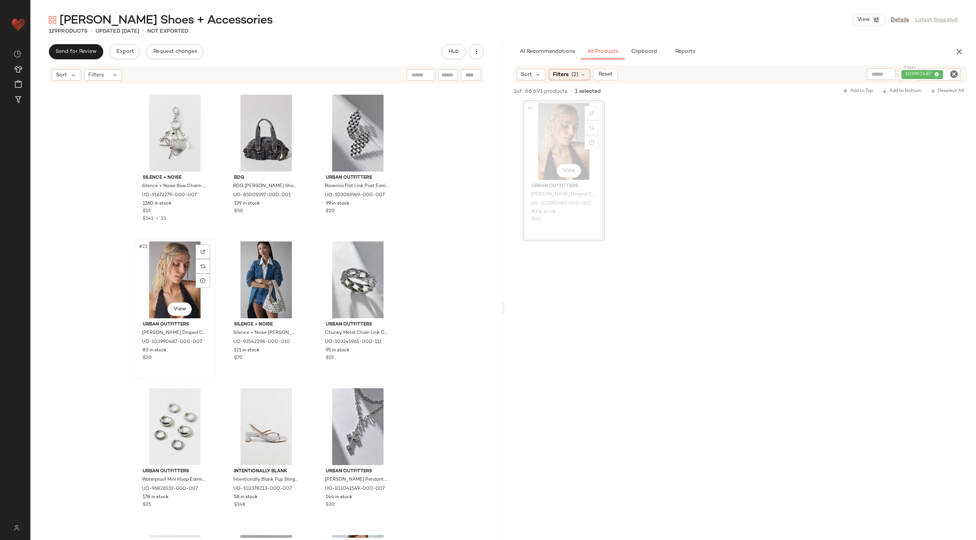
click at [160, 274] on div "#22 View" at bounding box center [175, 280] width 76 height 77
click at [347, 262] on div "#24 View" at bounding box center [358, 280] width 76 height 77
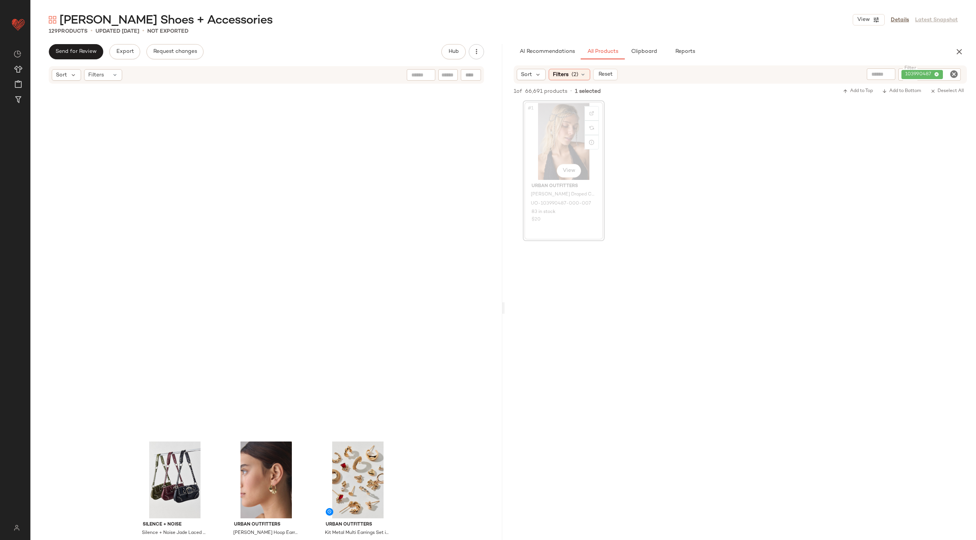
scroll to position [5345, 0]
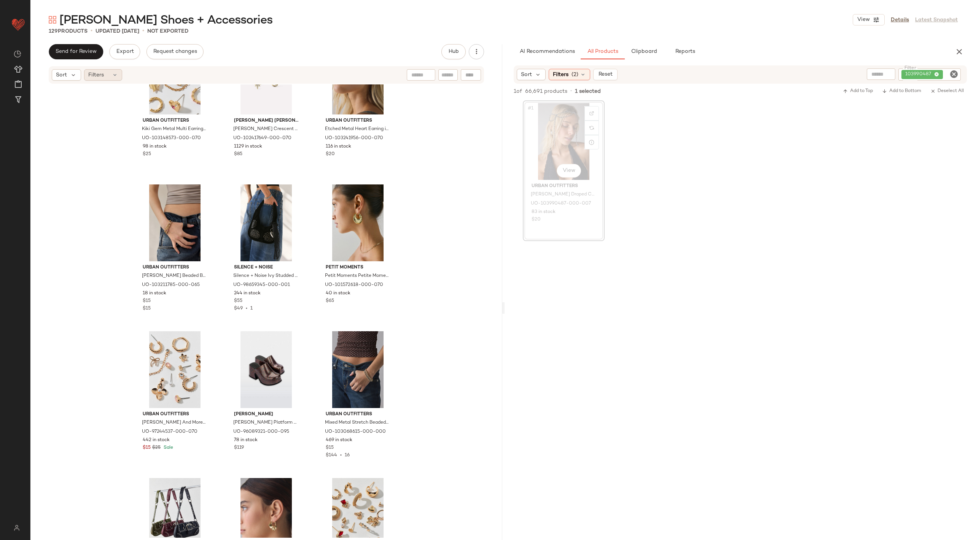
click at [95, 80] on div "Filters" at bounding box center [103, 74] width 38 height 11
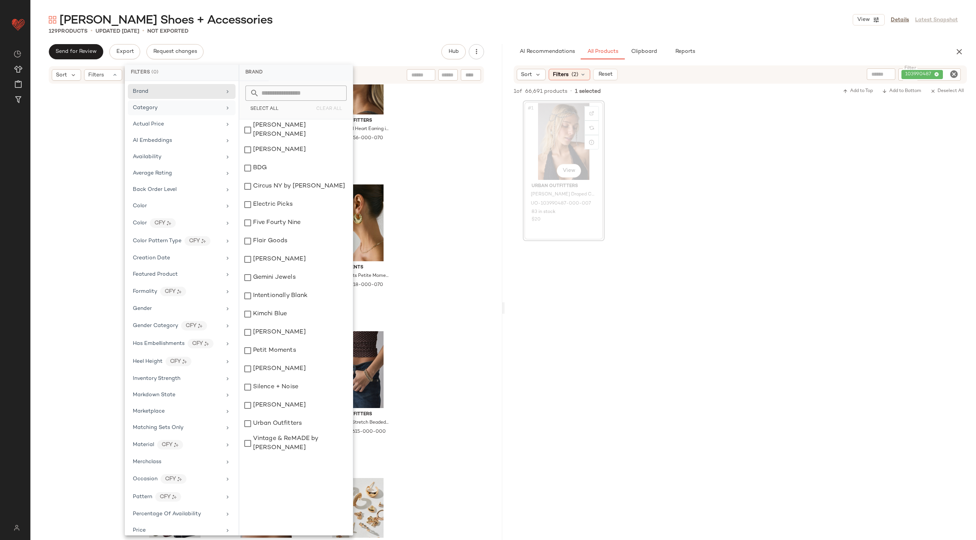
click at [163, 107] on div "Category" at bounding box center [177, 108] width 89 height 8
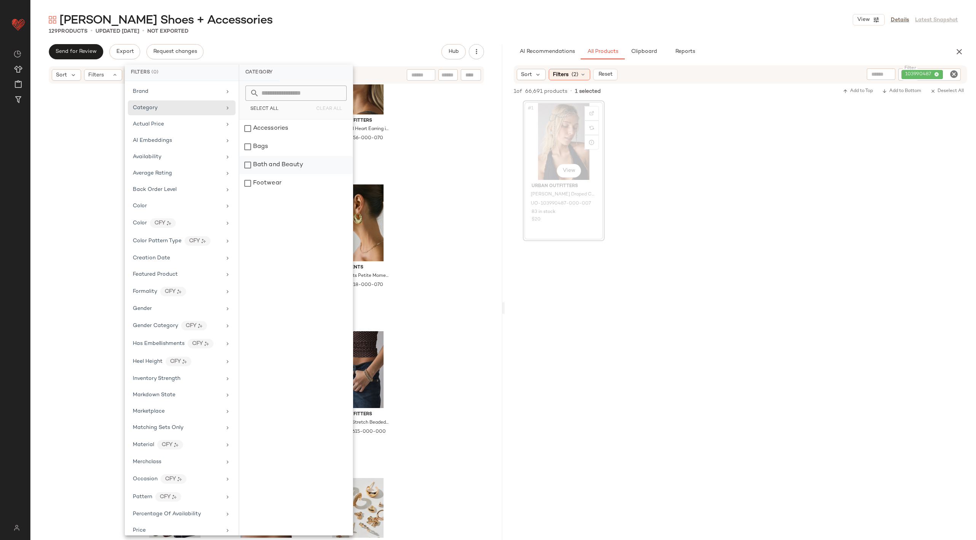
click at [272, 162] on div "Bath and Beauty" at bounding box center [295, 165] width 113 height 18
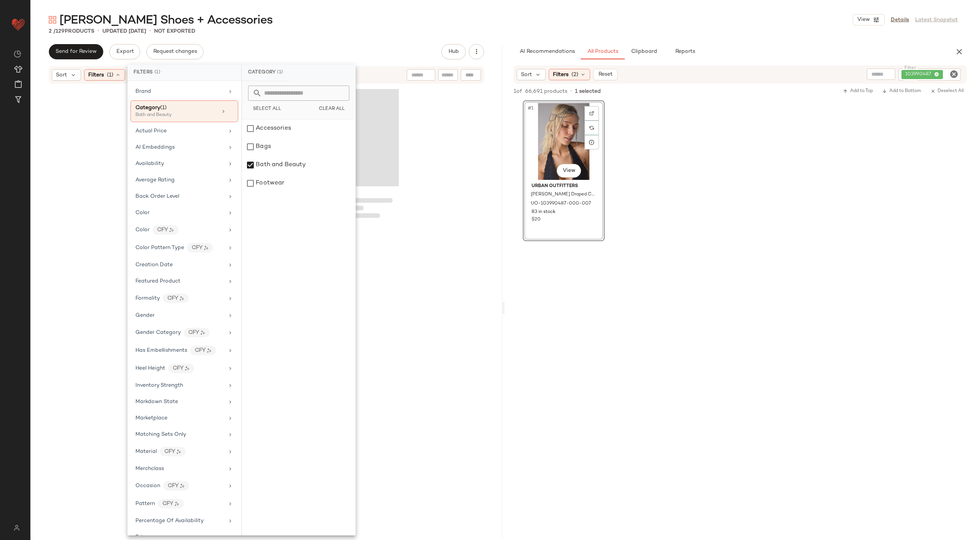
click at [467, 178] on div at bounding box center [266, 311] width 472 height 454
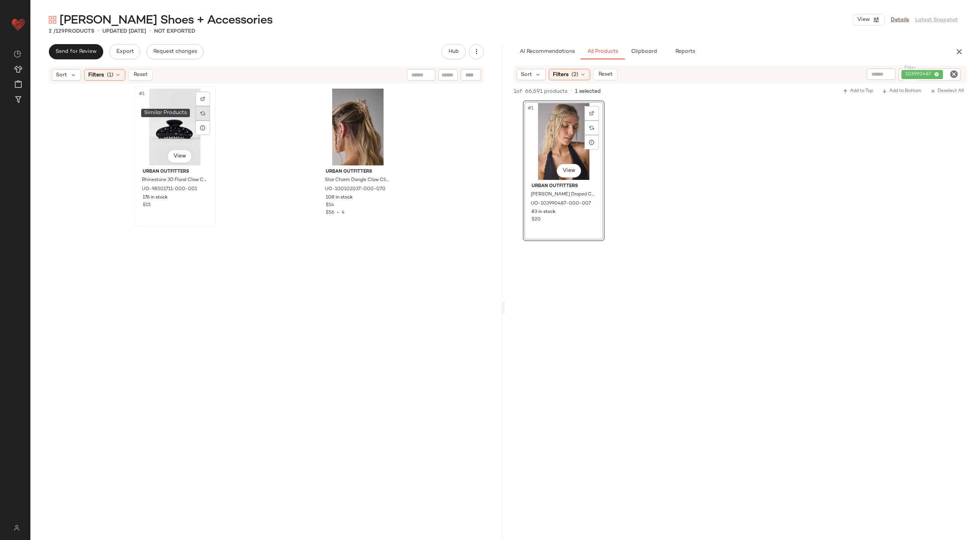
click at [198, 119] on div at bounding box center [203, 113] width 14 height 14
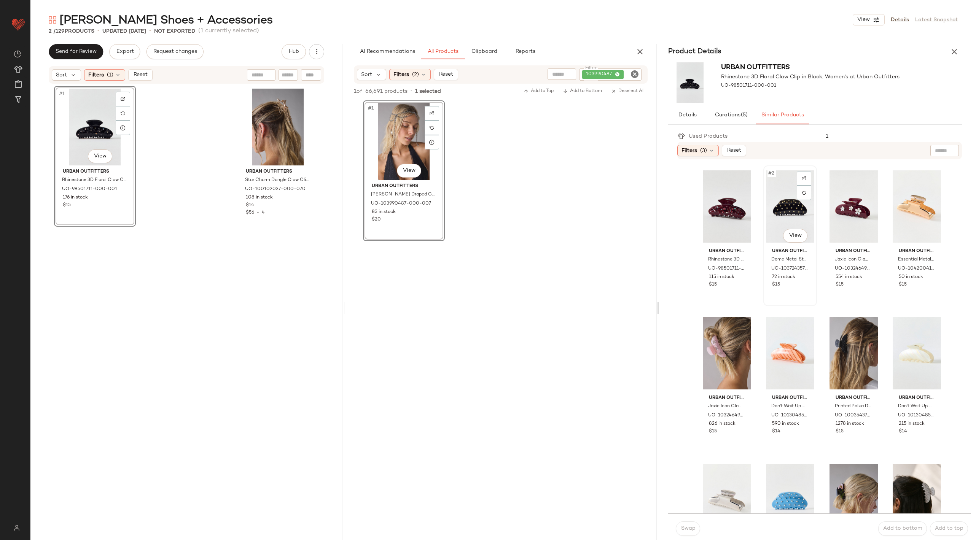
click at [784, 217] on div "#2 View" at bounding box center [790, 206] width 48 height 77
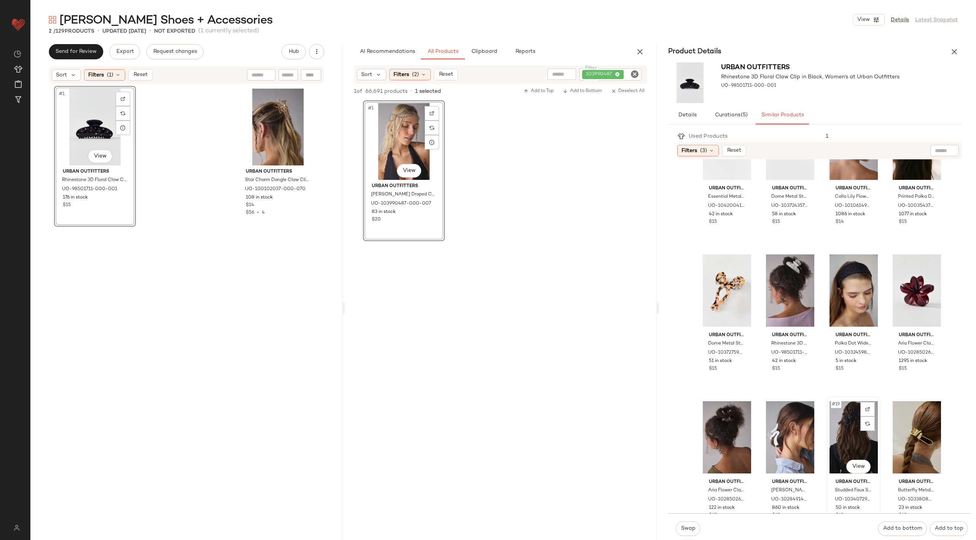
click at [852, 433] on div "#19 View" at bounding box center [854, 437] width 48 height 77
click at [689, 532] on span "Swap" at bounding box center [687, 529] width 15 height 6
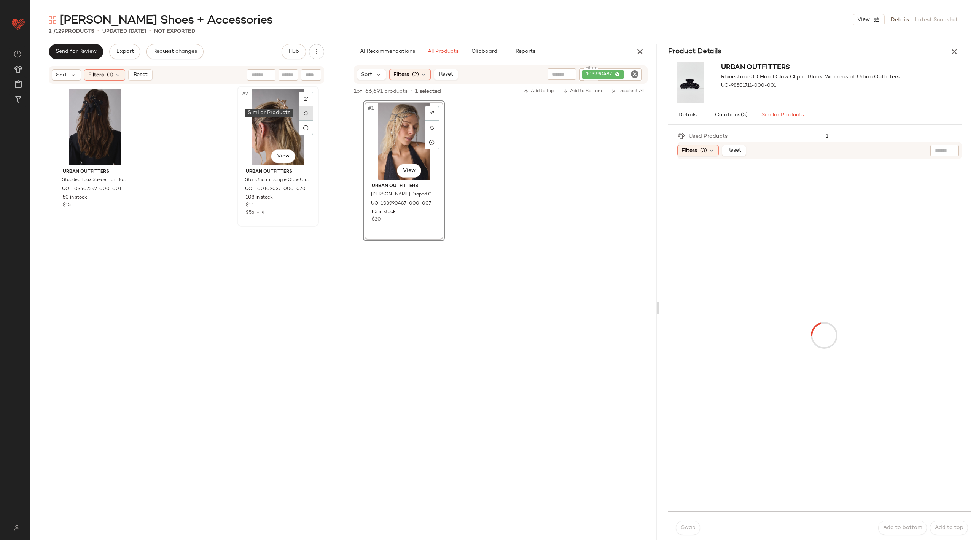
click at [303, 116] on div at bounding box center [306, 113] width 14 height 14
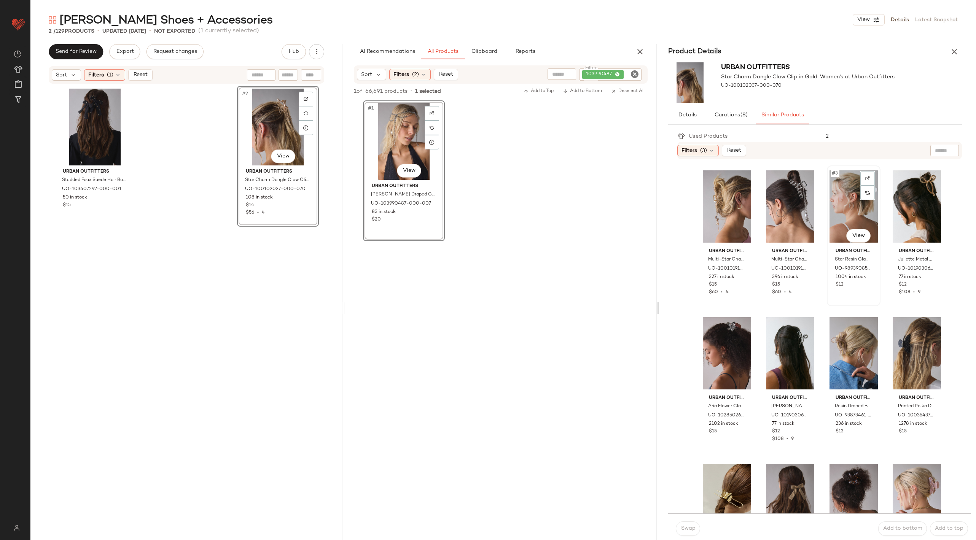
click at [842, 190] on div "#3 View" at bounding box center [854, 206] width 48 height 77
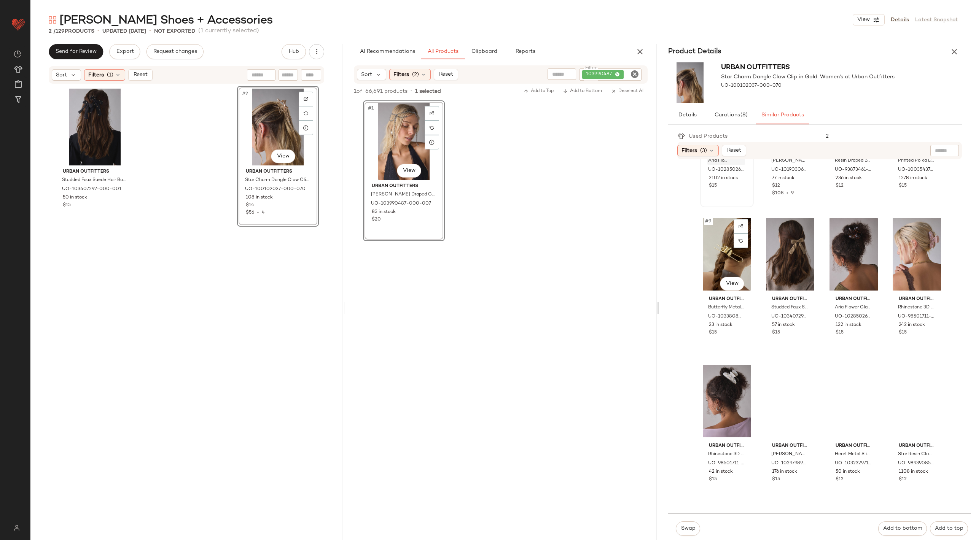
scroll to position [297, 0]
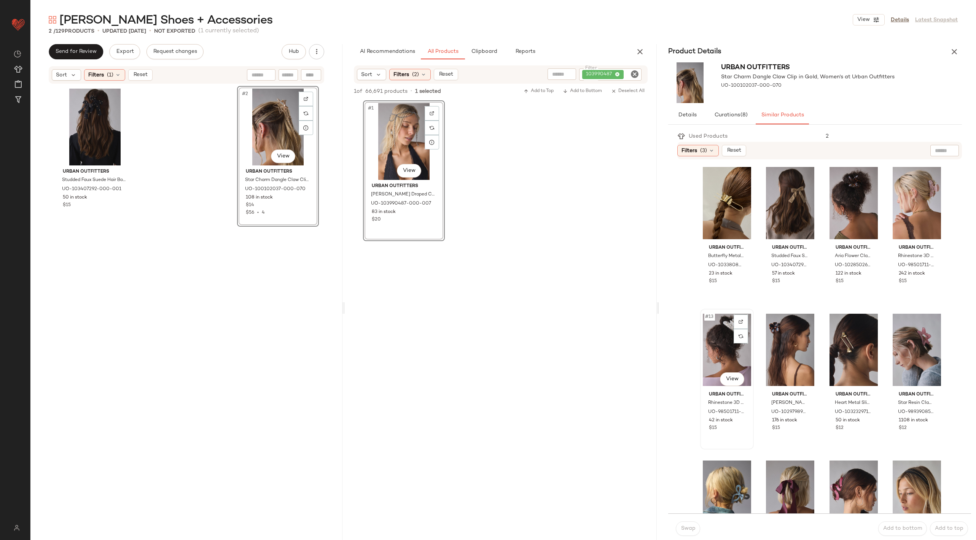
click at [719, 346] on div "#13 View" at bounding box center [727, 350] width 48 height 77
click at [683, 530] on span "Swap" at bounding box center [687, 529] width 15 height 6
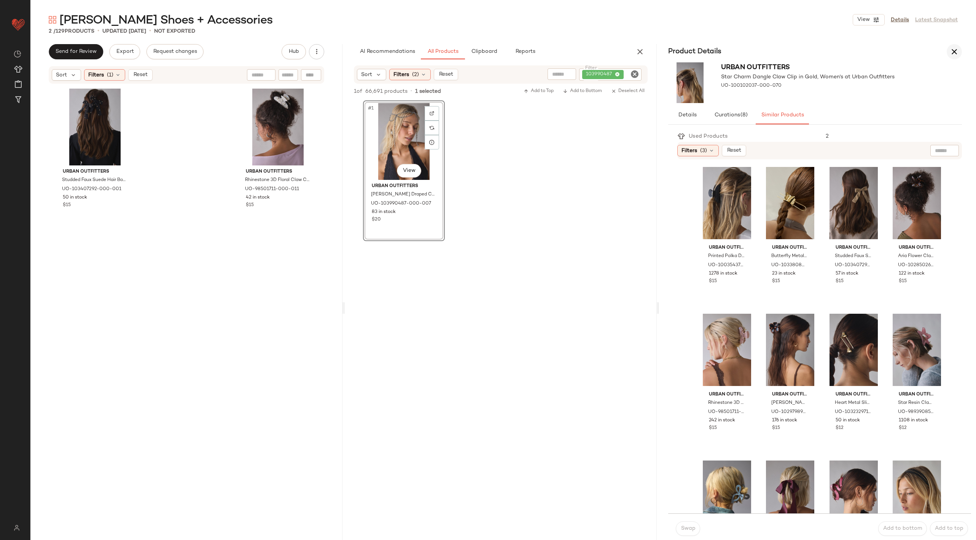
click at [958, 54] on icon "button" at bounding box center [954, 51] width 9 height 9
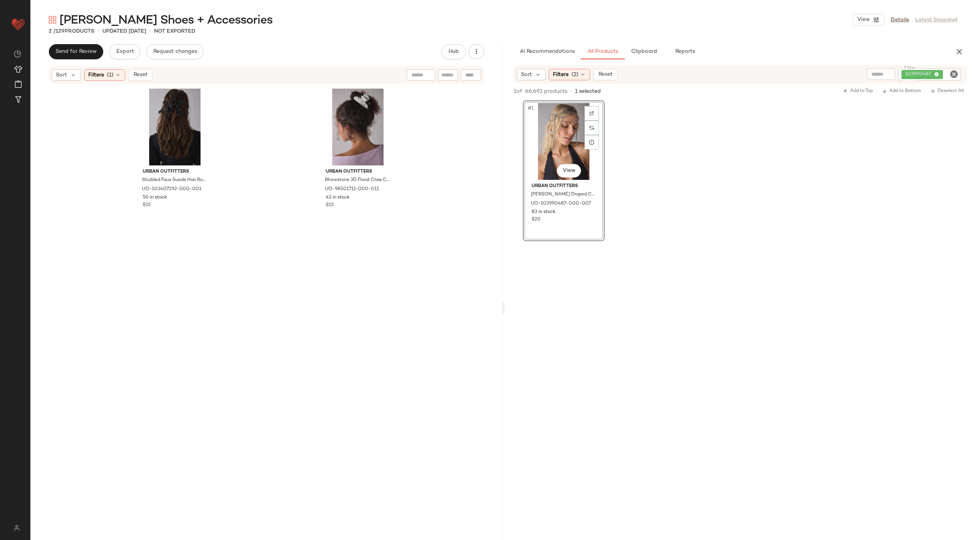
click at [949, 76] on input "Filter" at bounding box center [951, 75] width 13 height 8
click at [956, 75] on icon "Clear Filter" at bounding box center [953, 74] width 9 height 9
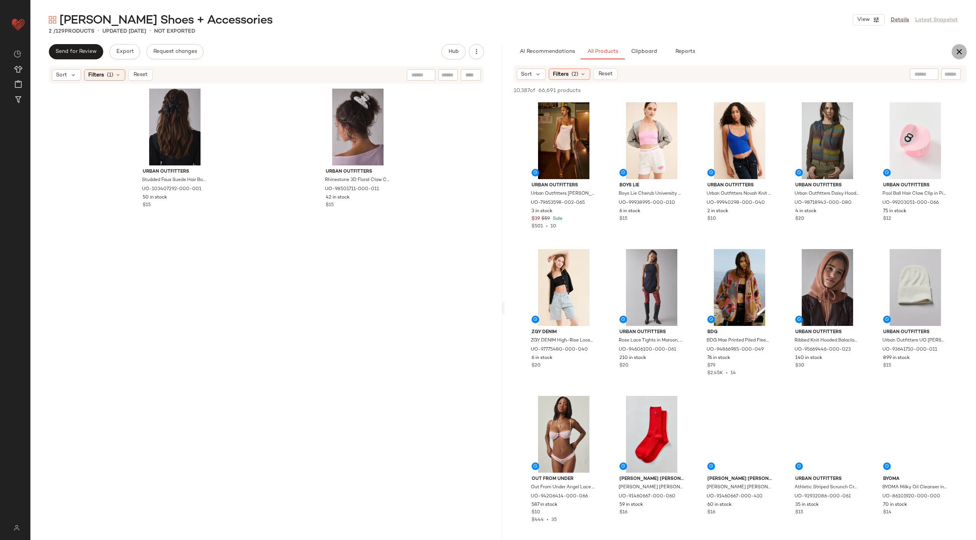
click at [961, 51] on icon "button" at bounding box center [959, 51] width 9 height 9
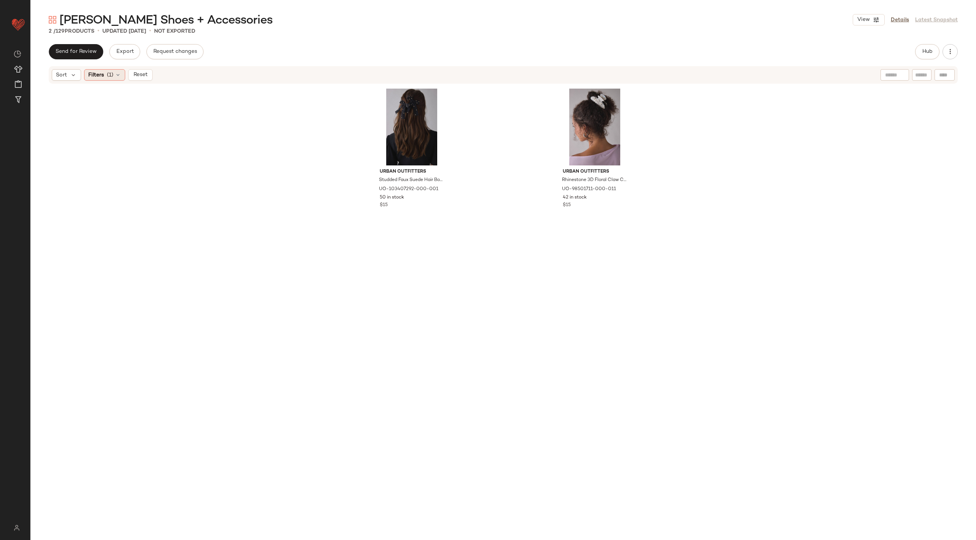
click at [112, 76] on span "(1)" at bounding box center [110, 75] width 6 height 8
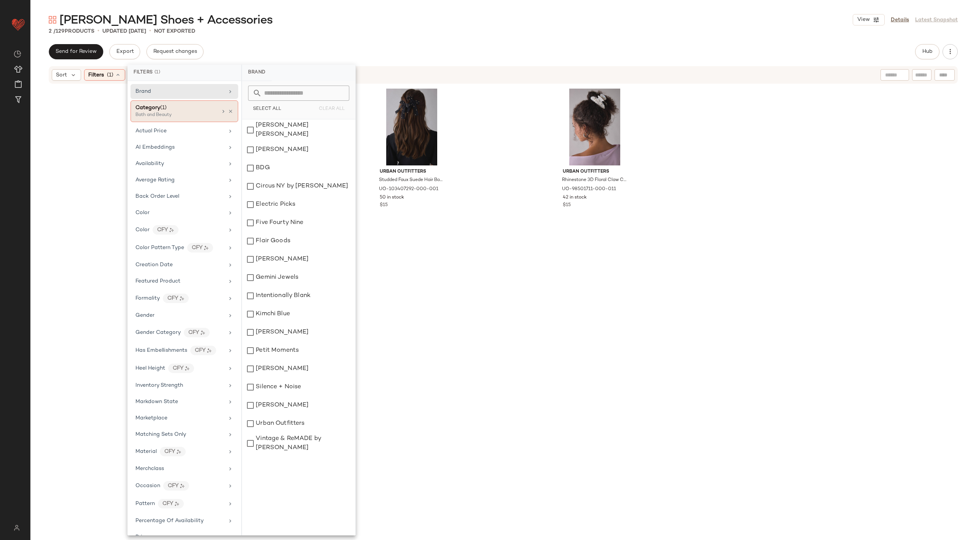
click at [231, 109] on div "Category (1) Bath and Beauty" at bounding box center [185, 111] width 108 height 22
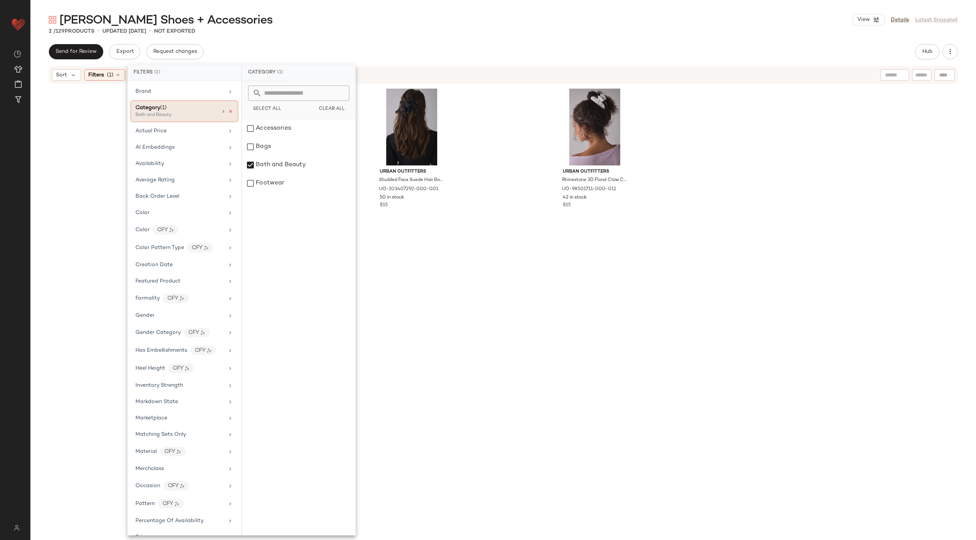
click at [228, 110] on icon at bounding box center [230, 111] width 5 height 5
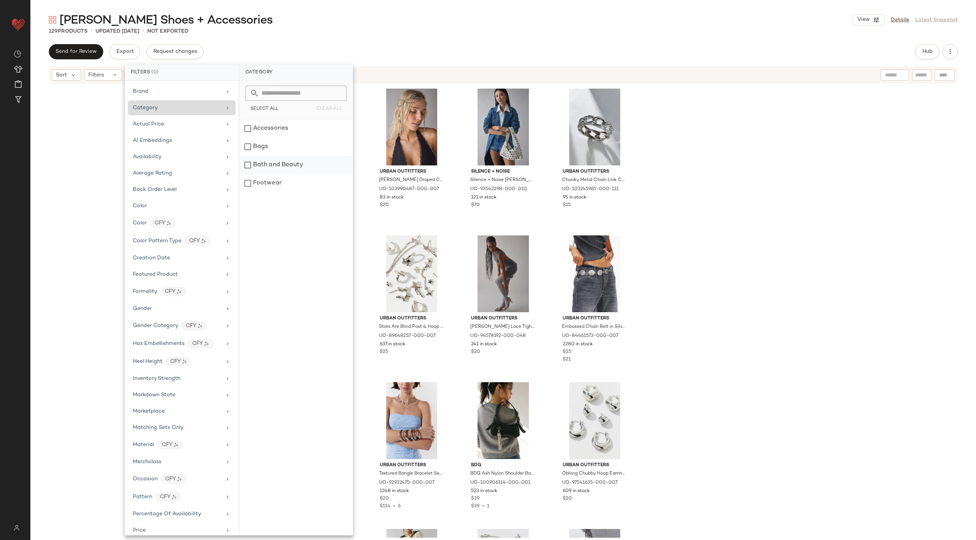
click at [250, 164] on div "Bath and Beauty" at bounding box center [295, 165] width 113 height 18
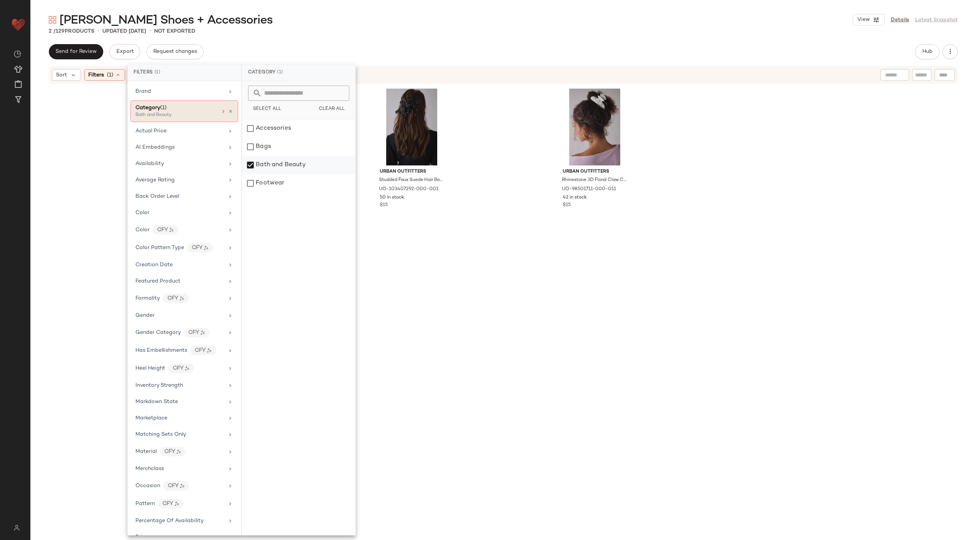
click at [252, 164] on div "Bath and Beauty" at bounding box center [298, 165] width 113 height 18
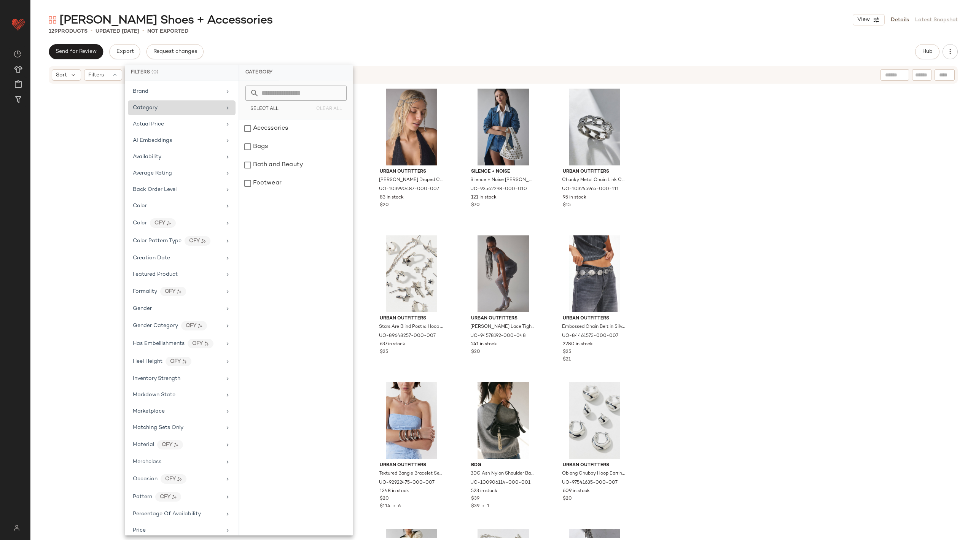
click at [49, 208] on div "Urban Outfitters Elaine Draped Chain Head Piece in Silver, Women's at Urban Out…" at bounding box center [503, 311] width 946 height 454
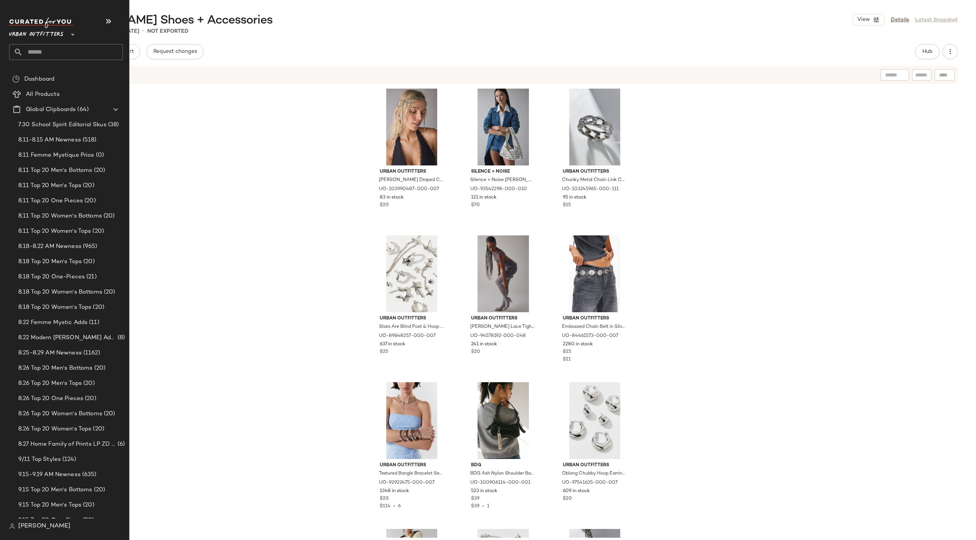
click at [57, 48] on input "text" at bounding box center [73, 52] width 100 height 16
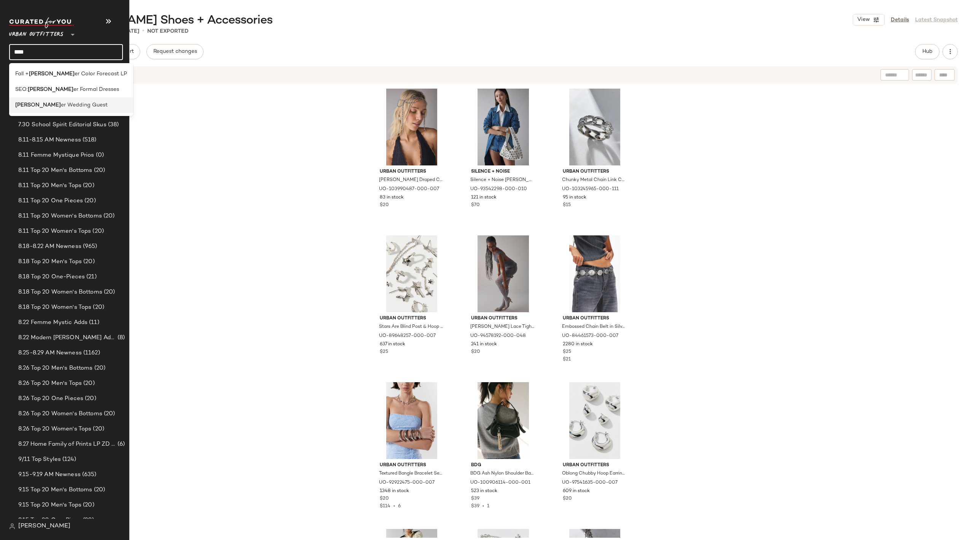
type input "****"
click at [87, 104] on div "Wint er Wedding Guest" at bounding box center [71, 105] width 112 height 8
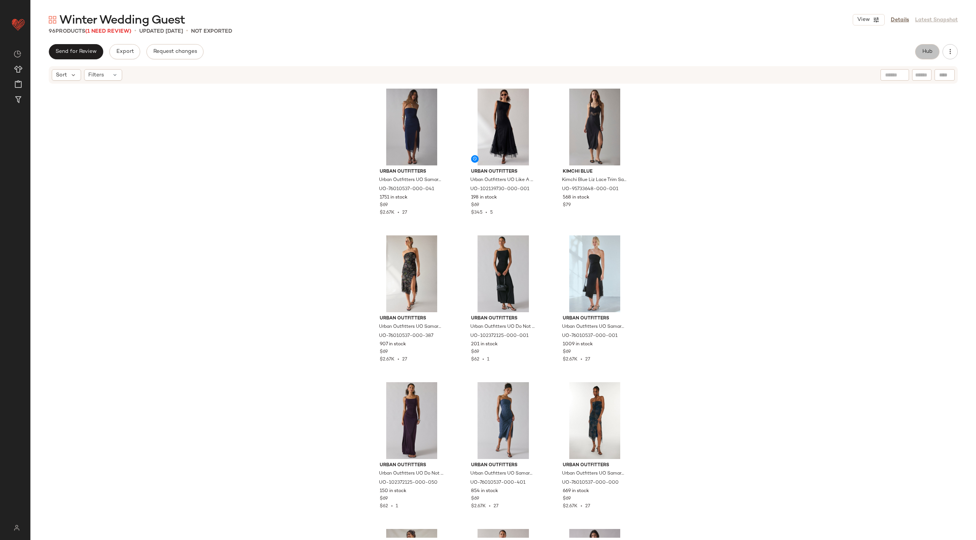
click at [927, 51] on span "Hub" at bounding box center [927, 52] width 11 height 6
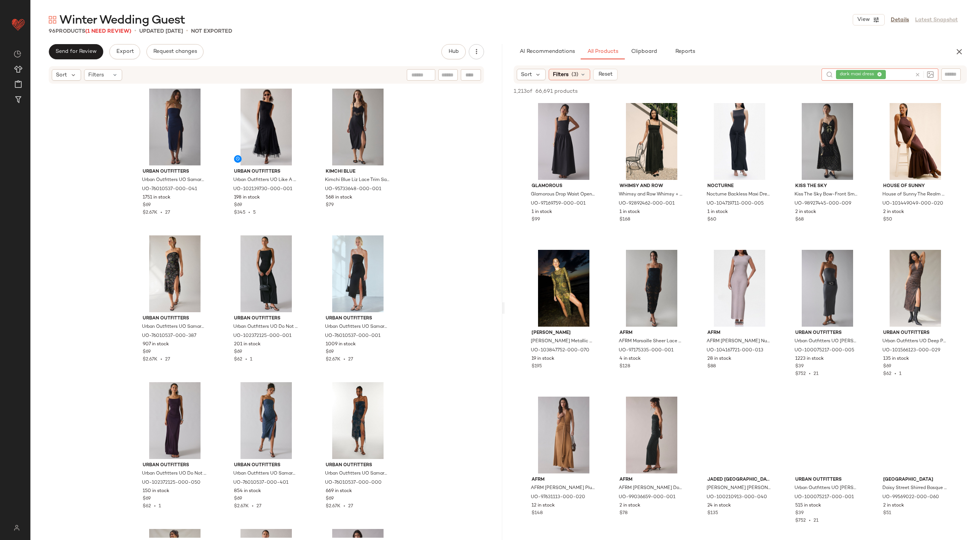
click at [916, 70] on div at bounding box center [923, 74] width 22 height 12
click at [914, 74] on div at bounding box center [923, 74] width 22 height 12
click at [918, 74] on icon at bounding box center [918, 75] width 6 height 6
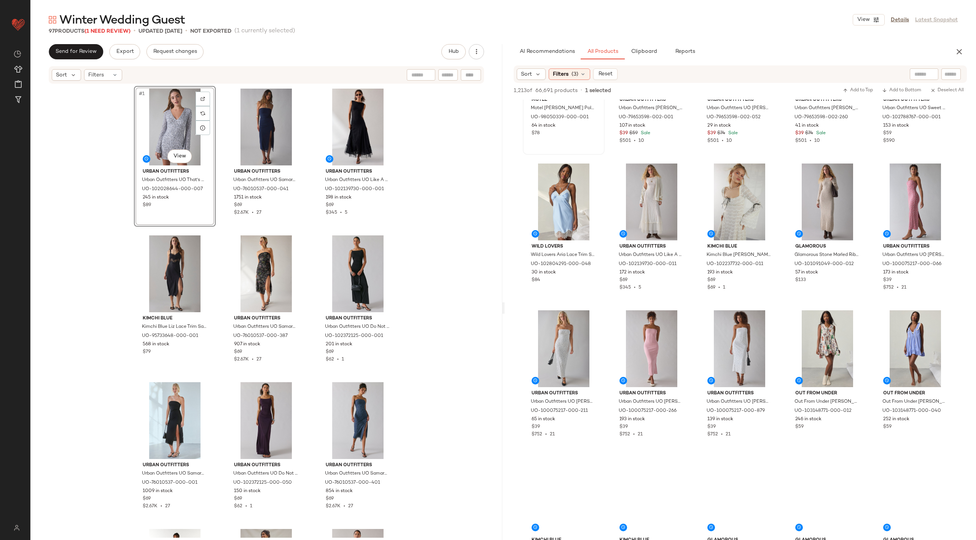
scroll to position [821, 0]
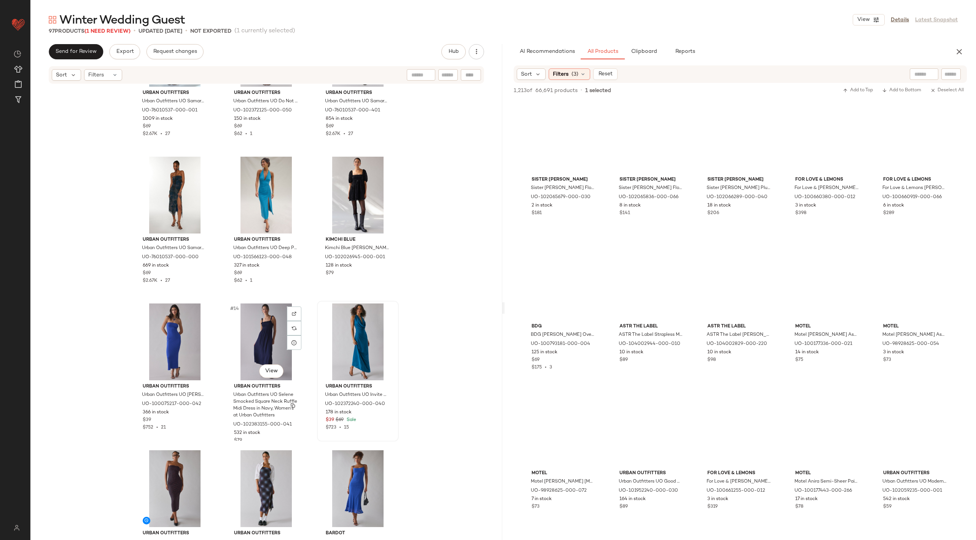
scroll to position [377, 0]
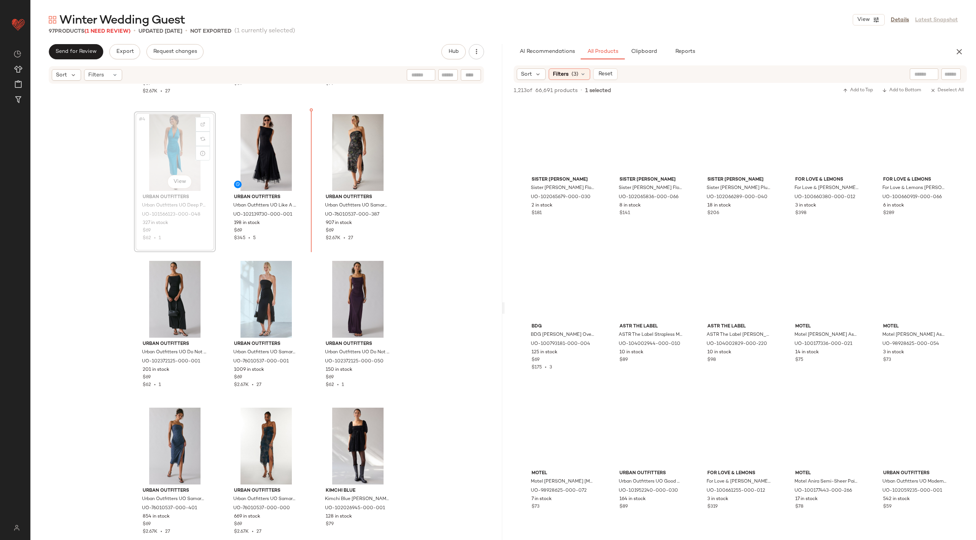
scroll to position [121, 0]
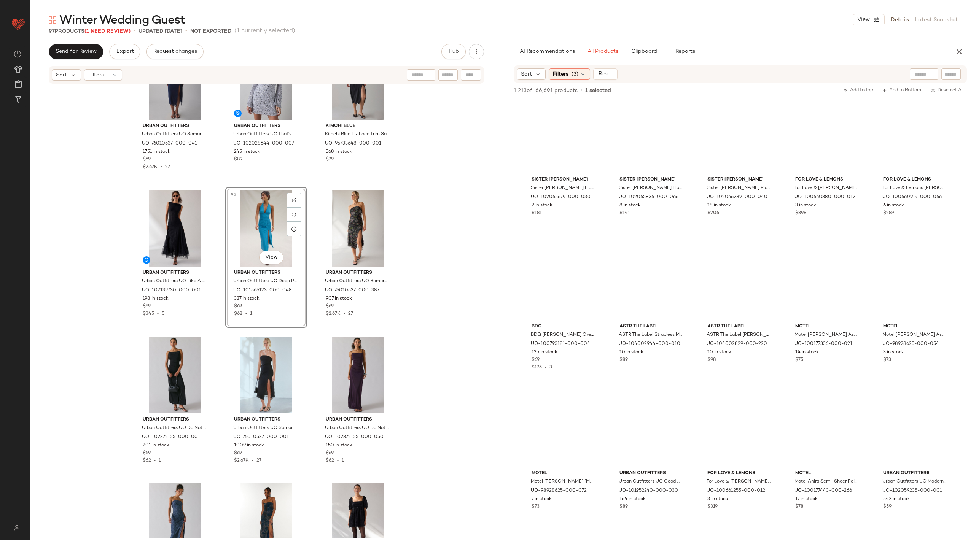
scroll to position [51, 0]
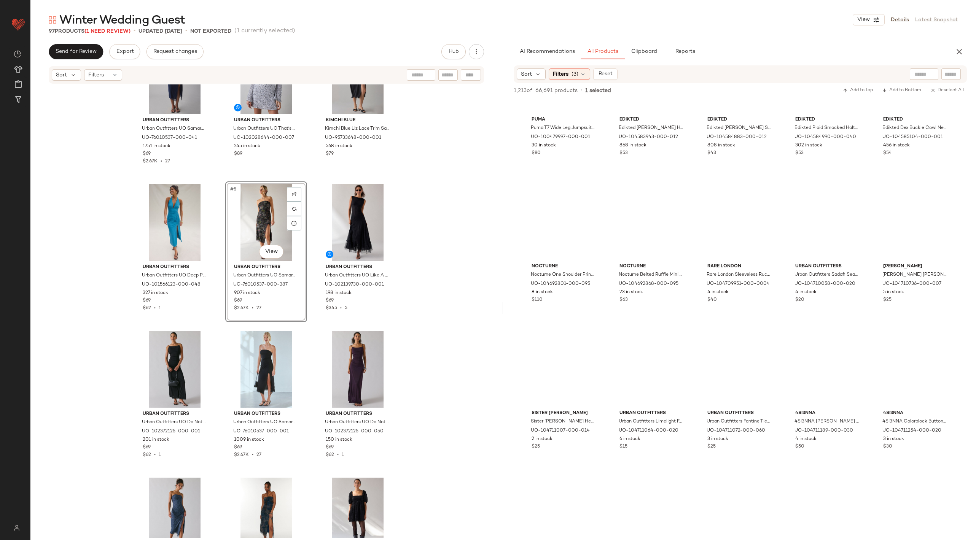
scroll to position [7753, 0]
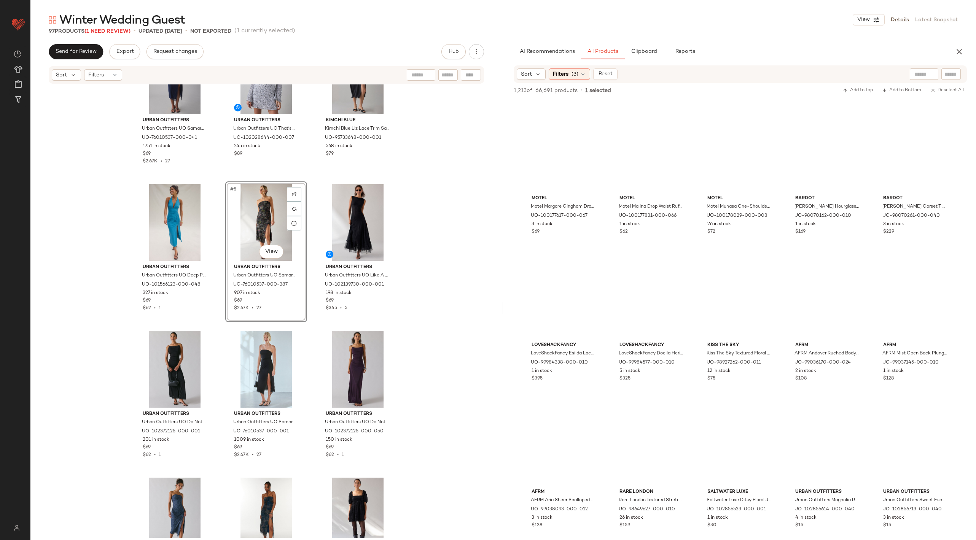
scroll to position [18347, 0]
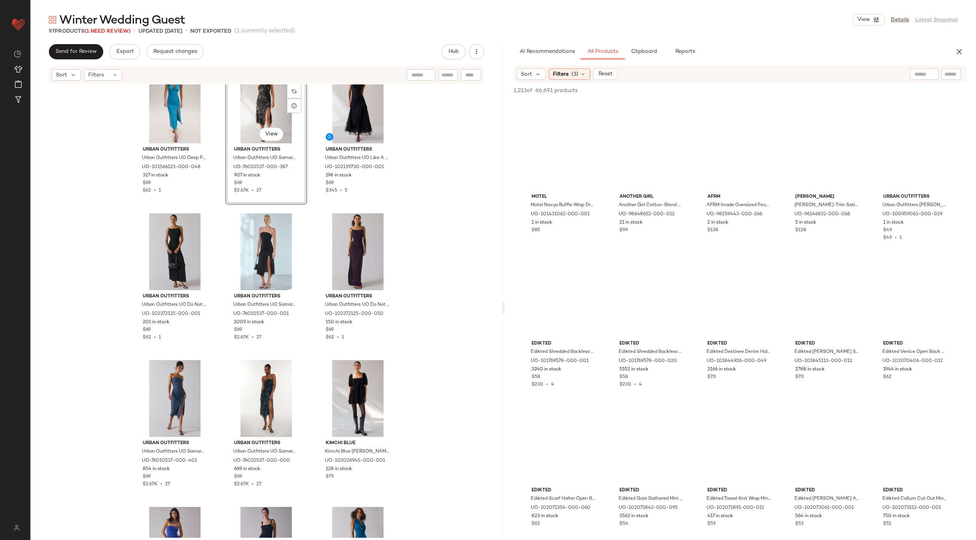
scroll to position [23051, 0]
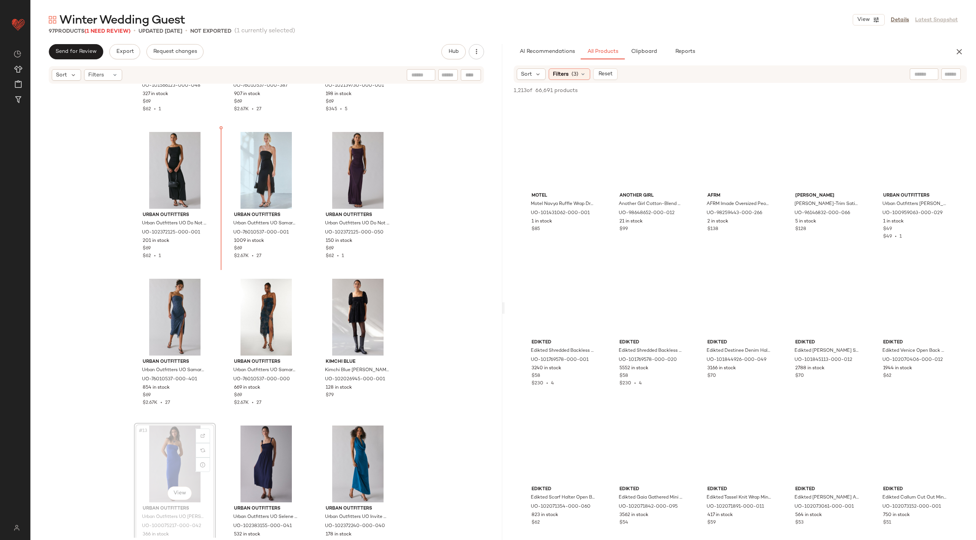
scroll to position [256, 0]
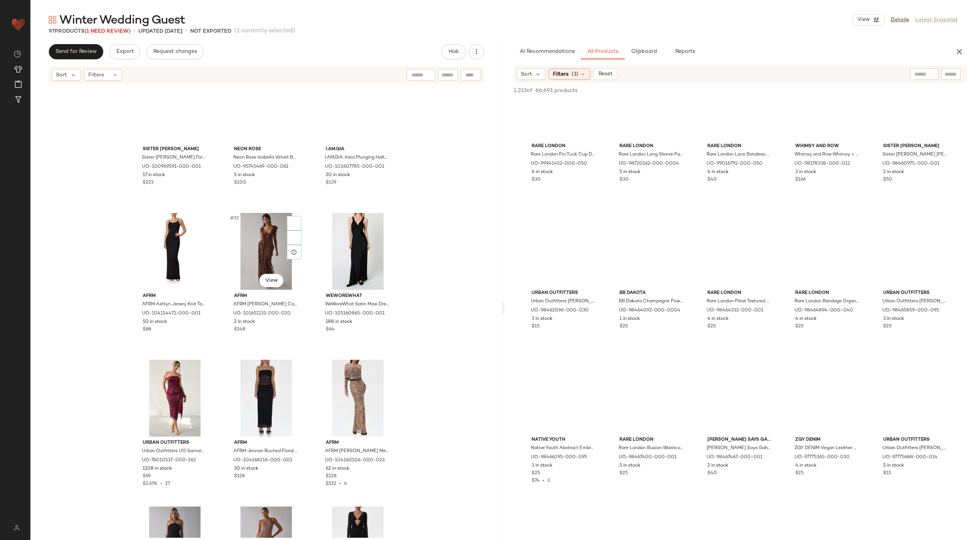
scroll to position [872, 0]
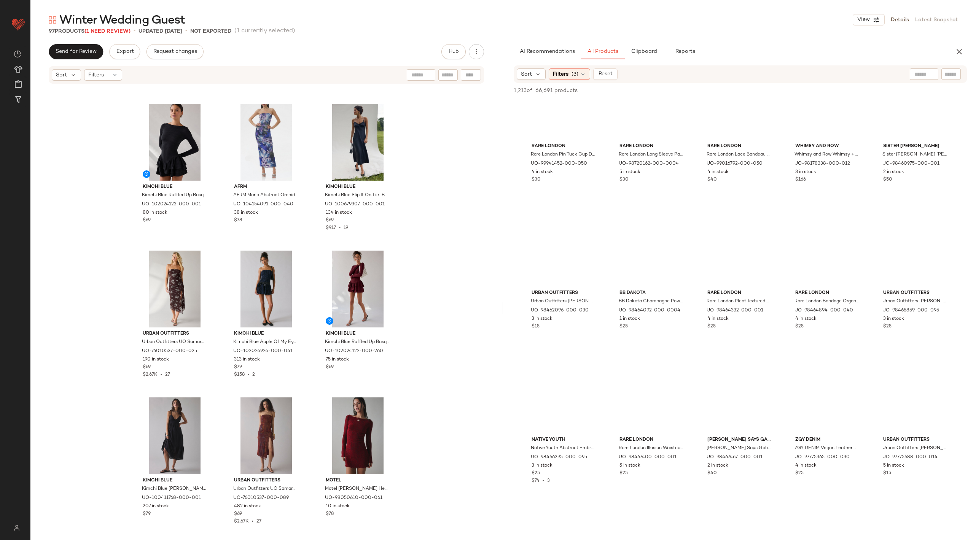
click at [925, 67] on div "Sort Filters (3) Reset" at bounding box center [741, 74] width 454 height 18
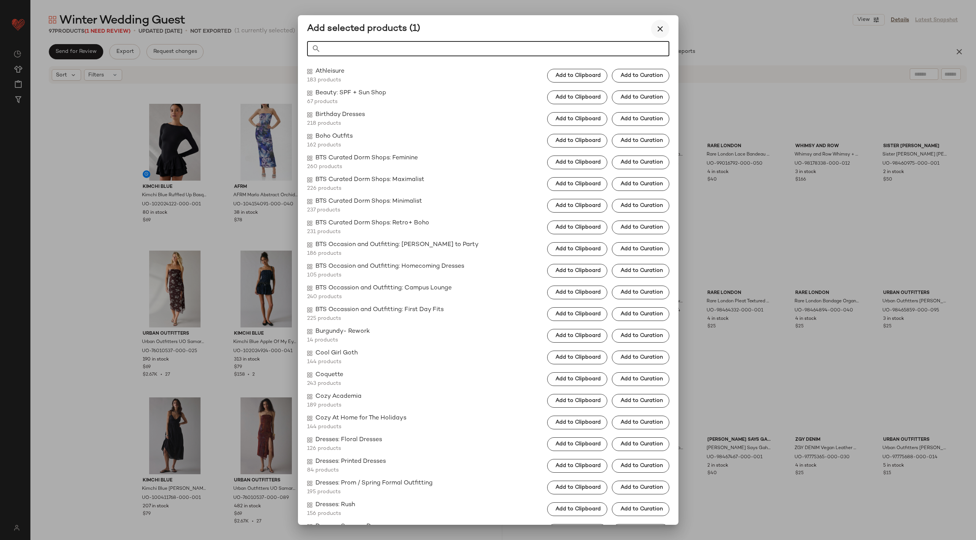
click at [657, 31] on icon "button" at bounding box center [660, 28] width 9 height 9
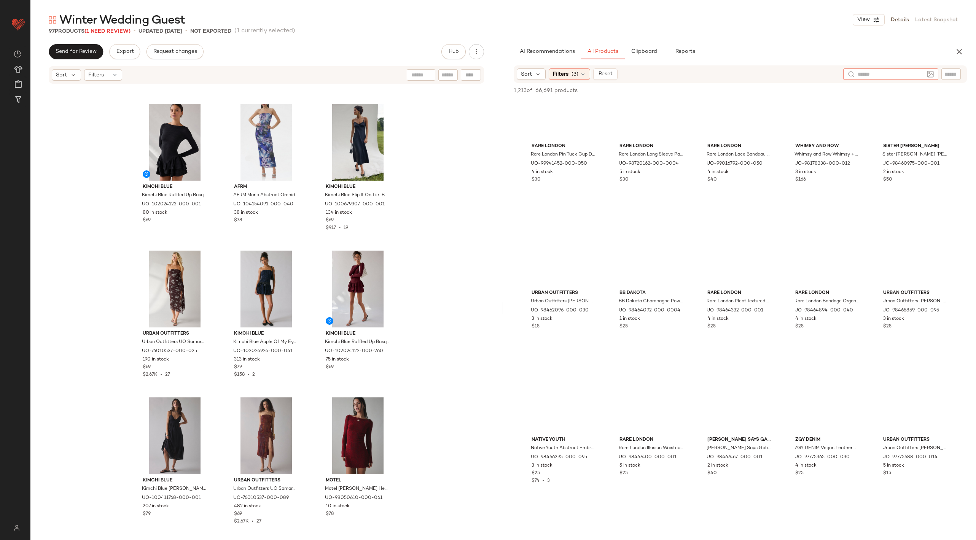
click at [918, 72] on input "text" at bounding box center [891, 74] width 66 height 8
type input "****"
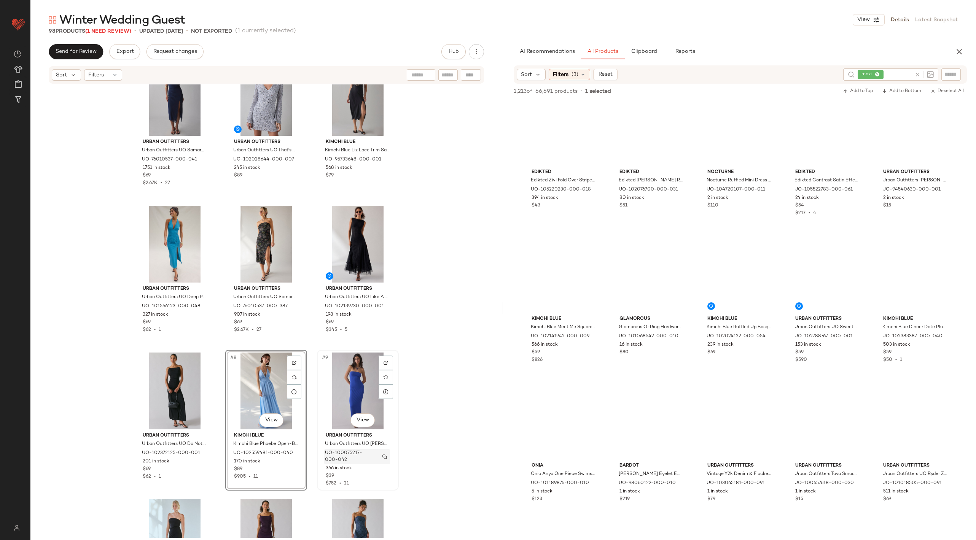
scroll to position [28, 0]
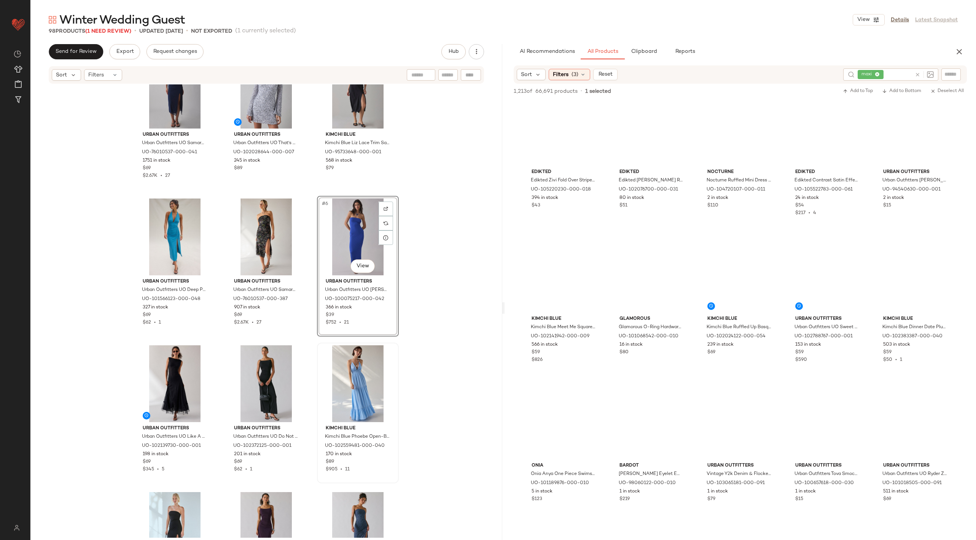
scroll to position [30, 0]
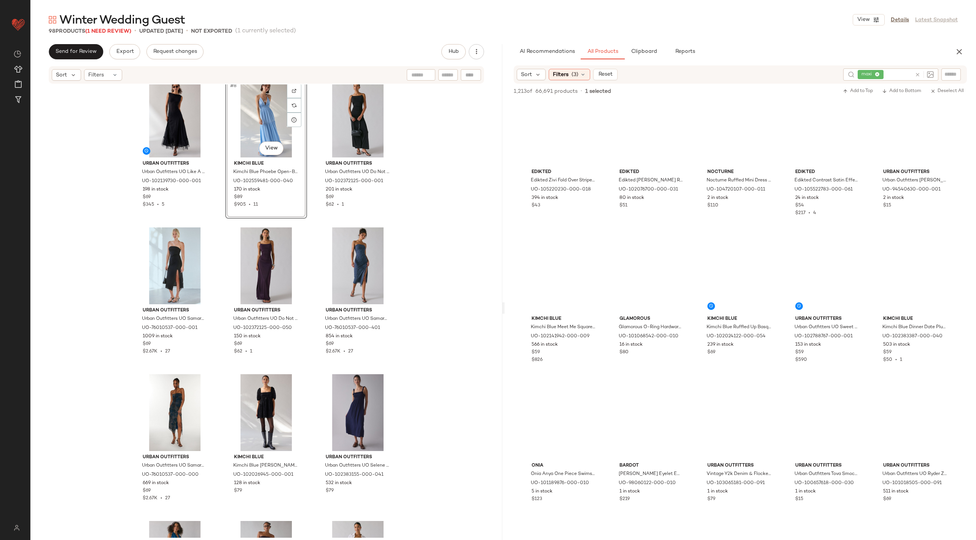
scroll to position [306, 0]
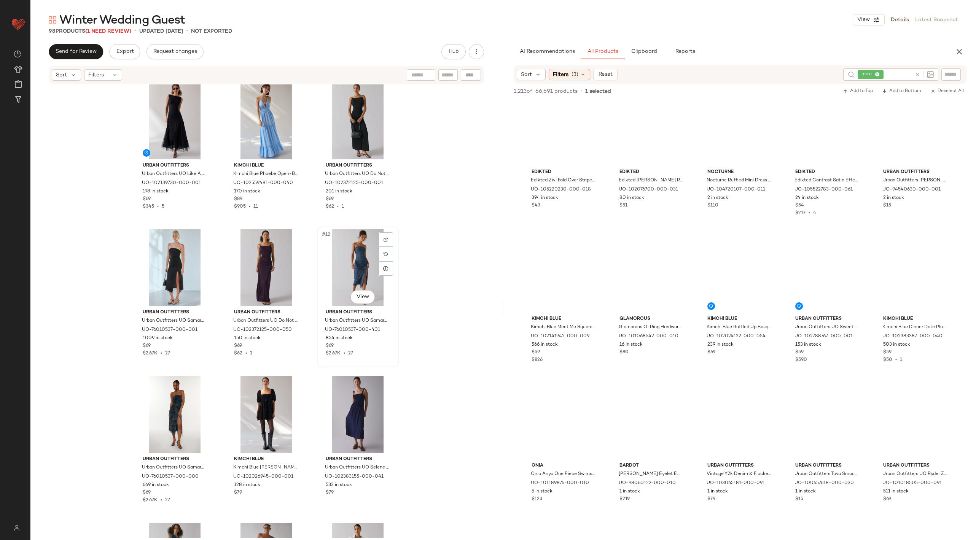
scroll to position [306, 0]
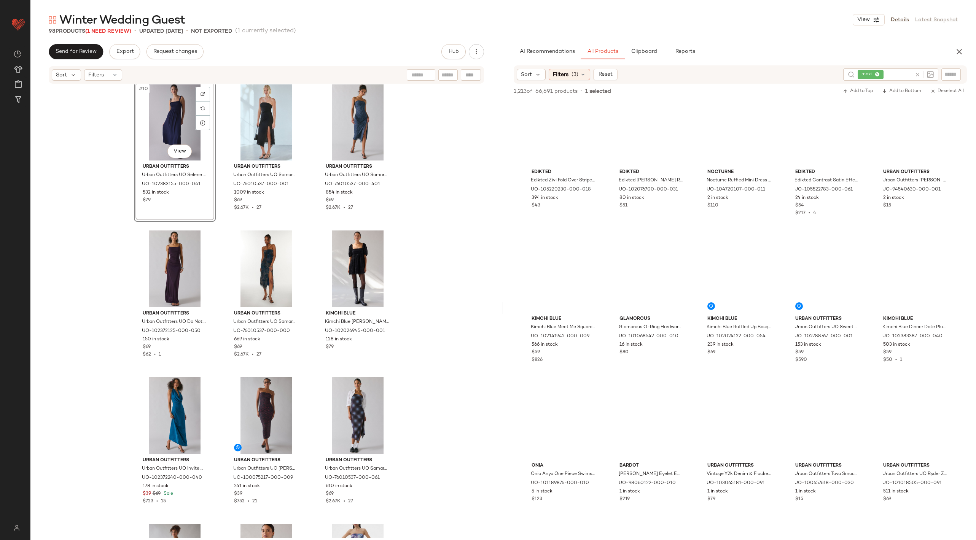
scroll to position [456, 0]
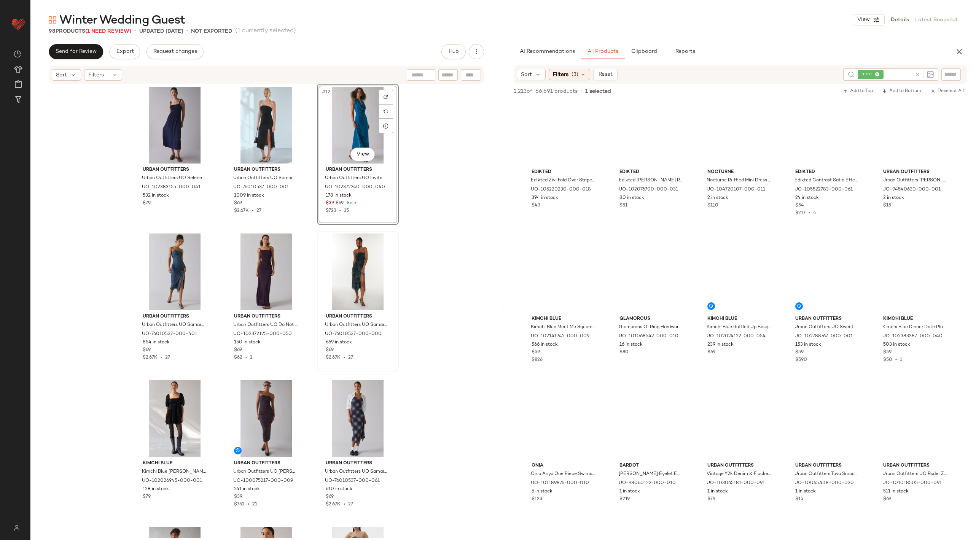
scroll to position [462, 0]
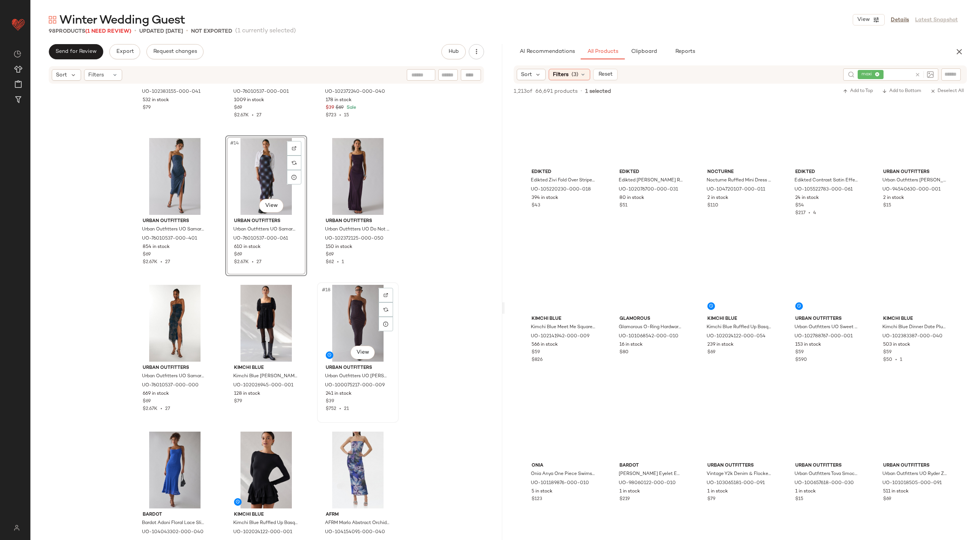
scroll to position [596, 0]
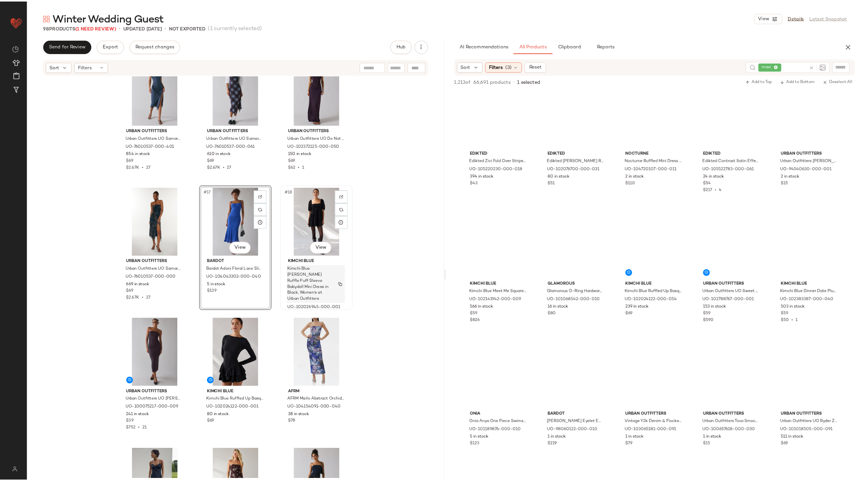
scroll to position [620, 0]
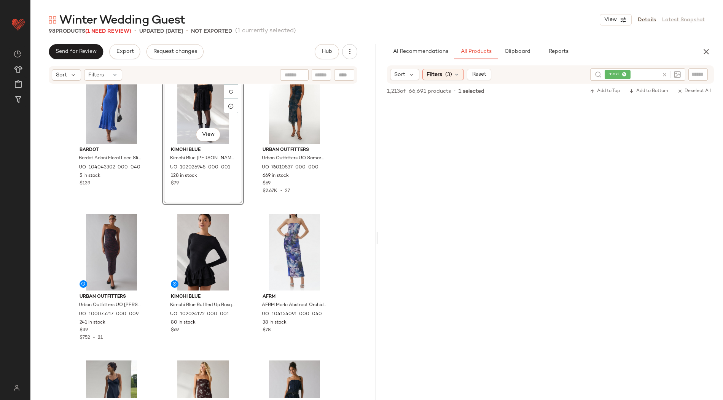
scroll to position [764, 0]
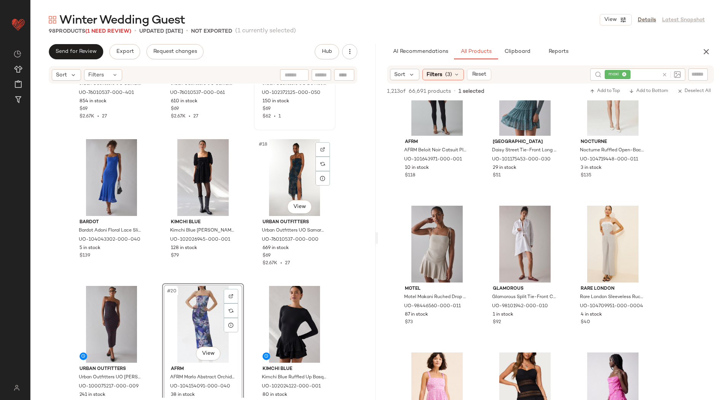
scroll to position [690, 0]
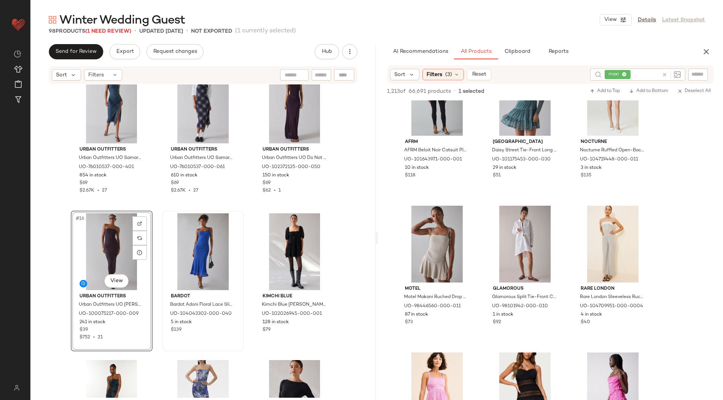
scroll to position [740, 0]
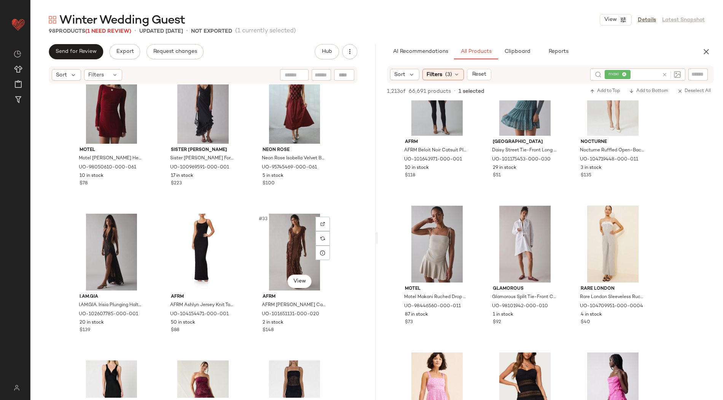
scroll to position [1365, 0]
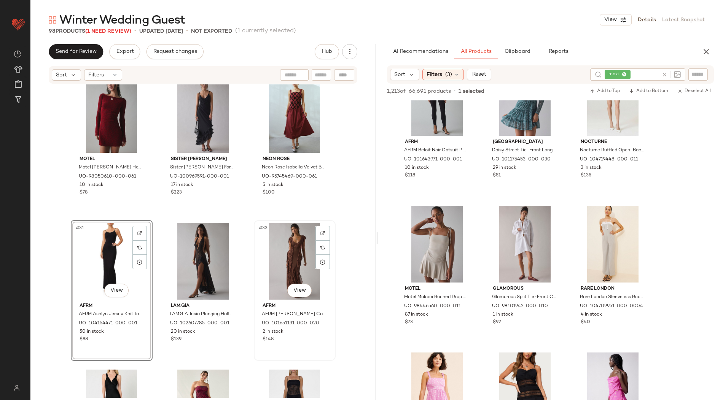
scroll to position [1339, 0]
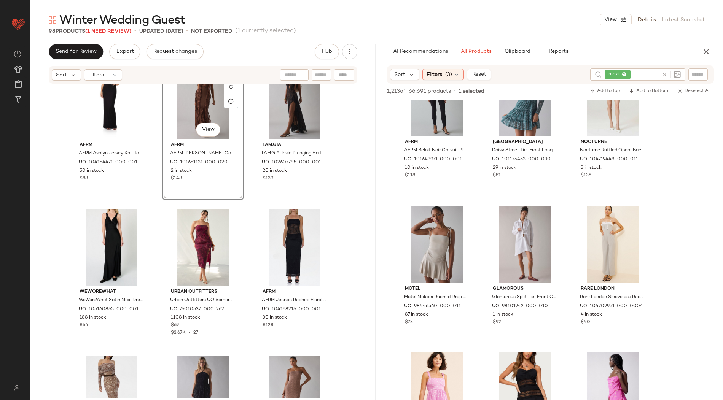
scroll to position [1500, 0]
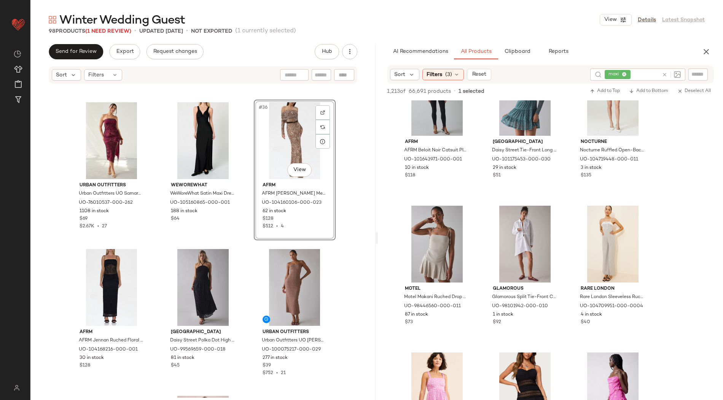
scroll to position [1616, 0]
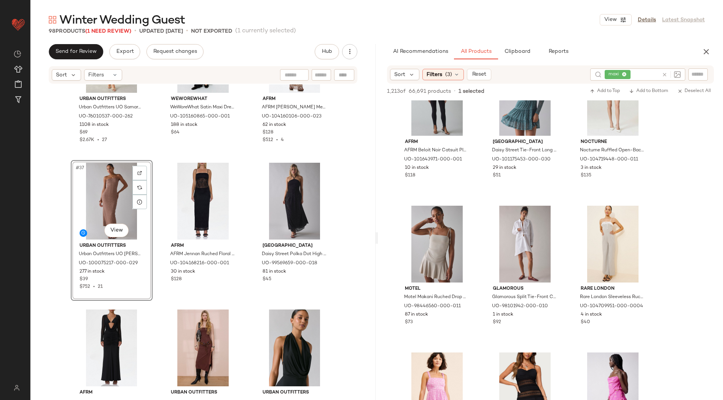
scroll to position [1711, 0]
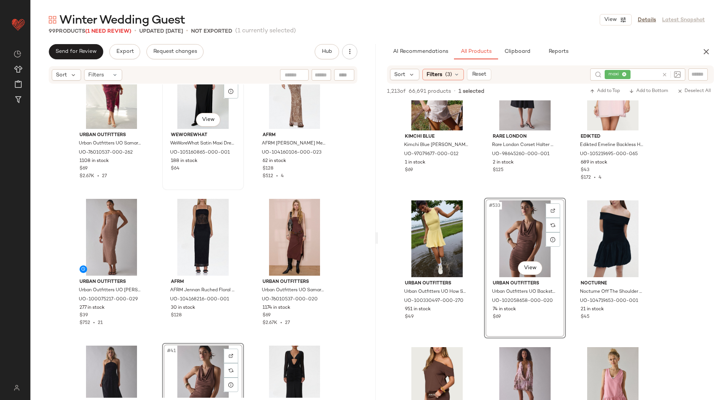
scroll to position [1536, 0]
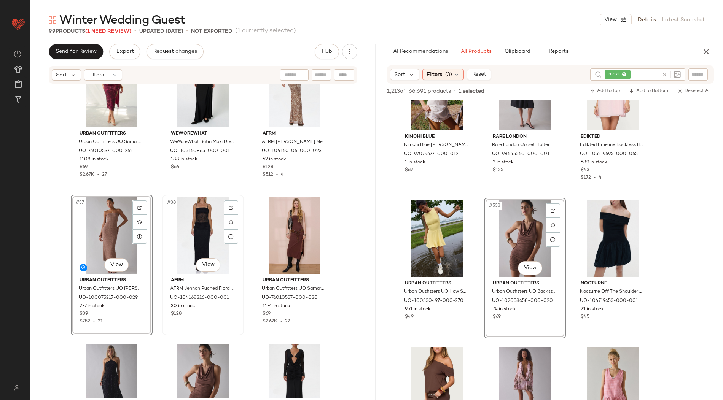
scroll to position [1658, 0]
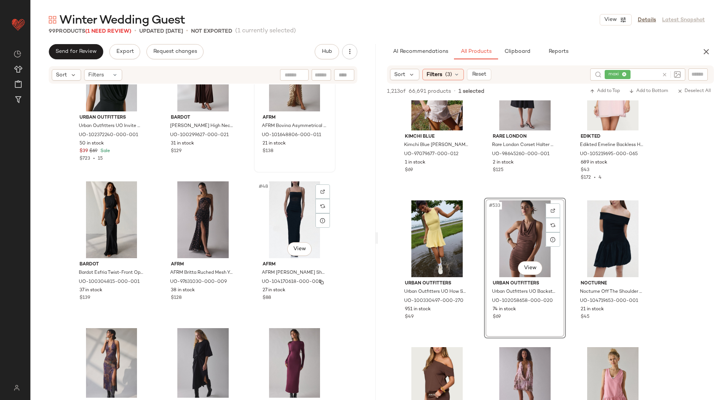
scroll to position [2136, 0]
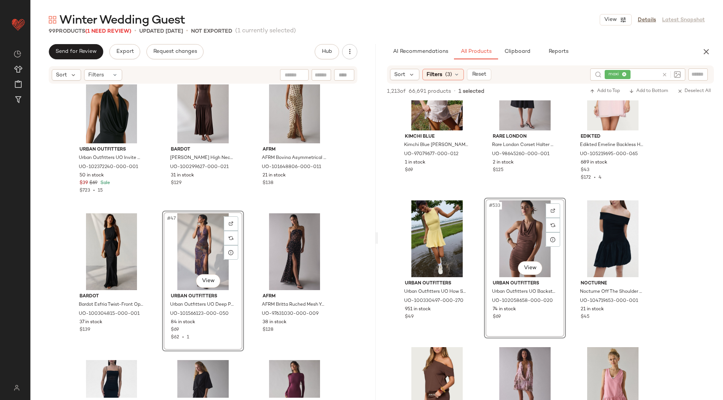
scroll to position [2104, 0]
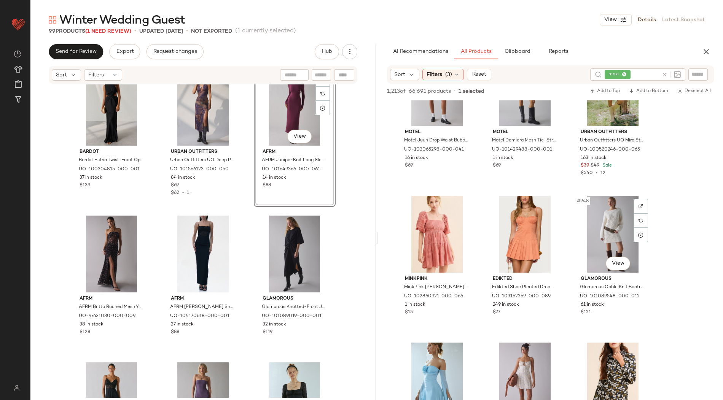
scroll to position [46486, 0]
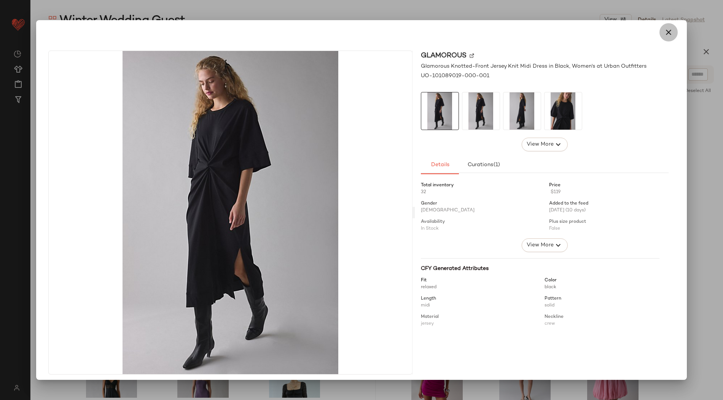
click at [659, 25] on button "button" at bounding box center [668, 32] width 18 height 18
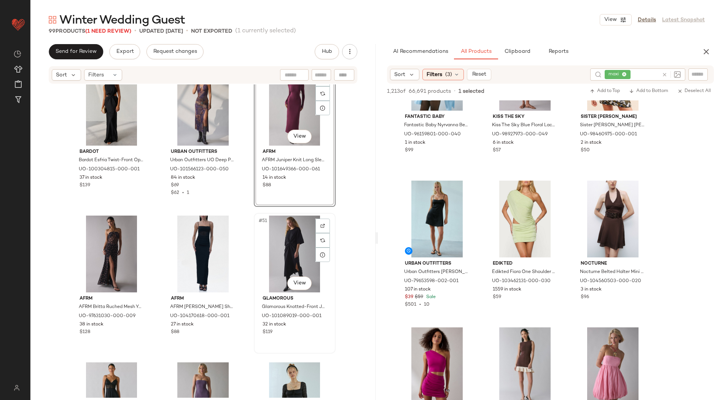
click at [297, 241] on div "#51 View" at bounding box center [294, 254] width 76 height 77
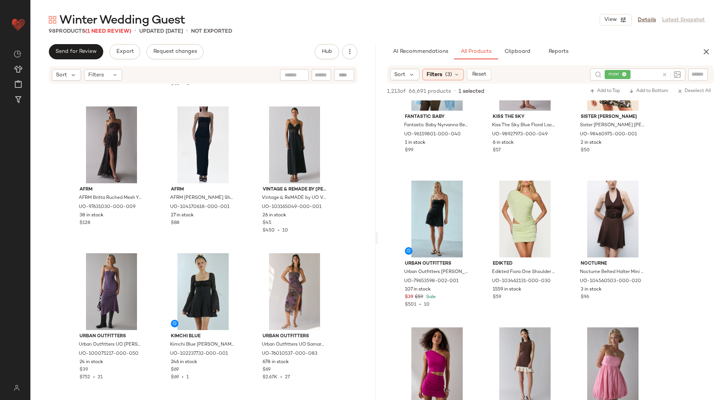
scroll to position [2343, 0]
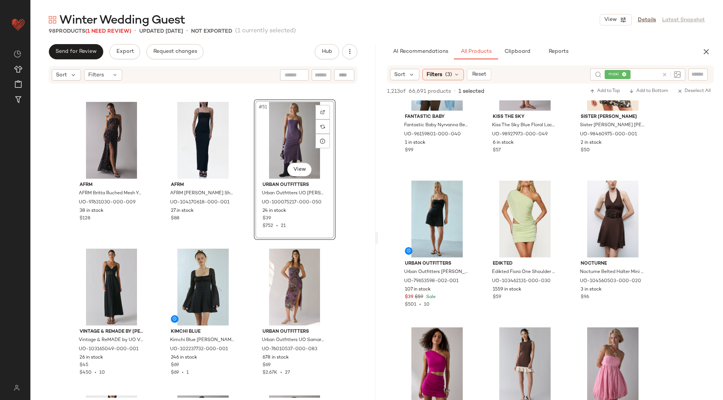
scroll to position [2368, 0]
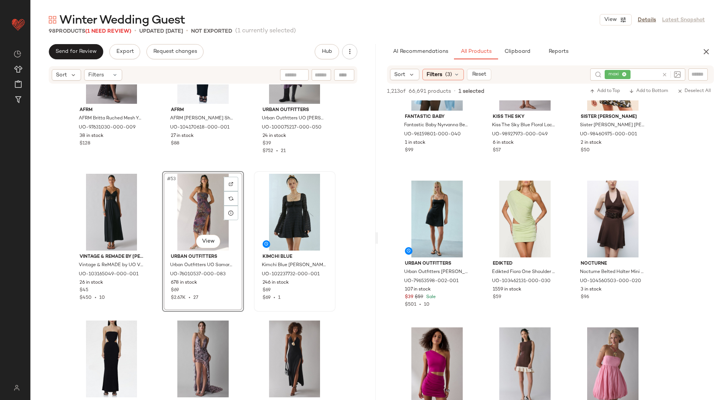
scroll to position [2528, 0]
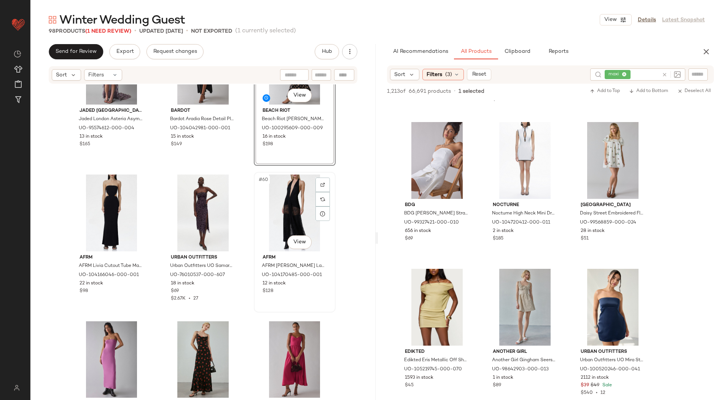
scroll to position [2725, 0]
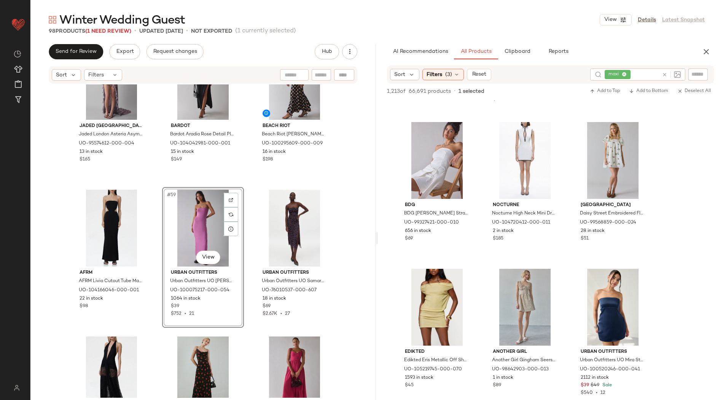
scroll to position [2772, 0]
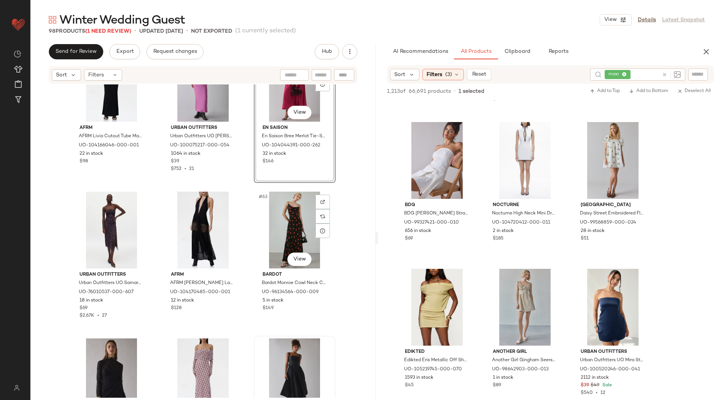
scroll to position [2827, 0]
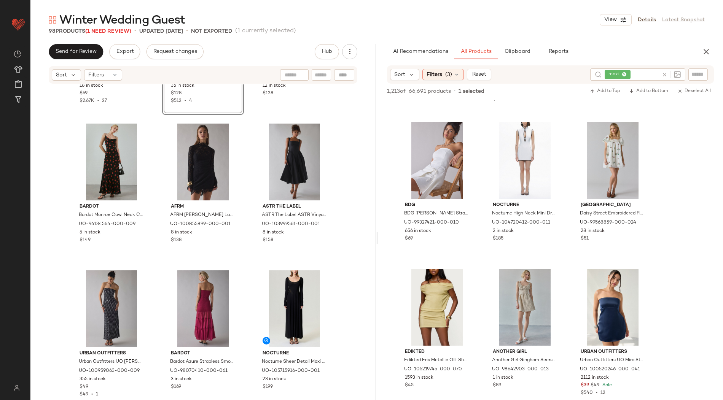
scroll to position [3057, 0]
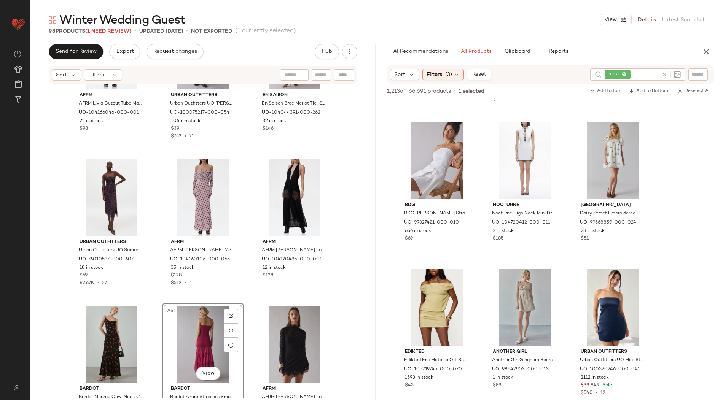
scroll to position [2943, 0]
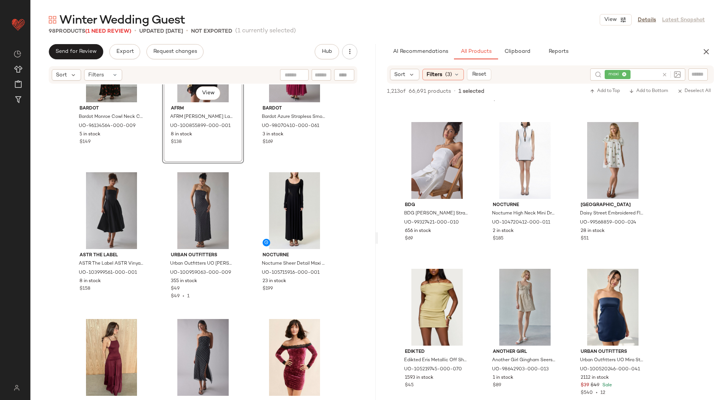
scroll to position [3153, 0]
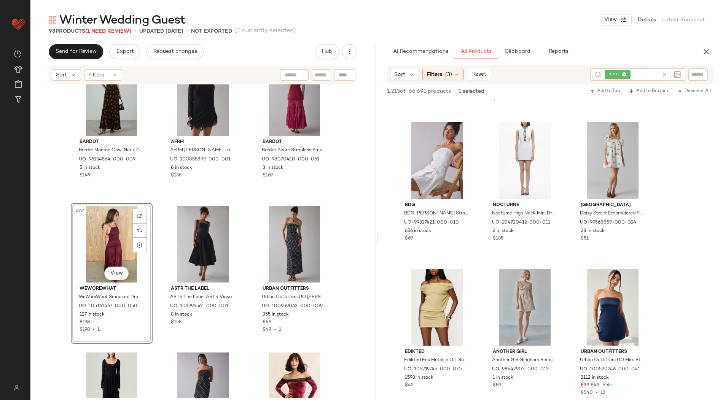
scroll to position [3112, 0]
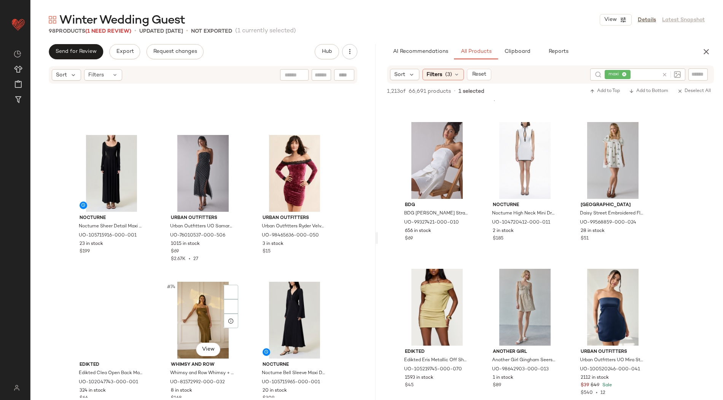
scroll to position [3403, 0]
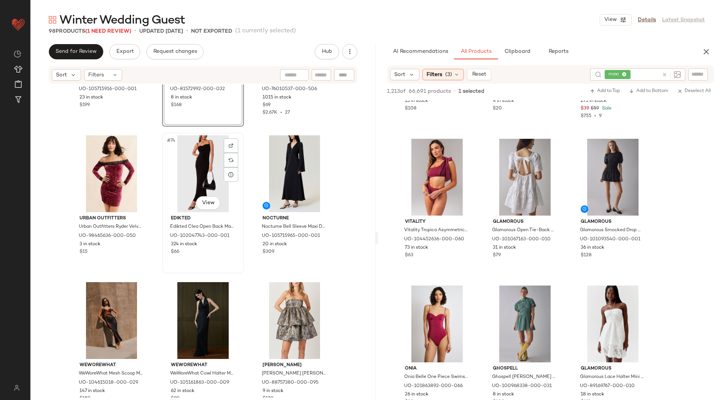
scroll to position [3486, 0]
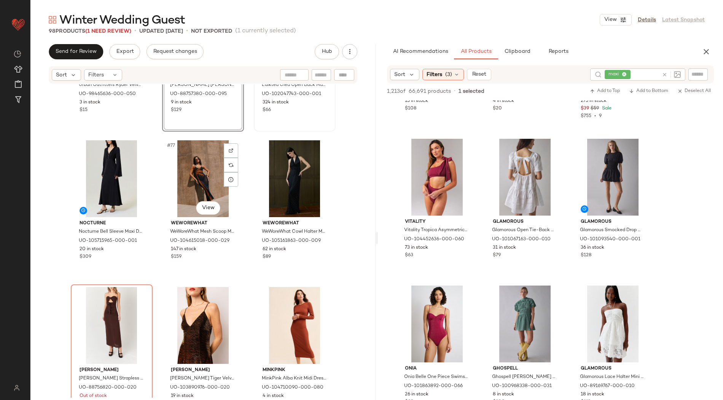
scroll to position [3642, 0]
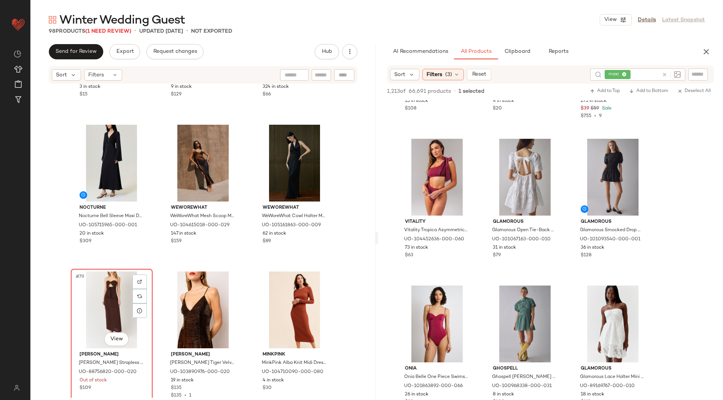
click at [105, 300] on div "#79 View" at bounding box center [111, 310] width 76 height 77
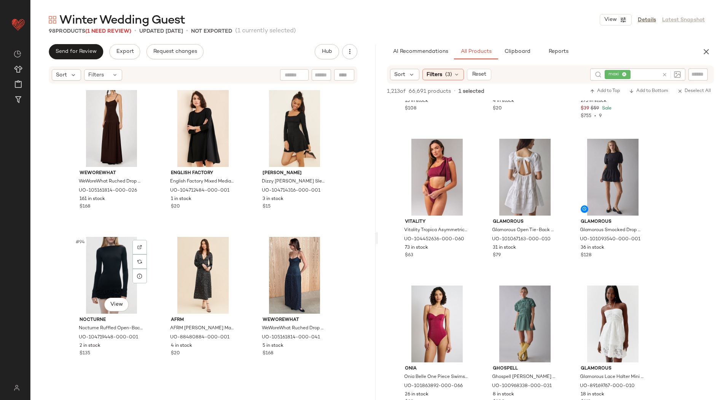
scroll to position [4535, 0]
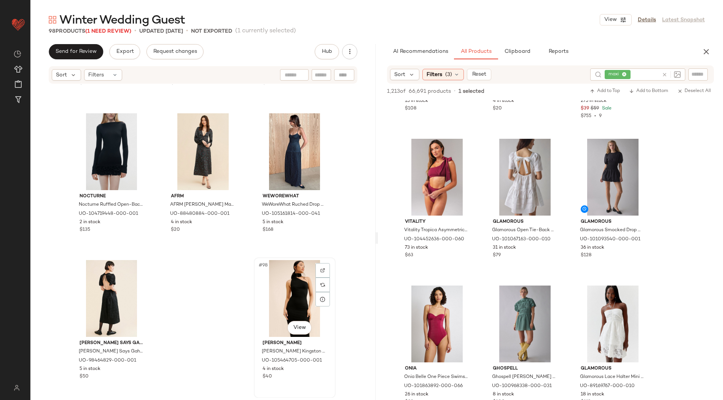
click at [288, 295] on div "#98 View" at bounding box center [294, 298] width 76 height 77
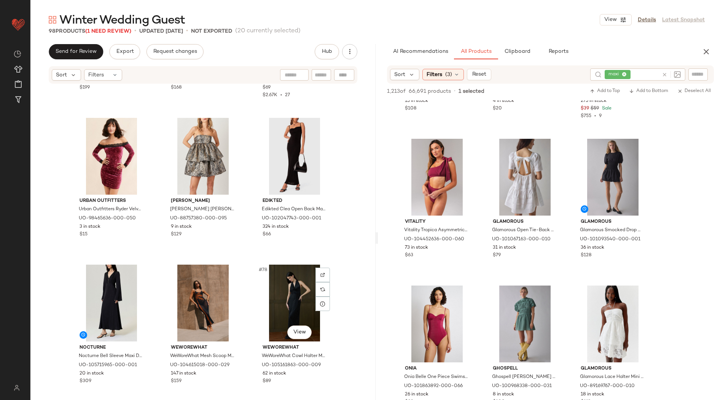
scroll to position [3502, 0]
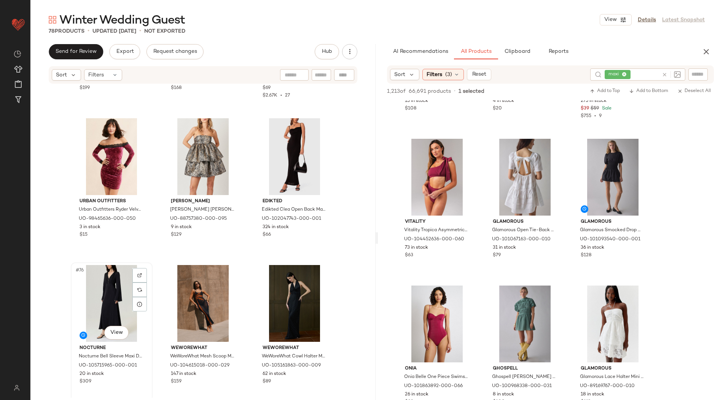
click at [99, 296] on div "#76 View" at bounding box center [111, 303] width 76 height 77
click at [279, 287] on div "#78 View" at bounding box center [294, 303] width 76 height 77
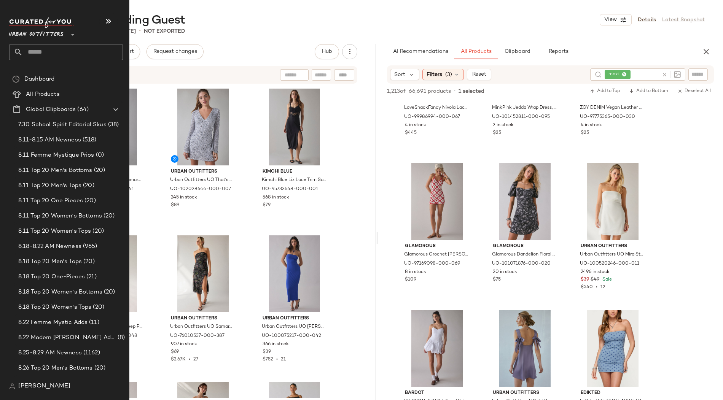
click at [41, 46] on input "text" at bounding box center [73, 52] width 100 height 16
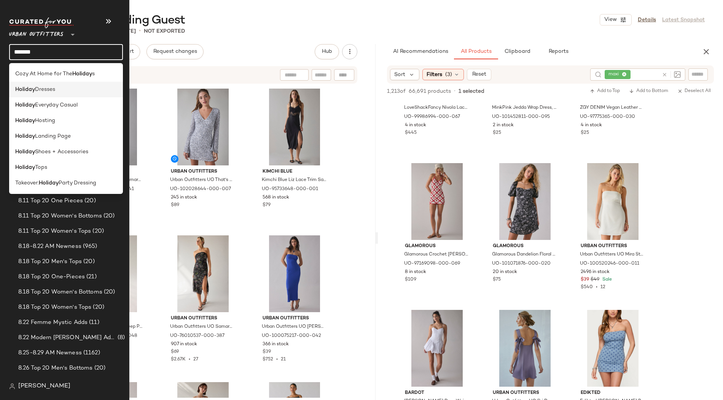
type input "*******"
click at [43, 91] on span "Dresses" at bounding box center [45, 90] width 20 height 8
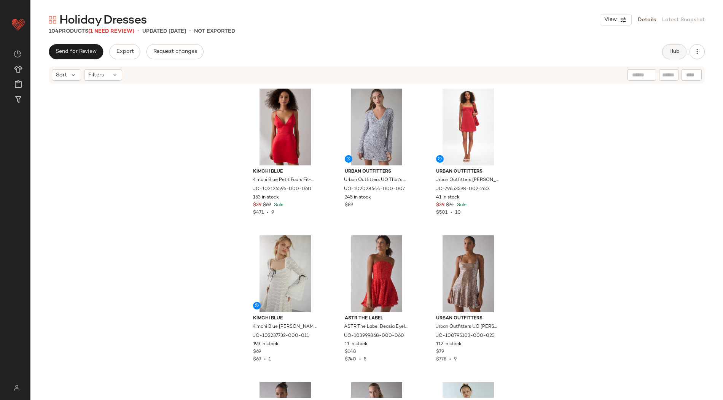
click at [680, 48] on button "Hub" at bounding box center [674, 51] width 24 height 15
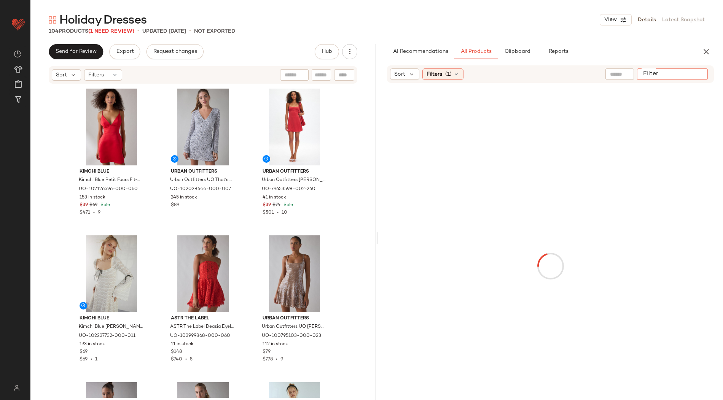
click at [699, 71] on input "Filter" at bounding box center [672, 74] width 65 height 8
paste input "********"
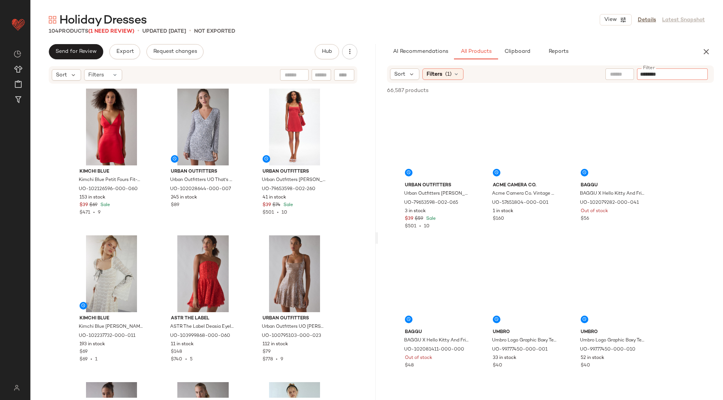
type input "********"
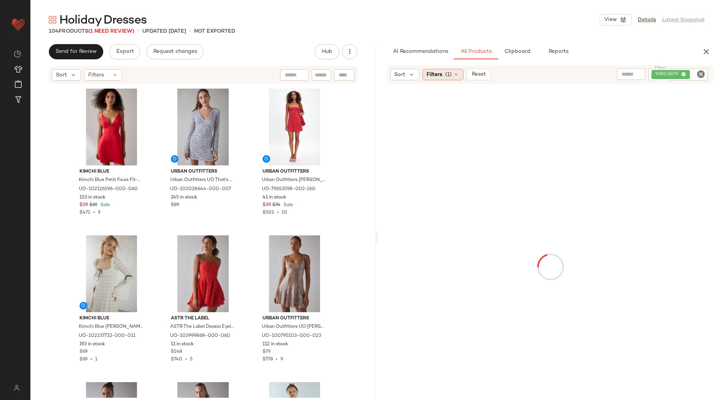
click at [422, 76] on div "Filters (1)" at bounding box center [442, 74] width 41 height 11
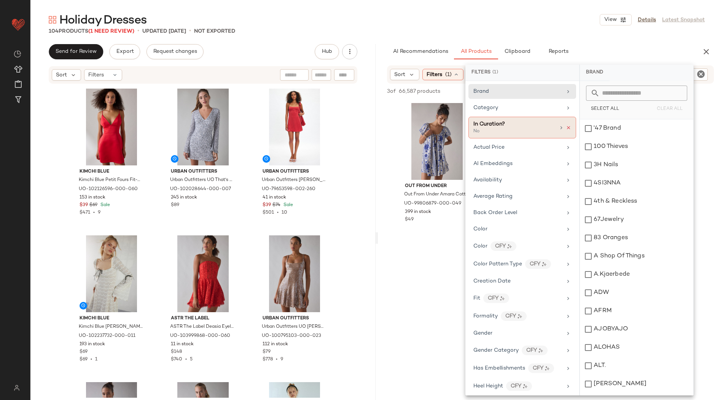
click at [566, 126] on icon at bounding box center [568, 127] width 5 height 5
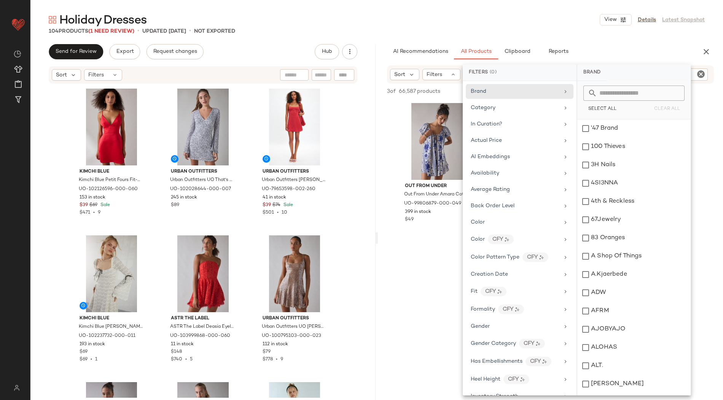
click at [419, 363] on div at bounding box center [550, 314] width 345 height 147
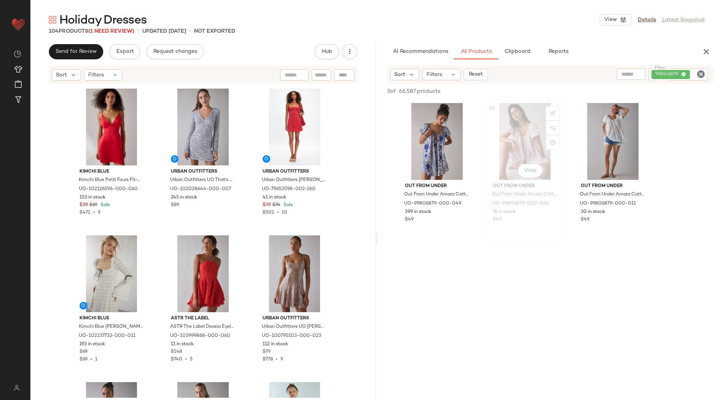
click at [509, 127] on div "#2 View" at bounding box center [525, 141] width 76 height 77
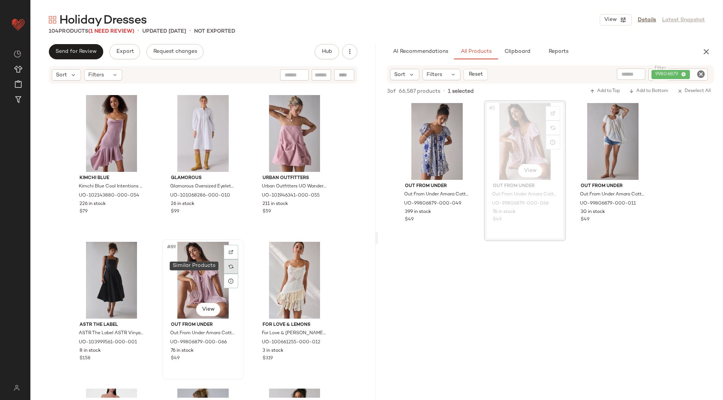
click at [226, 266] on div at bounding box center [231, 267] width 14 height 14
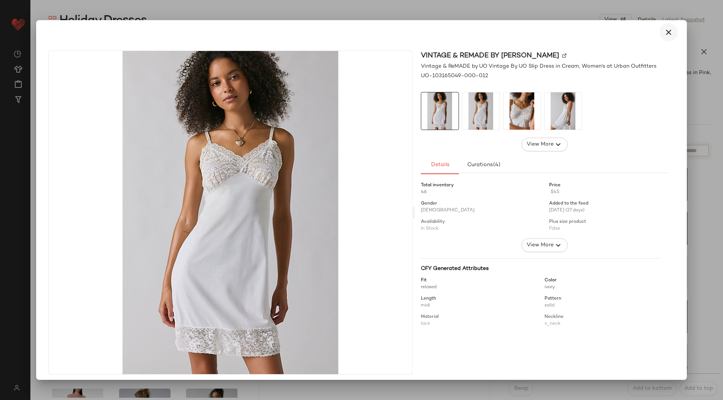
click at [659, 35] on button "button" at bounding box center [668, 32] width 18 height 18
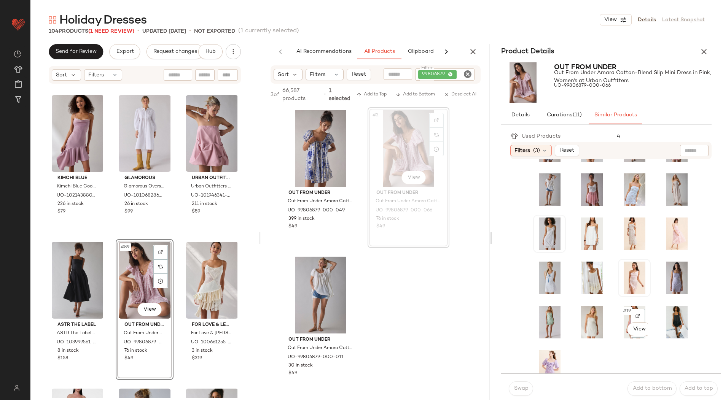
scroll to position [50, 0]
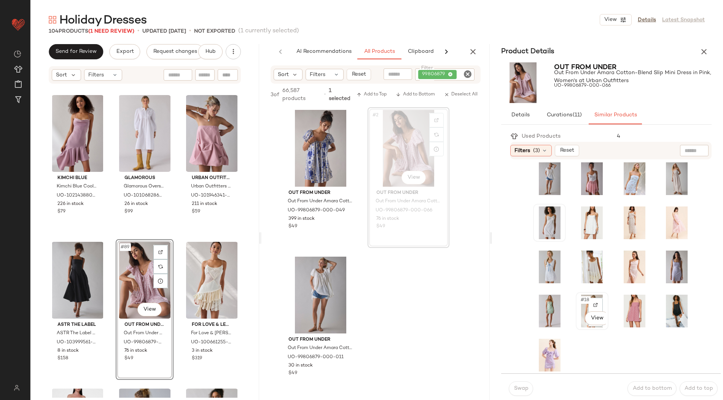
click at [580, 326] on div "#18 View" at bounding box center [591, 311] width 27 height 33
click at [578, 307] on div "#18 View" at bounding box center [591, 311] width 27 height 33
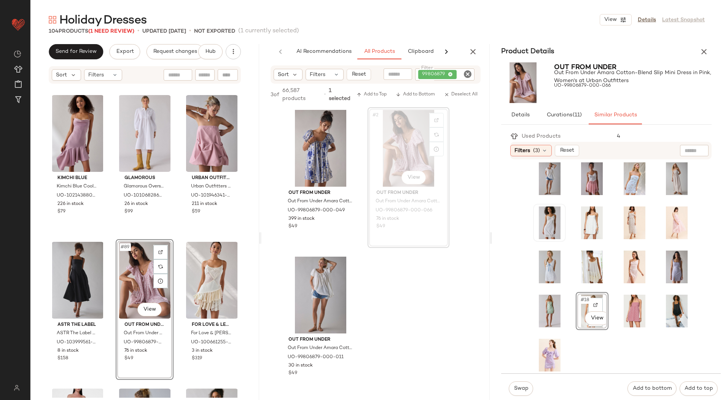
click at [578, 307] on div "#18 View" at bounding box center [591, 311] width 27 height 33
click at [610, 340] on div "#18 View" at bounding box center [613, 245] width 160 height 259
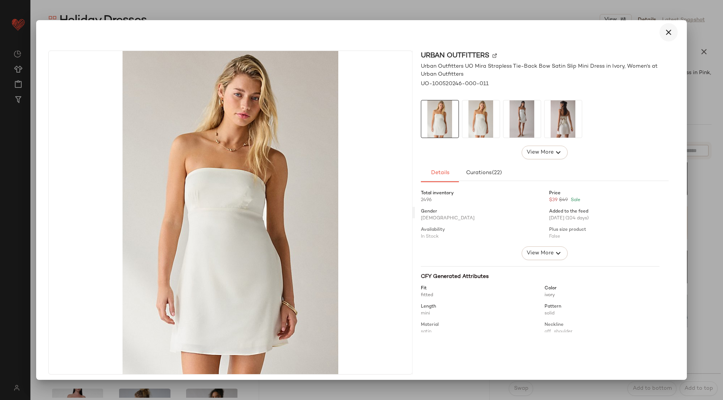
click at [659, 33] on button "button" at bounding box center [668, 32] width 18 height 18
drag, startPoint x: 578, startPoint y: 309, endPoint x: 429, endPoint y: 319, distance: 149.1
click at [664, 32] on icon "button" at bounding box center [668, 32] width 9 height 9
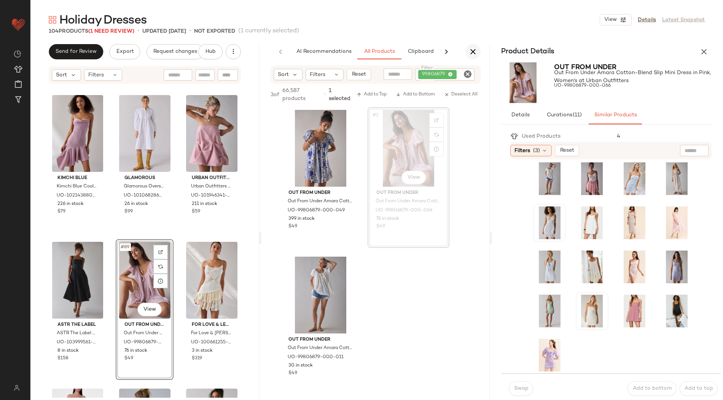
click at [474, 53] on icon "button" at bounding box center [472, 51] width 9 height 9
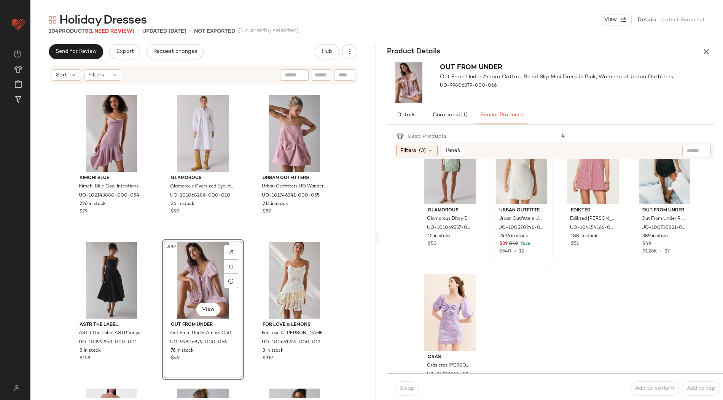
scroll to position [516, 0]
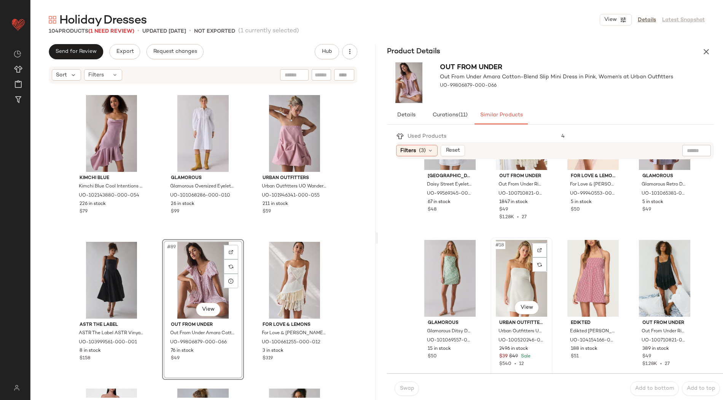
click at [501, 291] on div "#18 View" at bounding box center [521, 278] width 57 height 77
click at [413, 388] on span "Swap" at bounding box center [406, 389] width 15 height 6
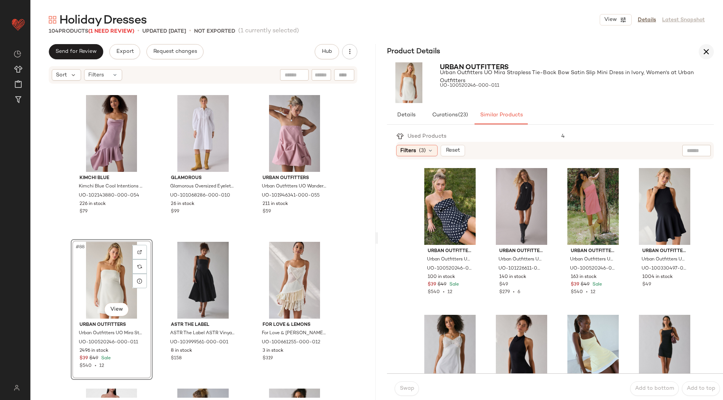
click at [706, 50] on icon "button" at bounding box center [706, 51] width 9 height 9
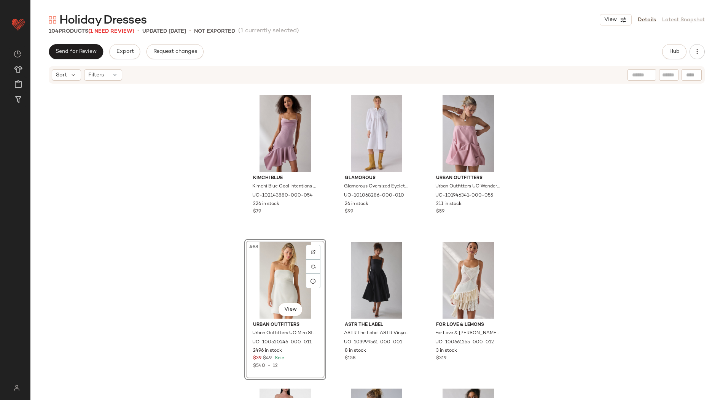
click at [666, 61] on div "Send for Review Export Request changes Hub Sort Filters Kimchi Blue Kimchi Blue…" at bounding box center [376, 238] width 693 height 388
click at [669, 54] on span "Hub" at bounding box center [674, 52] width 11 height 6
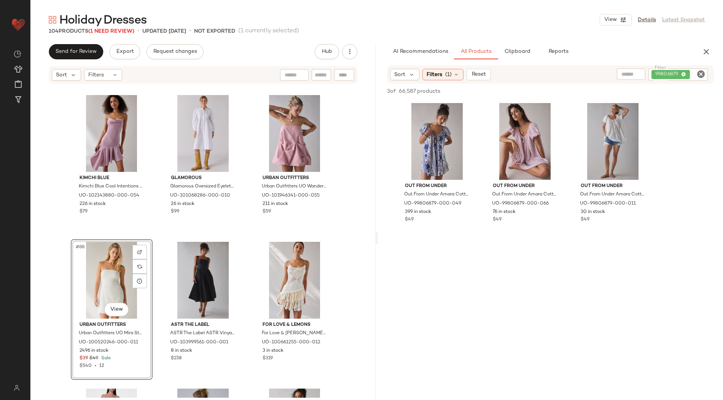
click at [703, 75] on icon "Clear Filter" at bounding box center [700, 74] width 9 height 9
click at [691, 75] on input "Filter" at bounding box center [672, 74] width 65 height 8
paste input "*********"
type input "*********"
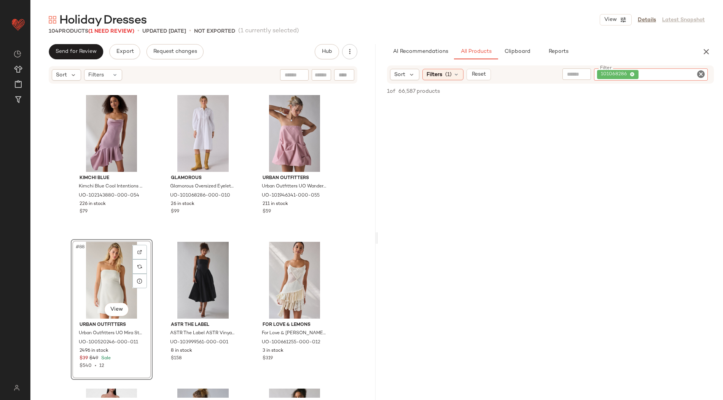
click at [442, 83] on div "Sort Filters (1) Reset Filter 101068286 Filter" at bounding box center [550, 74] width 327 height 18
click at [442, 80] on div "Filters (1)" at bounding box center [442, 74] width 41 height 11
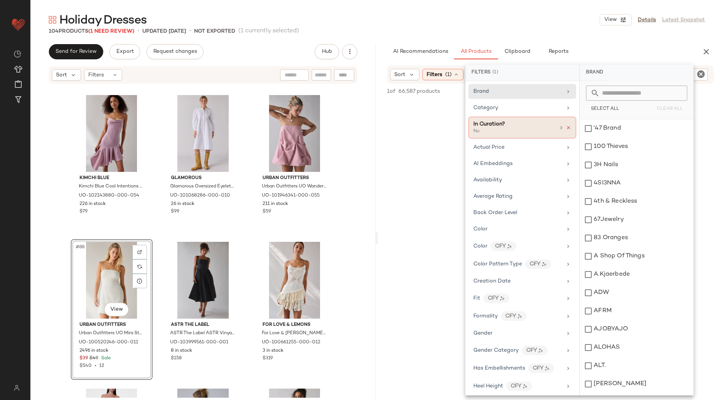
click at [566, 127] on icon at bounding box center [568, 127] width 5 height 5
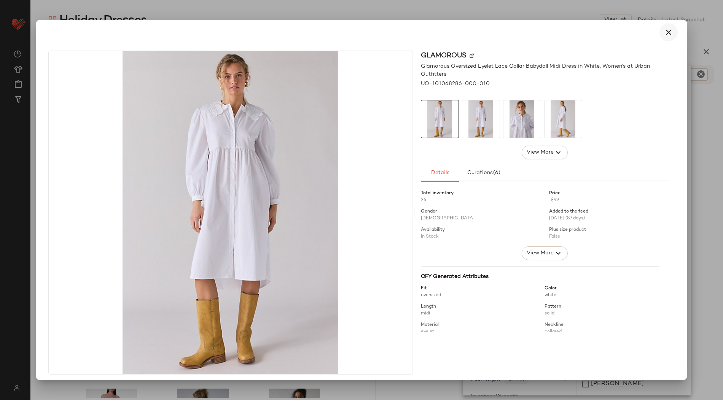
click at [659, 33] on button "button" at bounding box center [668, 32] width 18 height 18
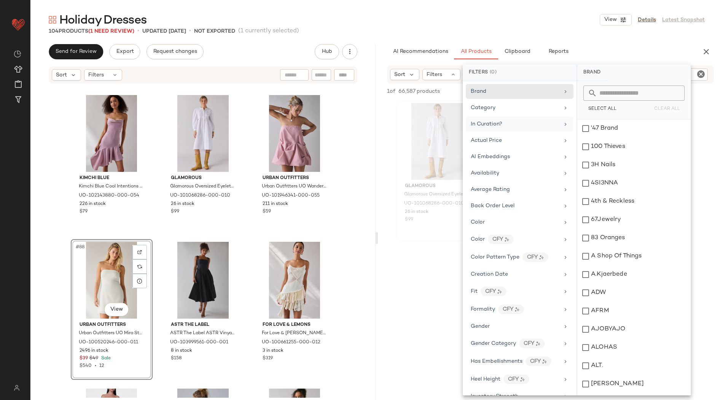
click at [377, 136] on div at bounding box center [376, 238] width 3 height 388
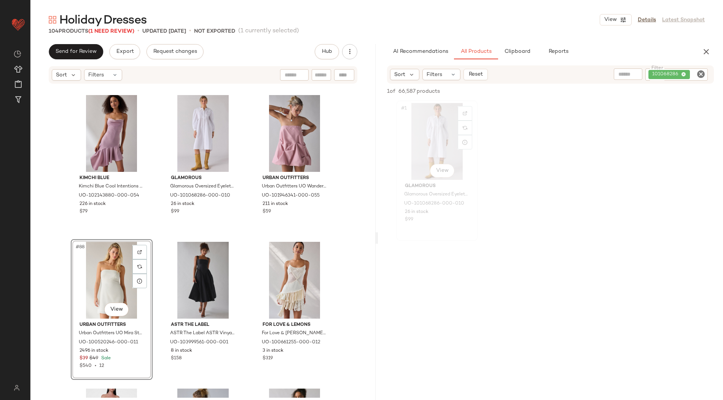
click at [430, 132] on div "#1 View" at bounding box center [437, 141] width 76 height 77
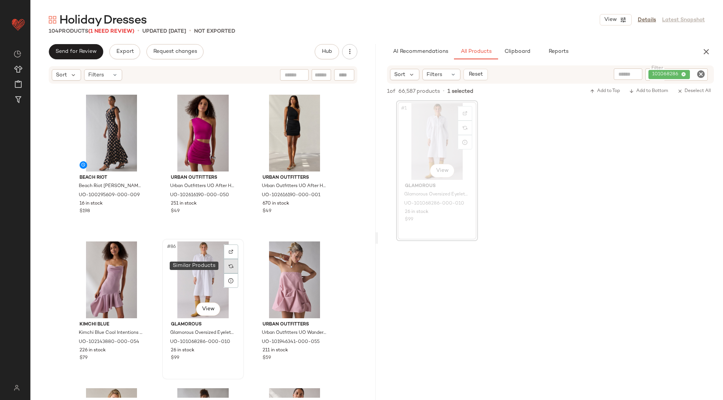
click at [229, 264] on img at bounding box center [231, 266] width 5 height 5
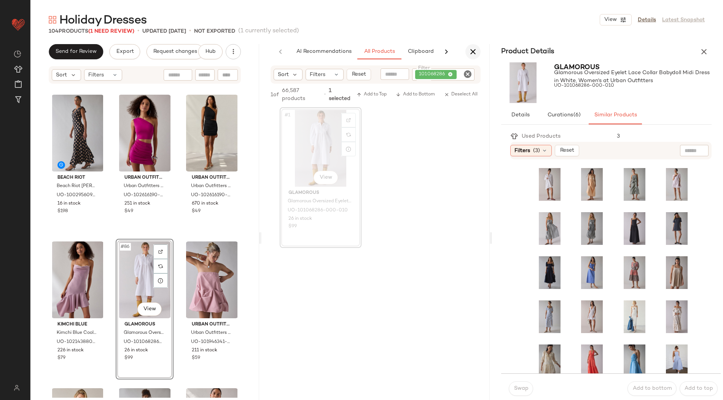
click at [474, 55] on icon "button" at bounding box center [472, 51] width 9 height 9
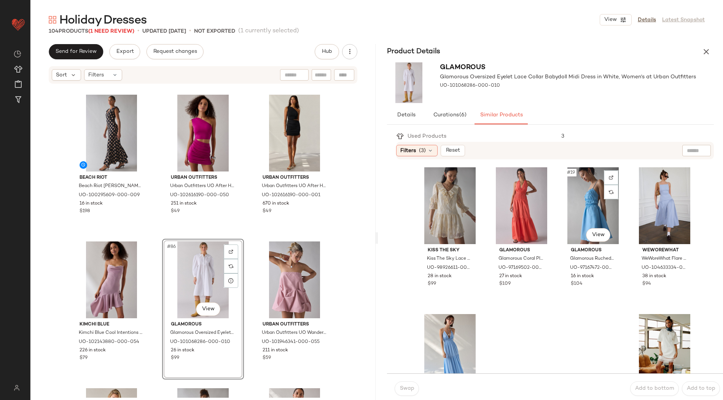
scroll to position [666, 0]
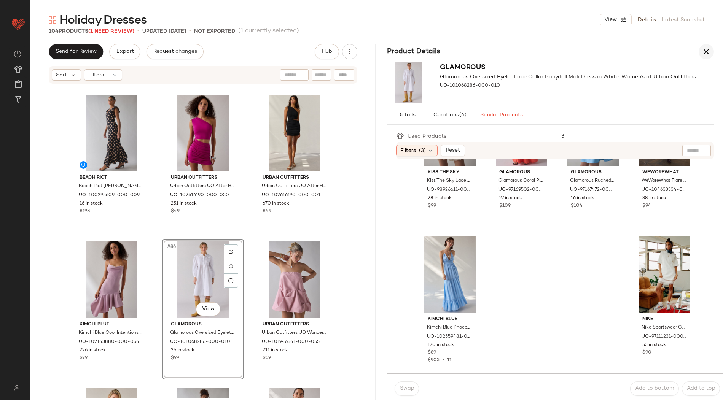
click at [709, 51] on icon "button" at bounding box center [706, 51] width 9 height 9
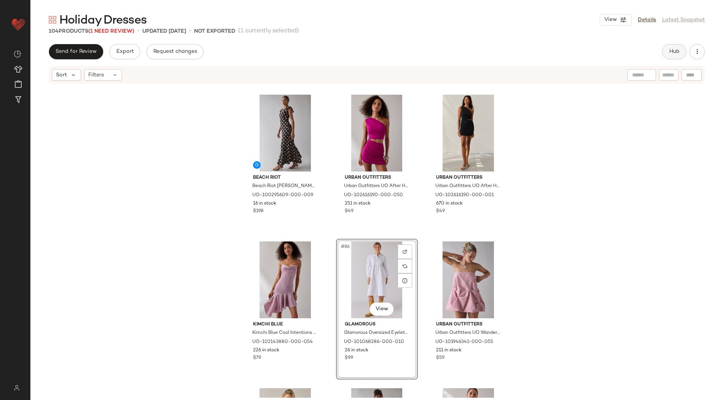
click at [678, 48] on button "Hub" at bounding box center [674, 51] width 24 height 15
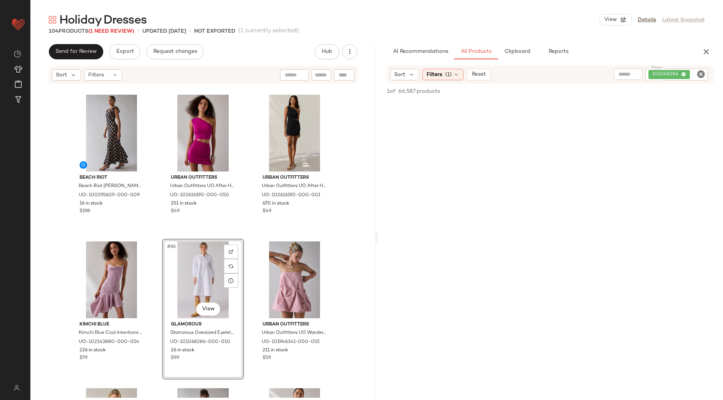
click at [697, 71] on icon "Clear Filter" at bounding box center [700, 74] width 9 height 9
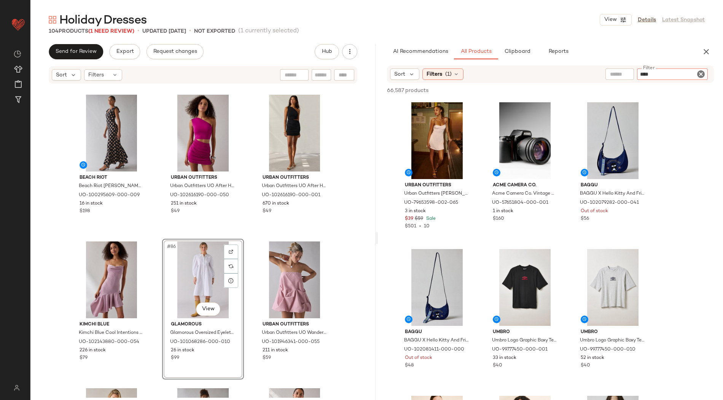
type input "*****"
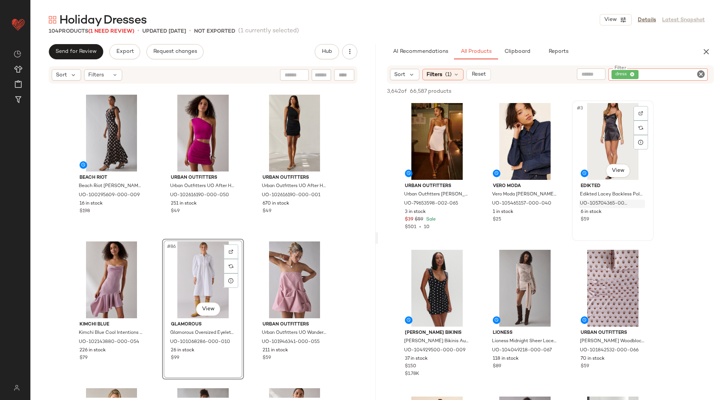
scroll to position [18, 0]
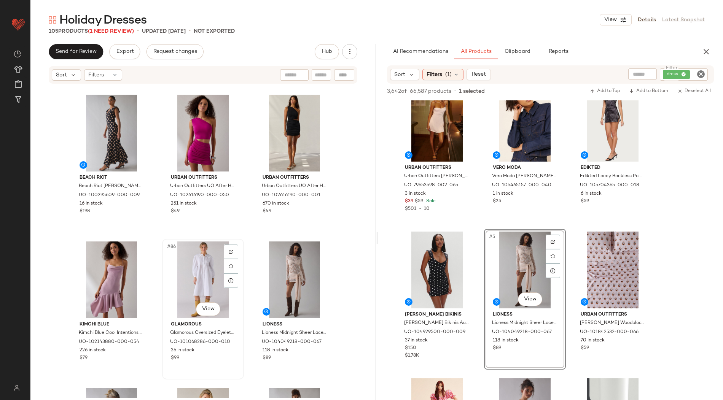
click at [190, 275] on div "#86 View" at bounding box center [203, 280] width 76 height 77
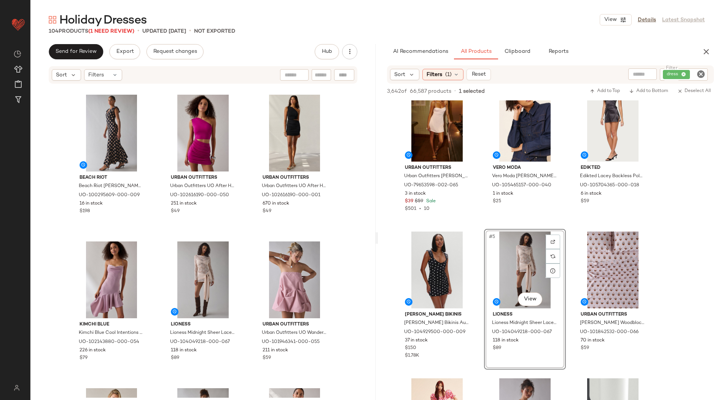
click at [697, 72] on icon "Clear Filter" at bounding box center [700, 74] width 9 height 9
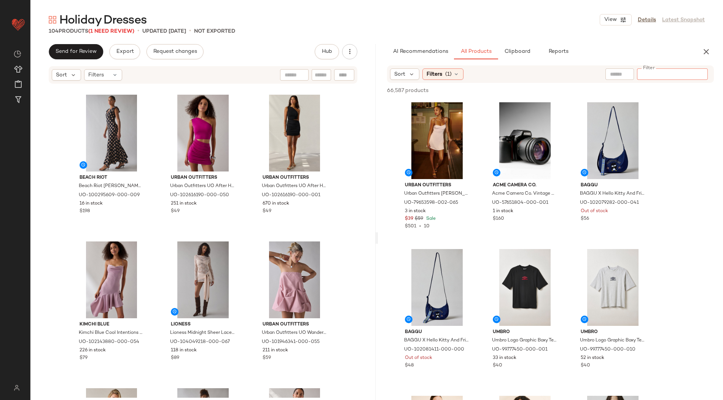
paste input "********"
type input "********"
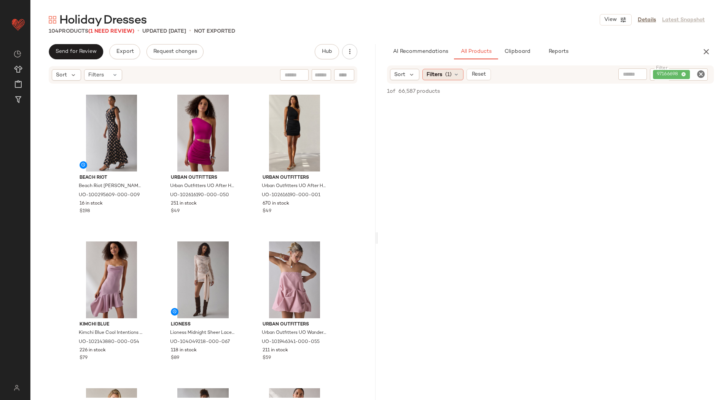
click at [437, 76] on span "Filters" at bounding box center [435, 75] width 16 height 8
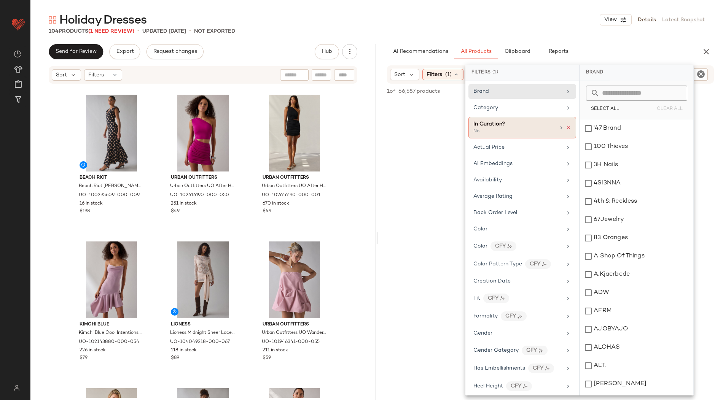
click at [566, 127] on icon at bounding box center [568, 127] width 5 height 5
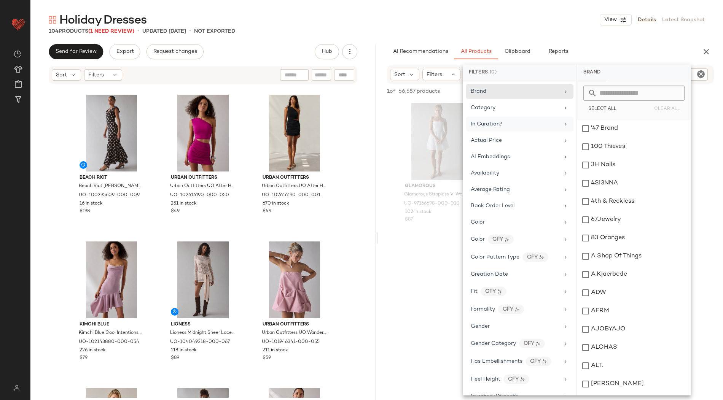
click at [694, 113] on div "Glamorous Glamorous Strapless V-Waist Cotton-Blend Mini Dress in White, Women's…" at bounding box center [550, 170] width 345 height 141
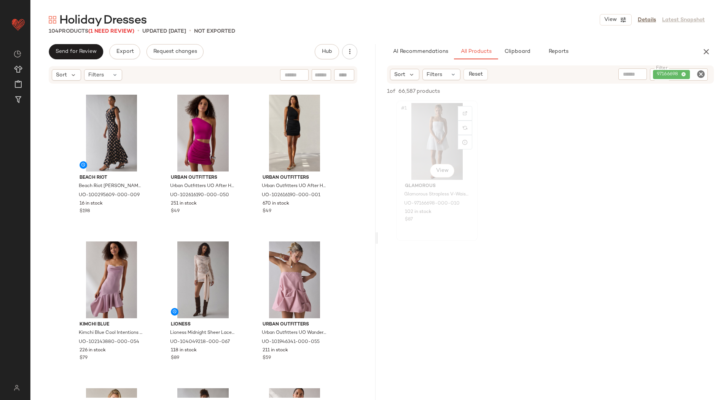
click at [432, 111] on div "#1 View" at bounding box center [437, 141] width 76 height 77
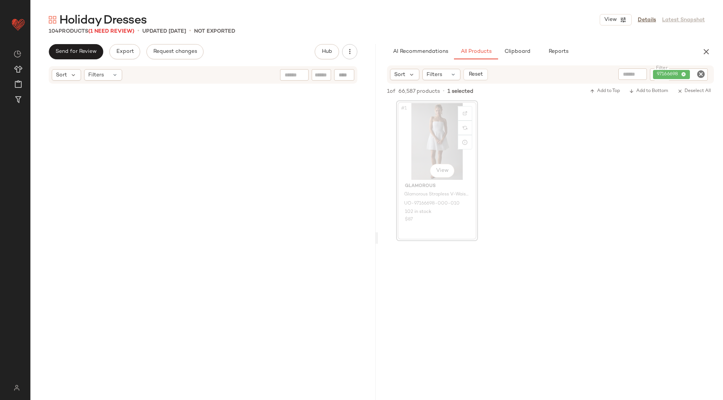
scroll to position [2056, 0]
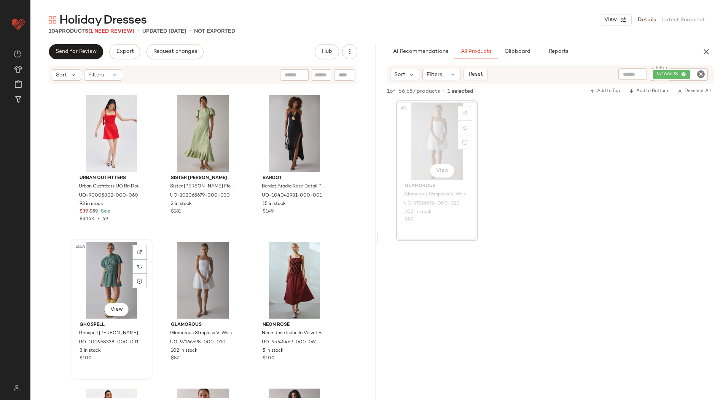
click at [99, 284] on div "#46 View" at bounding box center [111, 280] width 76 height 77
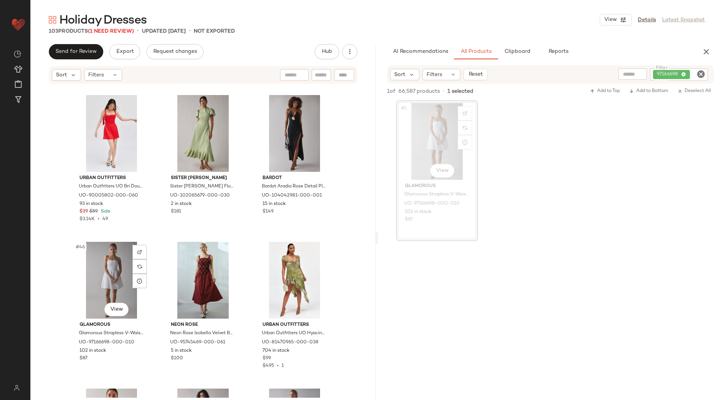
click at [99, 284] on div "#46 View" at bounding box center [111, 280] width 76 height 77
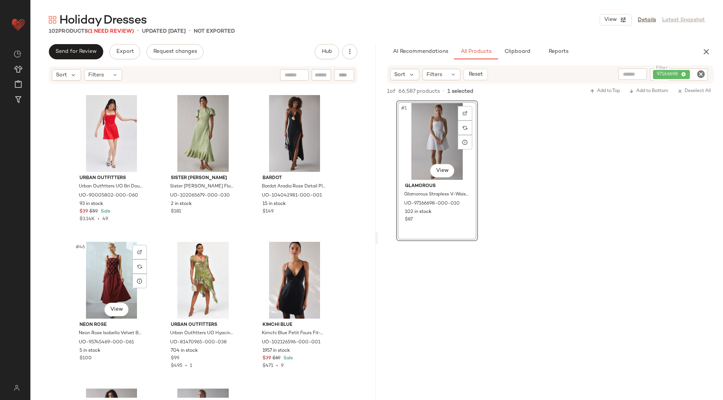
click at [99, 284] on div "#46 View" at bounding box center [111, 280] width 76 height 77
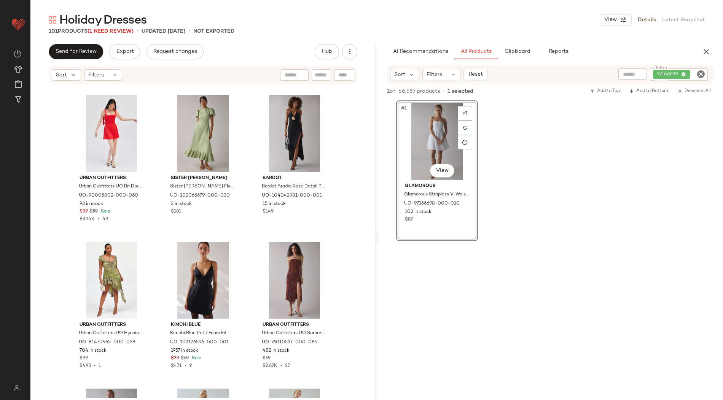
click at [700, 73] on icon "Clear Filter" at bounding box center [700, 74] width 9 height 9
click at [682, 73] on input "Filter" at bounding box center [672, 74] width 65 height 8
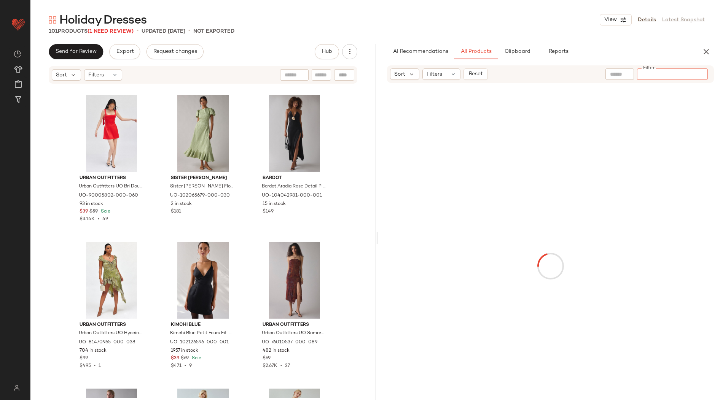
type input "*********"
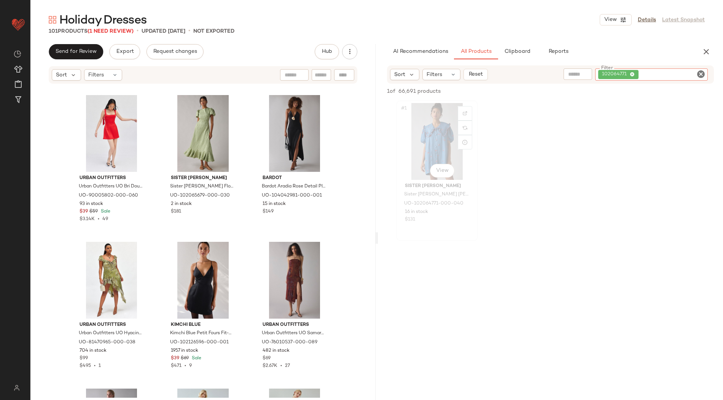
click at [426, 140] on div "#1 View" at bounding box center [437, 141] width 76 height 77
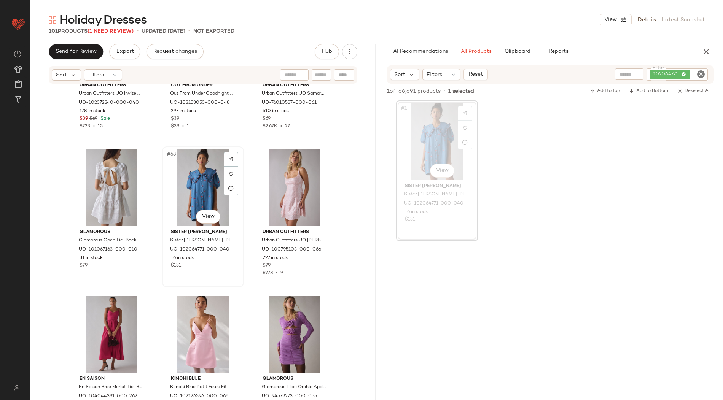
scroll to position [3177, 0]
click at [231, 175] on div at bounding box center [231, 174] width 14 height 14
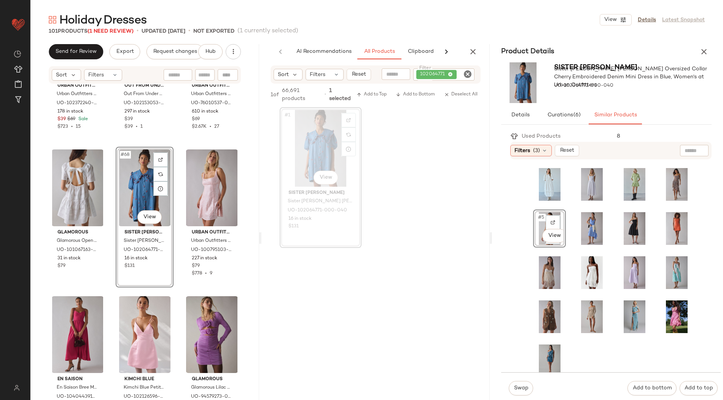
click at [540, 226] on body "Urban Outfitters ** Dashboard All Products Global Clipboards (64) Curations (19…" at bounding box center [361, 200] width 723 height 400
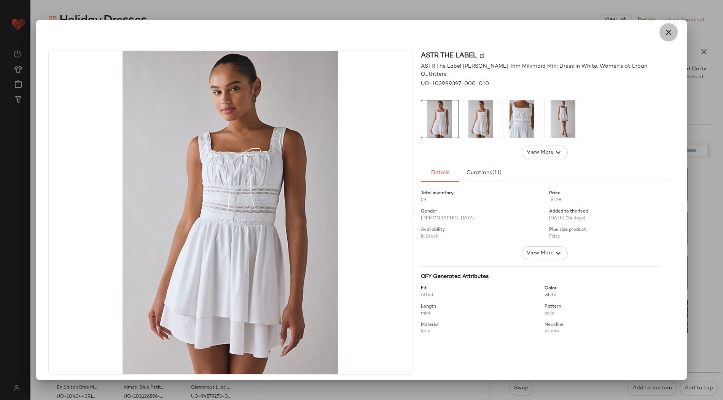
click at [665, 25] on button "button" at bounding box center [668, 32] width 18 height 18
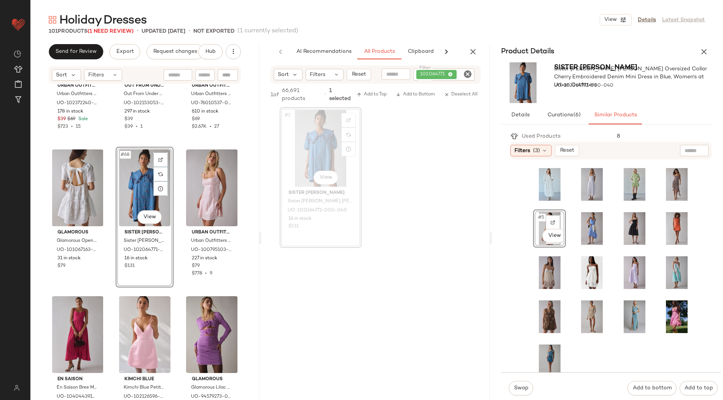
click at [536, 236] on div "#5 View" at bounding box center [549, 228] width 27 height 33
click at [516, 391] on button "Swap" at bounding box center [521, 388] width 24 height 14
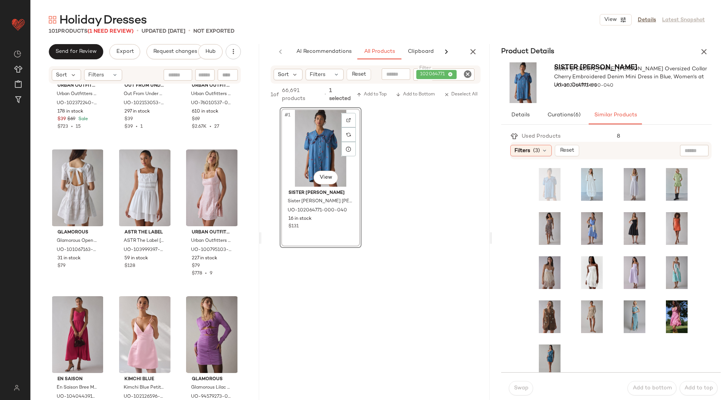
click at [717, 52] on div "Product Details" at bounding box center [606, 51] width 229 height 15
click at [698, 52] on button "button" at bounding box center [703, 51] width 15 height 15
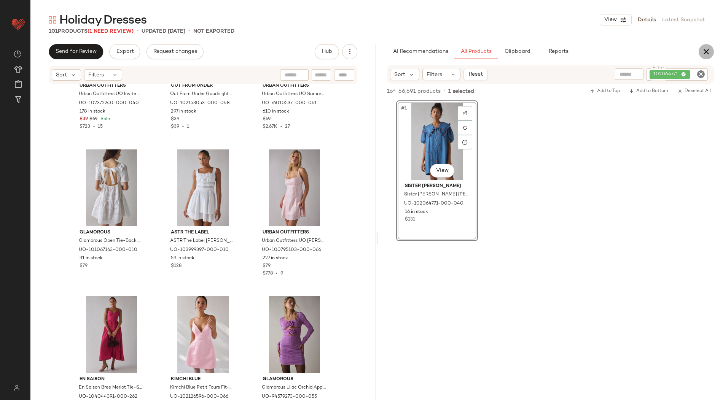
click at [702, 51] on icon "button" at bounding box center [706, 51] width 9 height 9
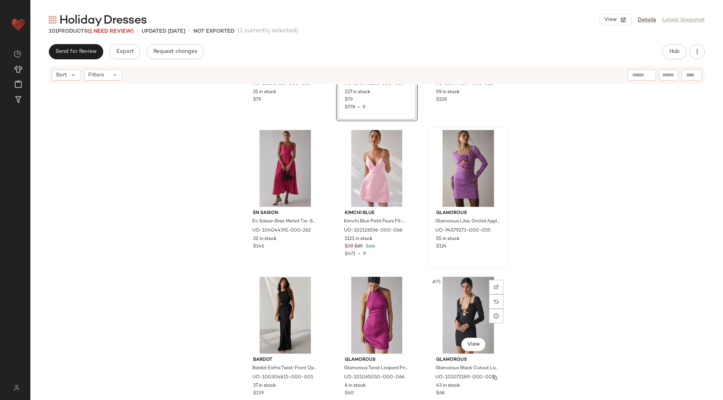
scroll to position [3330, 0]
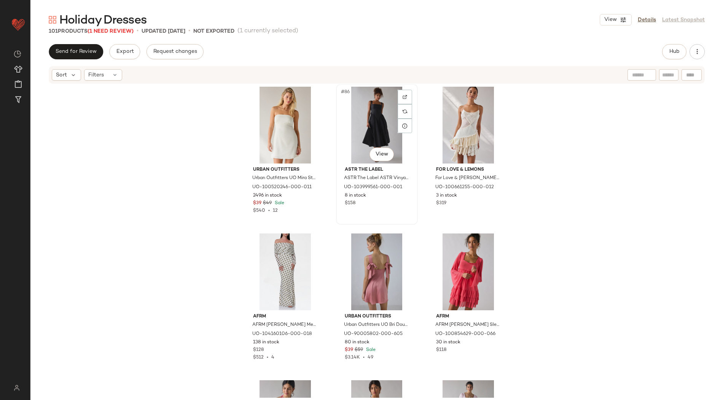
scroll to position [4124, 0]
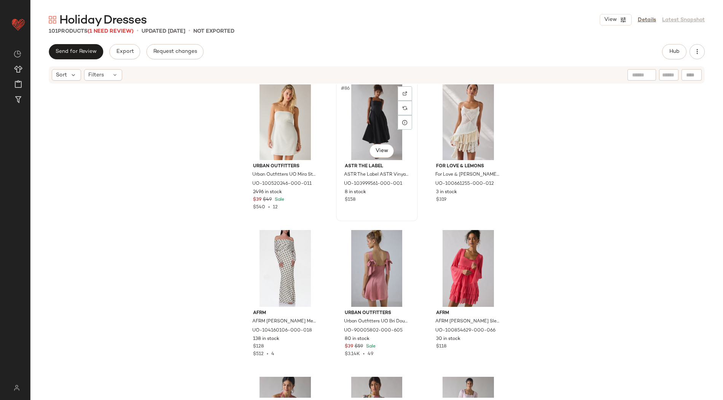
click at [369, 123] on div "#86 View" at bounding box center [377, 121] width 76 height 77
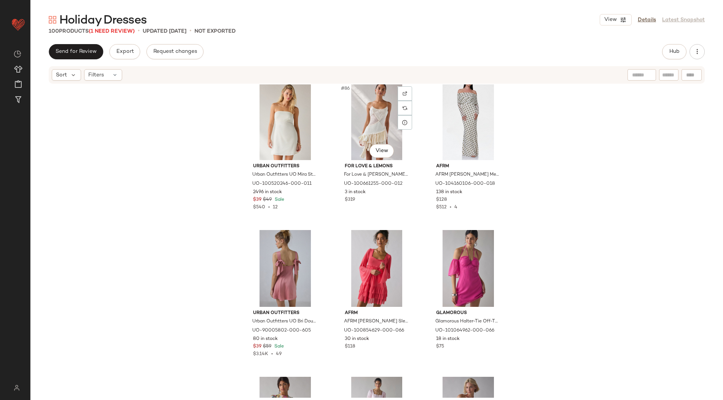
click at [369, 123] on div "#86 View" at bounding box center [377, 121] width 76 height 77
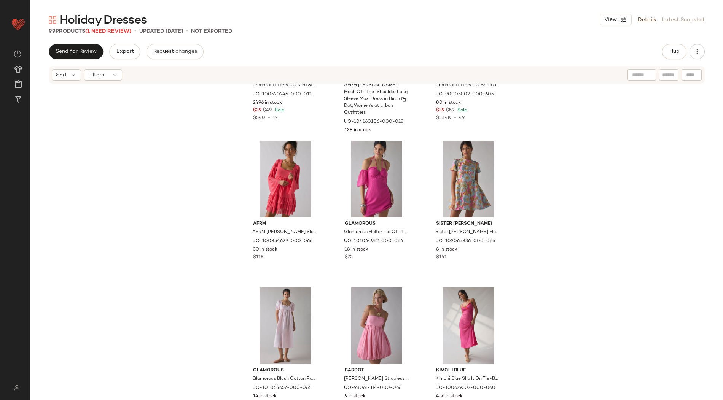
scroll to position [4334, 0]
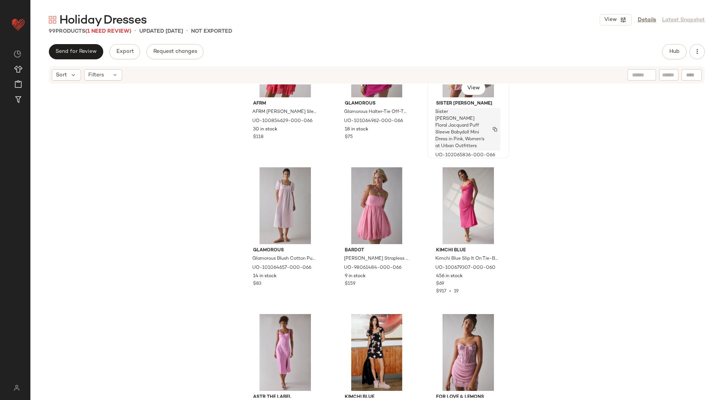
click at [454, 124] on span "Sister [PERSON_NAME] Floral Jacquard Puff Sleeve Babydoll Mini Dress in Pink, W…" at bounding box center [460, 129] width 50 height 41
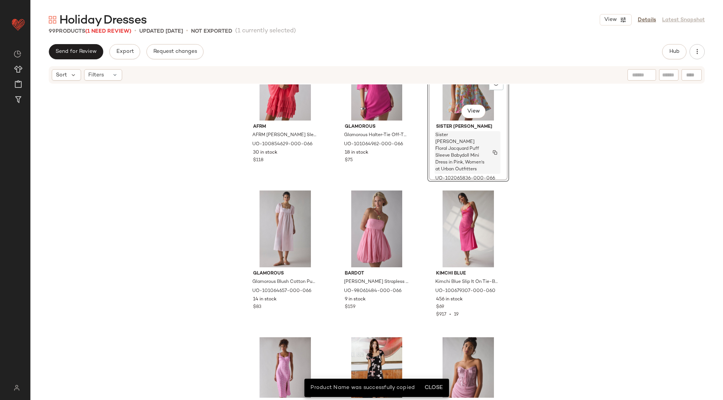
scroll to position [4304, 0]
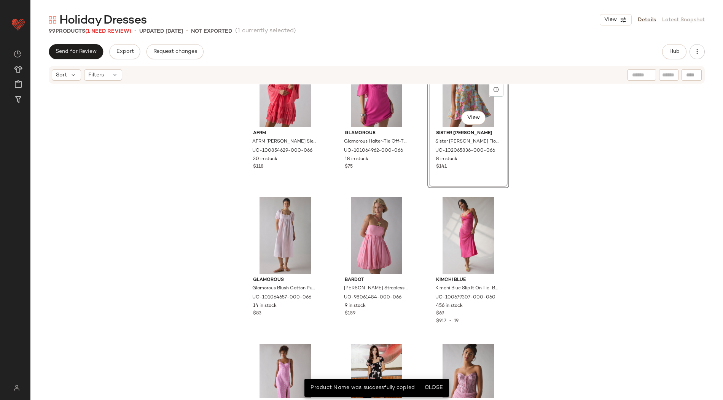
click at [434, 107] on div "#90 View" at bounding box center [468, 88] width 76 height 77
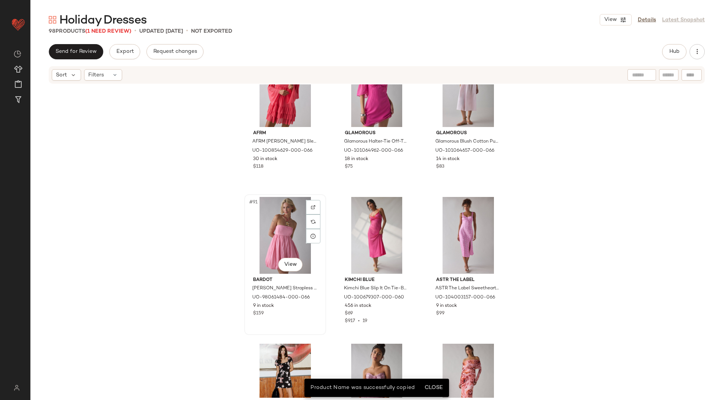
click at [267, 225] on div "#91 View" at bounding box center [285, 235] width 76 height 77
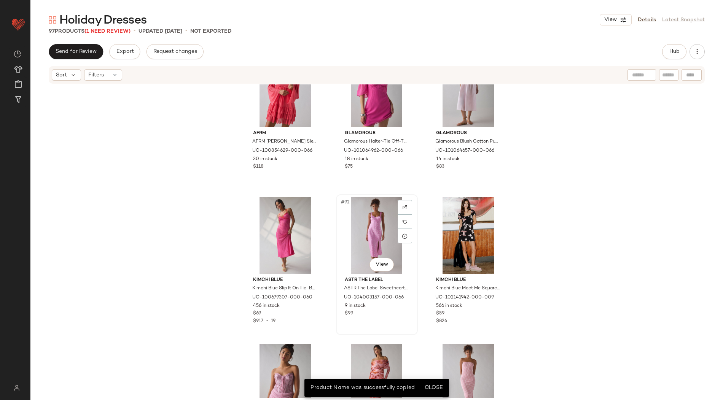
click at [382, 222] on div "#92 View" at bounding box center [377, 235] width 76 height 77
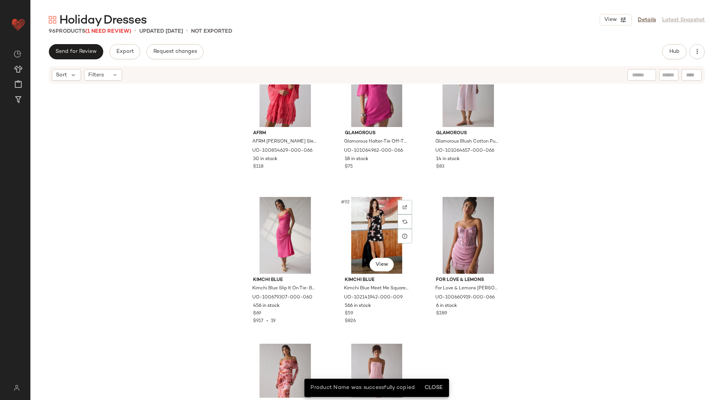
scroll to position [4388, 0]
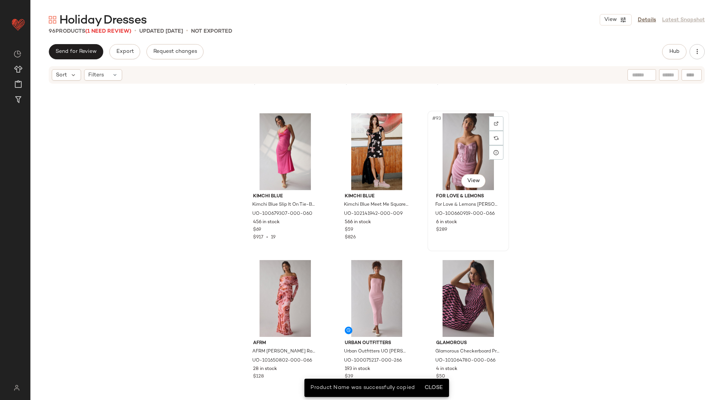
click at [454, 138] on div "#93 View" at bounding box center [468, 151] width 76 height 77
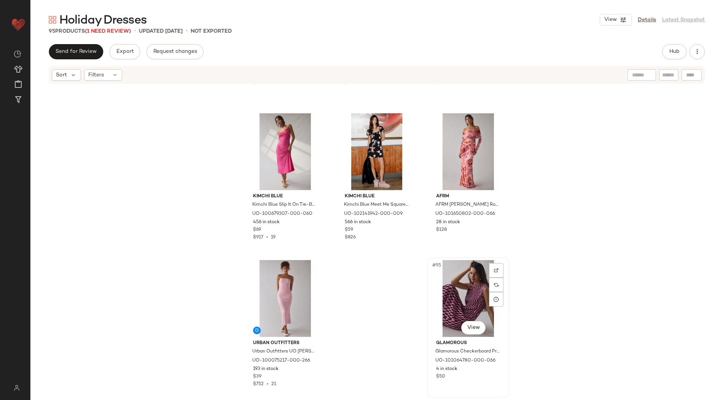
click at [452, 279] on div "#95 View" at bounding box center [468, 298] width 76 height 77
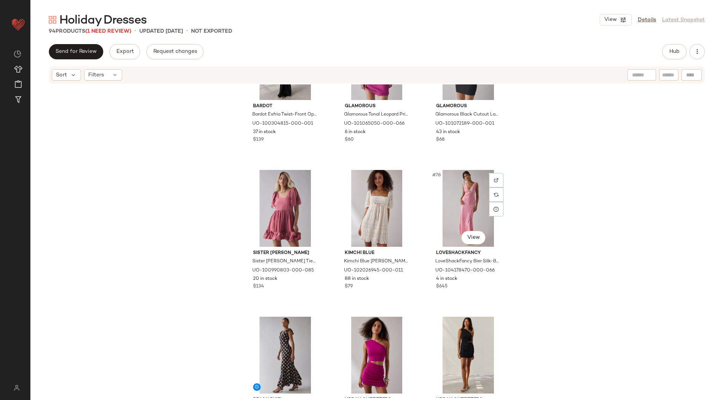
scroll to position [3561, 0]
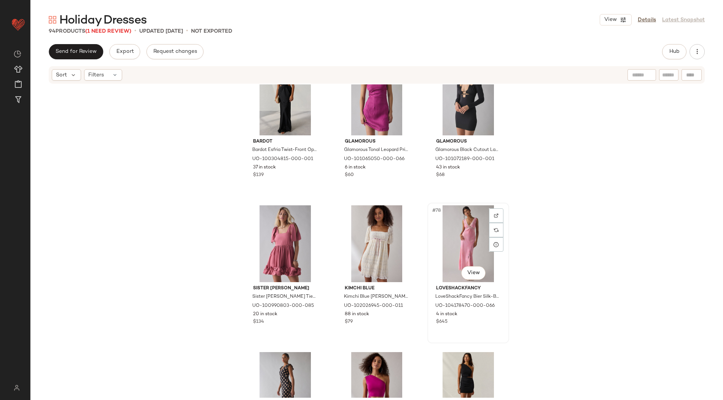
click at [457, 252] on div "#78 View" at bounding box center [468, 243] width 76 height 77
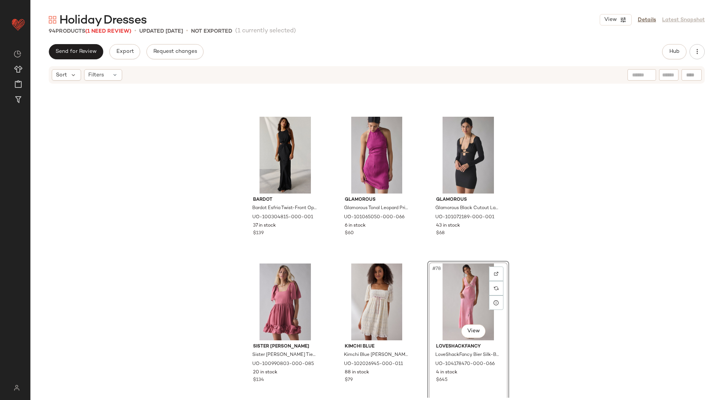
scroll to position [3501, 0]
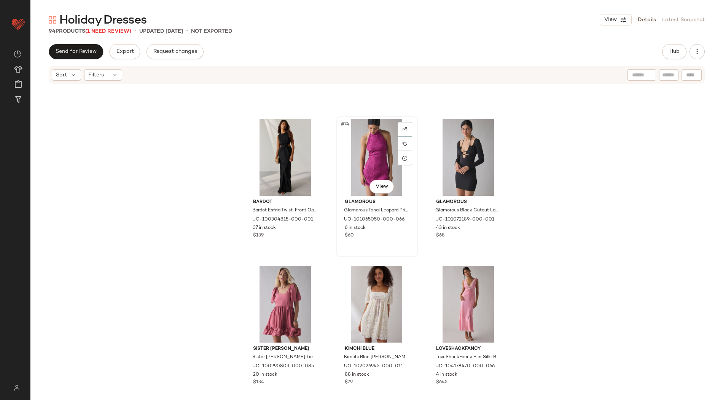
click at [395, 158] on div "#74 View" at bounding box center [377, 157] width 76 height 77
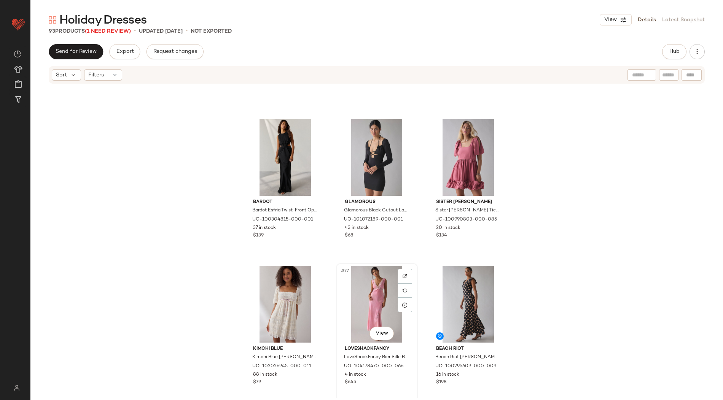
click at [379, 289] on div "#77 View" at bounding box center [377, 304] width 76 height 77
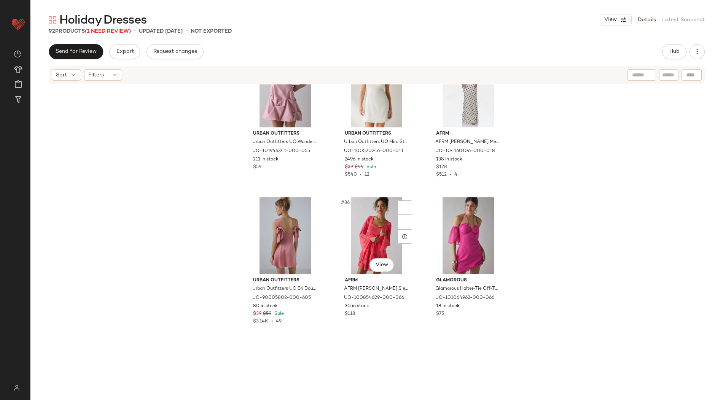
scroll to position [4241, 0]
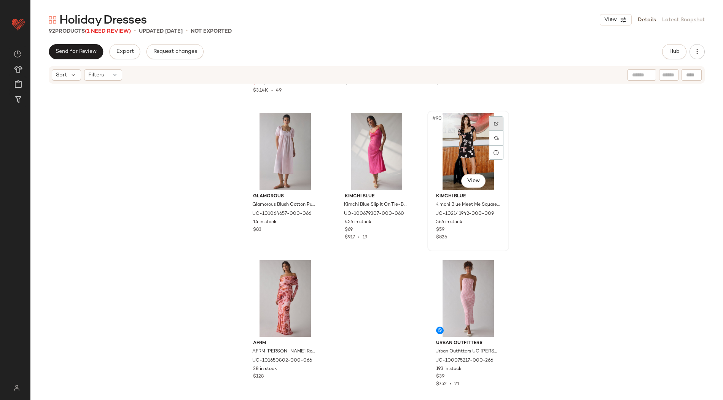
click at [496, 122] on div at bounding box center [496, 123] width 14 height 14
click at [465, 137] on div "#90 View" at bounding box center [468, 151] width 76 height 77
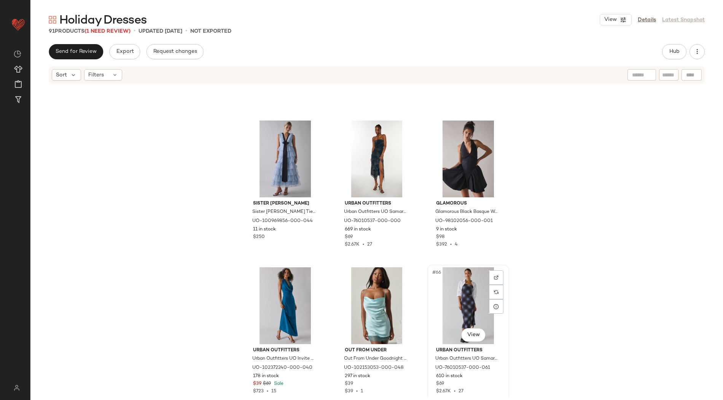
scroll to position [2645, 0]
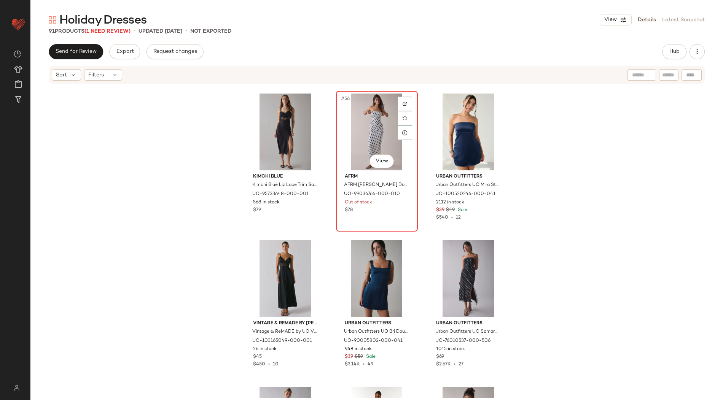
click at [370, 132] on div "#56 View" at bounding box center [377, 132] width 76 height 77
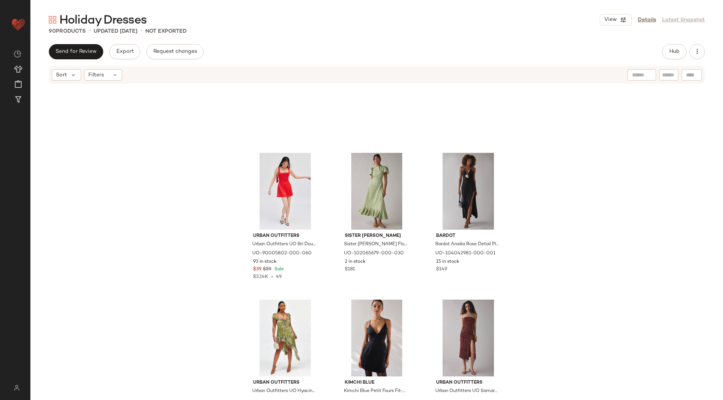
scroll to position [1996, 0]
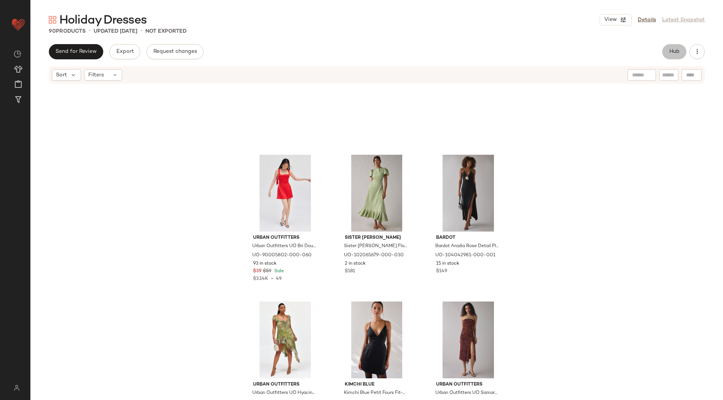
click at [673, 53] on span "Hub" at bounding box center [674, 52] width 11 height 6
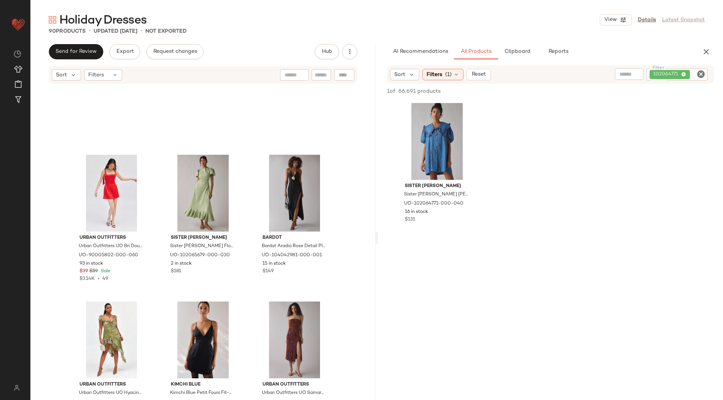
click at [704, 76] on icon "Clear Filter" at bounding box center [700, 74] width 9 height 9
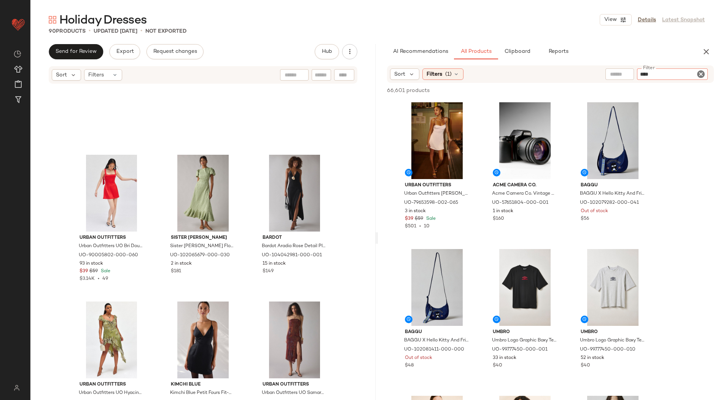
type input "*****"
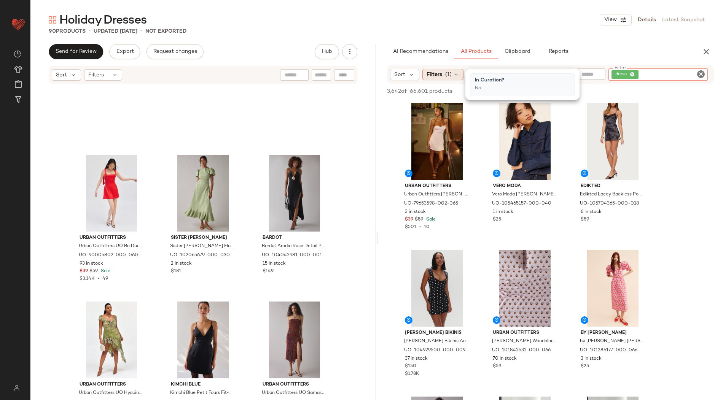
click at [441, 75] on div "Filters (1)" at bounding box center [442, 74] width 41 height 11
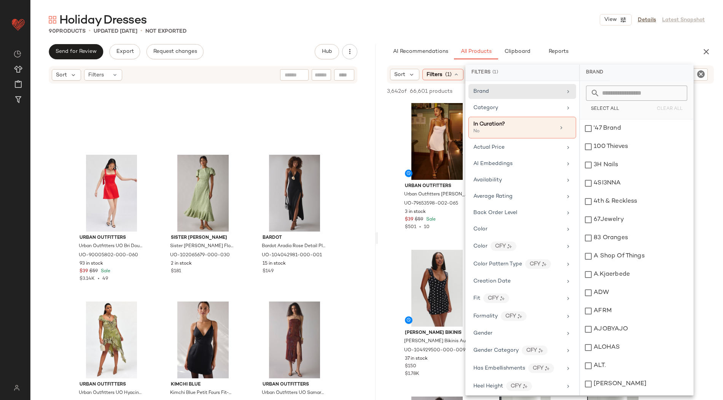
click at [626, 92] on input "text" at bounding box center [641, 93] width 83 height 15
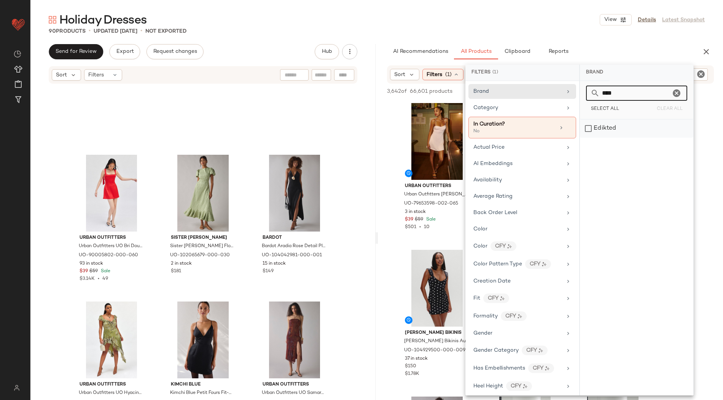
type input "****"
click at [590, 128] on div "Edikted" at bounding box center [636, 128] width 113 height 18
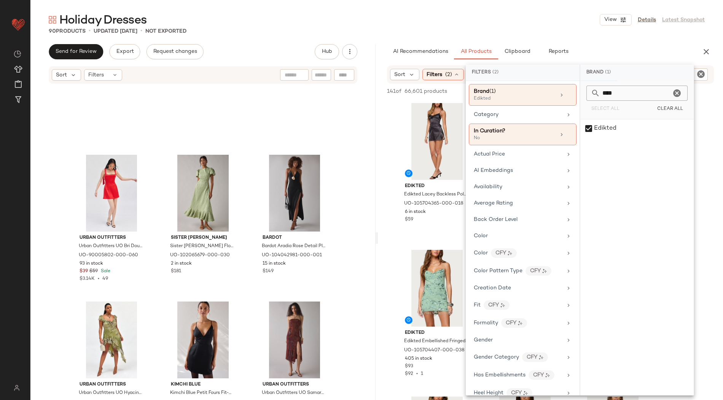
click at [723, 199] on div "Edikted Edikted Lacey Backless Polka Dot Mini Dress in Black/And/White, Women's…" at bounding box center [550, 263] width 345 height 326
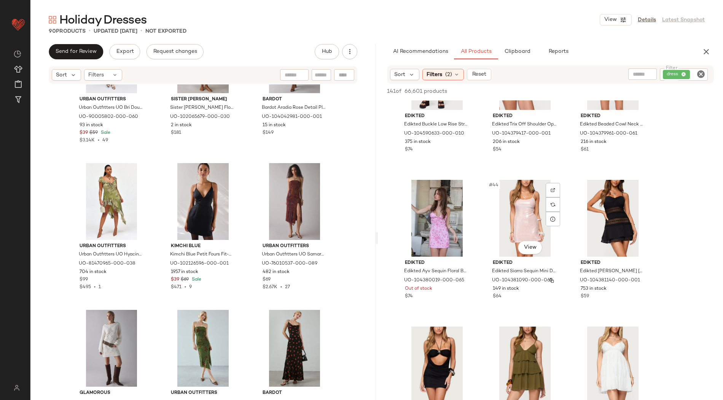
scroll to position [2061, 0]
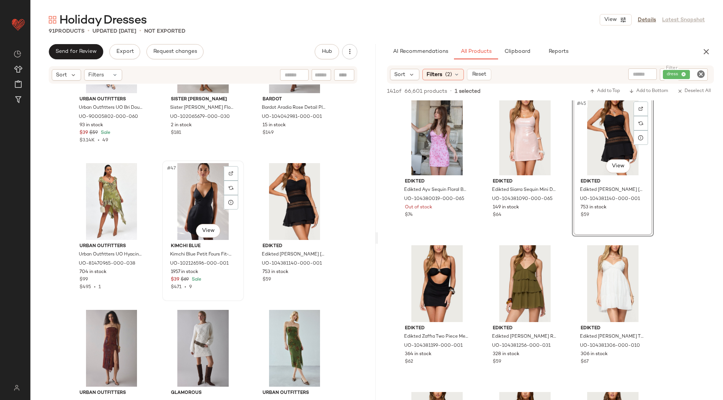
click at [193, 206] on div "#47 View" at bounding box center [203, 201] width 76 height 77
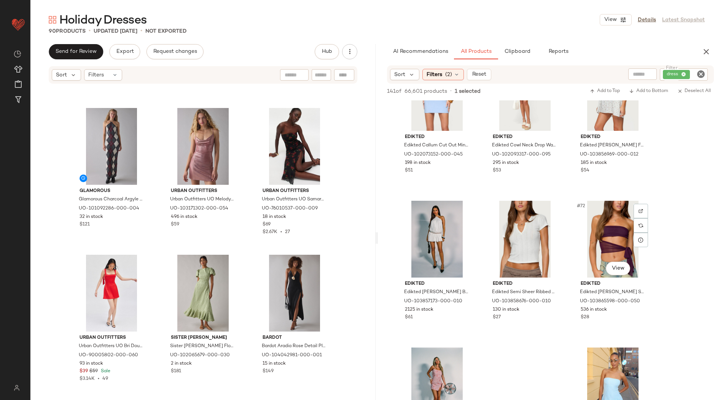
scroll to position [3286, 0]
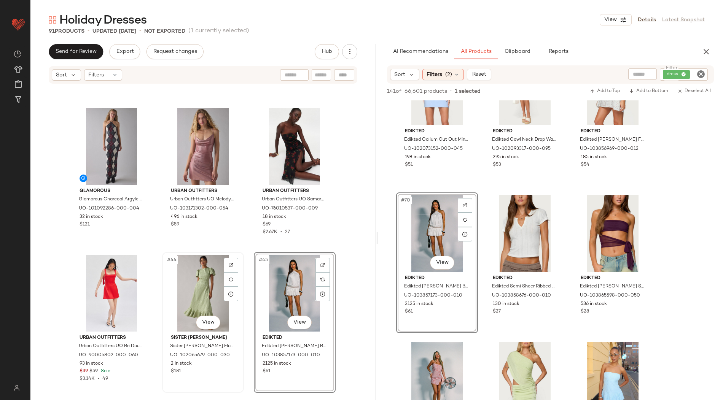
click at [193, 277] on div "#44 View" at bounding box center [203, 293] width 76 height 77
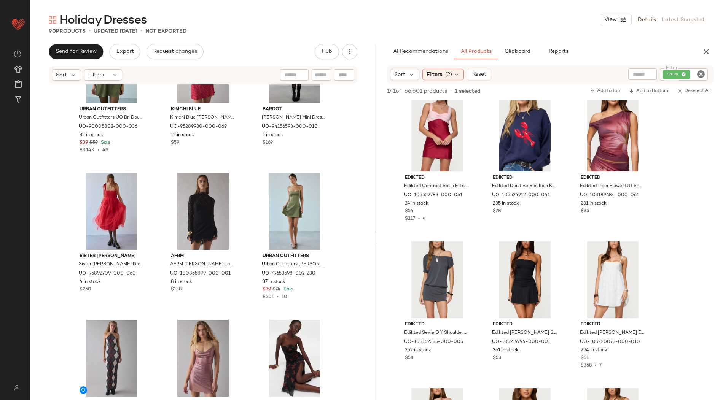
scroll to position [589, 0]
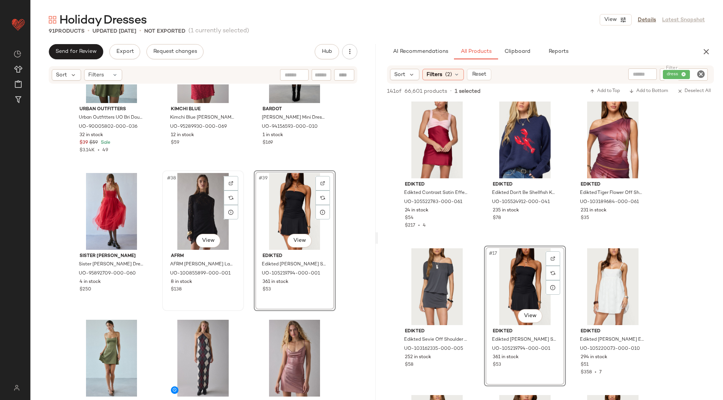
click at [198, 204] on div "#38 View" at bounding box center [203, 211] width 76 height 77
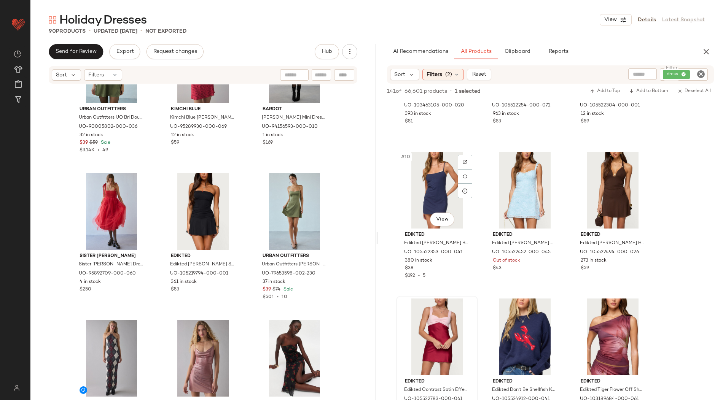
scroll to position [405, 0]
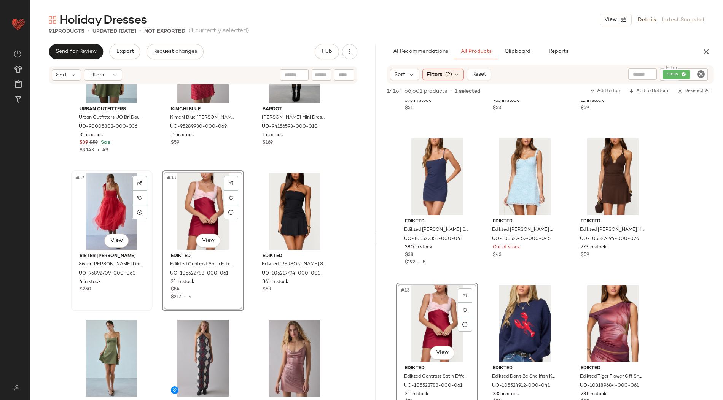
click at [114, 204] on div "#37 View" at bounding box center [111, 211] width 76 height 77
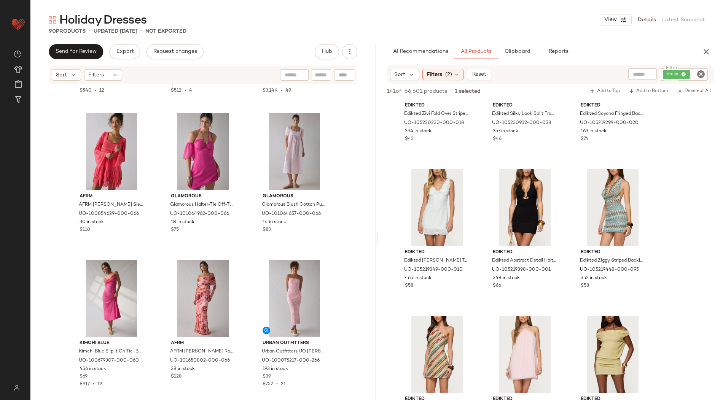
scroll to position [1061, 0]
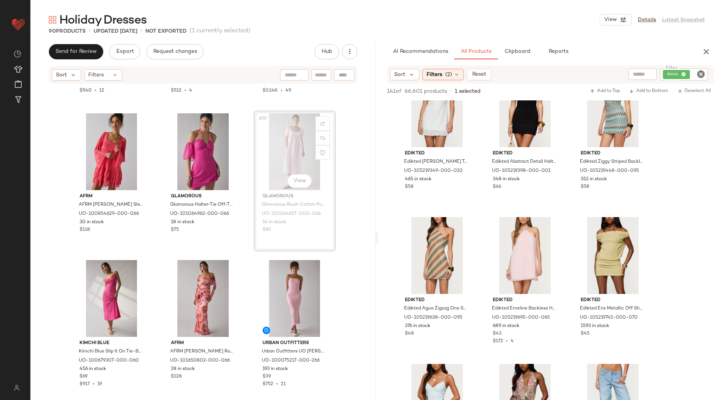
scroll to position [4093, 0]
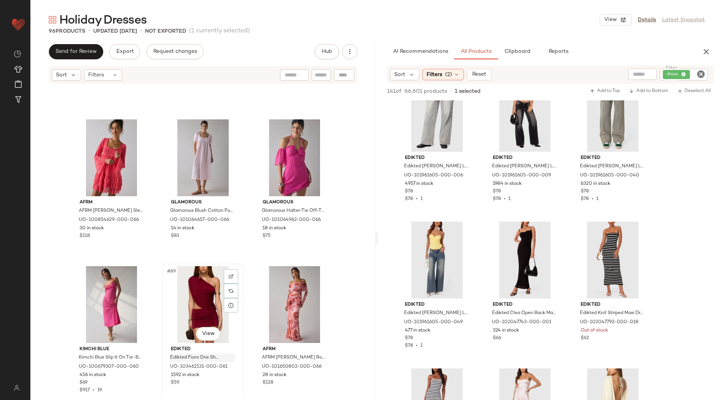
scroll to position [4037, 0]
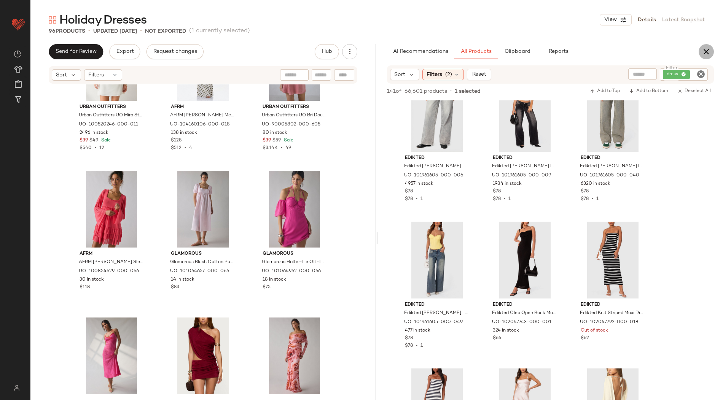
click at [709, 51] on icon "button" at bounding box center [706, 51] width 9 height 9
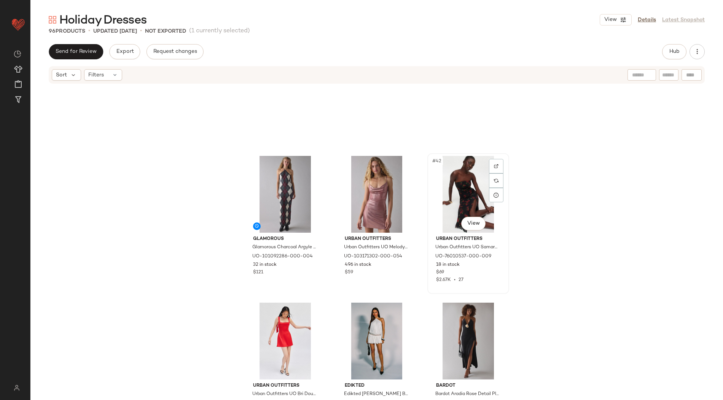
scroll to position [1818, 0]
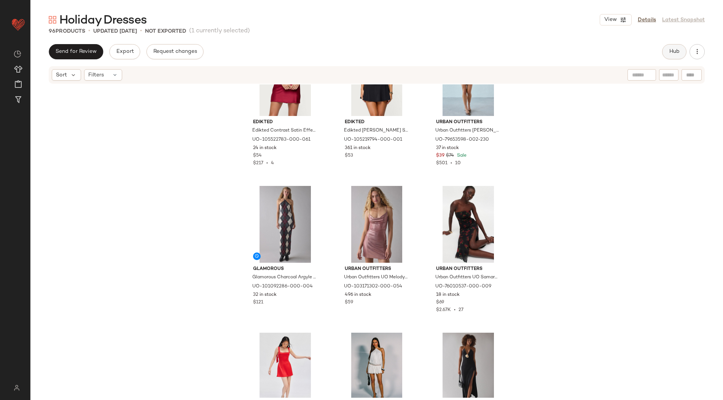
click at [669, 56] on button "Hub" at bounding box center [674, 51] width 24 height 15
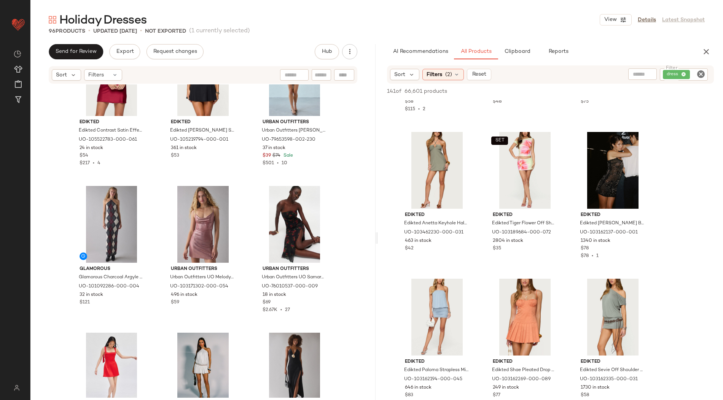
scroll to position [3487, 0]
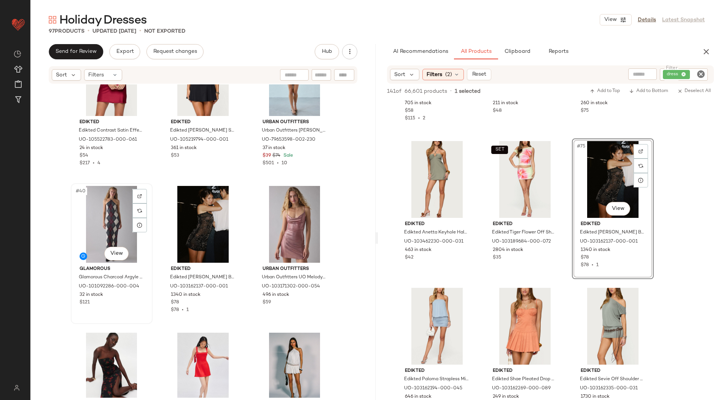
click at [108, 222] on div "#40 View" at bounding box center [111, 224] width 76 height 77
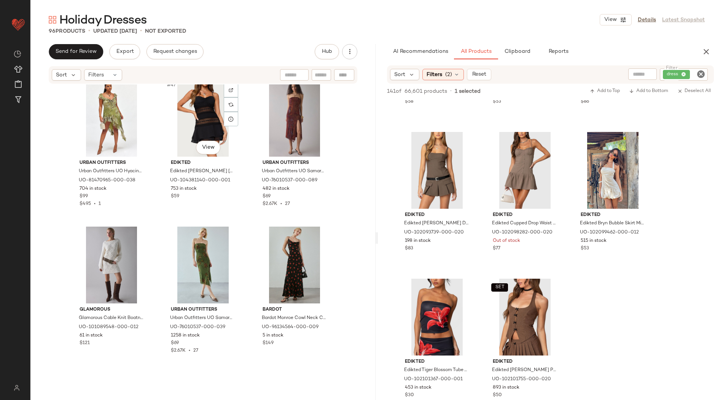
scroll to position [2229, 0]
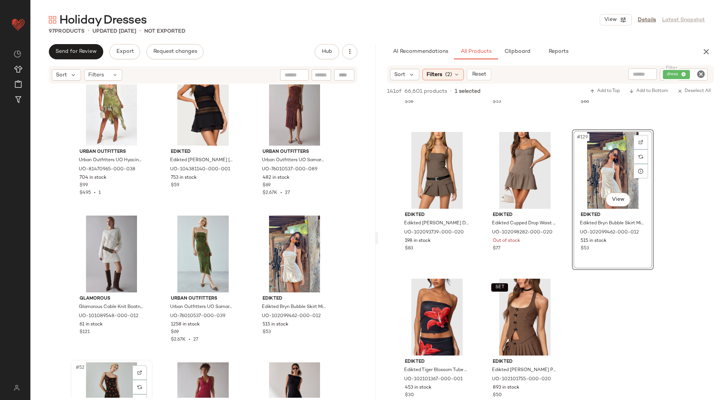
click at [99, 377] on div "#52 View" at bounding box center [111, 401] width 76 height 77
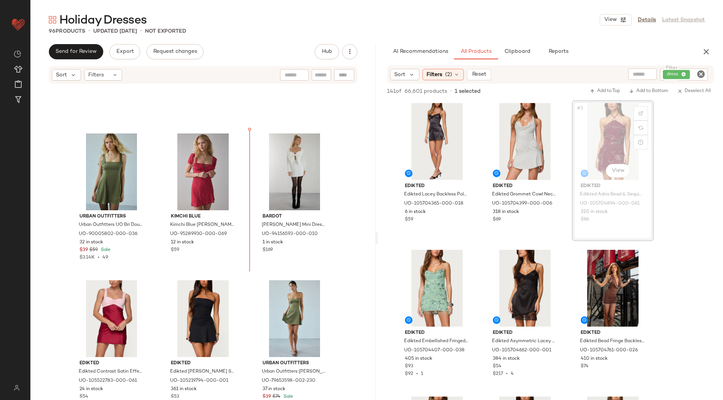
scroll to position [1559, 0]
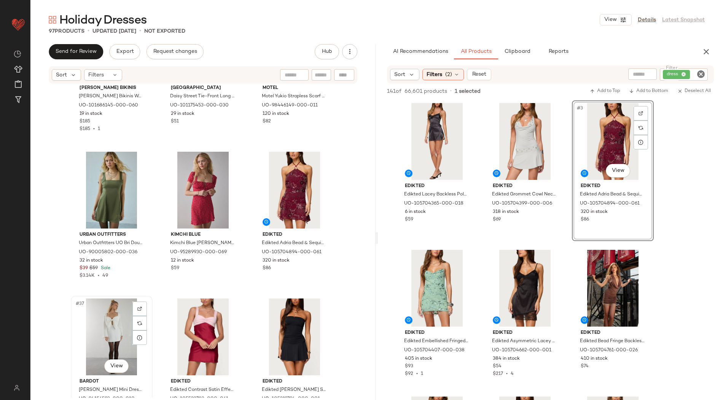
click at [109, 322] on div "#37 View" at bounding box center [111, 337] width 76 height 77
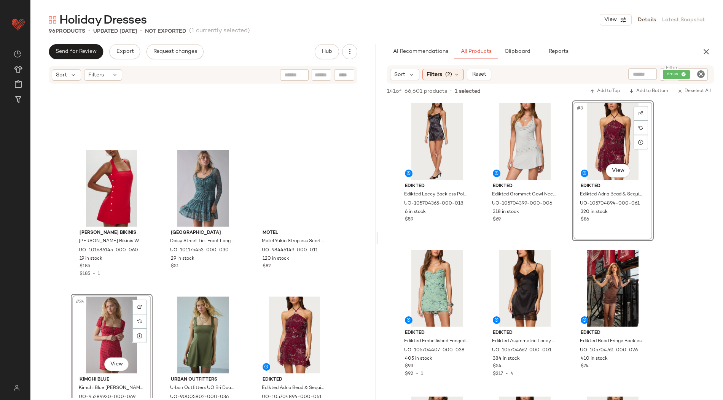
scroll to position [1325, 0]
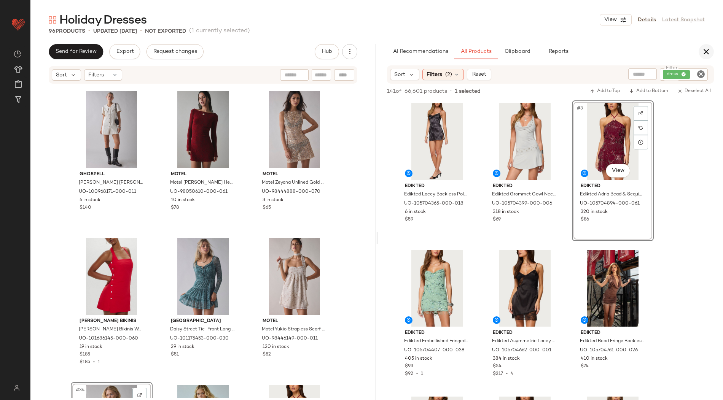
click at [709, 54] on icon "button" at bounding box center [706, 51] width 9 height 9
